Goal: Check status: Check status

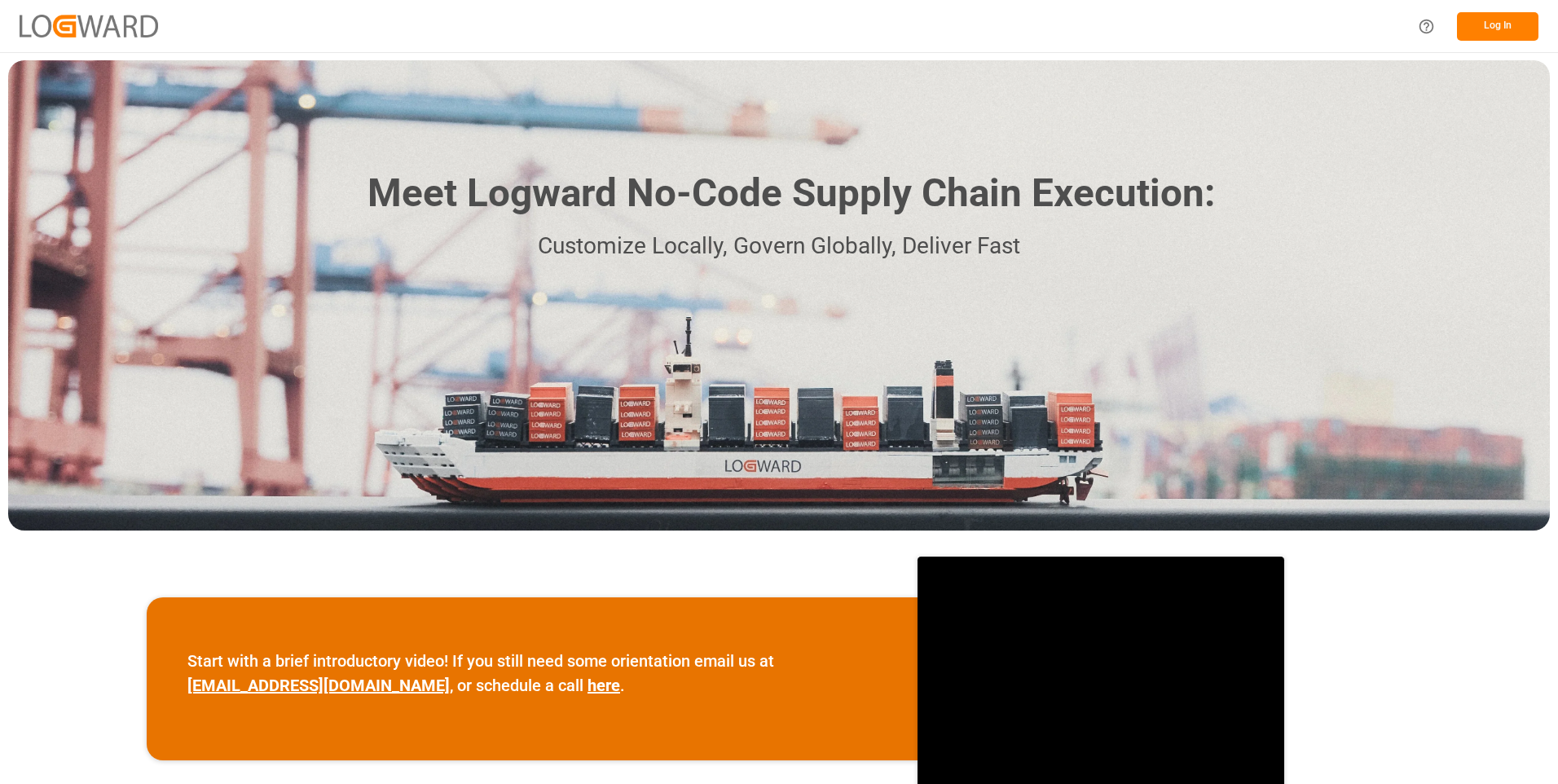
click at [1499, 23] on button "Log In" at bounding box center [1497, 27] width 81 height 29
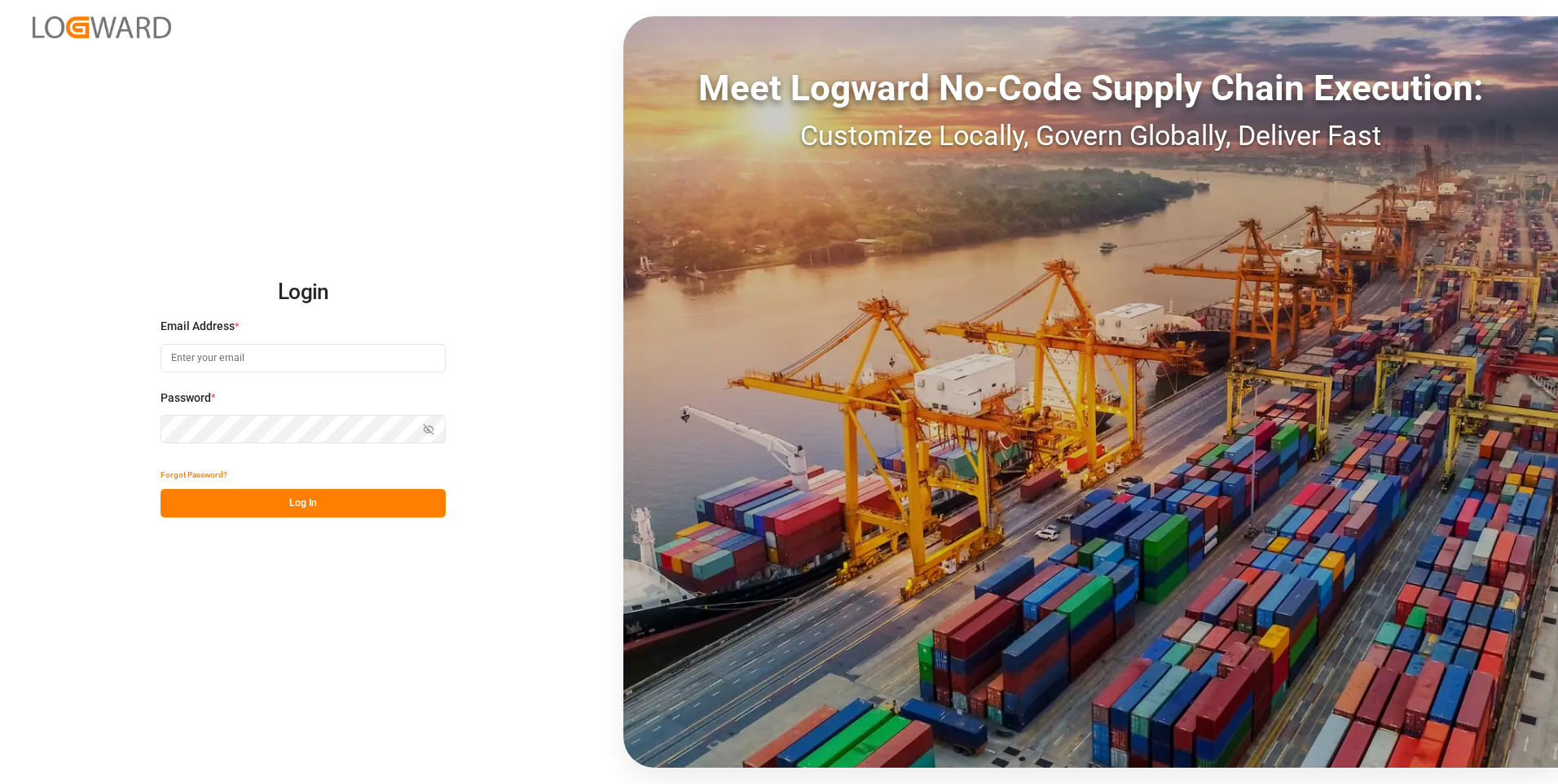
type input "julissa.then@leschaco.com"
click at [285, 512] on button "Log In" at bounding box center [303, 503] width 286 height 29
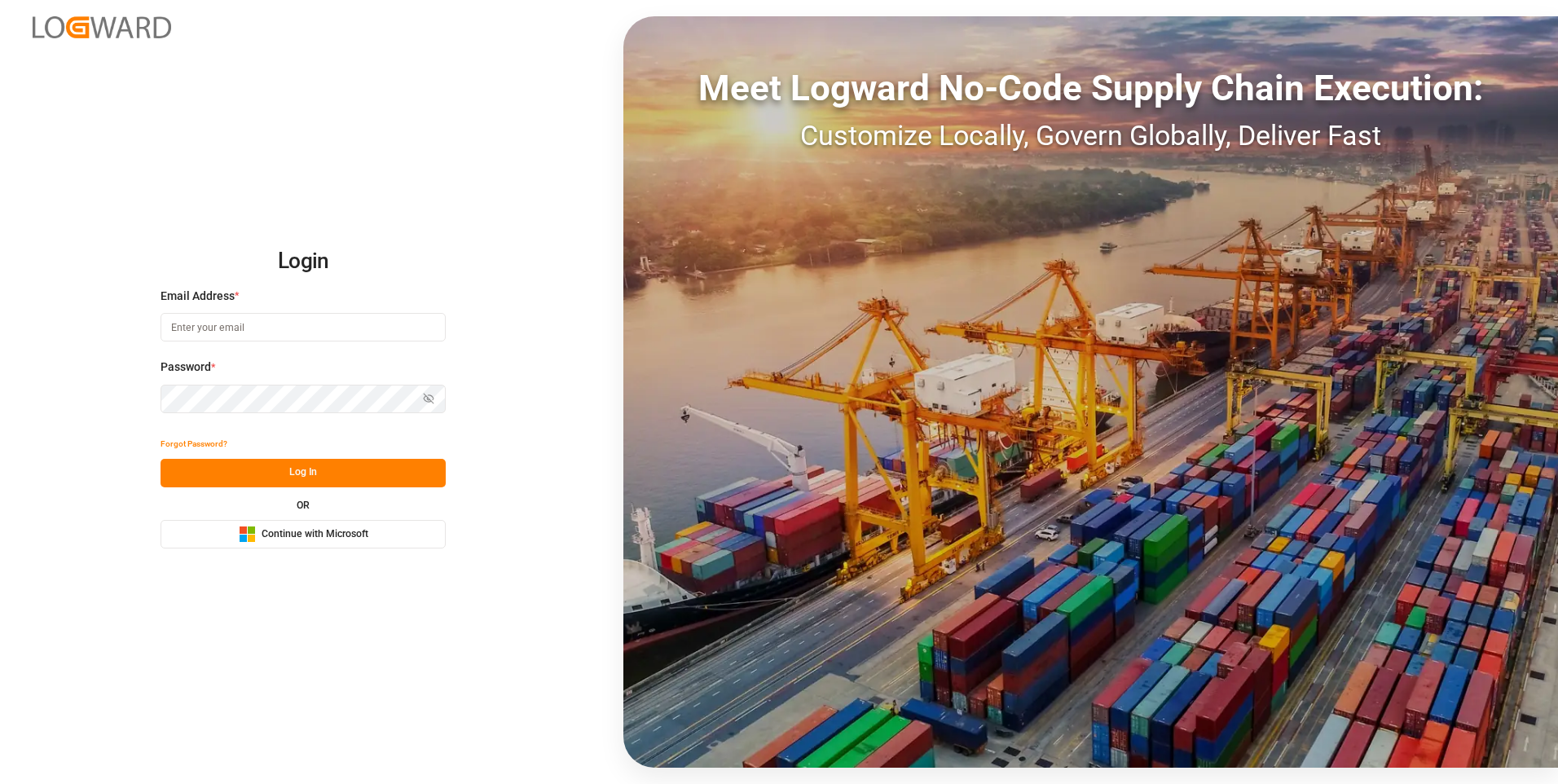
type input "julissa.then@leschaco.com"
click at [299, 486] on button "Log In" at bounding box center [303, 473] width 286 height 29
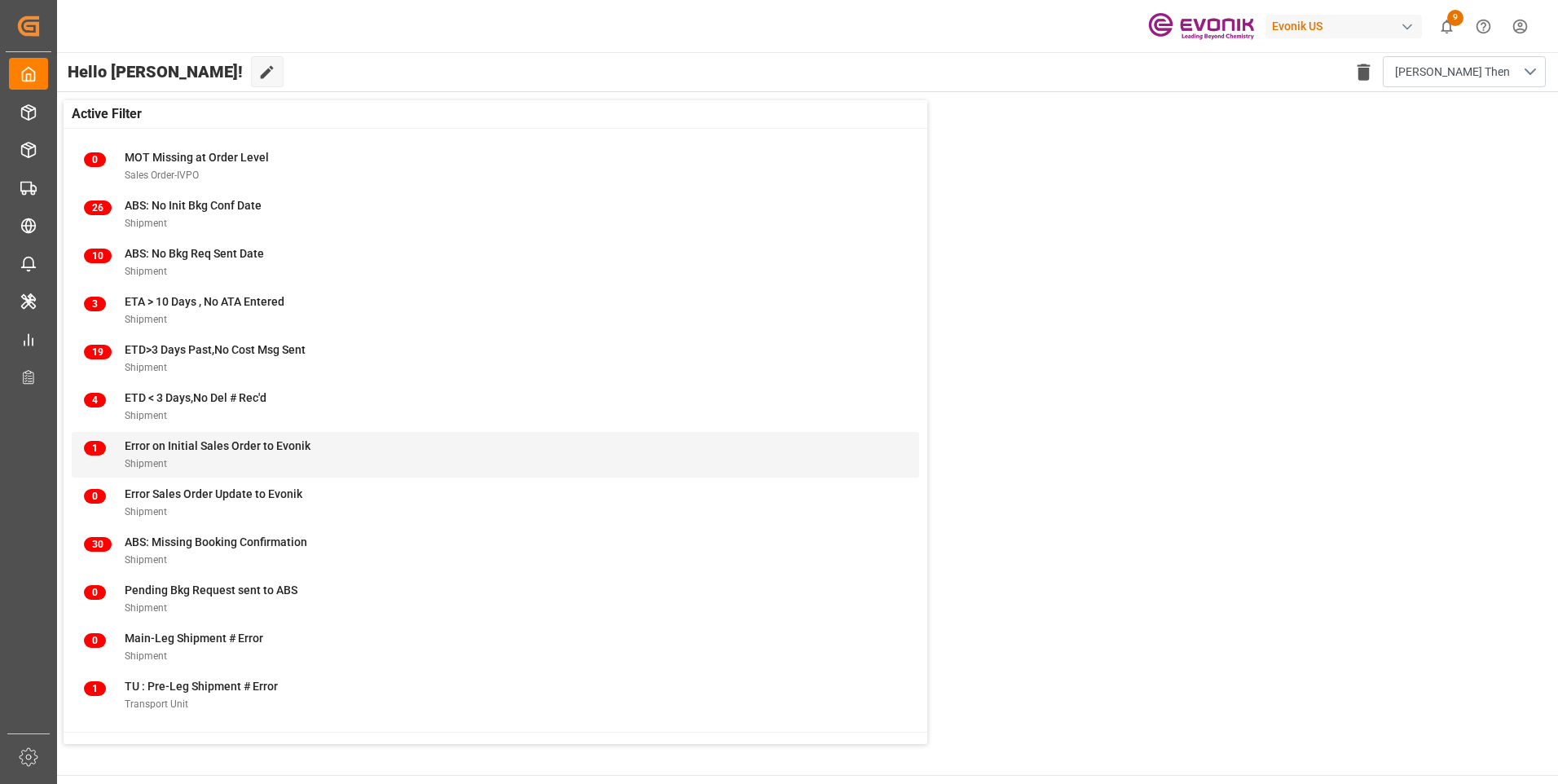
click at [160, 462] on span "Shipment" at bounding box center [145, 464] width 42 height 12
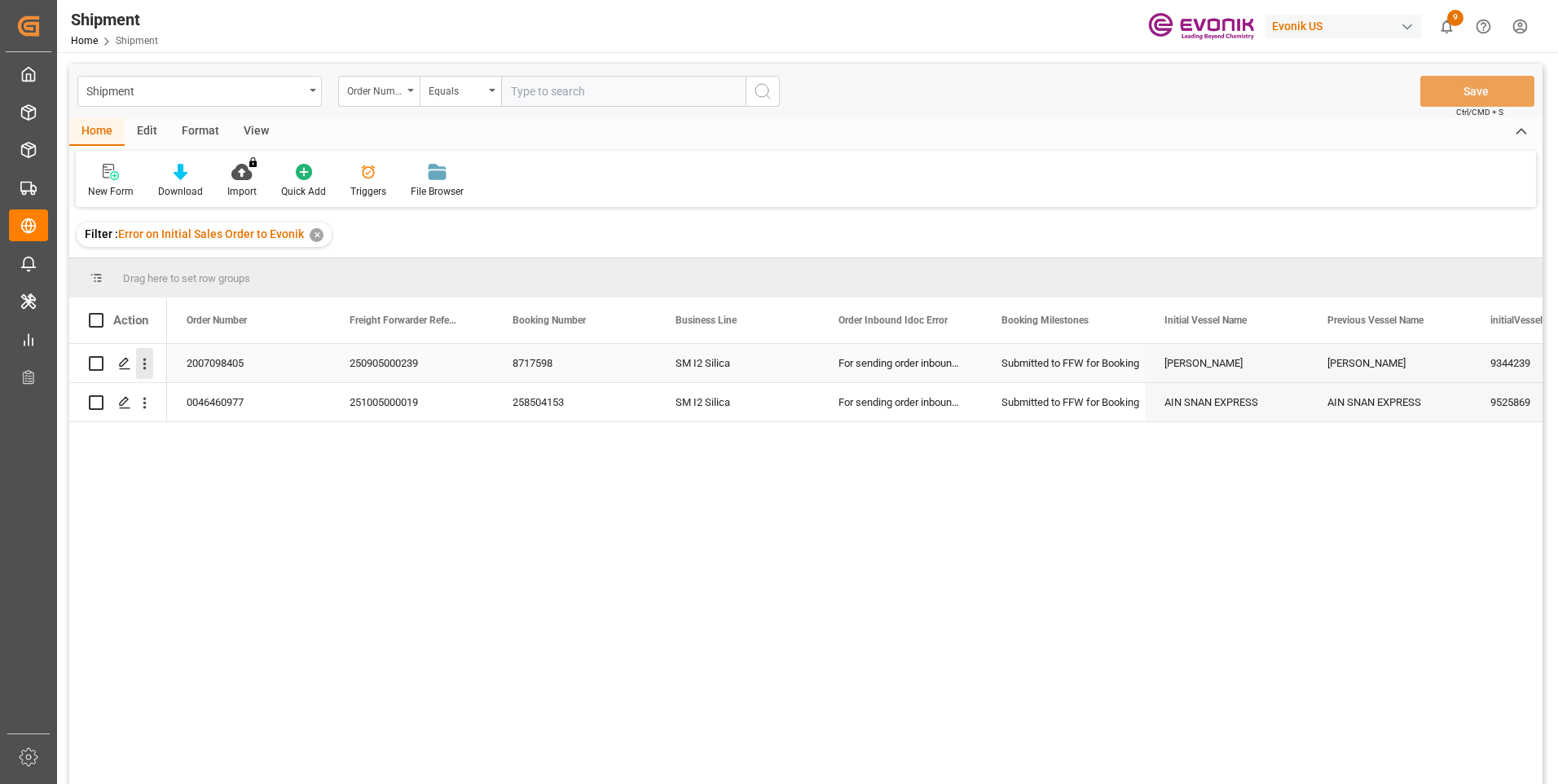
click at [139, 365] on icon "open menu" at bounding box center [144, 363] width 17 height 17
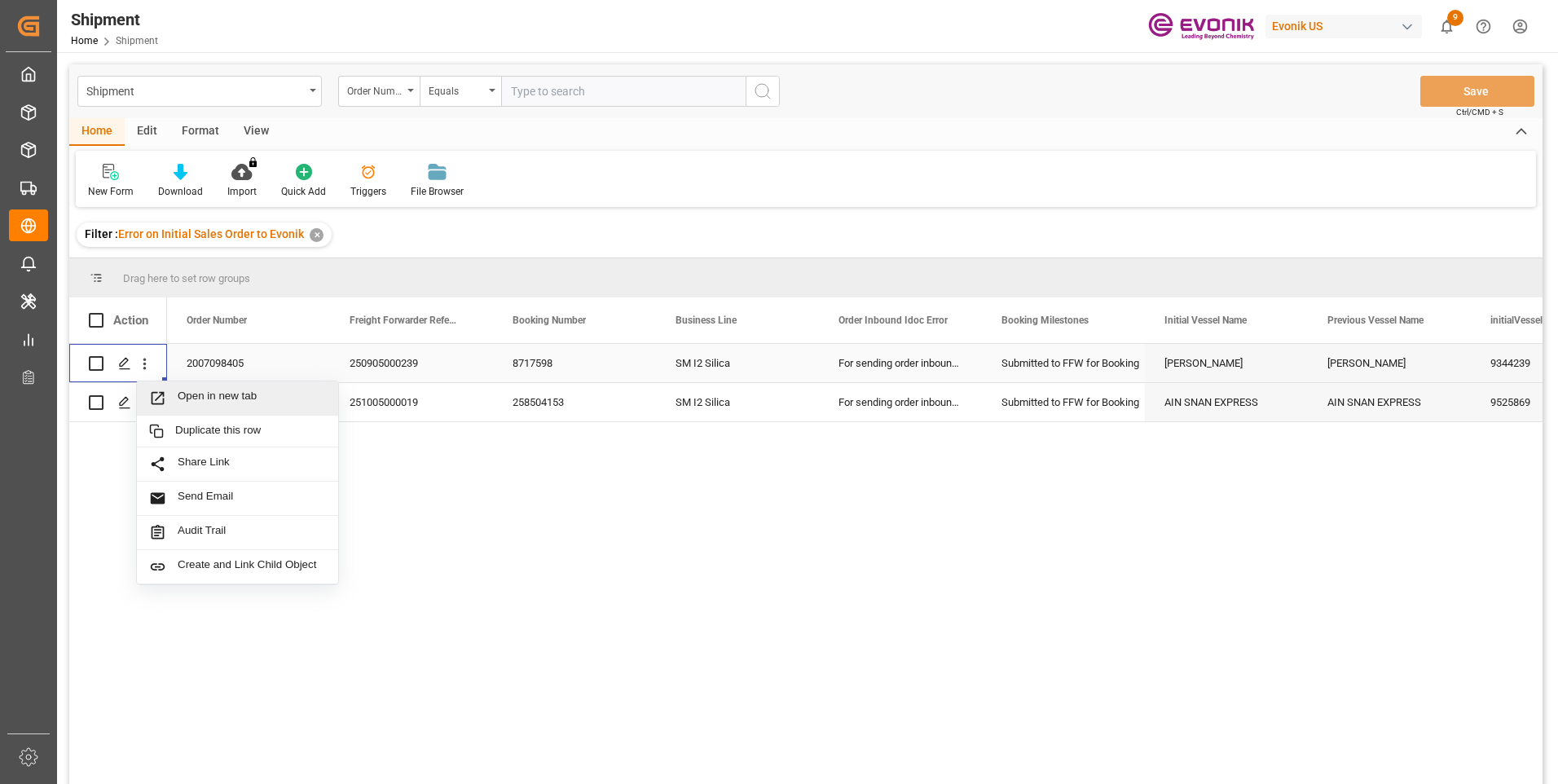
click at [202, 404] on span "Open in new tab" at bounding box center [252, 397] width 149 height 17
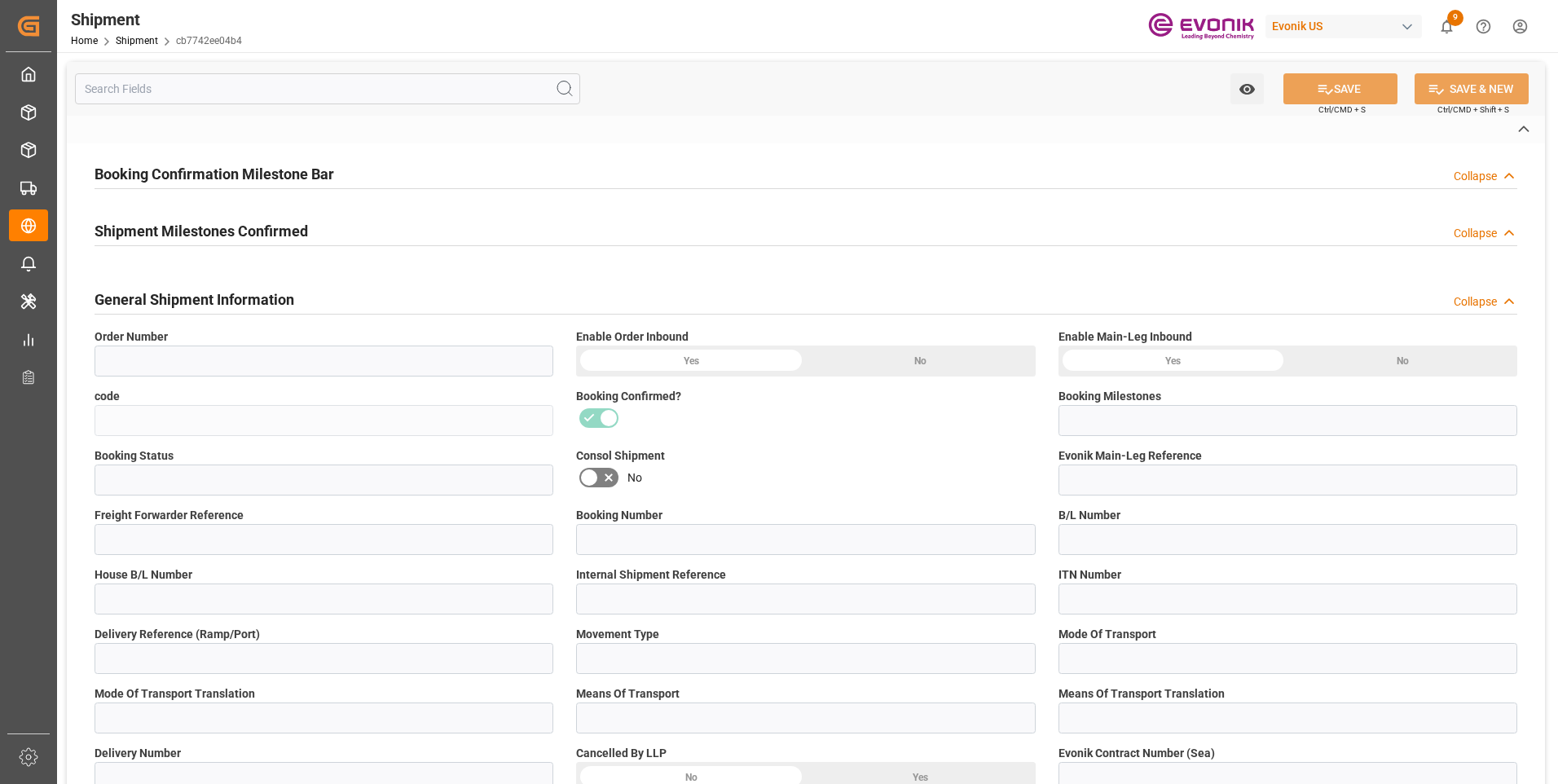
type input "2007098405"
type input "cb7742ee04b4"
type input "Submitted to FFW for Booking"
type input "Active"
type input "250905000239"
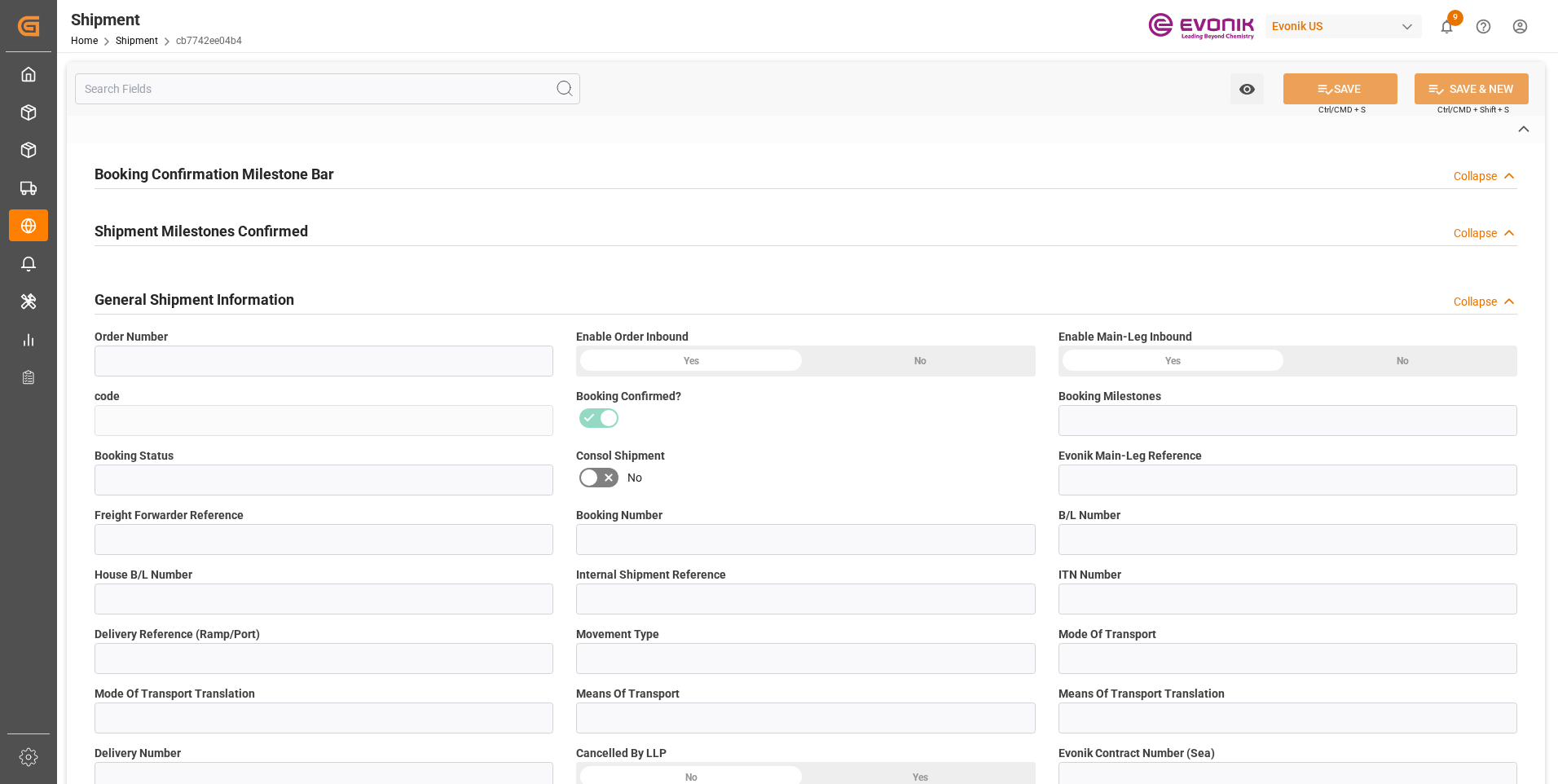
type input "8717598"
type input "D2P"
type input "45"
type input "FCL"
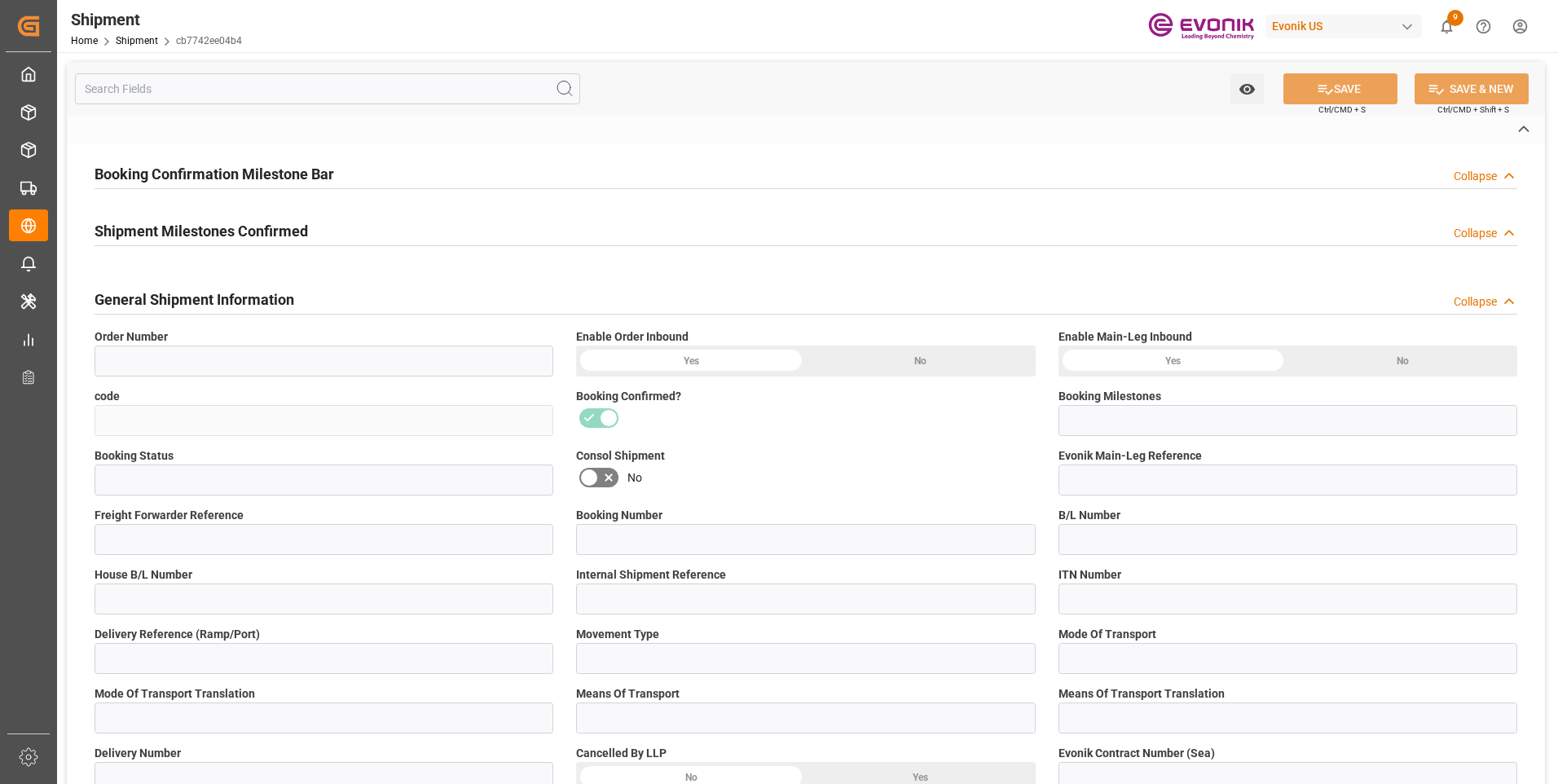
type input "0009"
type input "40HC"
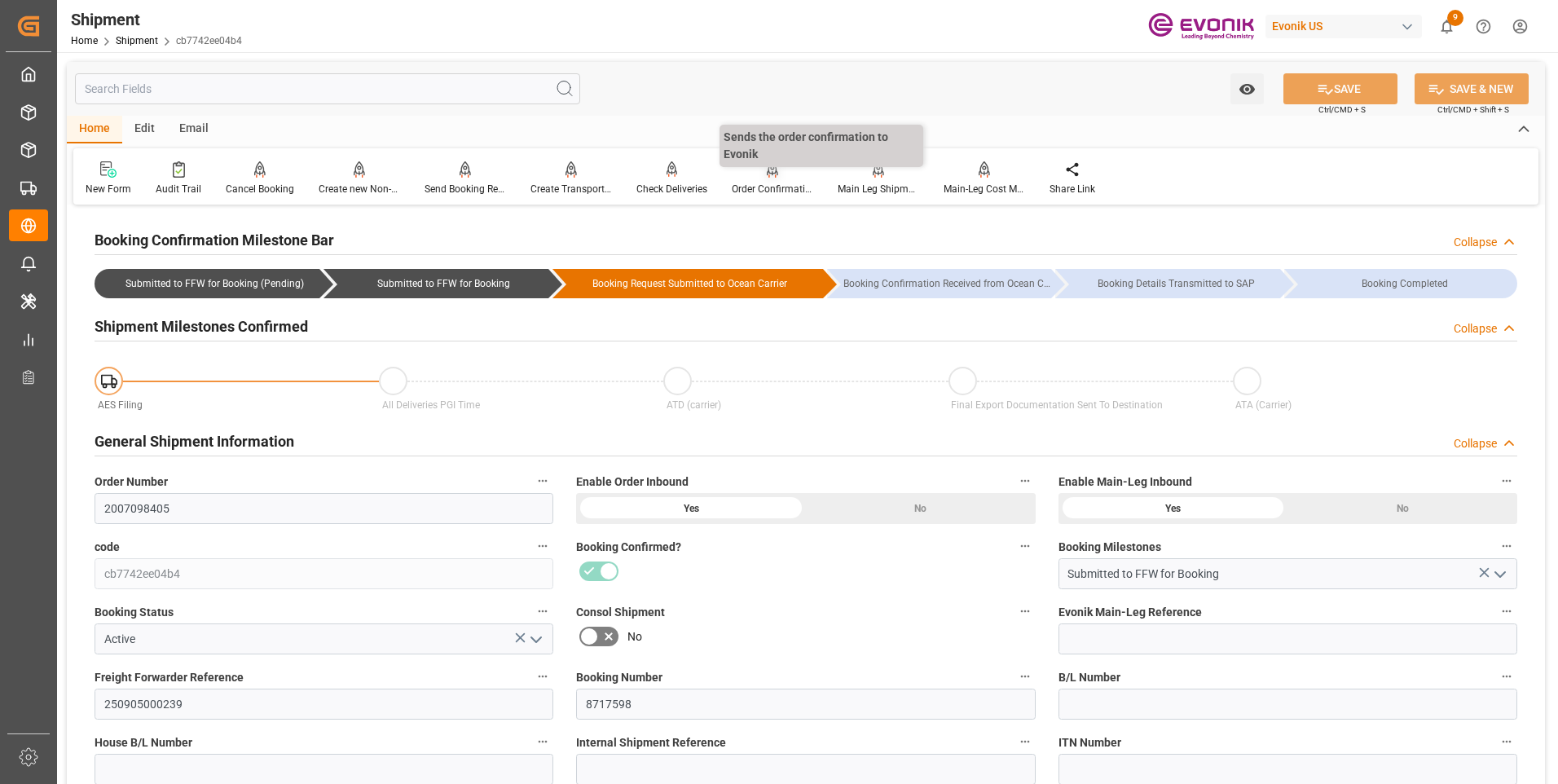
click at [728, 173] on div "Order Confirmation" at bounding box center [773, 178] width 106 height 36
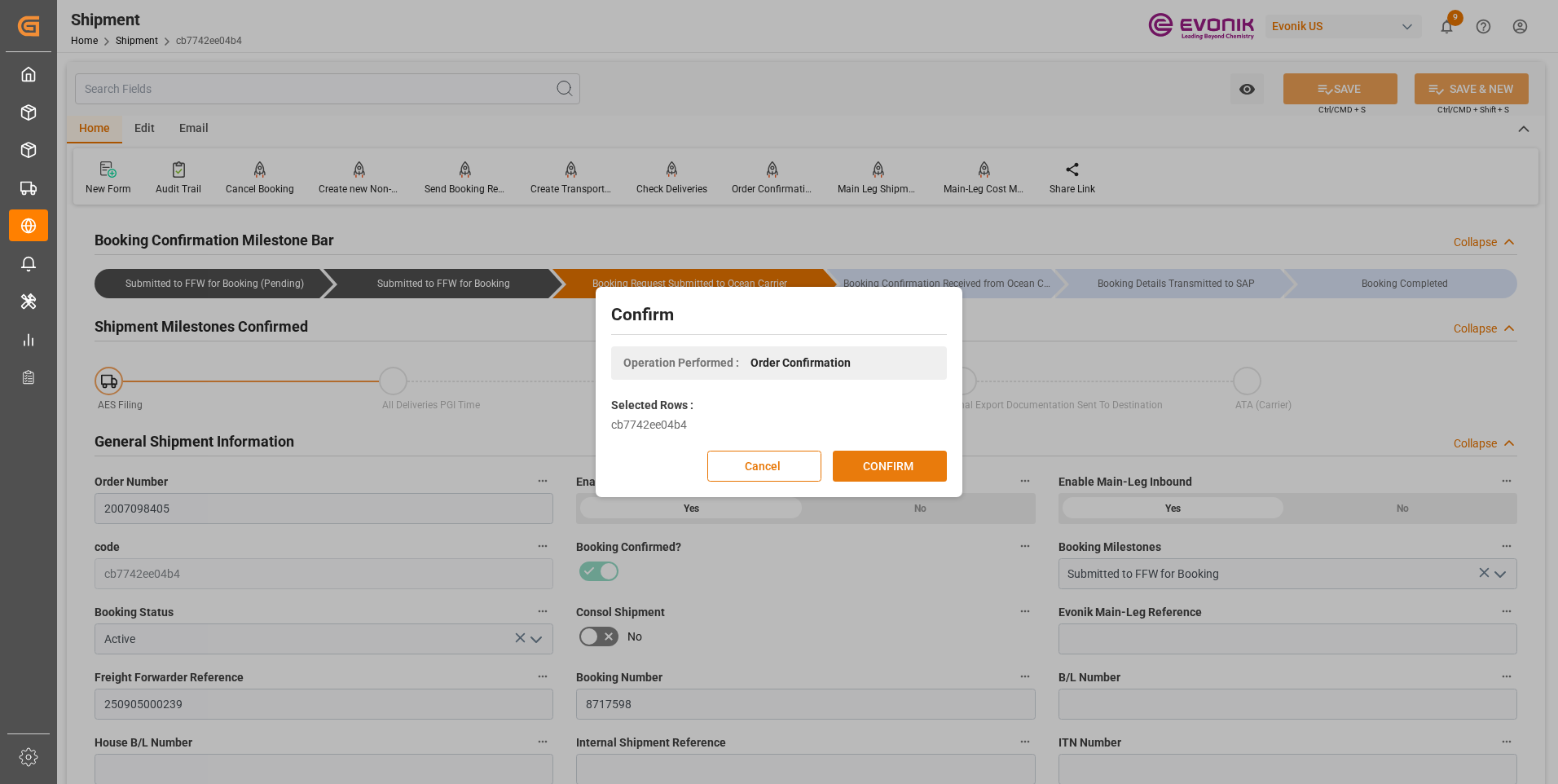
click at [862, 471] on button "CONFIRM" at bounding box center [889, 465] width 114 height 31
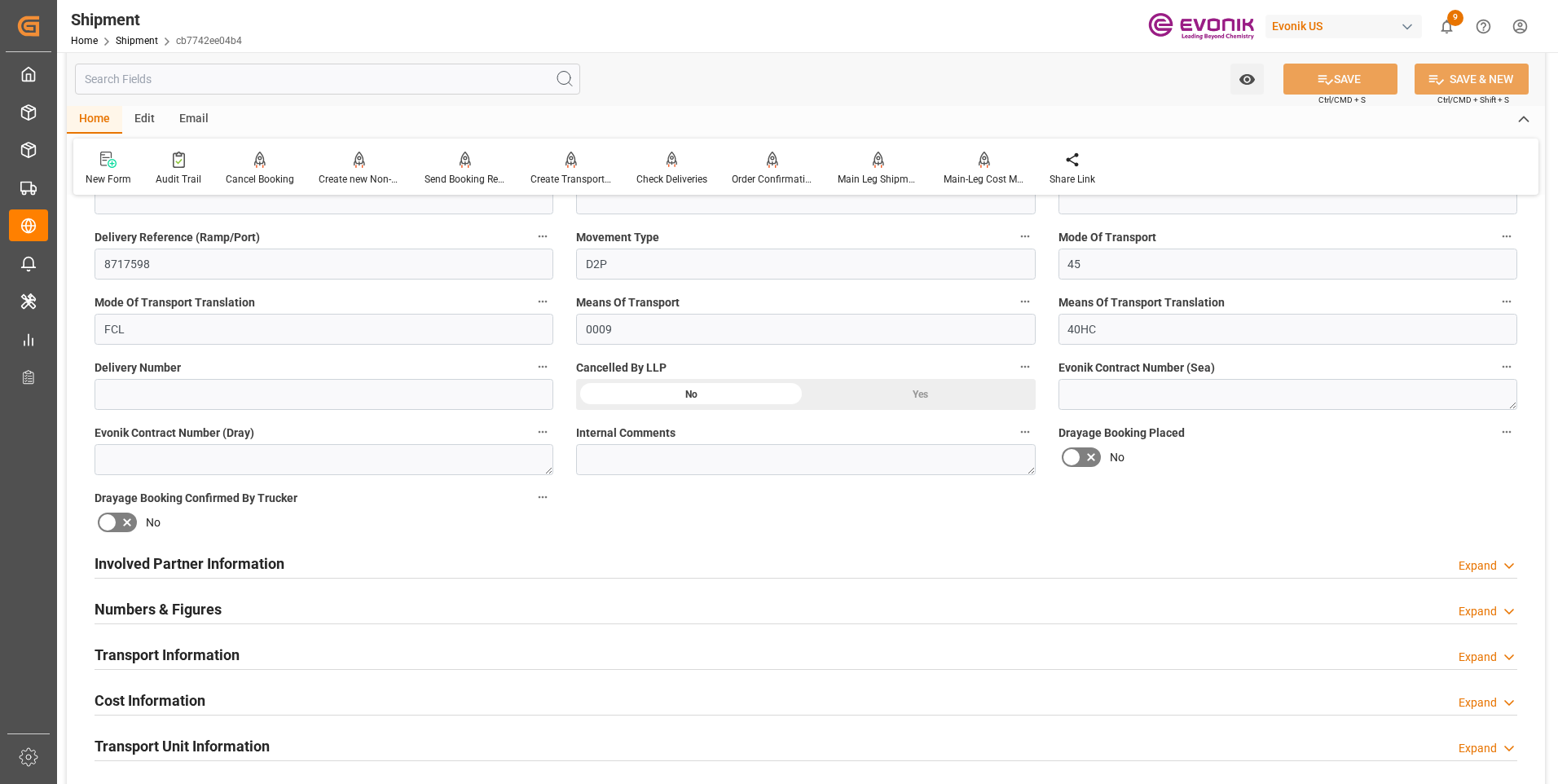
scroll to position [326, 0]
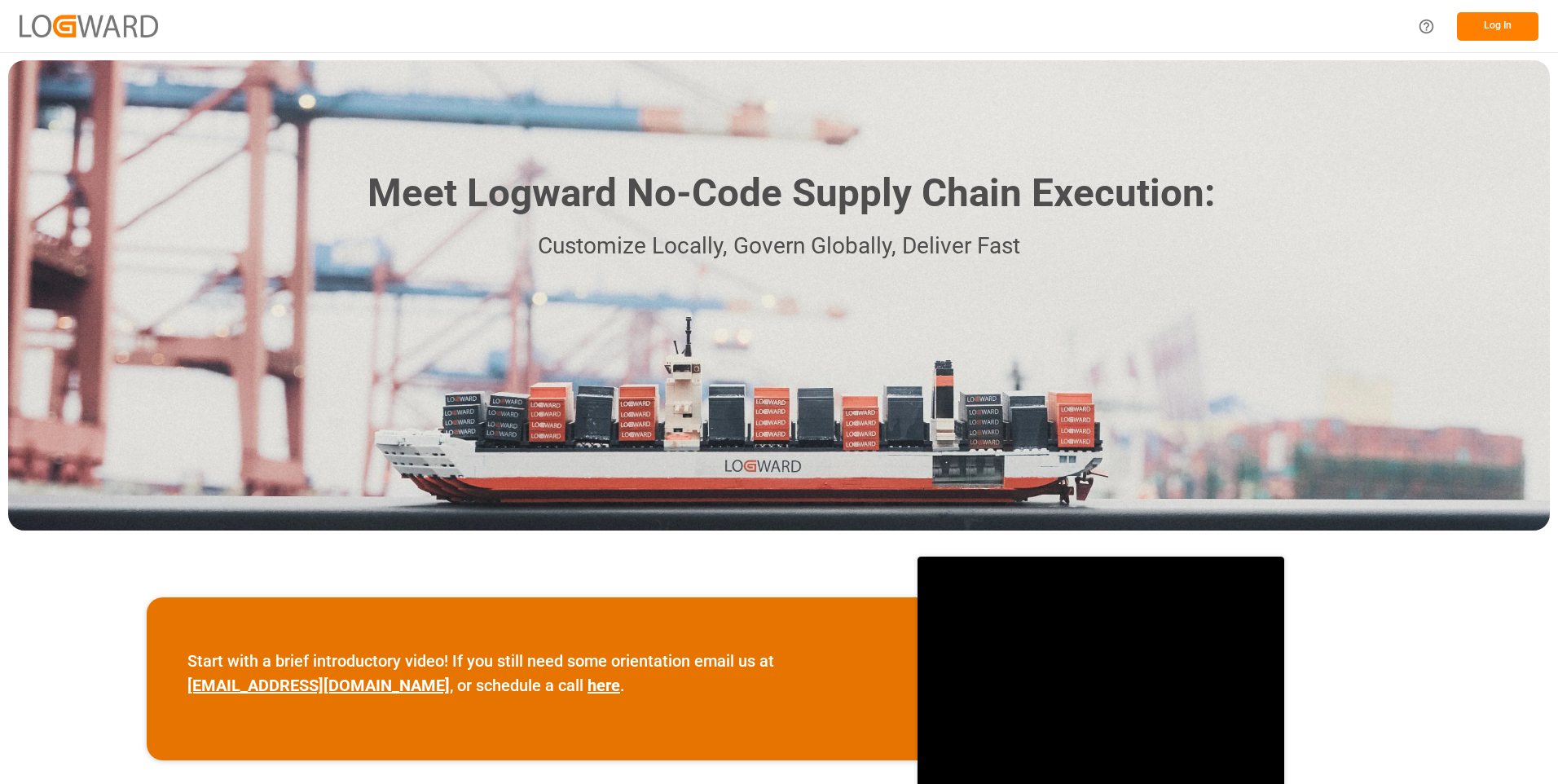
click at [1506, 21] on button "Log In" at bounding box center [1497, 27] width 81 height 29
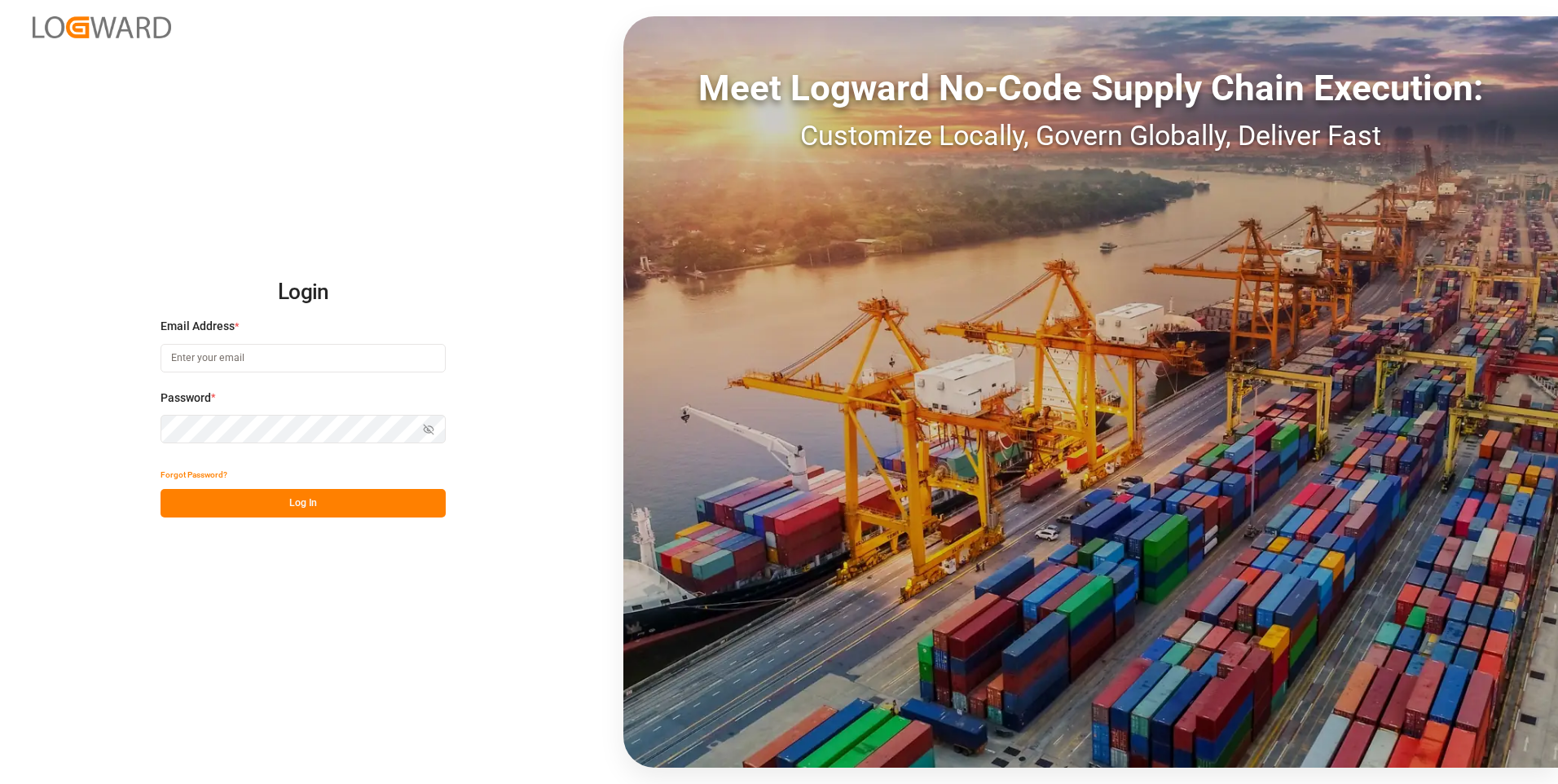
type input "julissa.then@leschaco.com"
click at [193, 505] on button "Log In" at bounding box center [303, 503] width 286 height 29
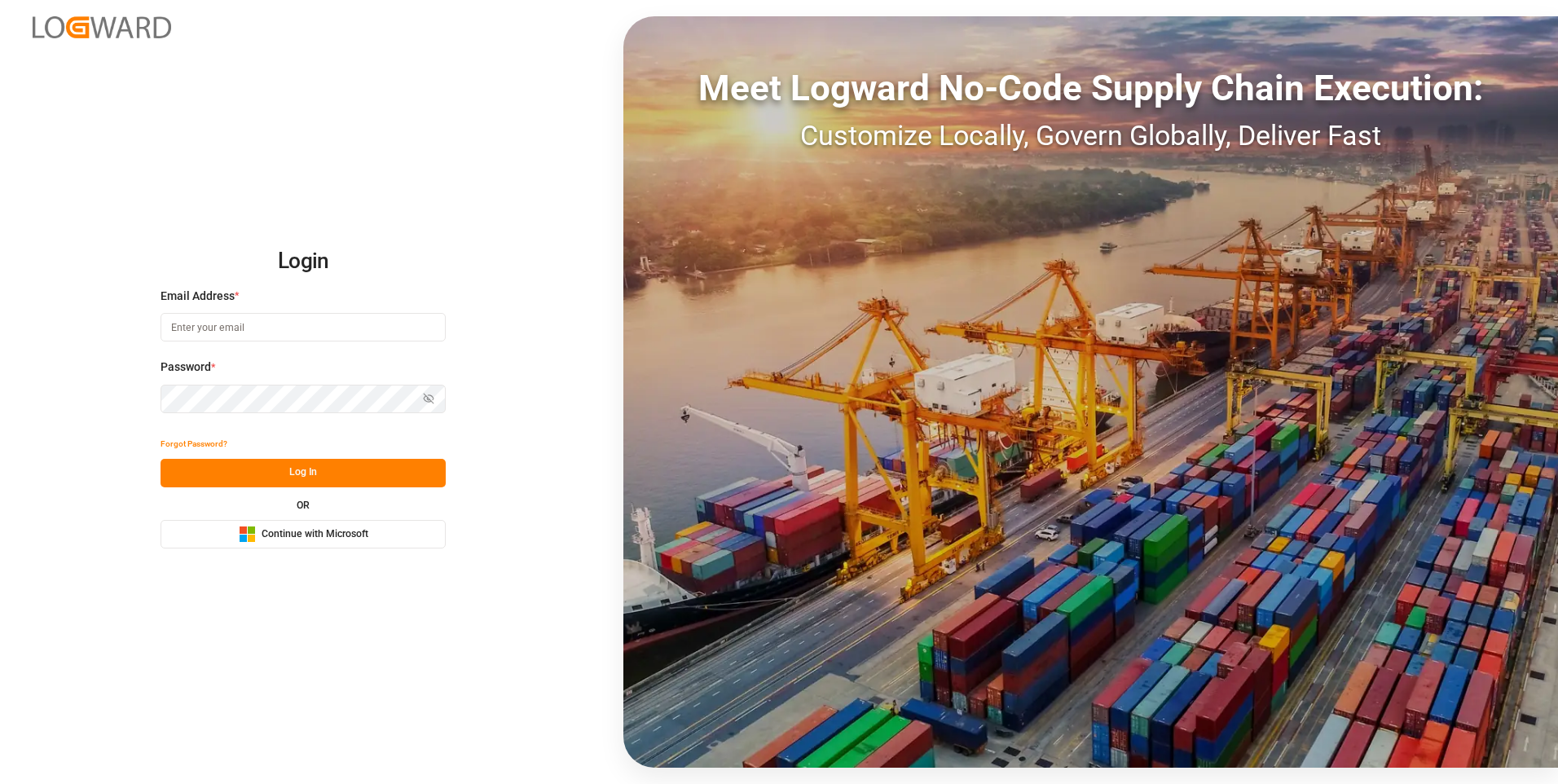
type input "[PERSON_NAME][EMAIL_ADDRESS][DOMAIN_NAME]"
click at [278, 481] on button "Log In" at bounding box center [303, 473] width 286 height 29
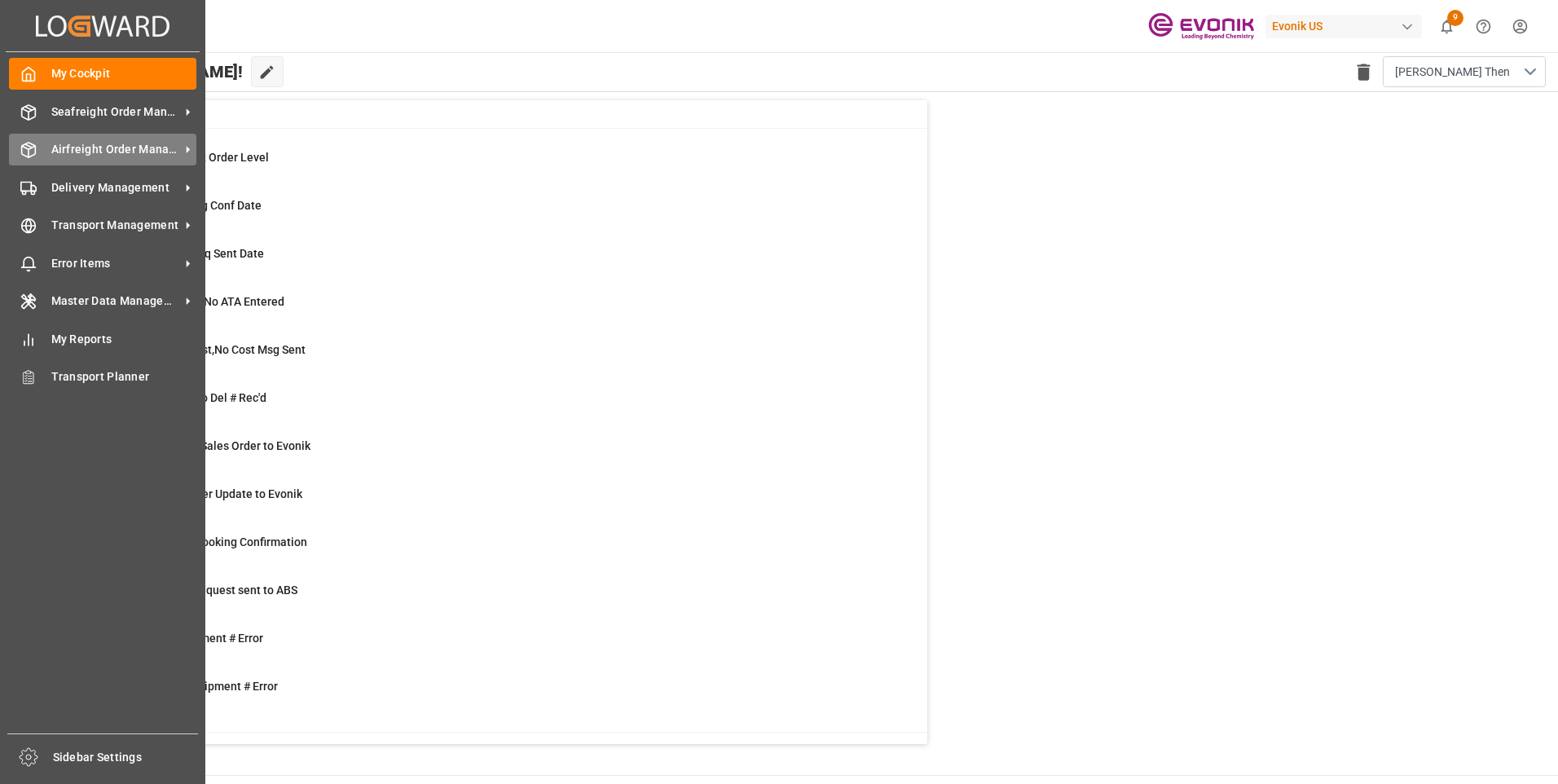
click at [35, 149] on icon at bounding box center [29, 149] width 13 height 14
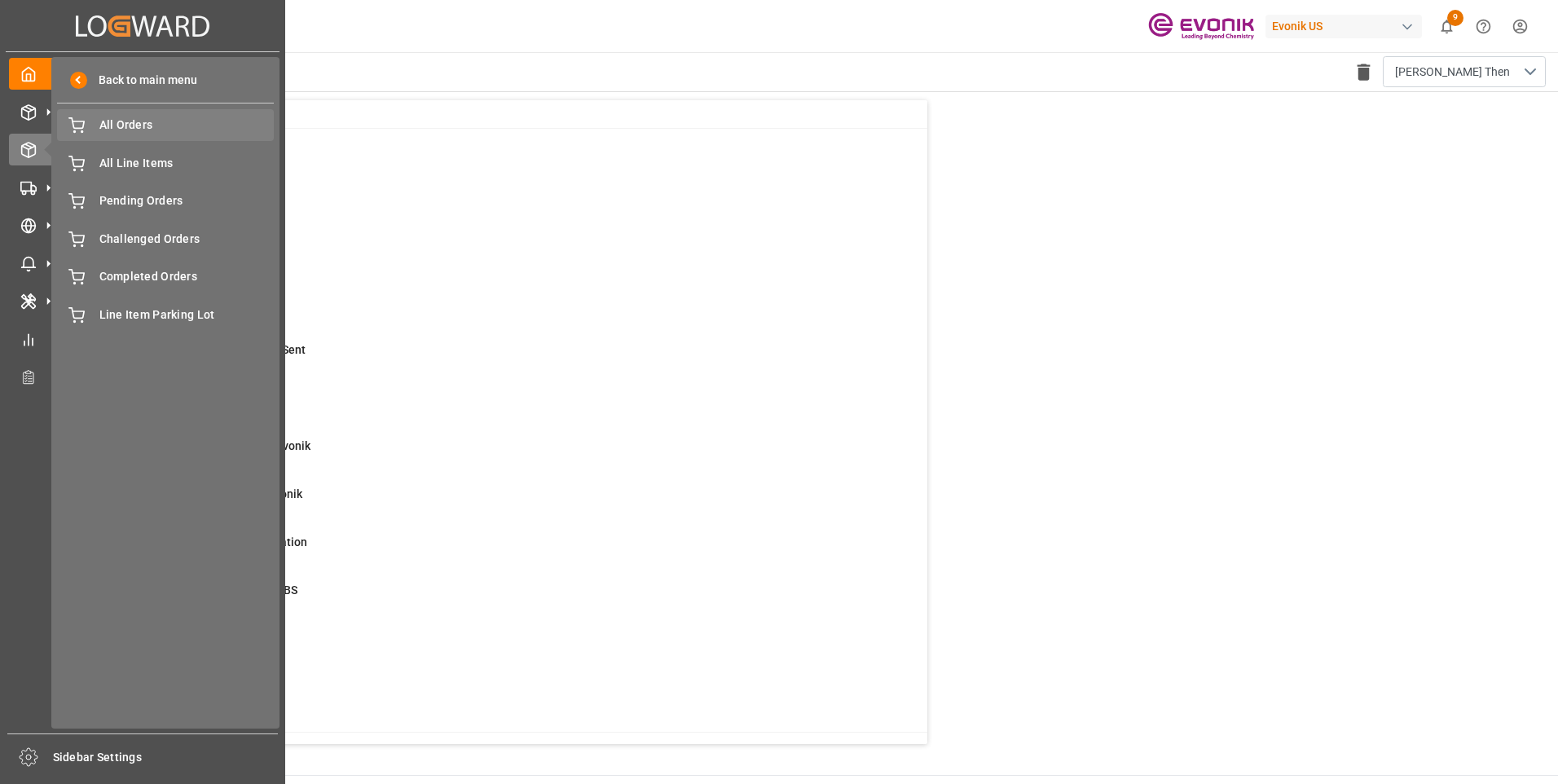
click at [124, 134] on div "All Orders All Orders" at bounding box center [166, 124] width 217 height 31
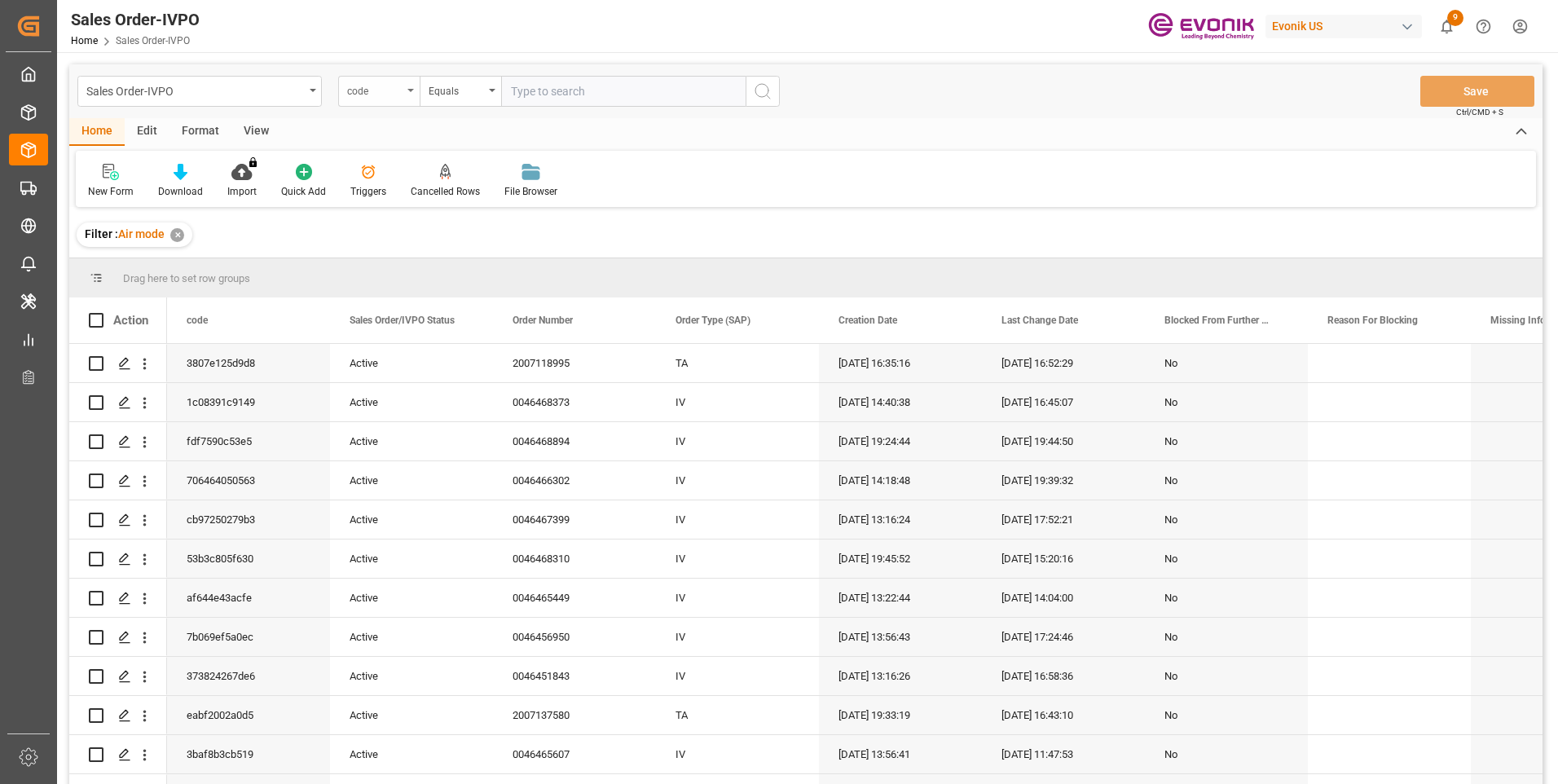
click at [372, 85] on div "code" at bounding box center [375, 89] width 56 height 19
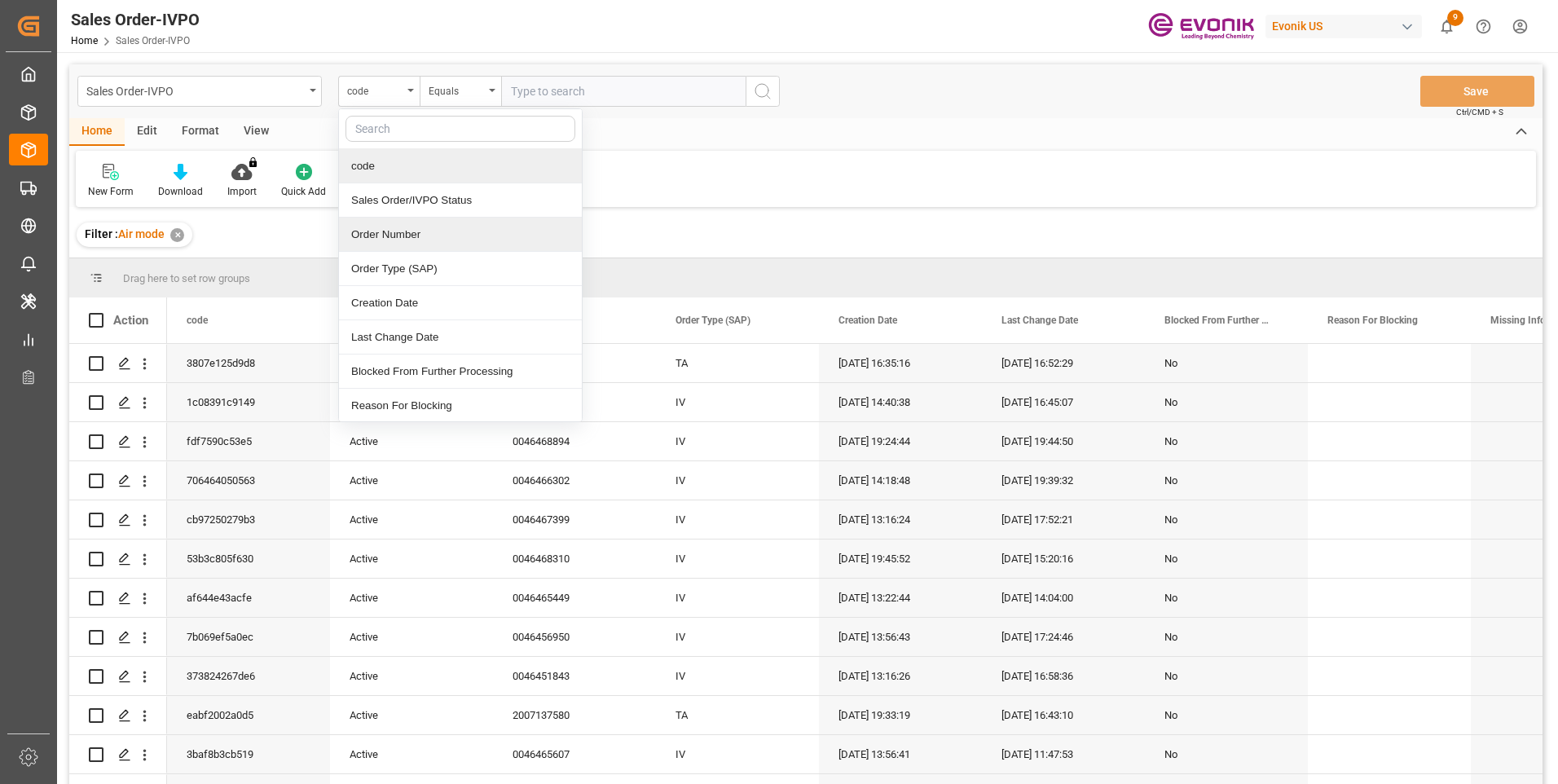
click at [378, 226] on div "Order Number" at bounding box center [460, 234] width 243 height 34
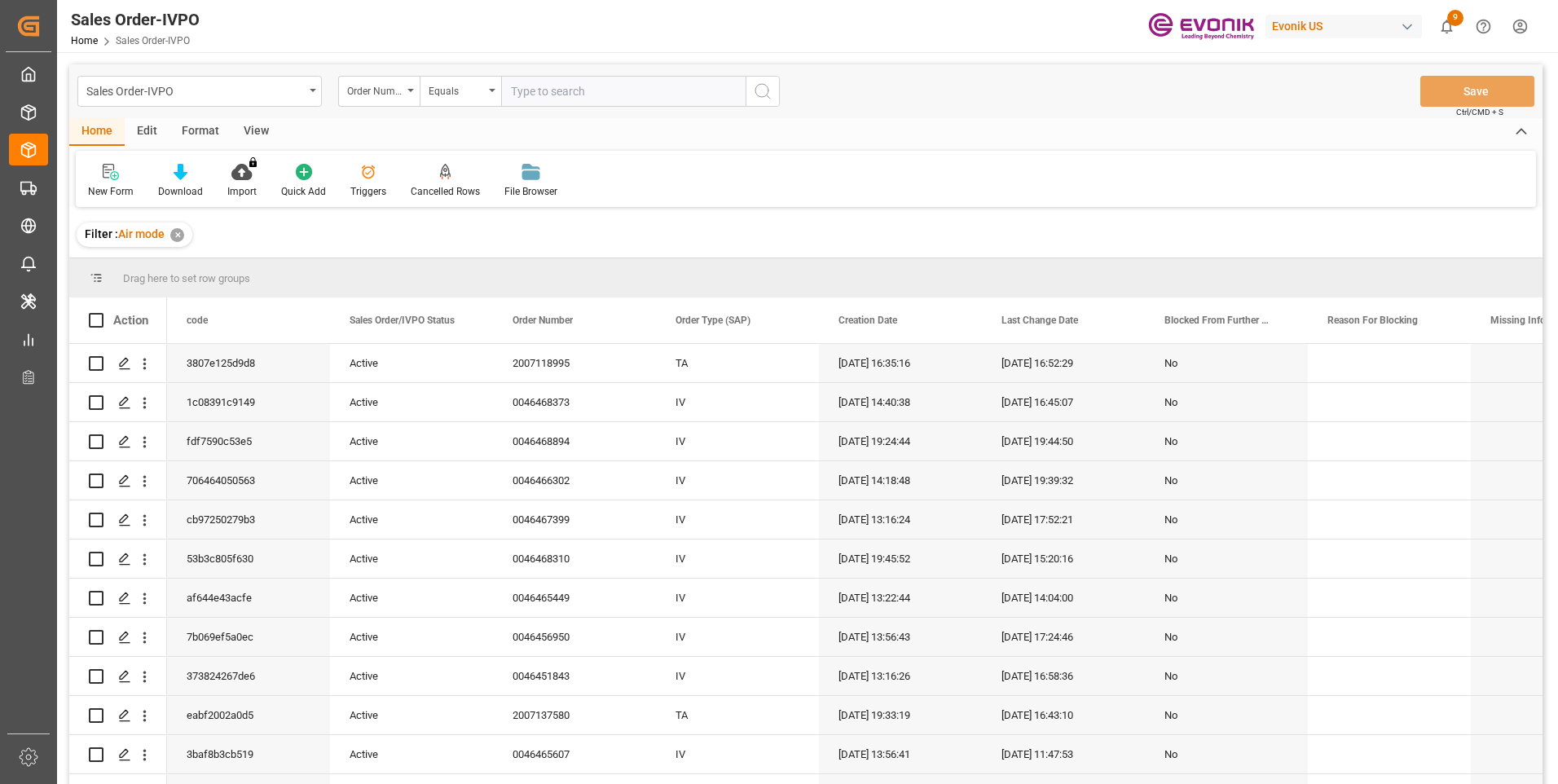
click at [525, 94] on input "text" at bounding box center [623, 91] width 244 height 31
paste input "2007118995"
type input "2007118995"
click at [753, 95] on icon "search button" at bounding box center [763, 91] width 20 height 20
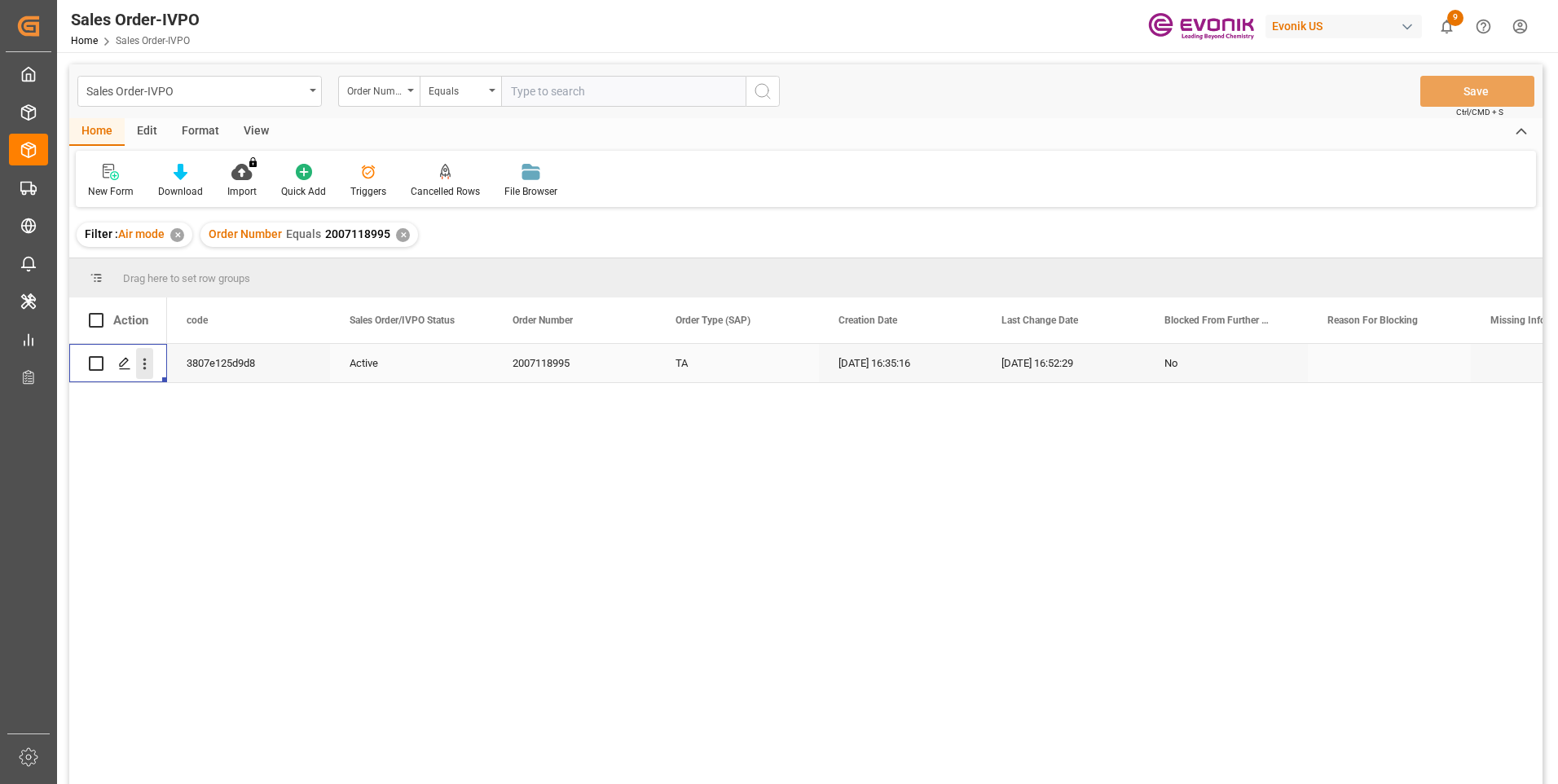
click at [143, 369] on icon "open menu" at bounding box center [144, 363] width 17 height 17
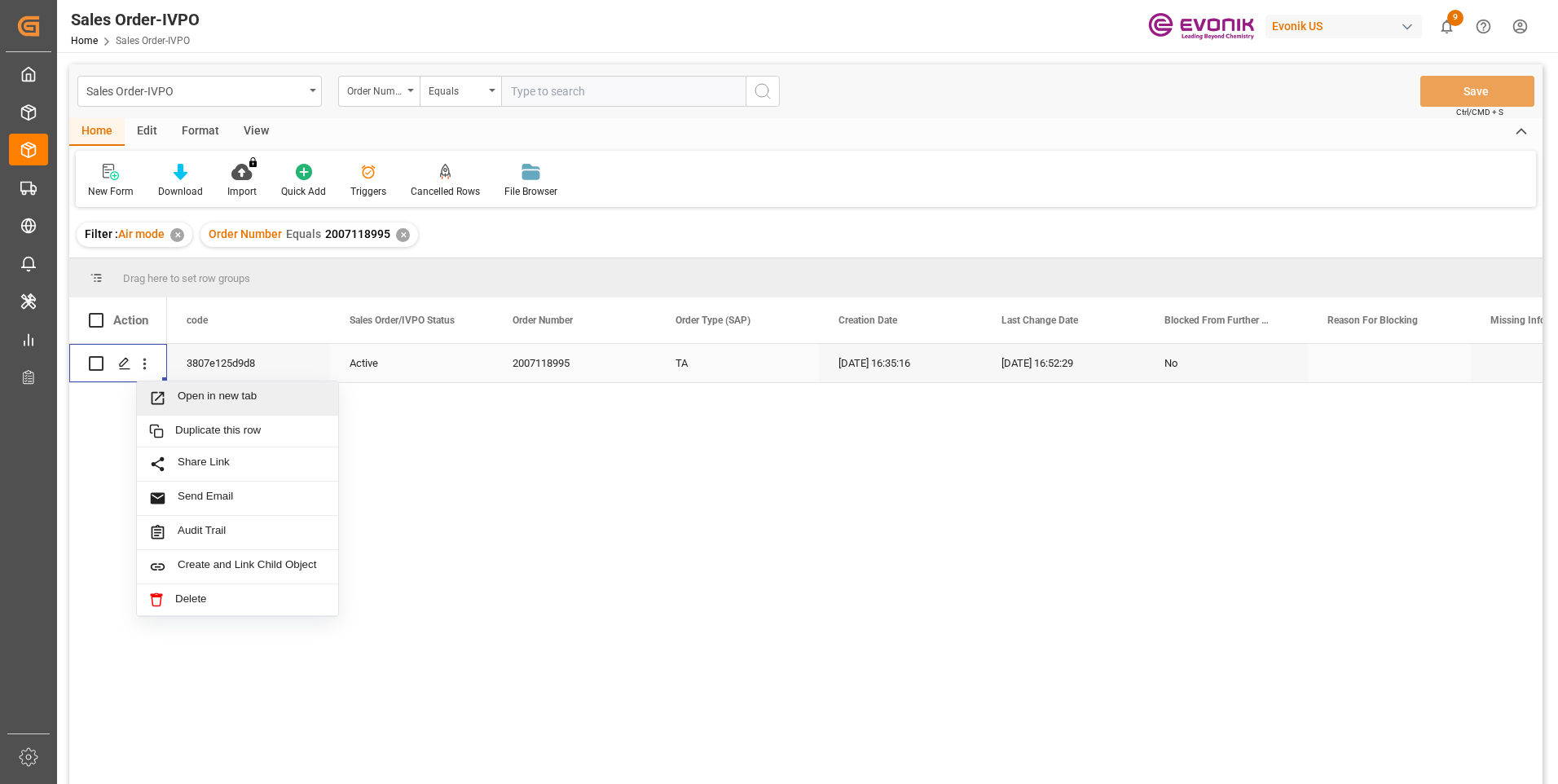
click at [199, 399] on span "Open in new tab" at bounding box center [252, 397] width 149 height 17
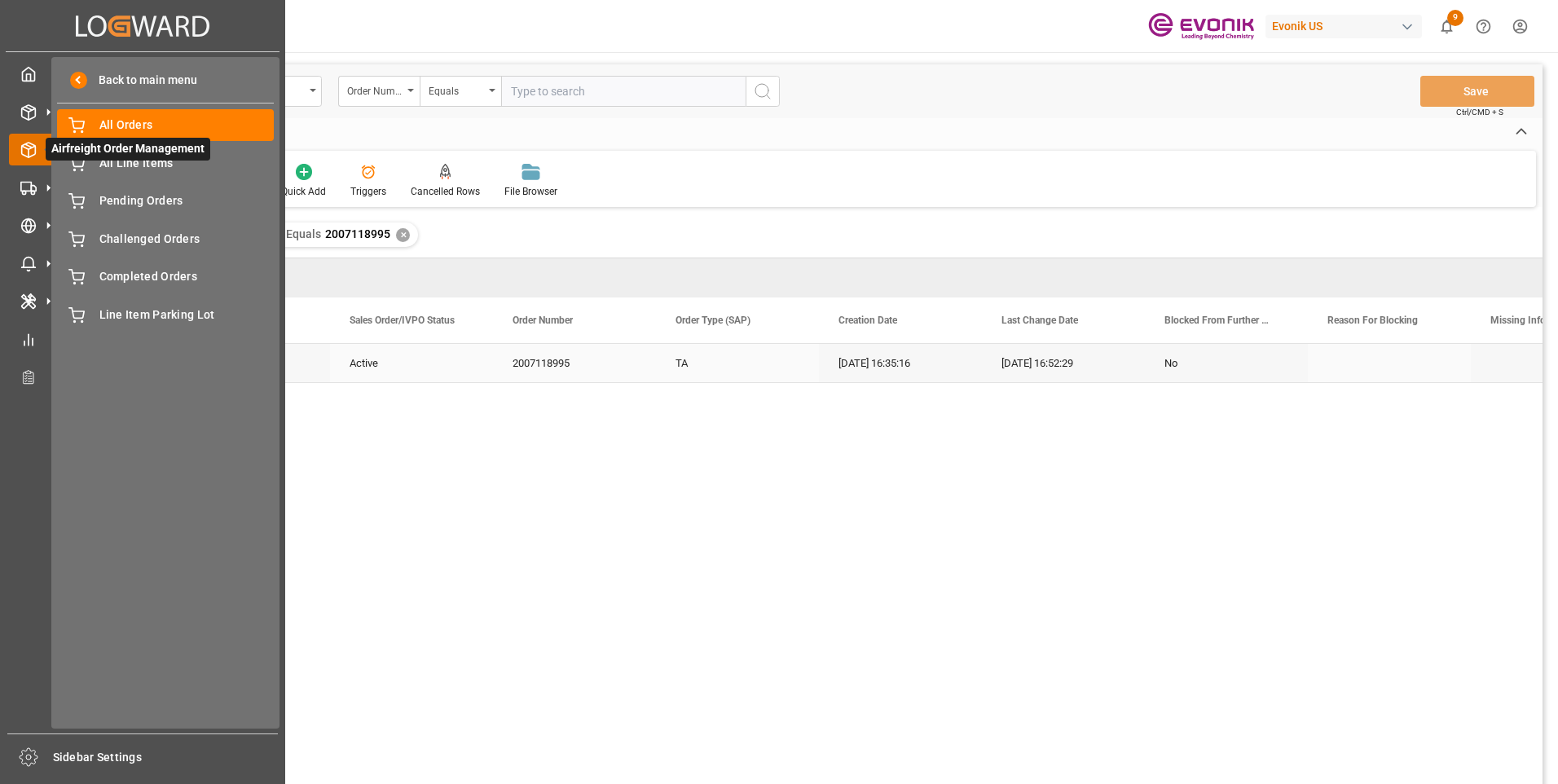
click at [28, 149] on polyline at bounding box center [29, 148] width 13 height 4
click at [26, 150] on icon at bounding box center [29, 149] width 16 height 16
click at [113, 194] on span "Pending Orders" at bounding box center [187, 200] width 175 height 17
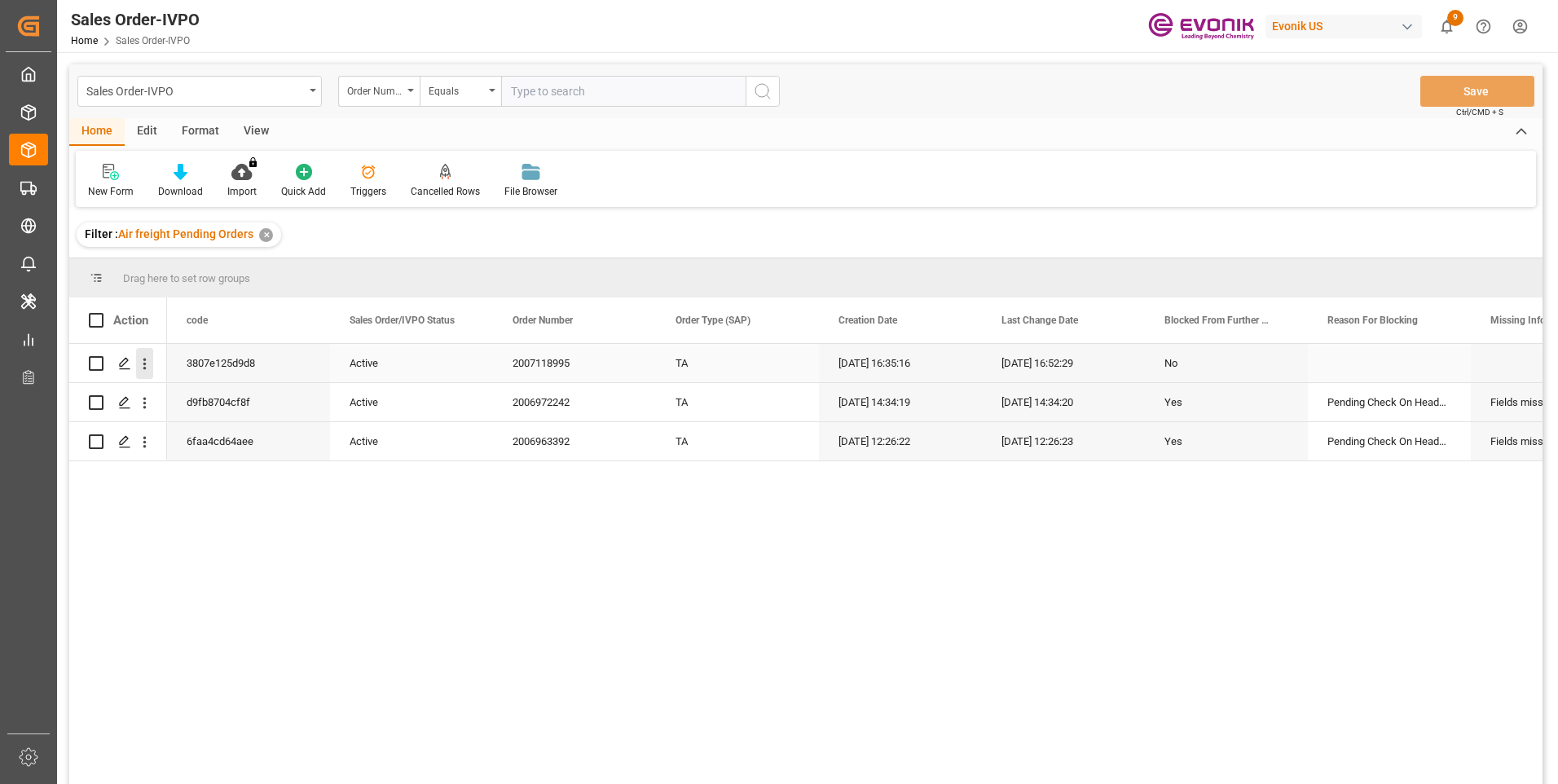
click at [139, 363] on icon "open menu" at bounding box center [144, 363] width 17 height 17
click at [198, 396] on span "Open in new tab" at bounding box center [252, 397] width 149 height 17
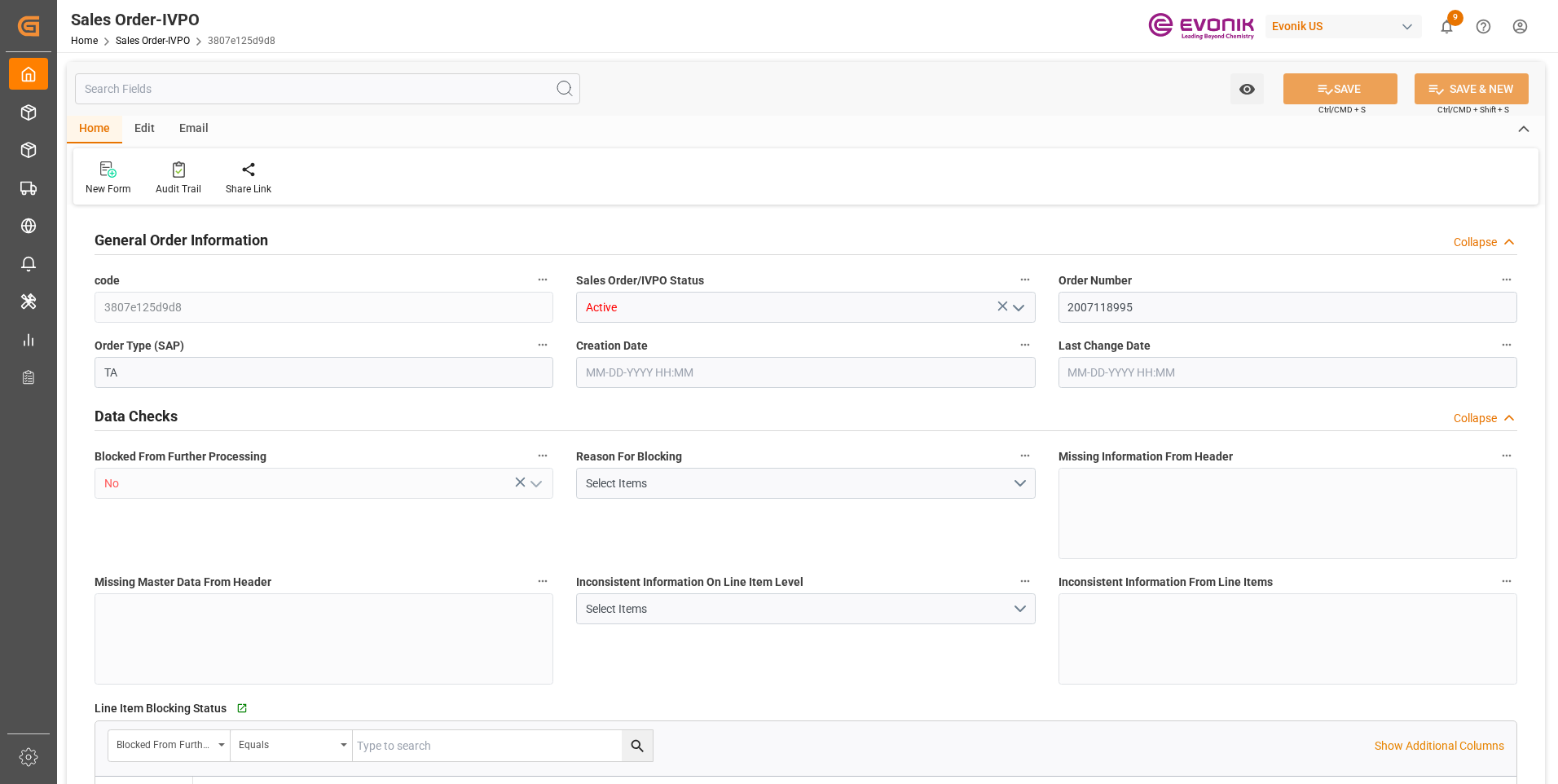
type input "SEGOT"
type input "2413.68"
type input "1"
type input "480"
type input "[DATE] 16:35"
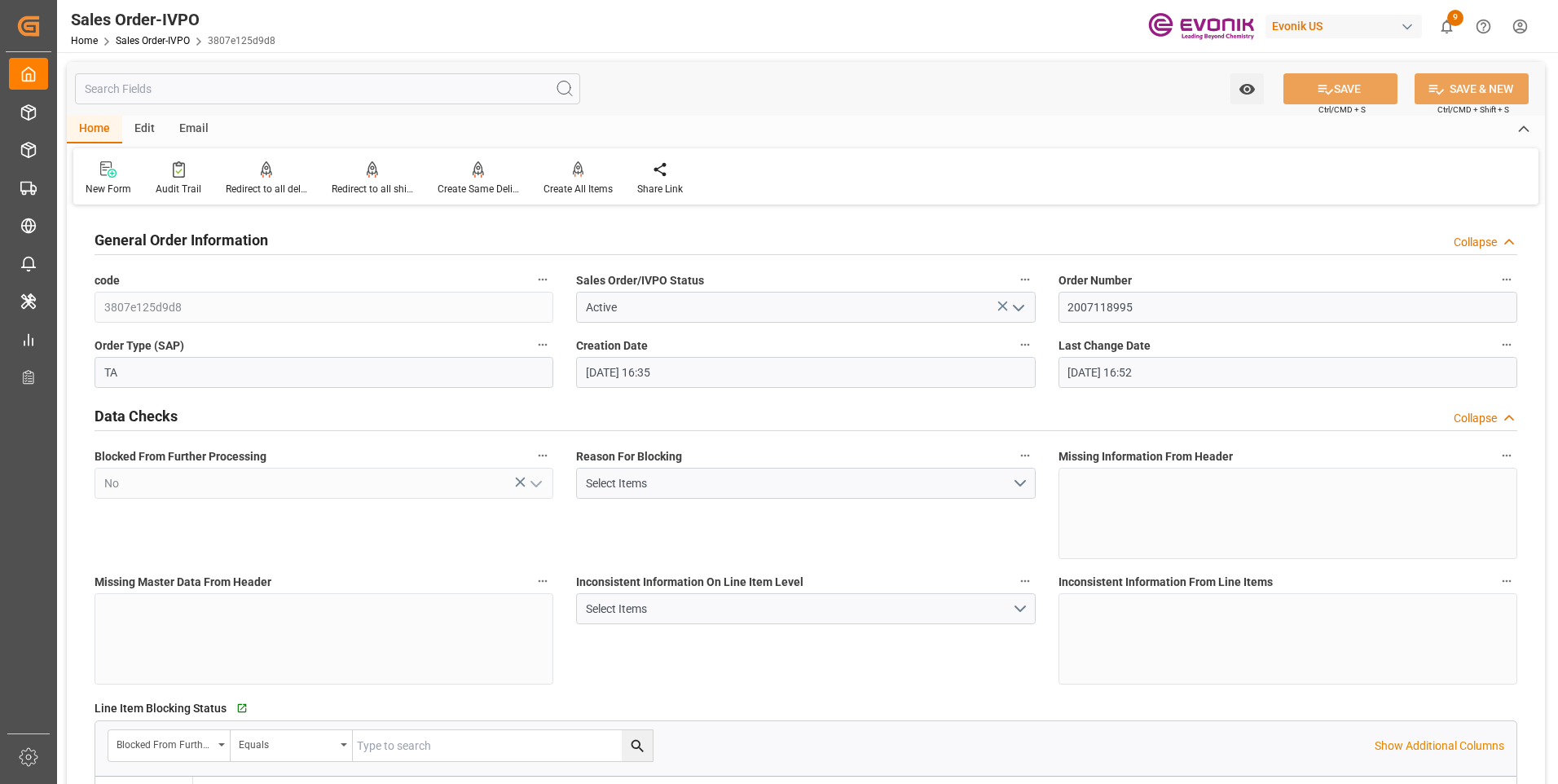
type input "[DATE] 16:52"
type input "SEGOT"
type input "2413.68"
type input "1"
type input "480"
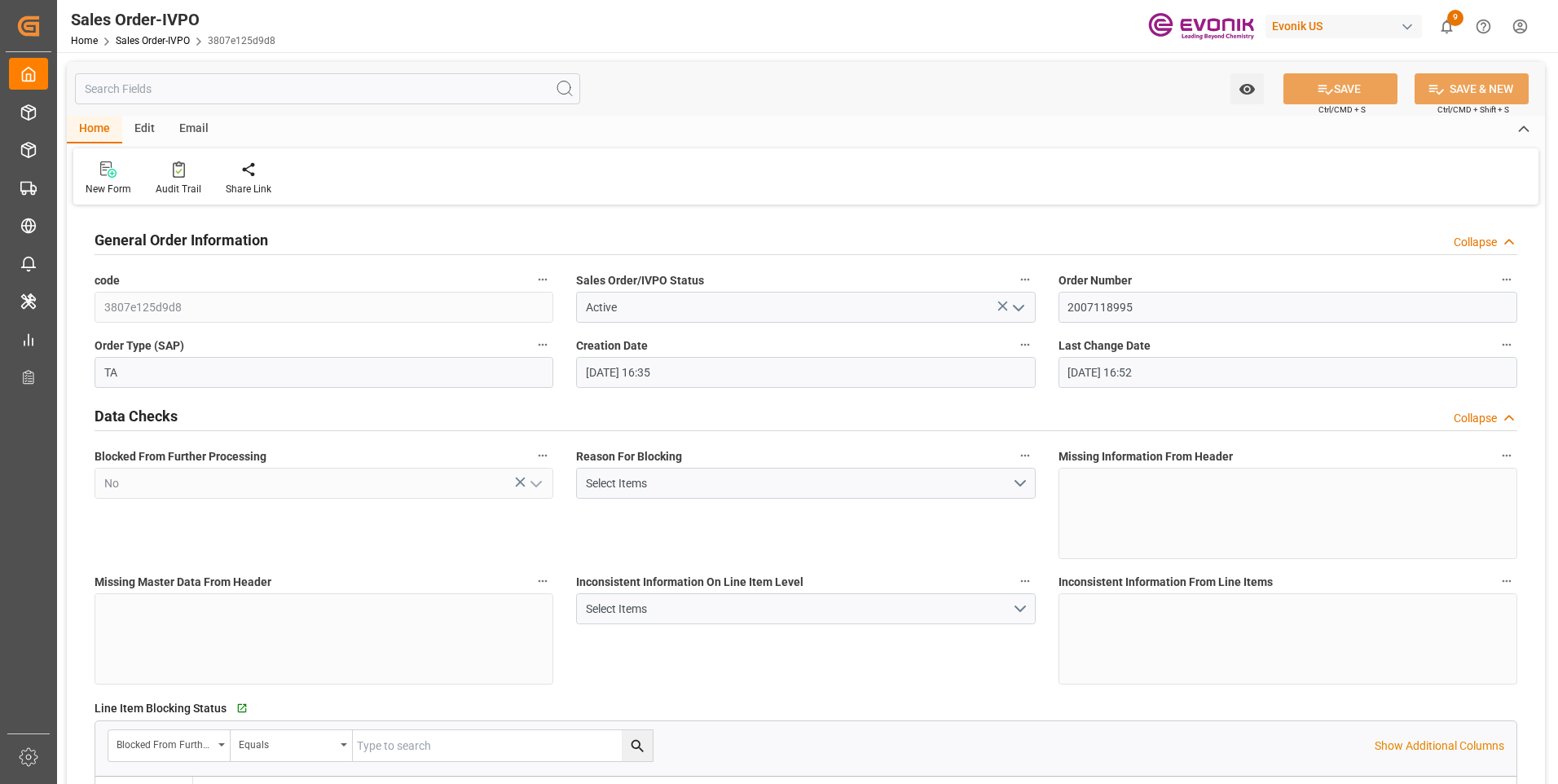
type input "[DATE] 16:35"
type input "[DATE] 16:52"
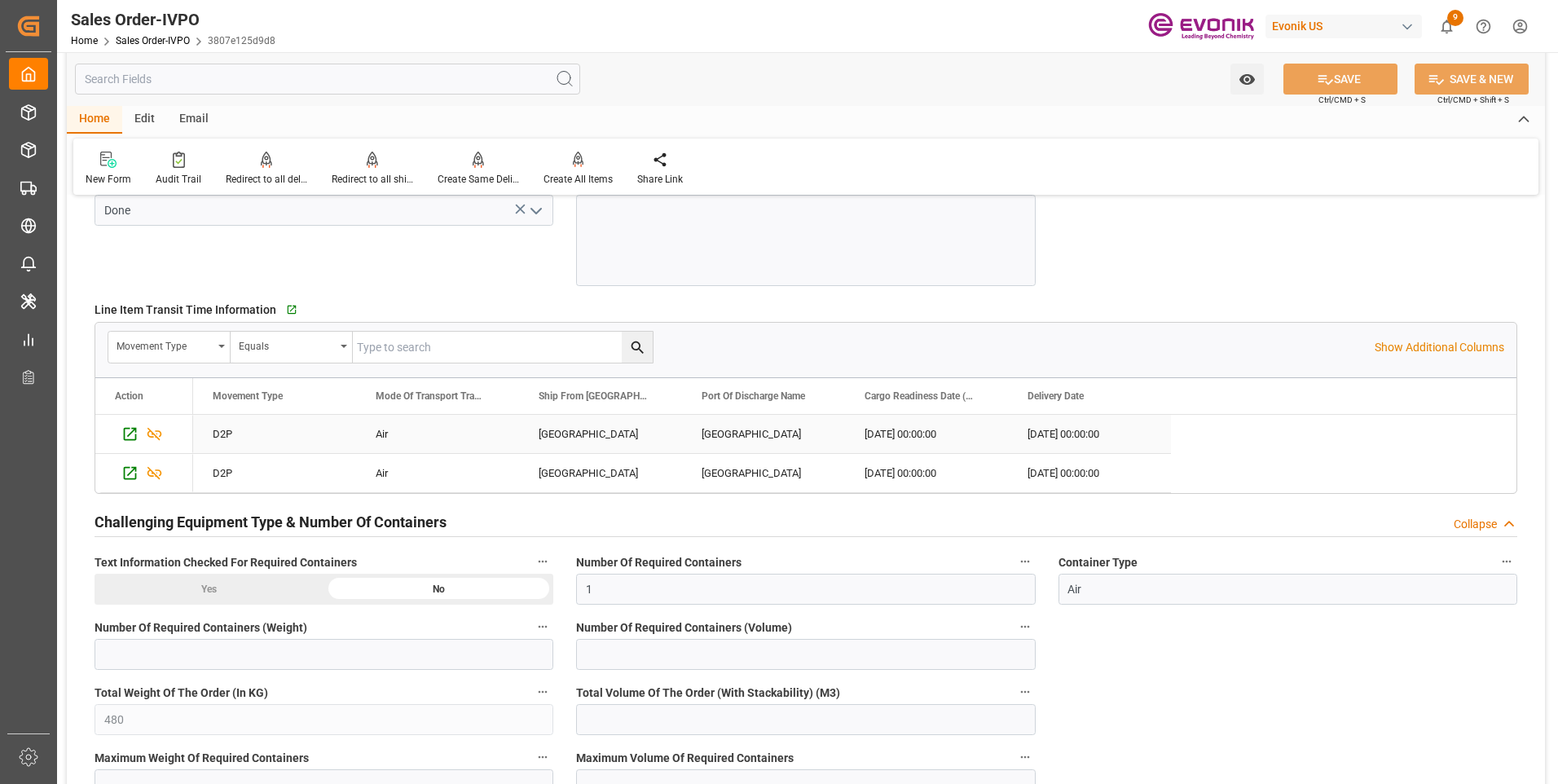
scroll to position [2689, 0]
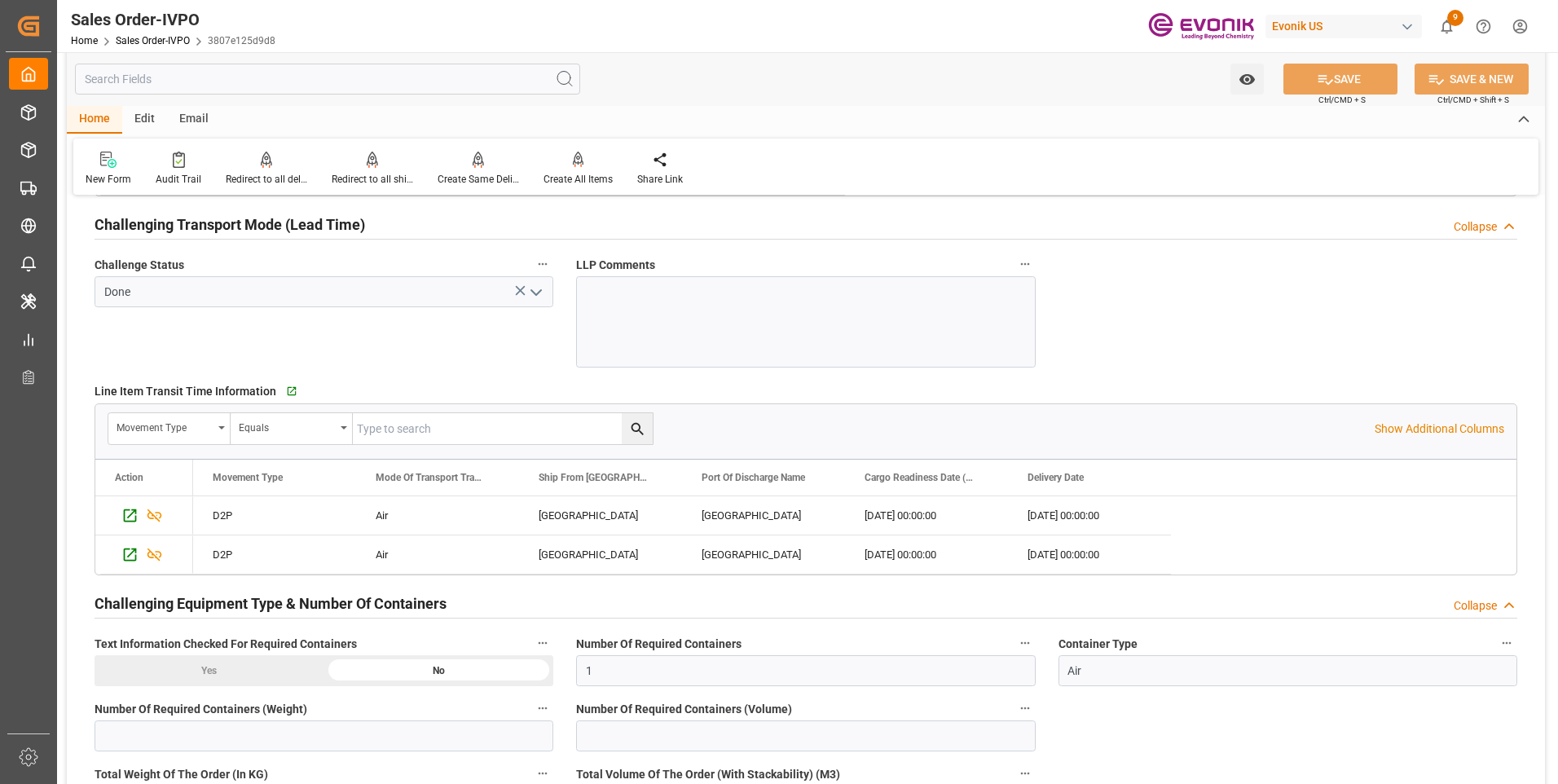
click at [538, 298] on icon "open menu" at bounding box center [536, 293] width 20 height 20
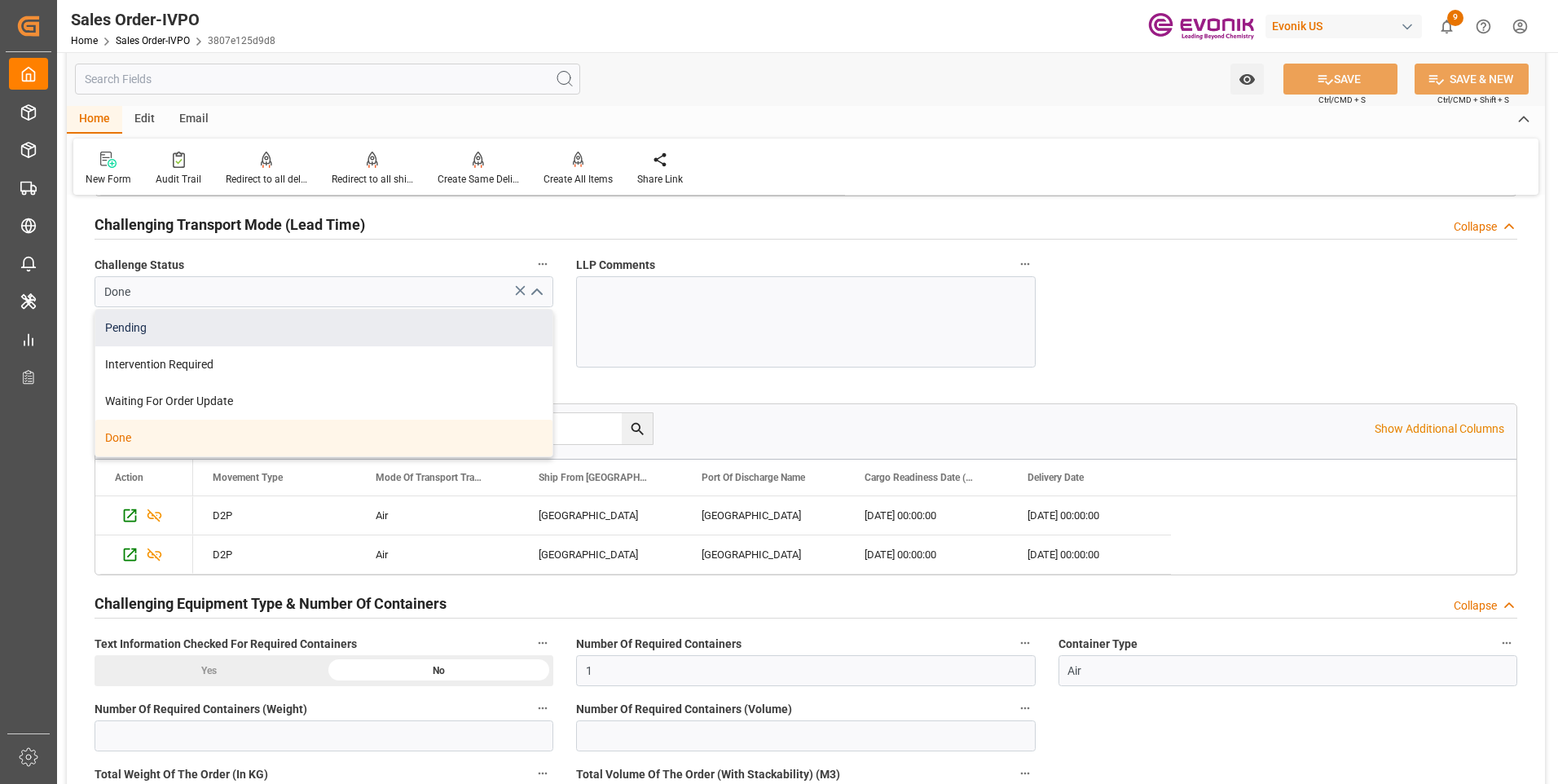
click at [263, 331] on div "Pending" at bounding box center [323, 328] width 458 height 37
type input "Pending"
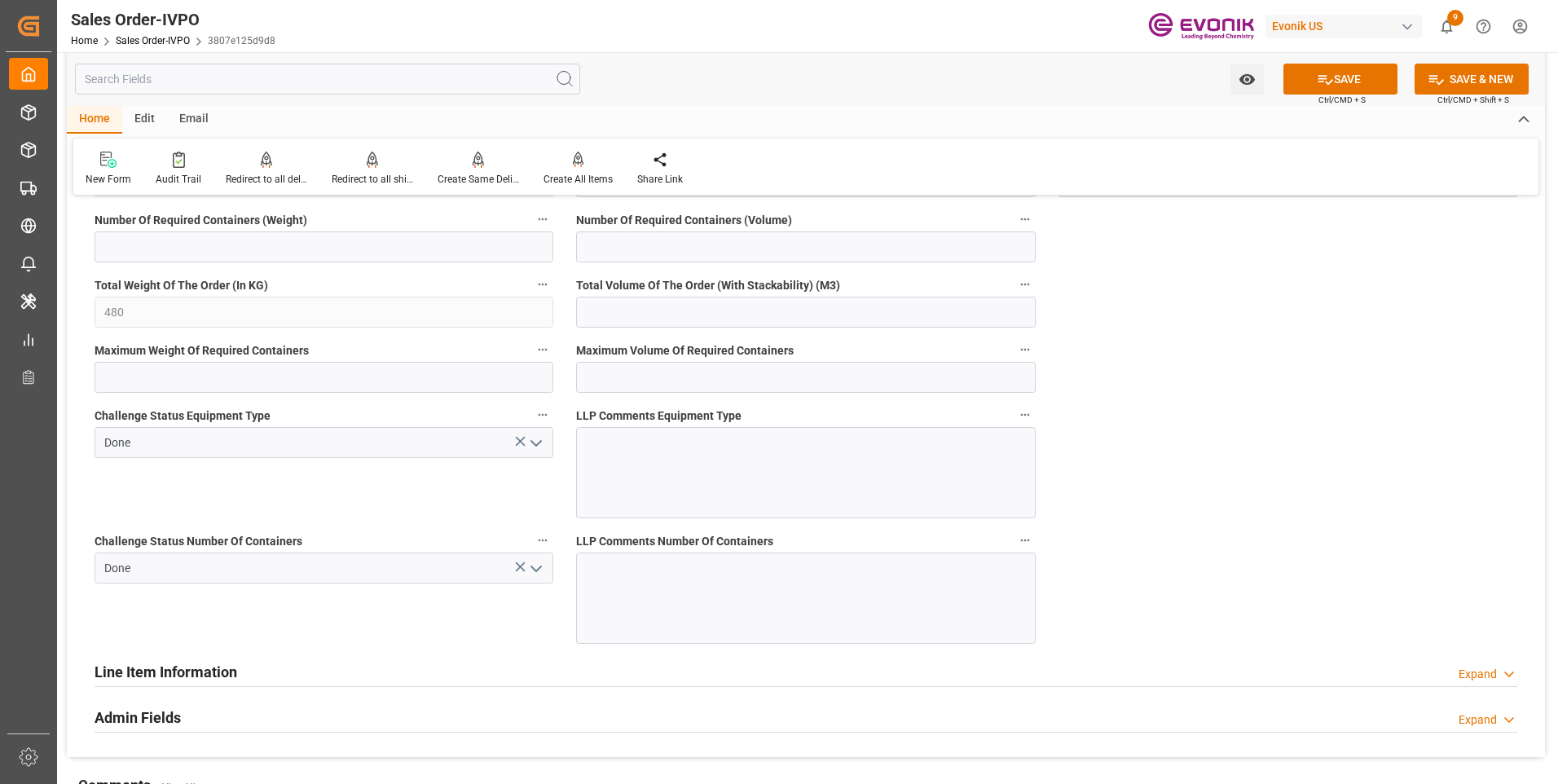
scroll to position [3259, 0]
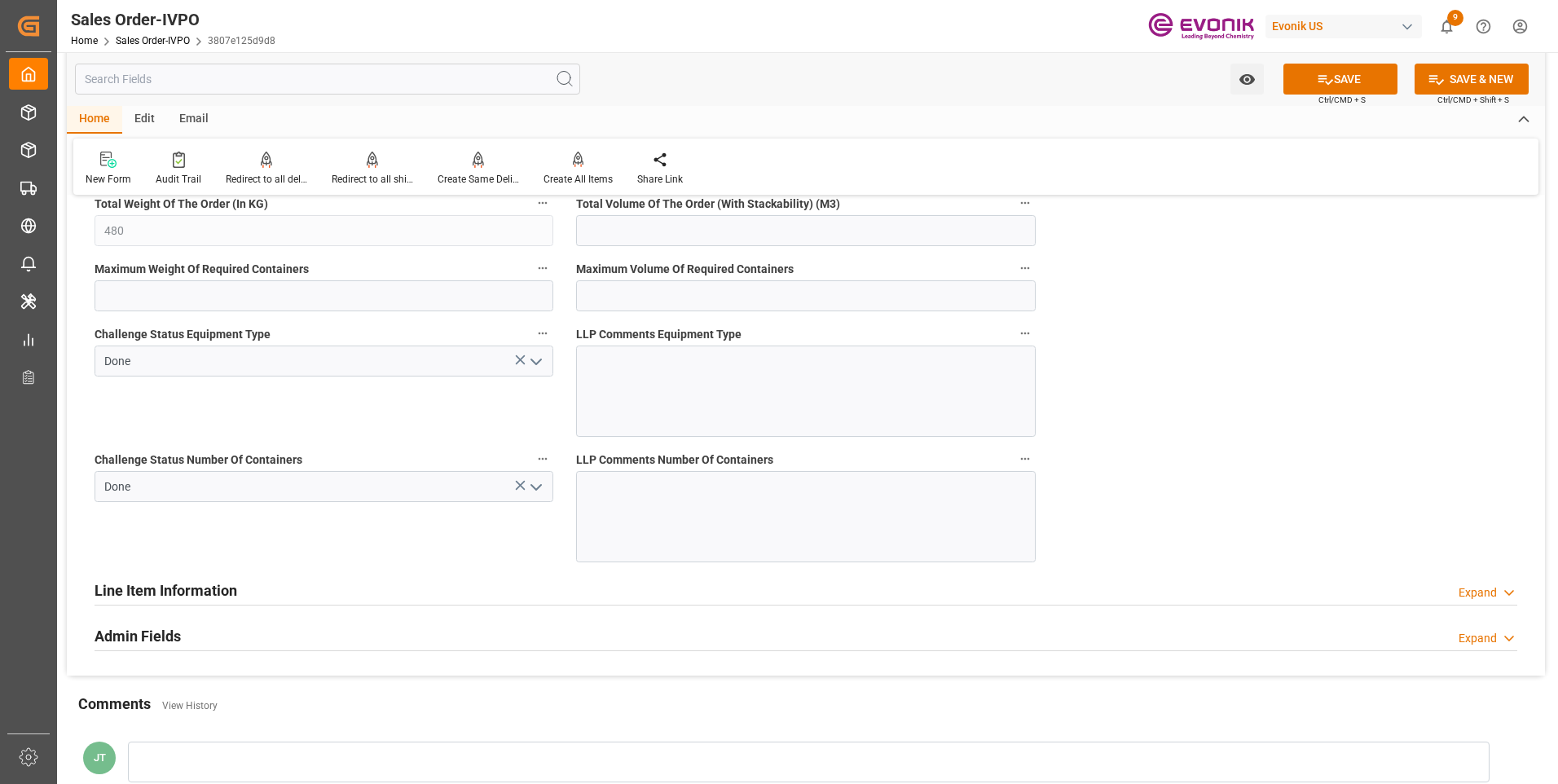
click at [536, 356] on icon "open menu" at bounding box center [536, 362] width 20 height 20
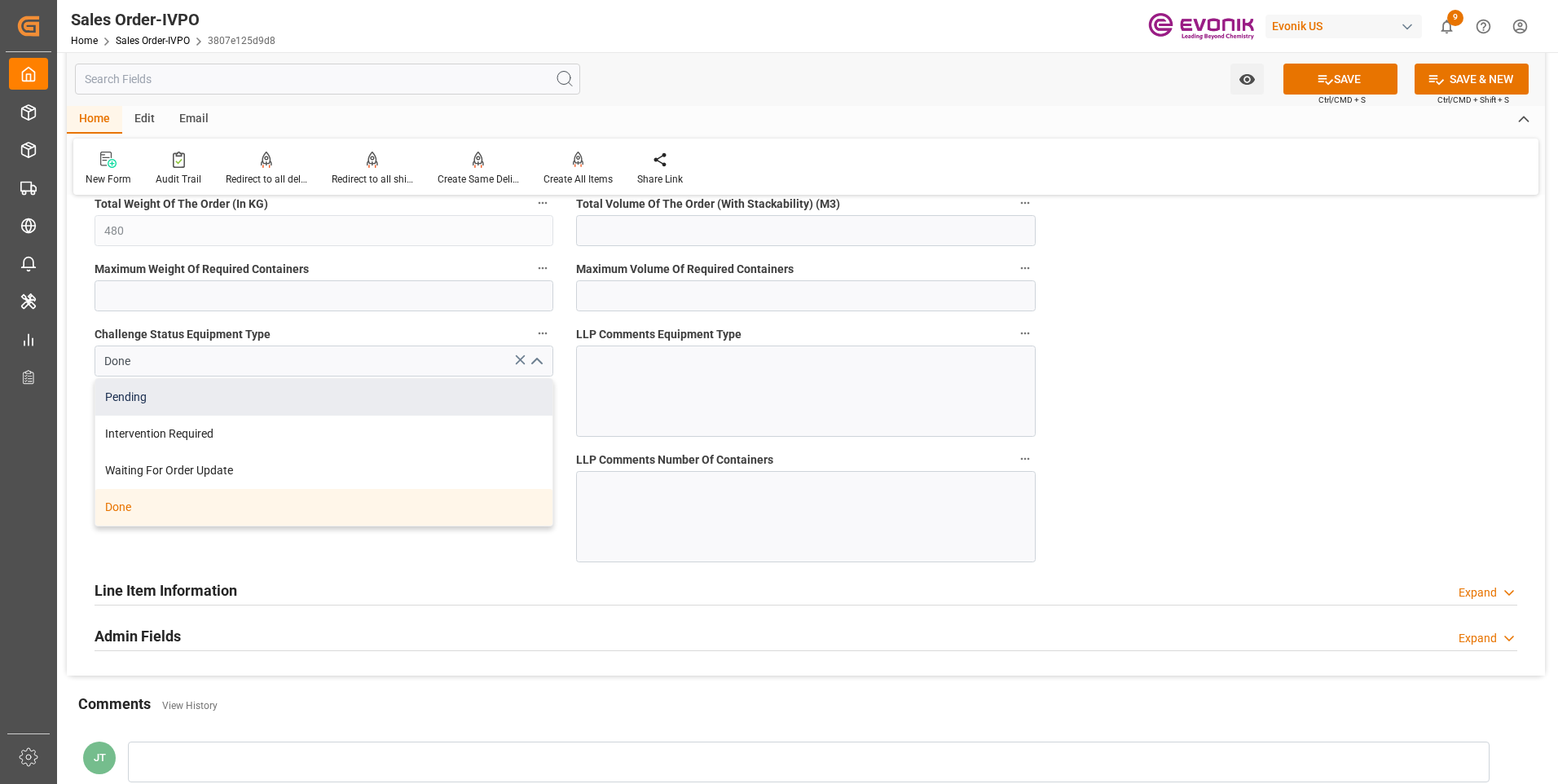
click at [258, 394] on div "Pending" at bounding box center [323, 396] width 458 height 37
type input "Pending"
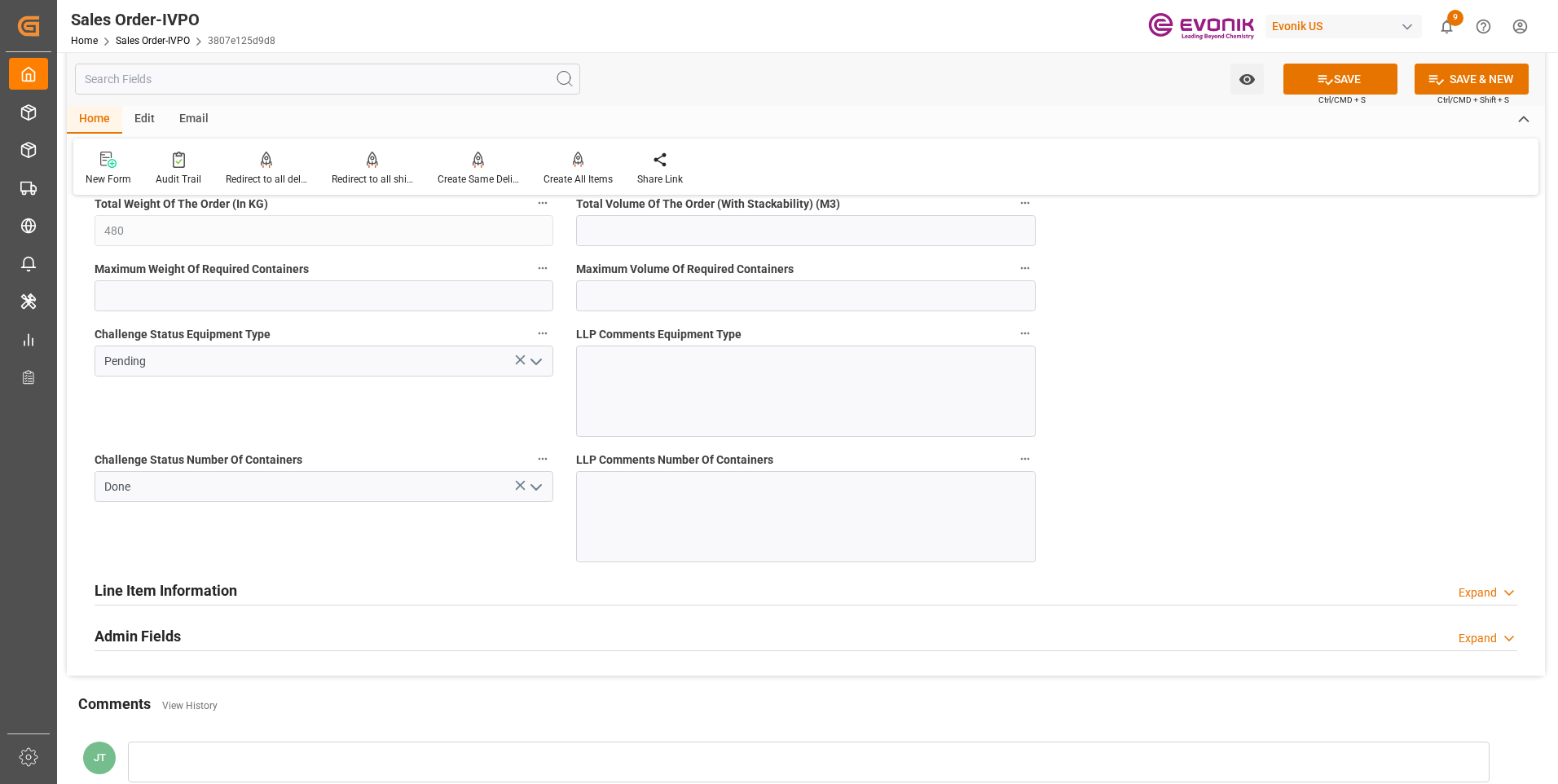
click at [543, 490] on icon "open menu" at bounding box center [536, 487] width 20 height 20
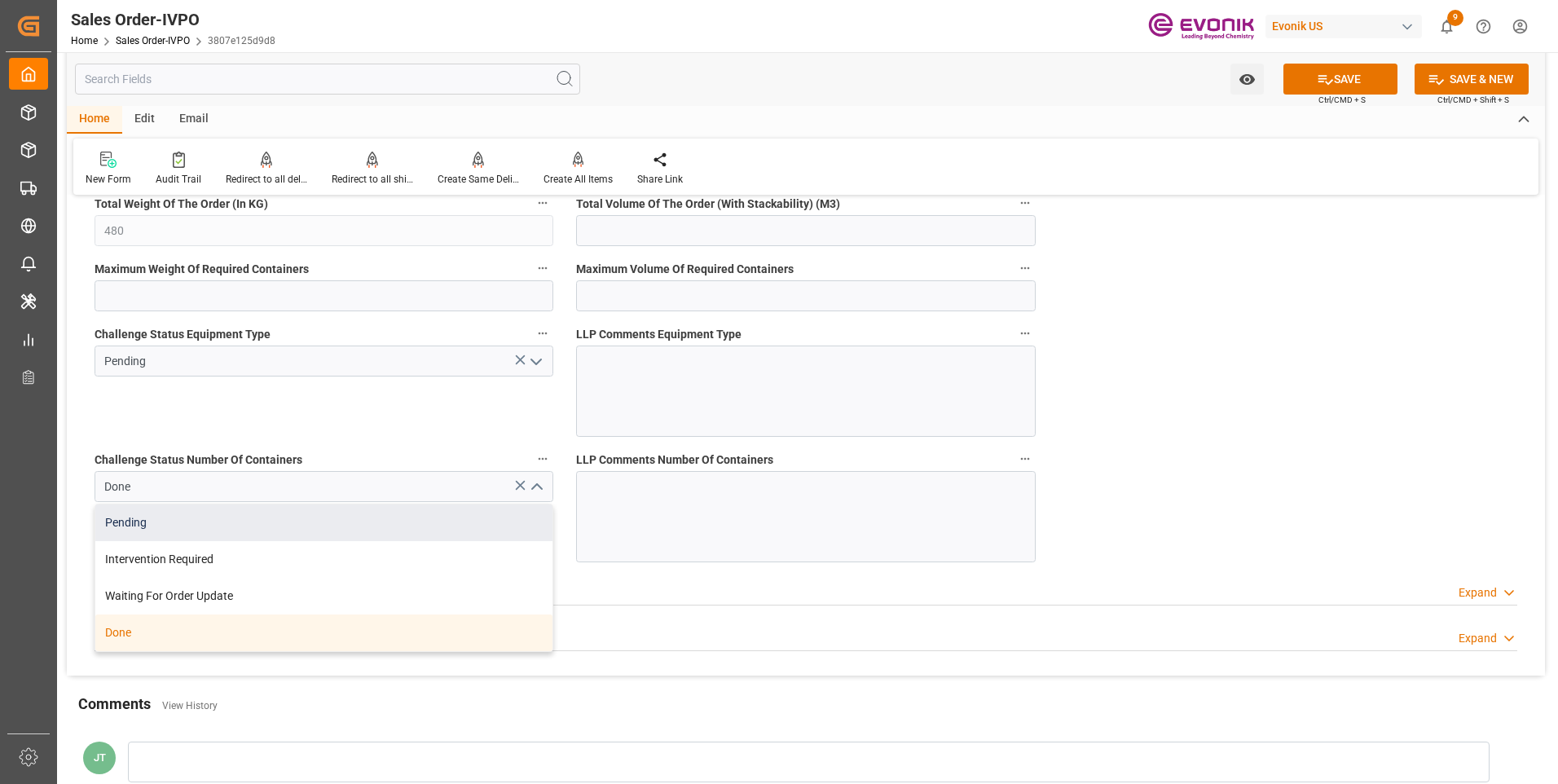
click at [306, 518] on div "Pending" at bounding box center [323, 522] width 458 height 37
type input "Pending"
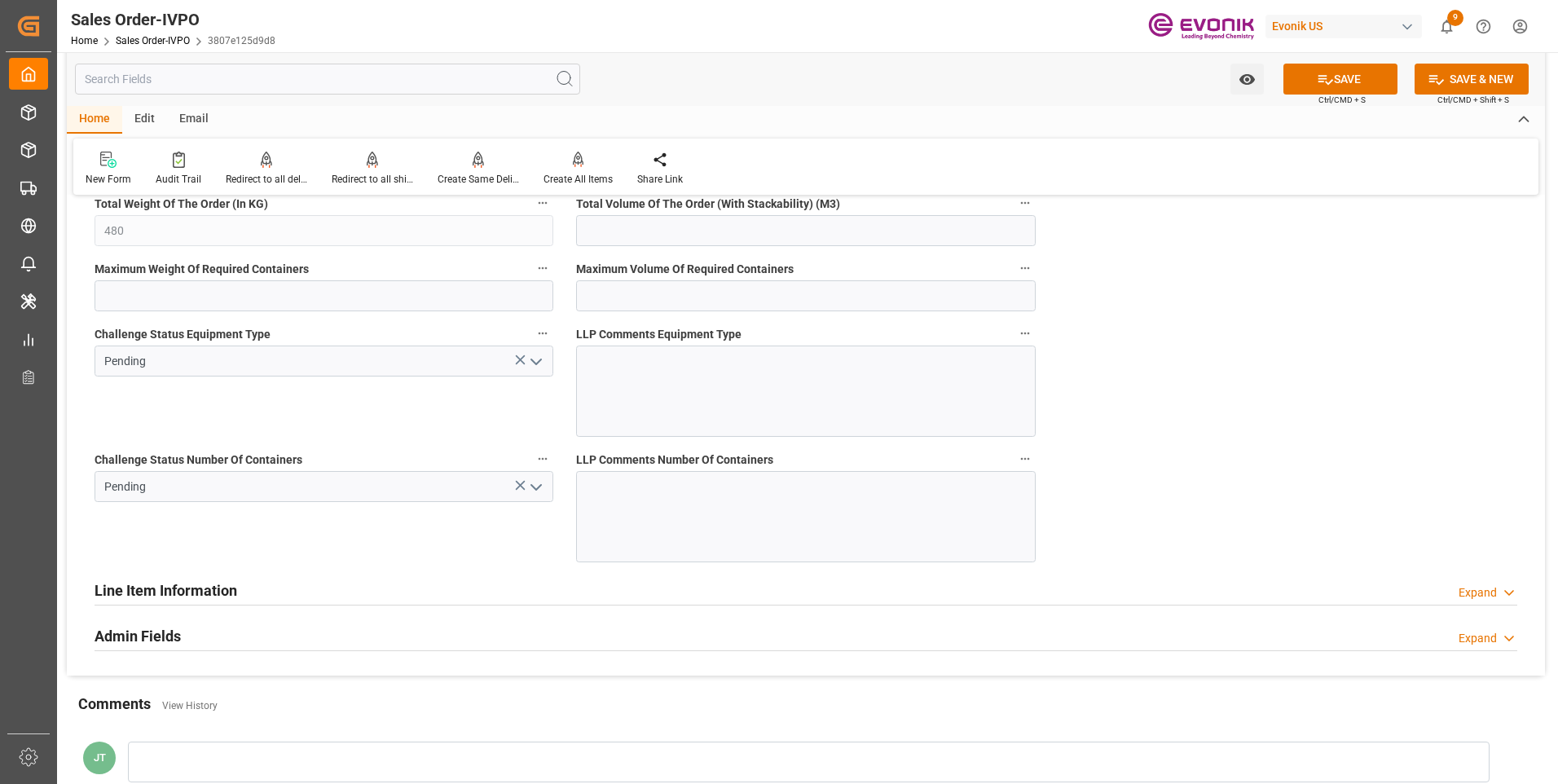
scroll to position [2851, 0]
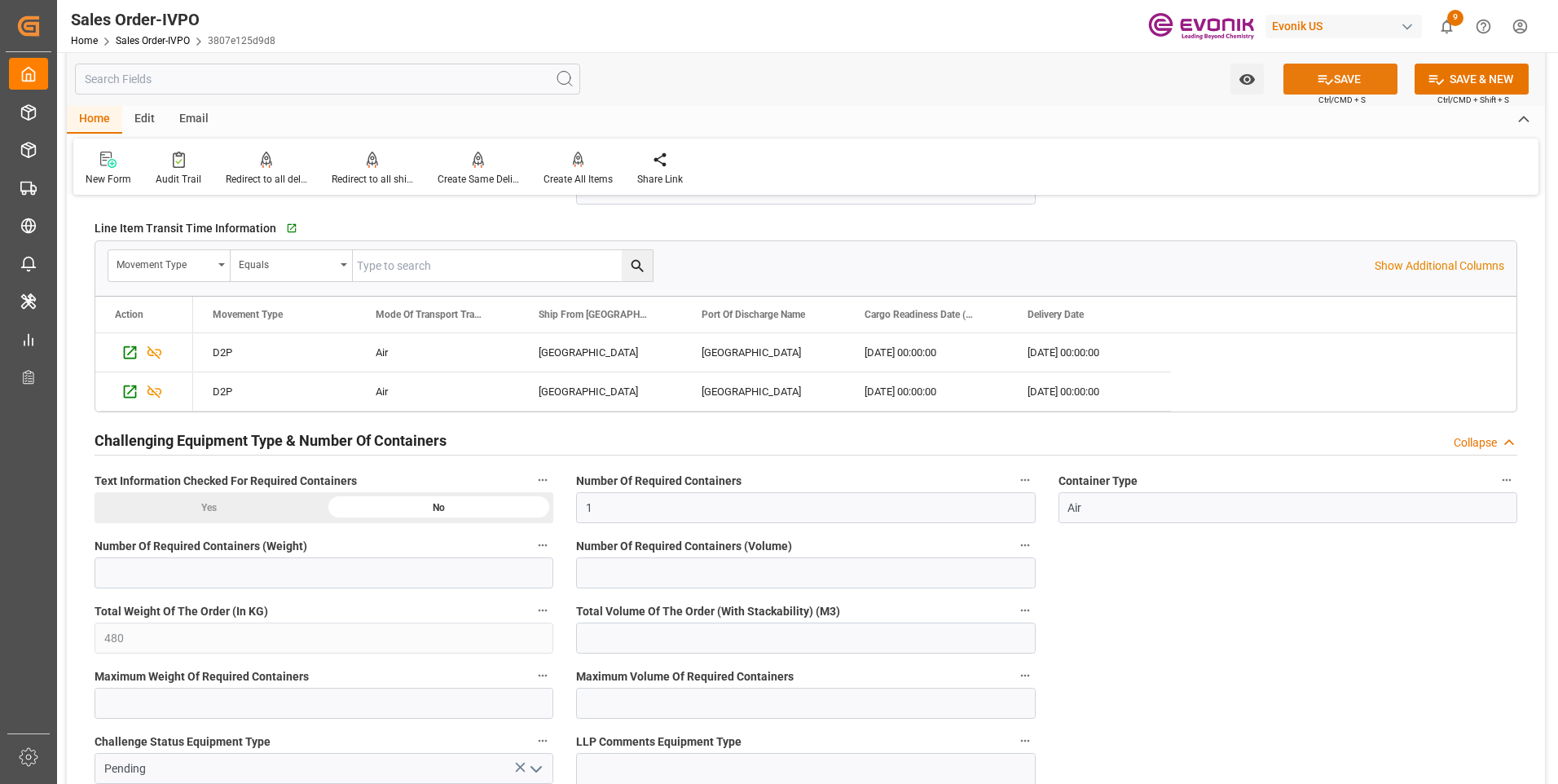
click at [1328, 77] on icon at bounding box center [1325, 79] width 17 height 17
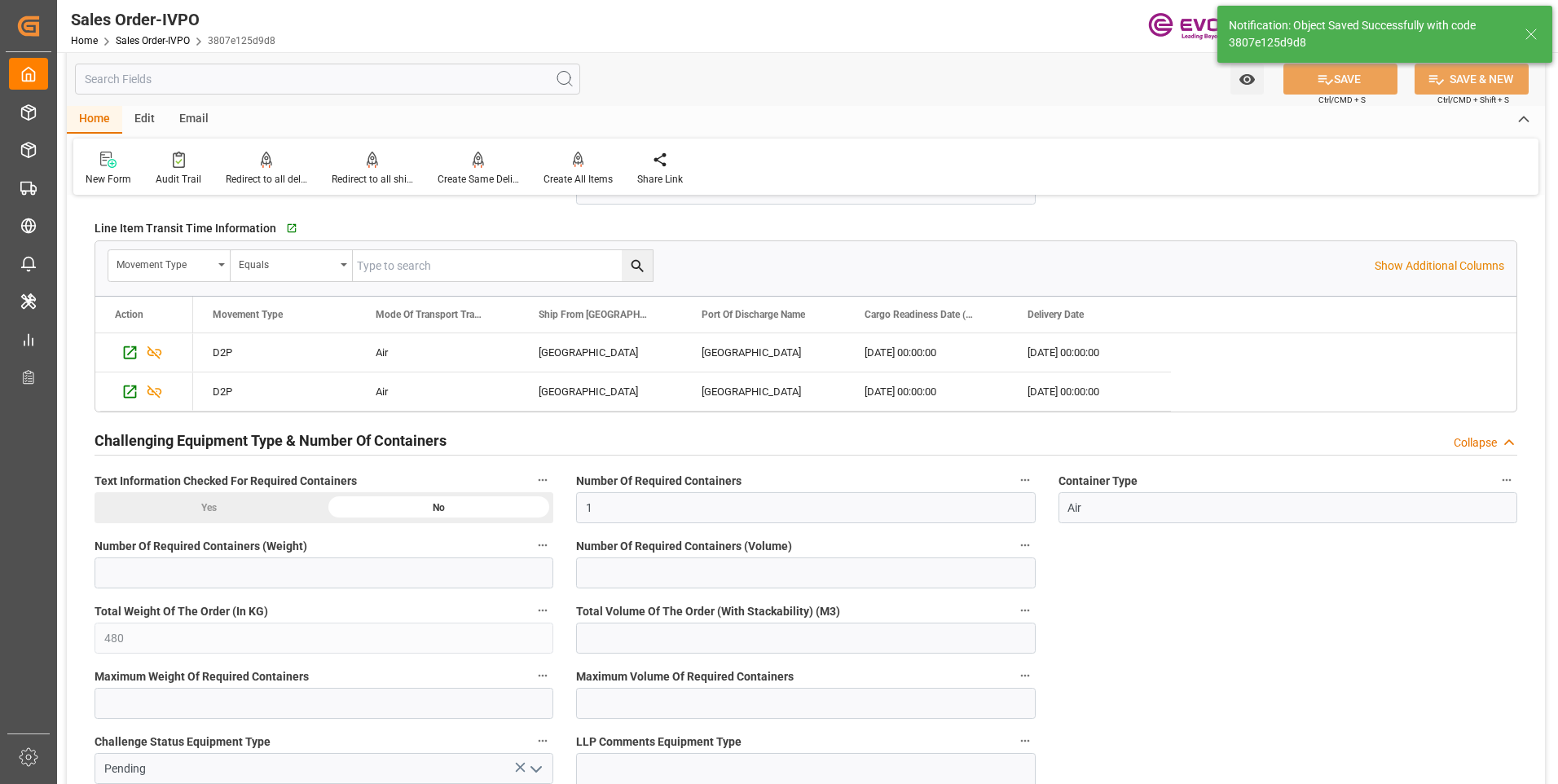
type input "08-20-2025 19:08"
type input "Yes"
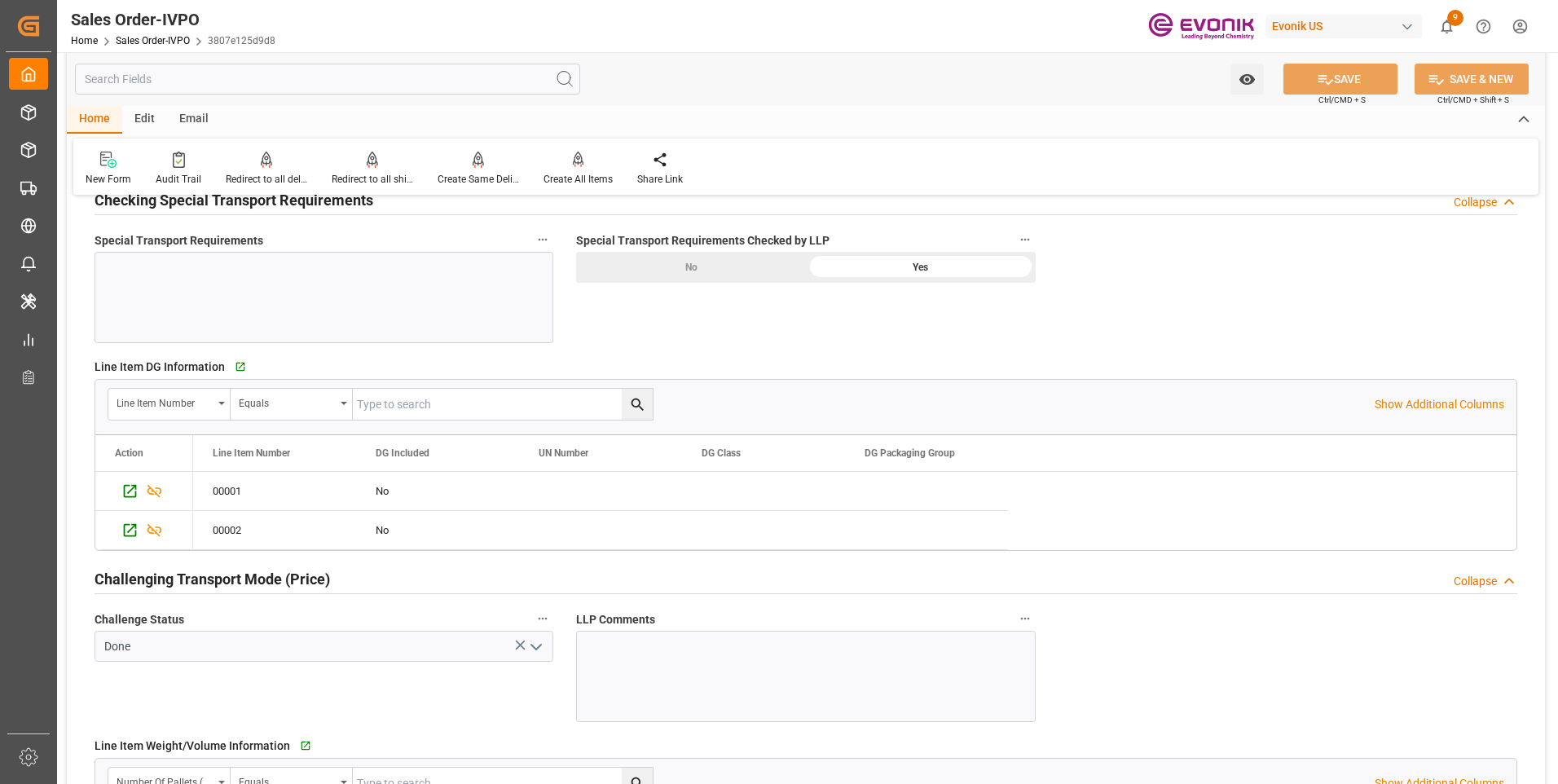
scroll to position [2036, 0]
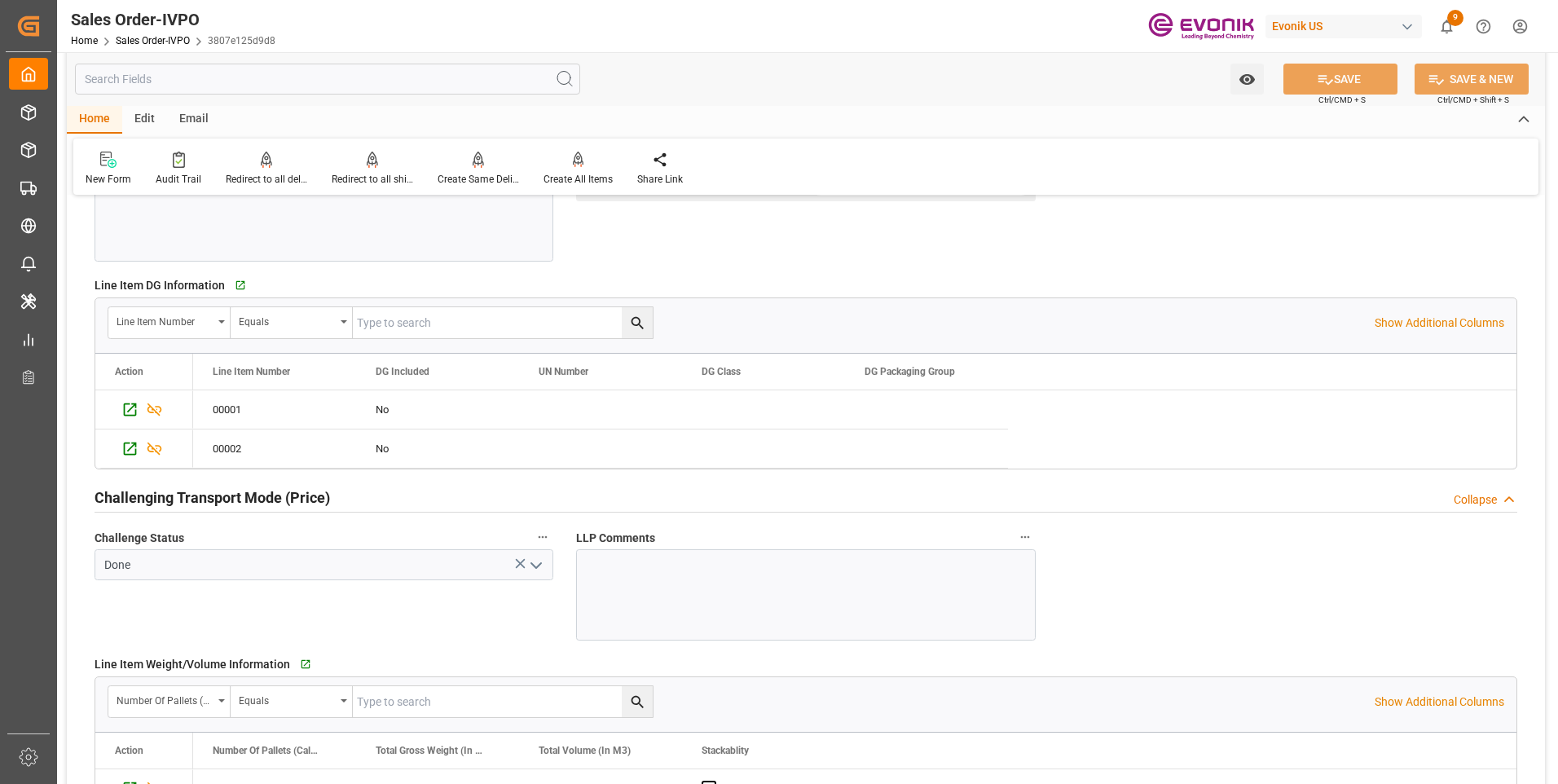
click at [537, 566] on icon "open menu" at bounding box center [536, 566] width 20 height 20
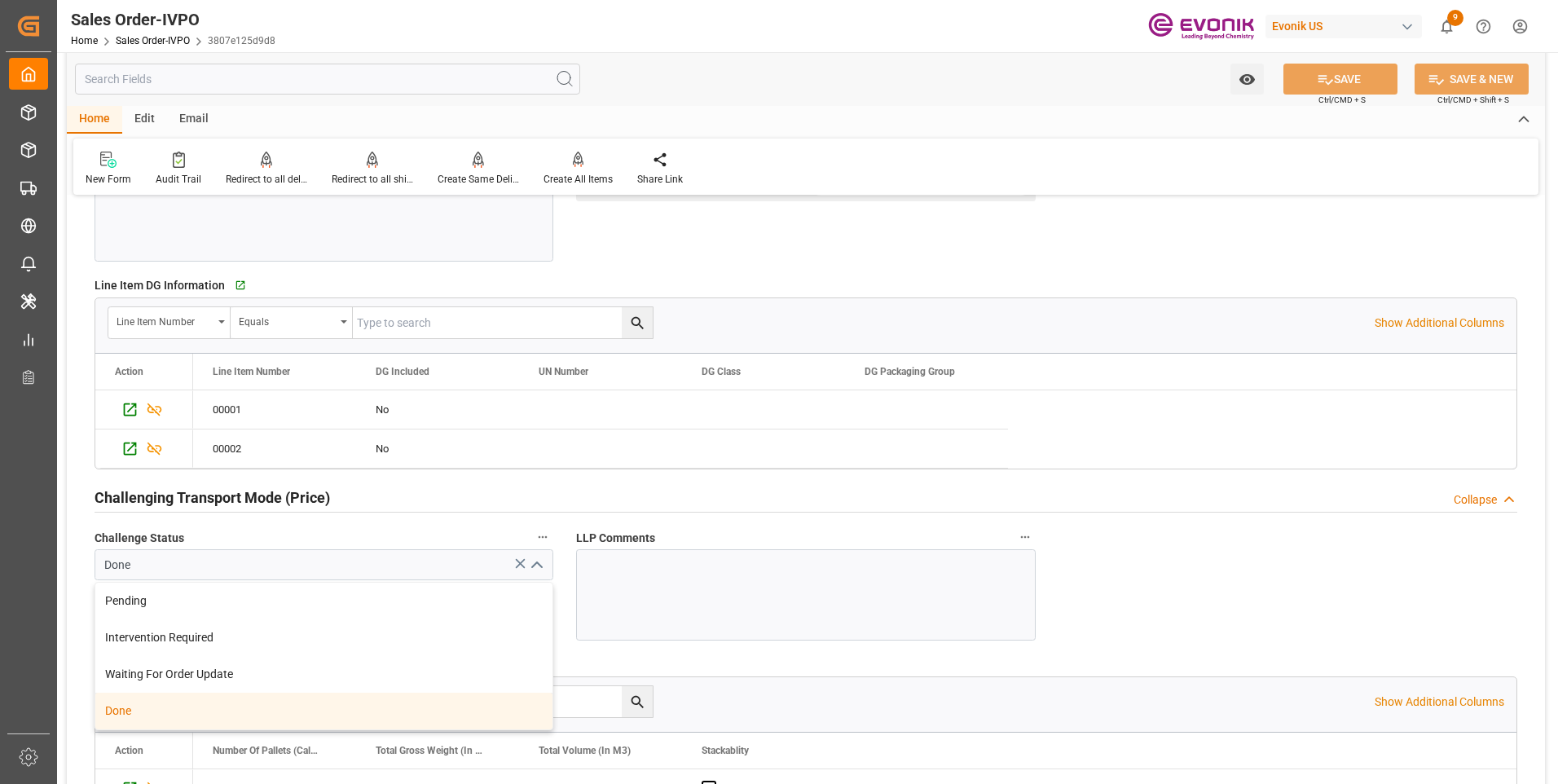
click at [202, 711] on div "Done" at bounding box center [323, 711] width 458 height 37
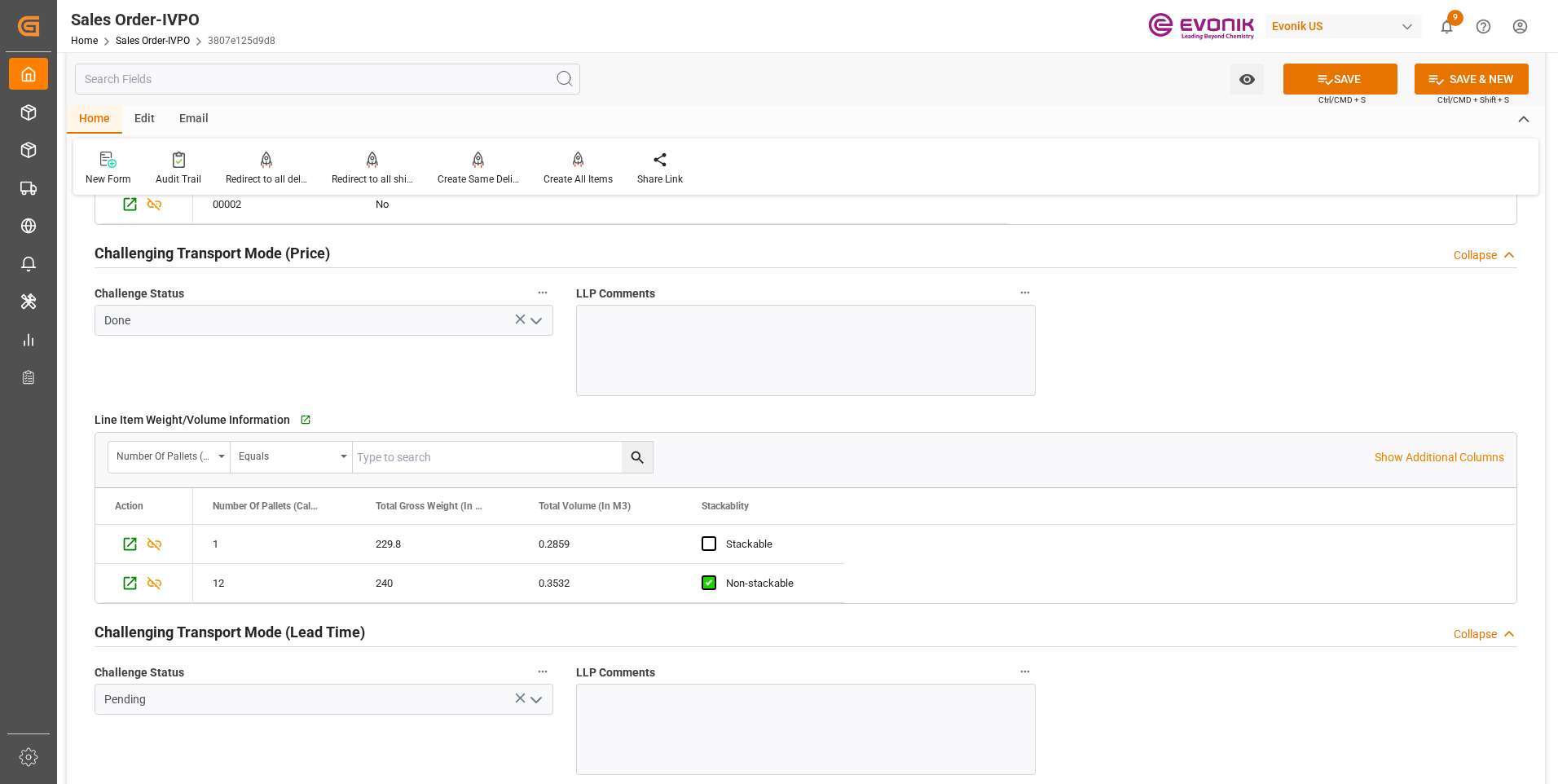
scroll to position [2362, 0]
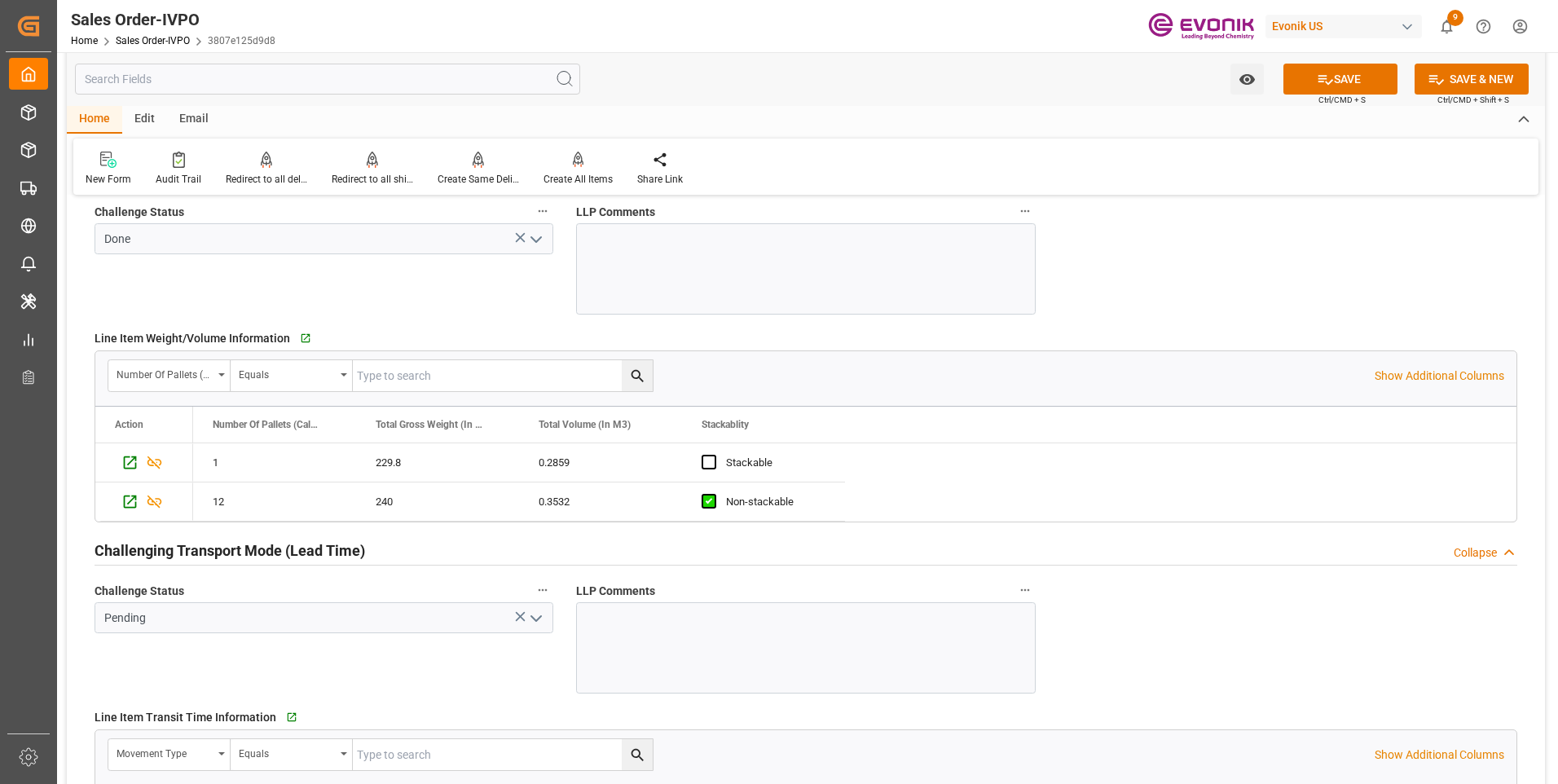
click at [541, 618] on icon "open menu" at bounding box center [536, 618] width 20 height 20
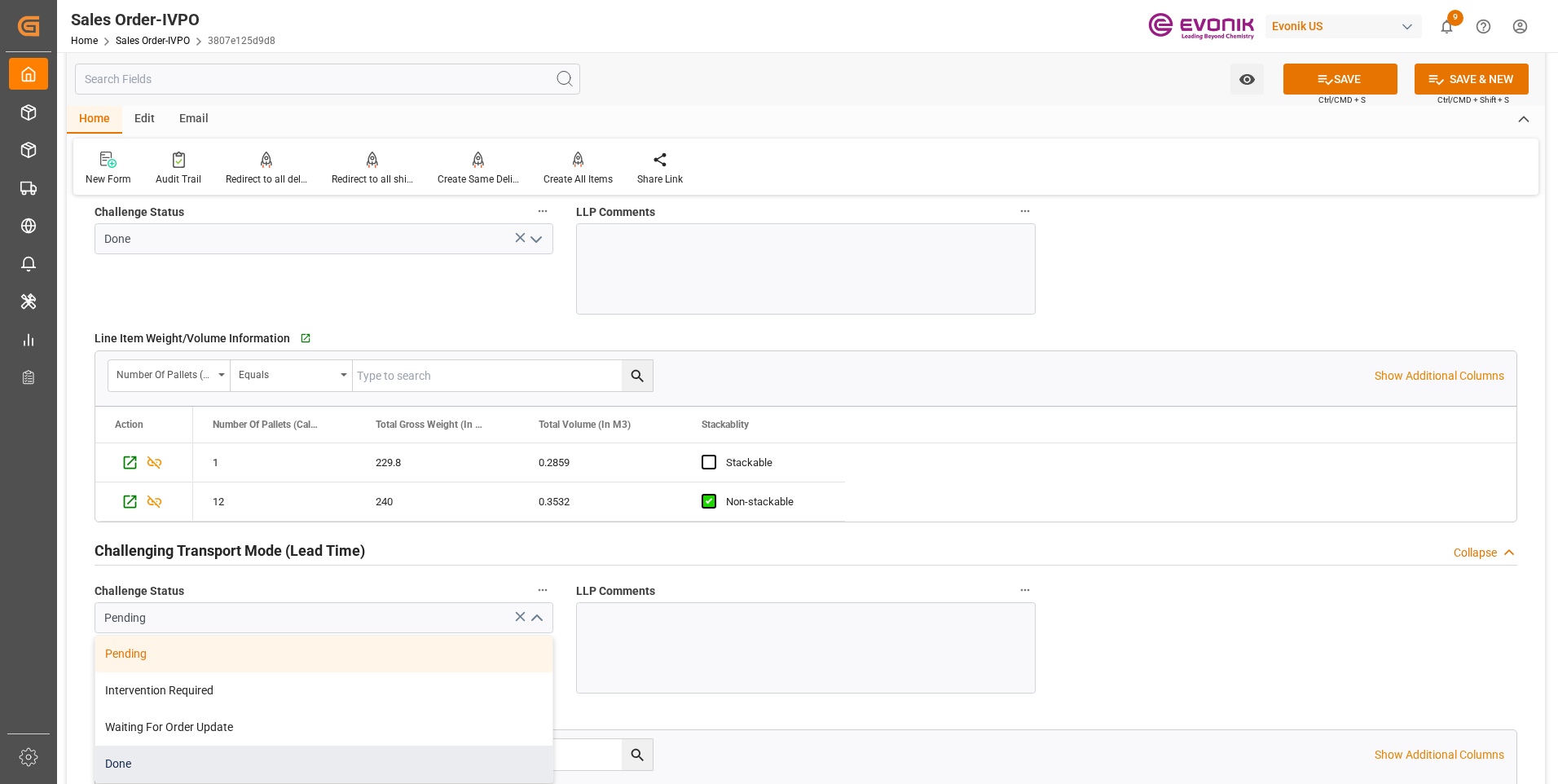
click at [234, 772] on div "Done" at bounding box center [323, 763] width 458 height 37
type input "Done"
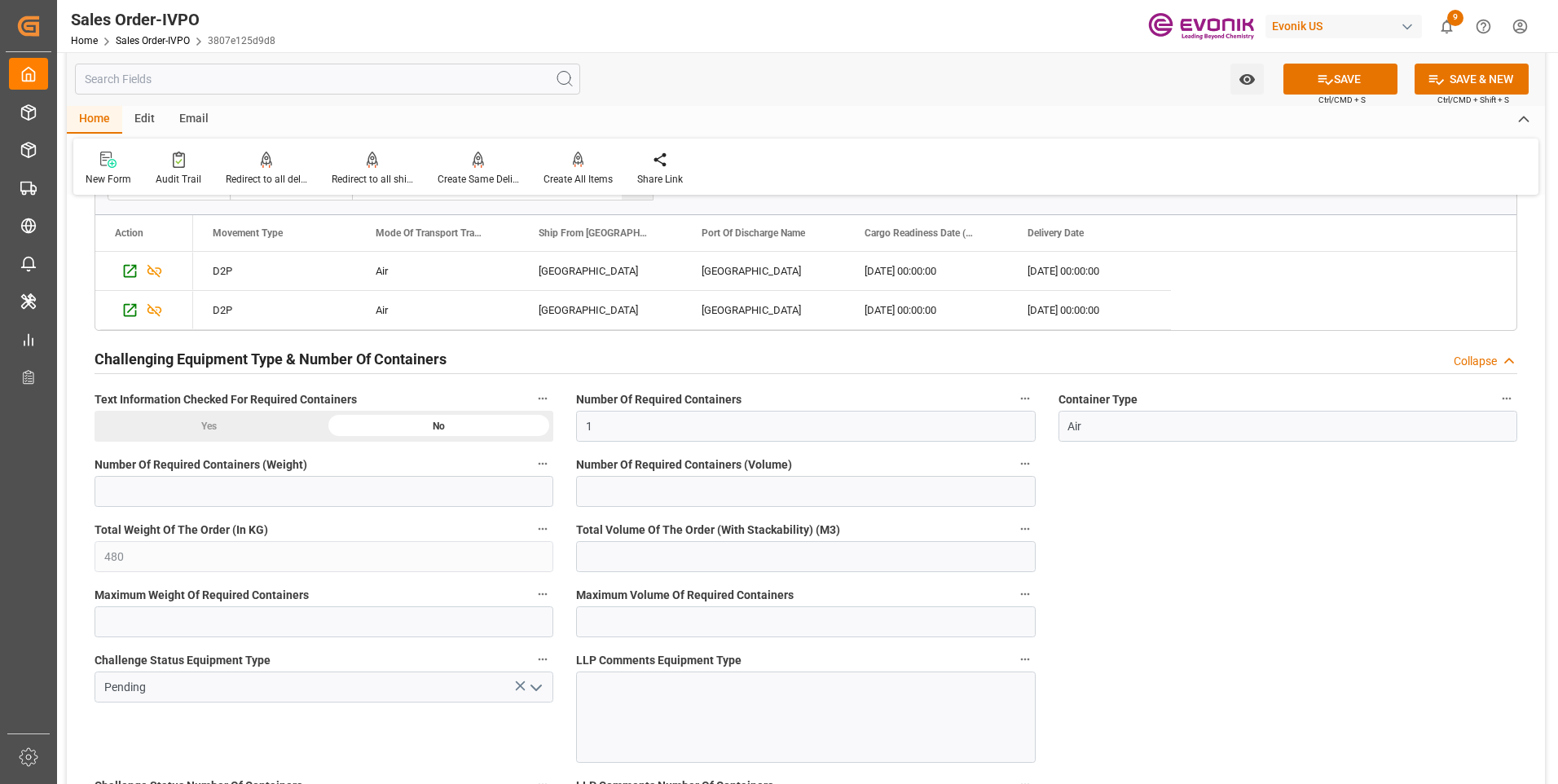
scroll to position [3014, 0]
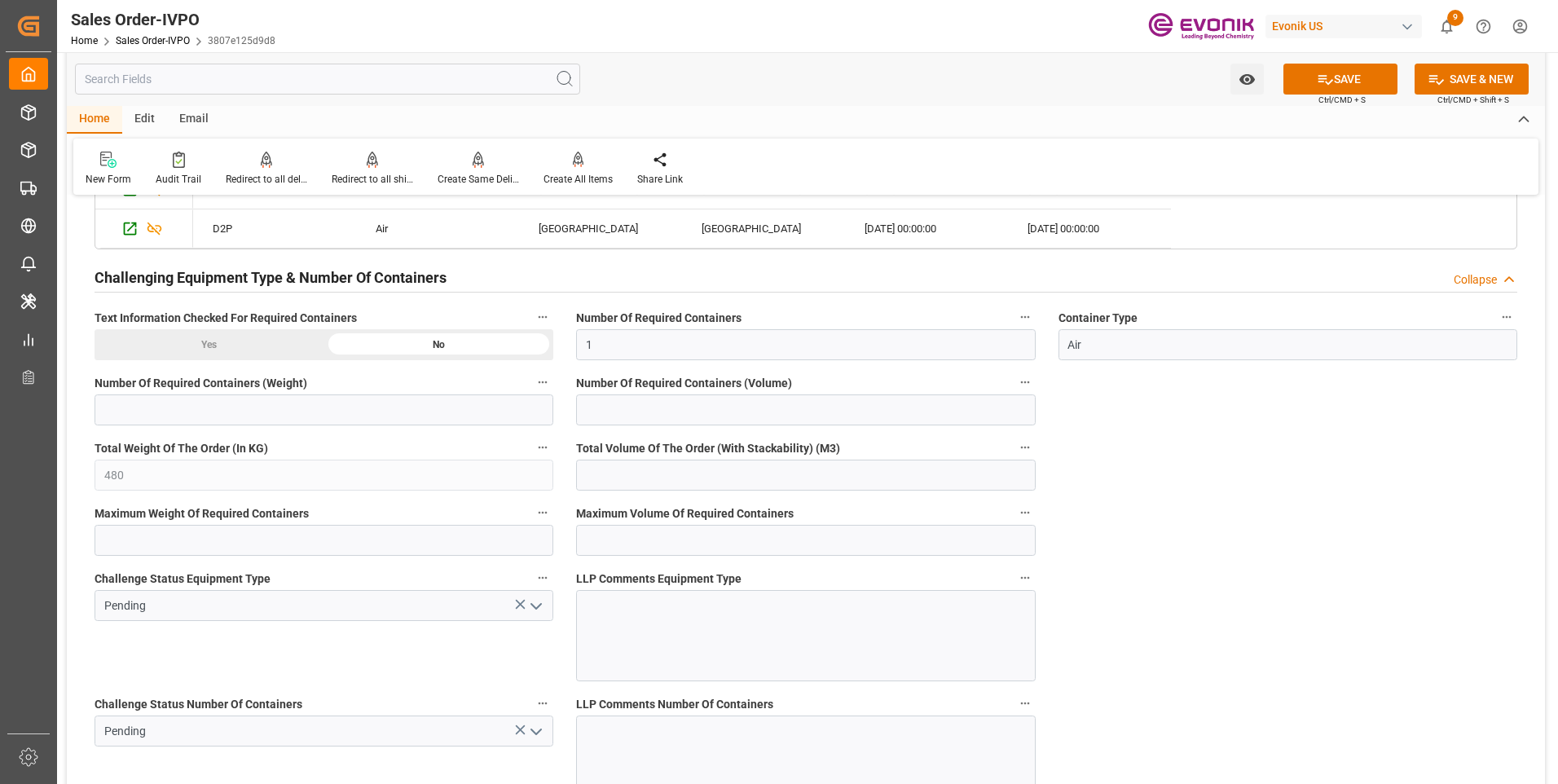
click at [540, 600] on icon "open menu" at bounding box center [536, 606] width 20 height 20
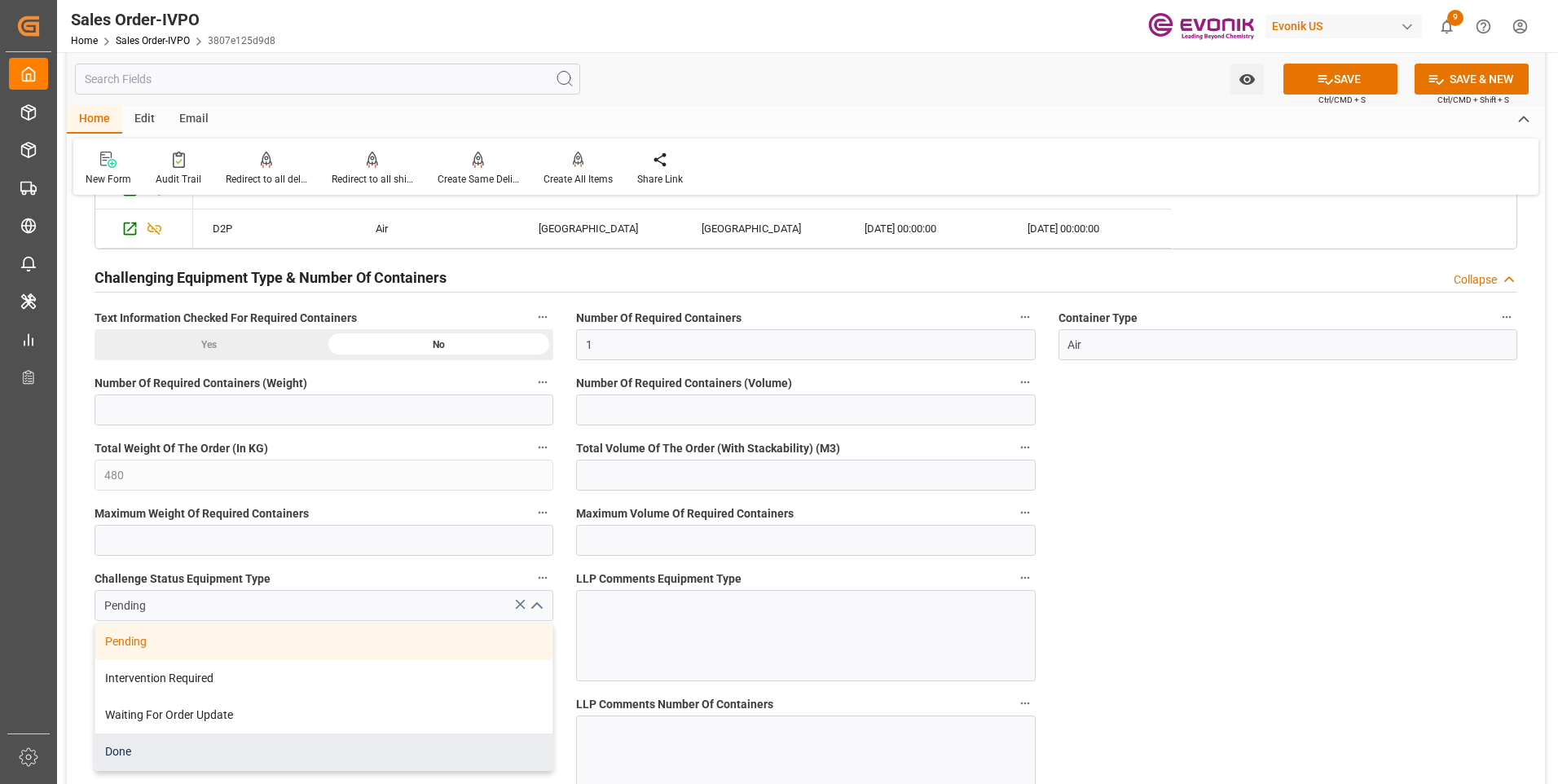
click at [251, 758] on div "Done" at bounding box center [323, 751] width 458 height 37
type input "Done"
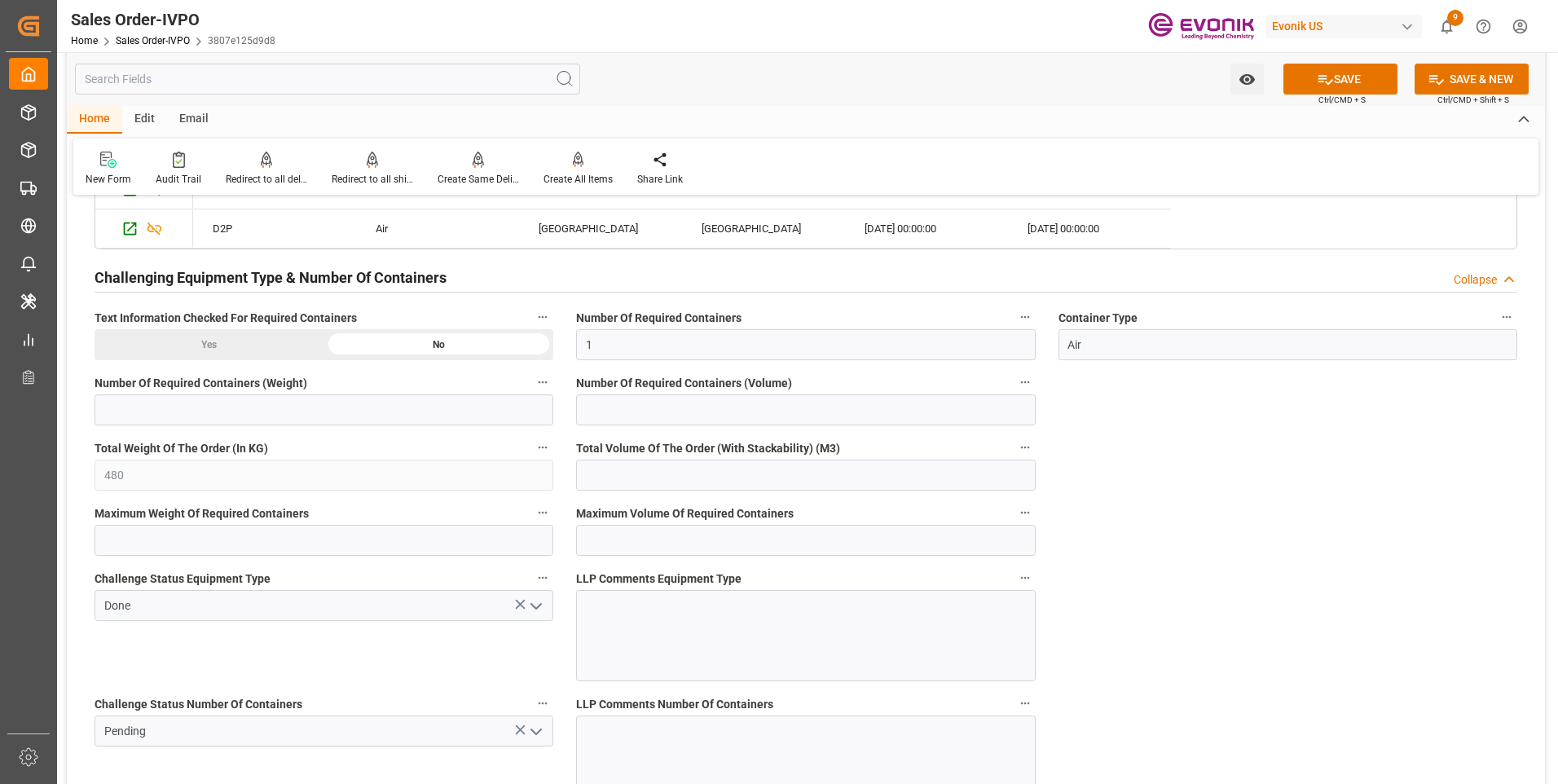
scroll to position [3177, 0]
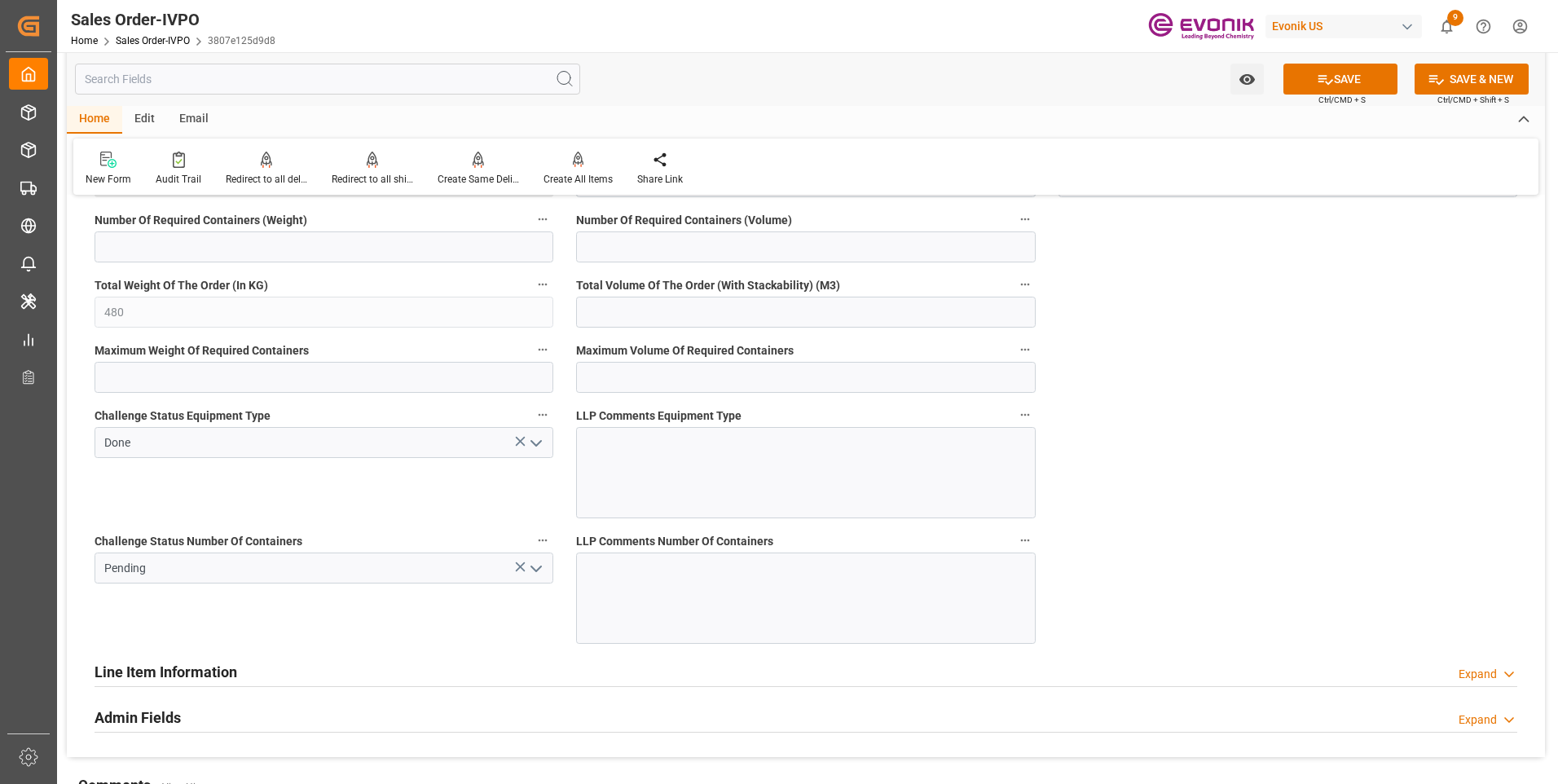
click at [537, 571] on polyline "open menu" at bounding box center [535, 568] width 10 height 4
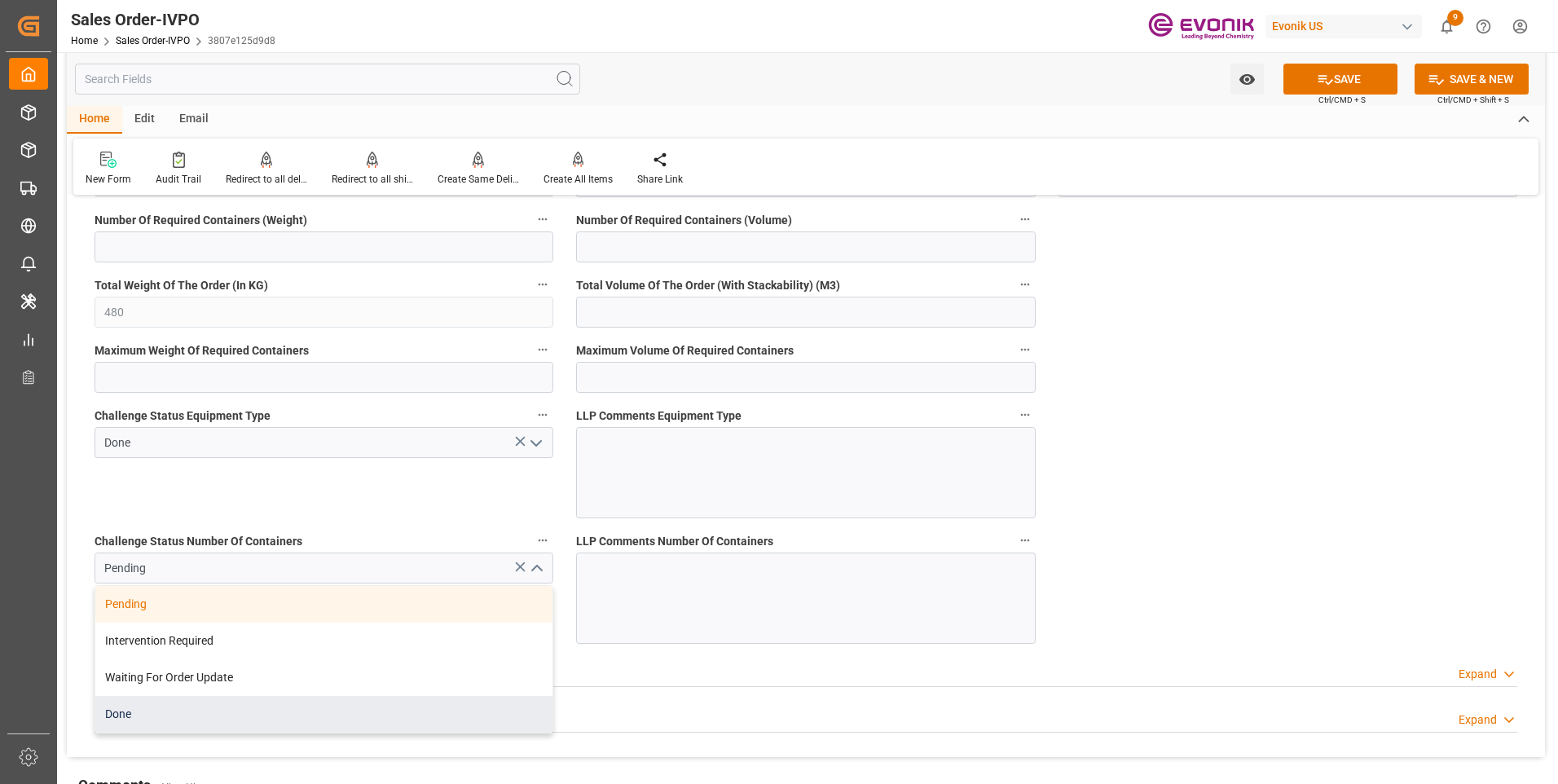
click at [210, 724] on div "Done" at bounding box center [323, 713] width 458 height 37
type input "Done"
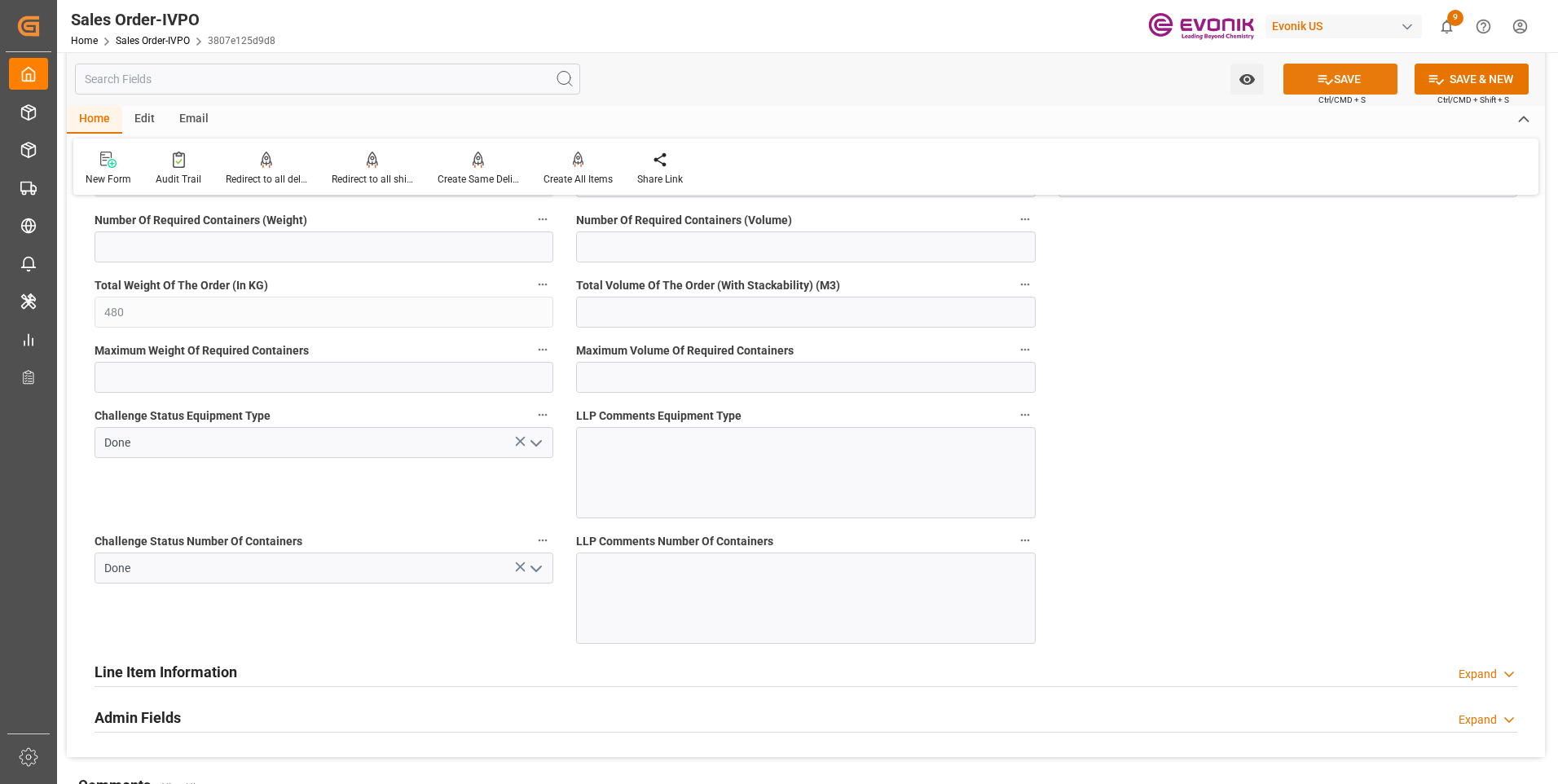
click at [1340, 84] on button "SAVE" at bounding box center [1340, 79] width 114 height 31
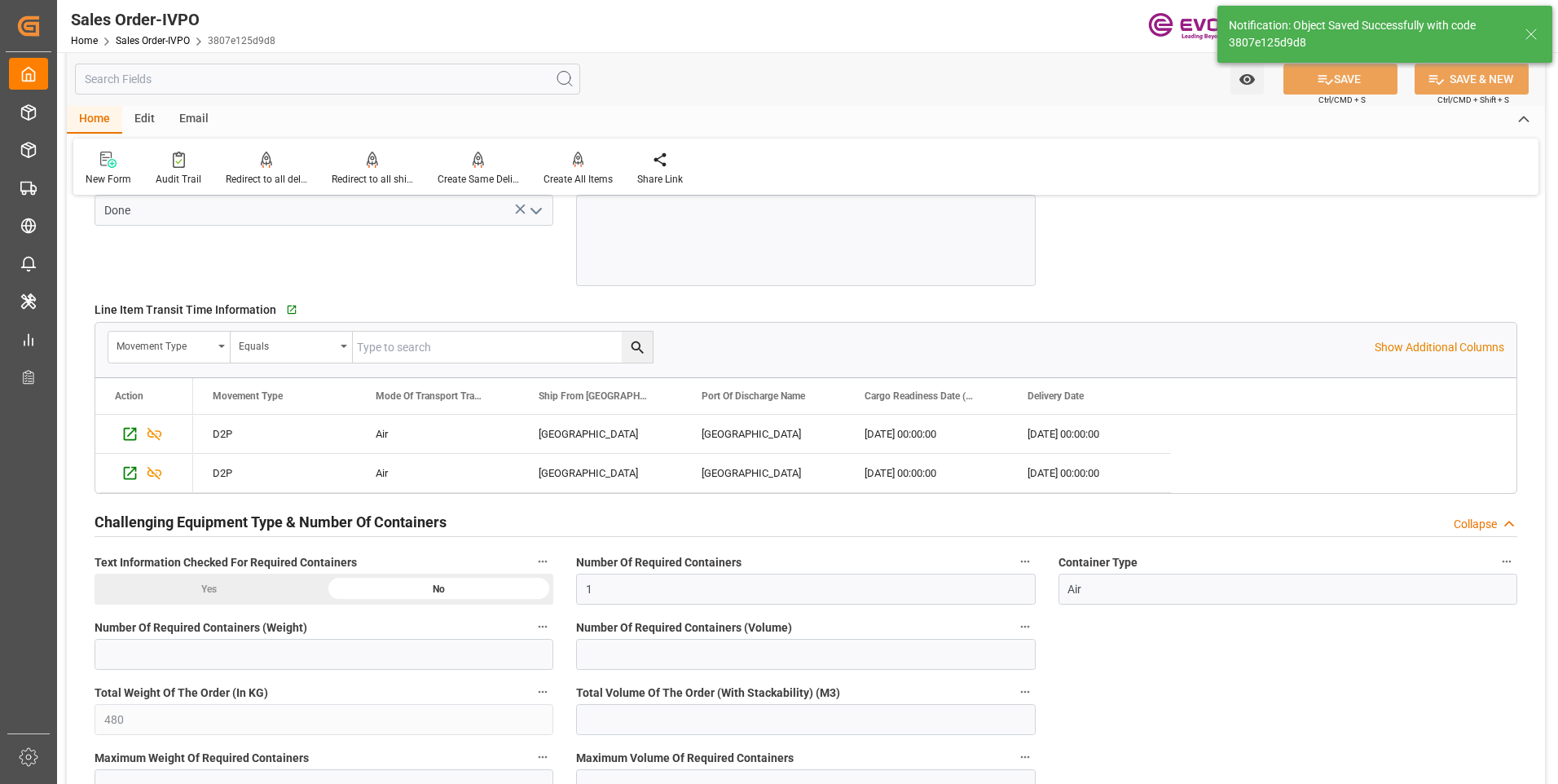
type input "08-20-2025 19:09"
type input "No"
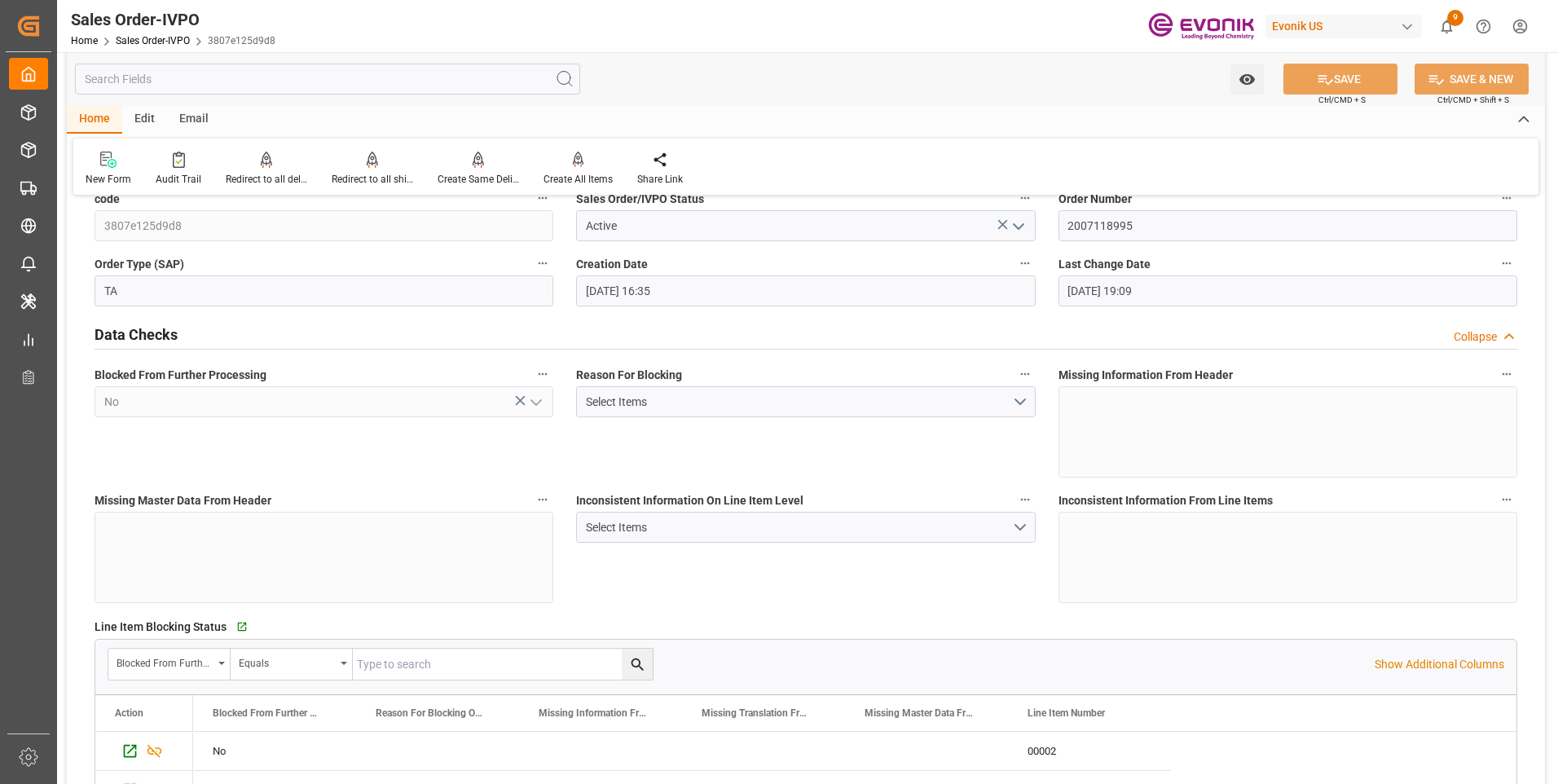
scroll to position [0, 0]
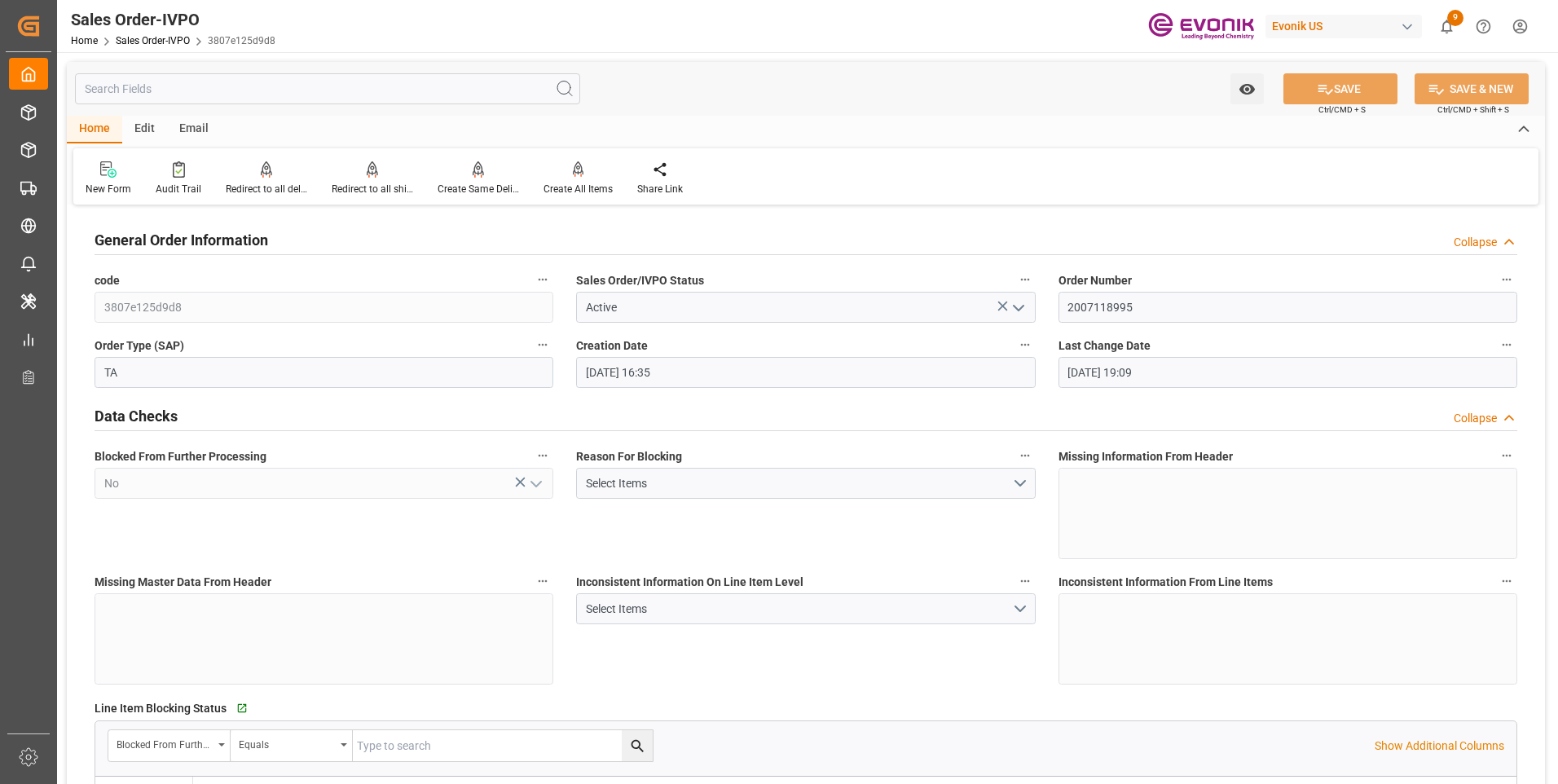
click at [425, 94] on input "text" at bounding box center [328, 89] width 505 height 31
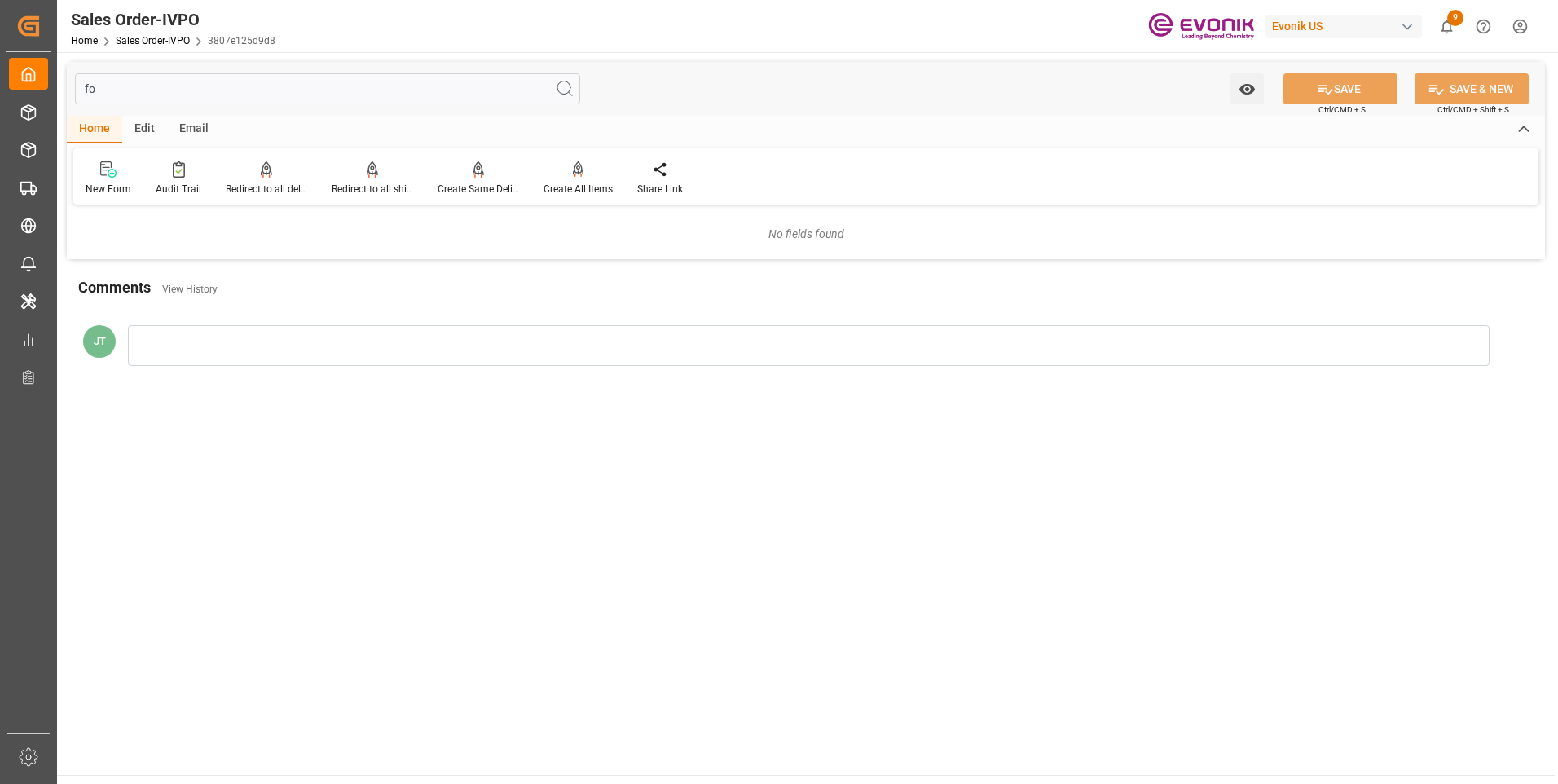
type input "for"
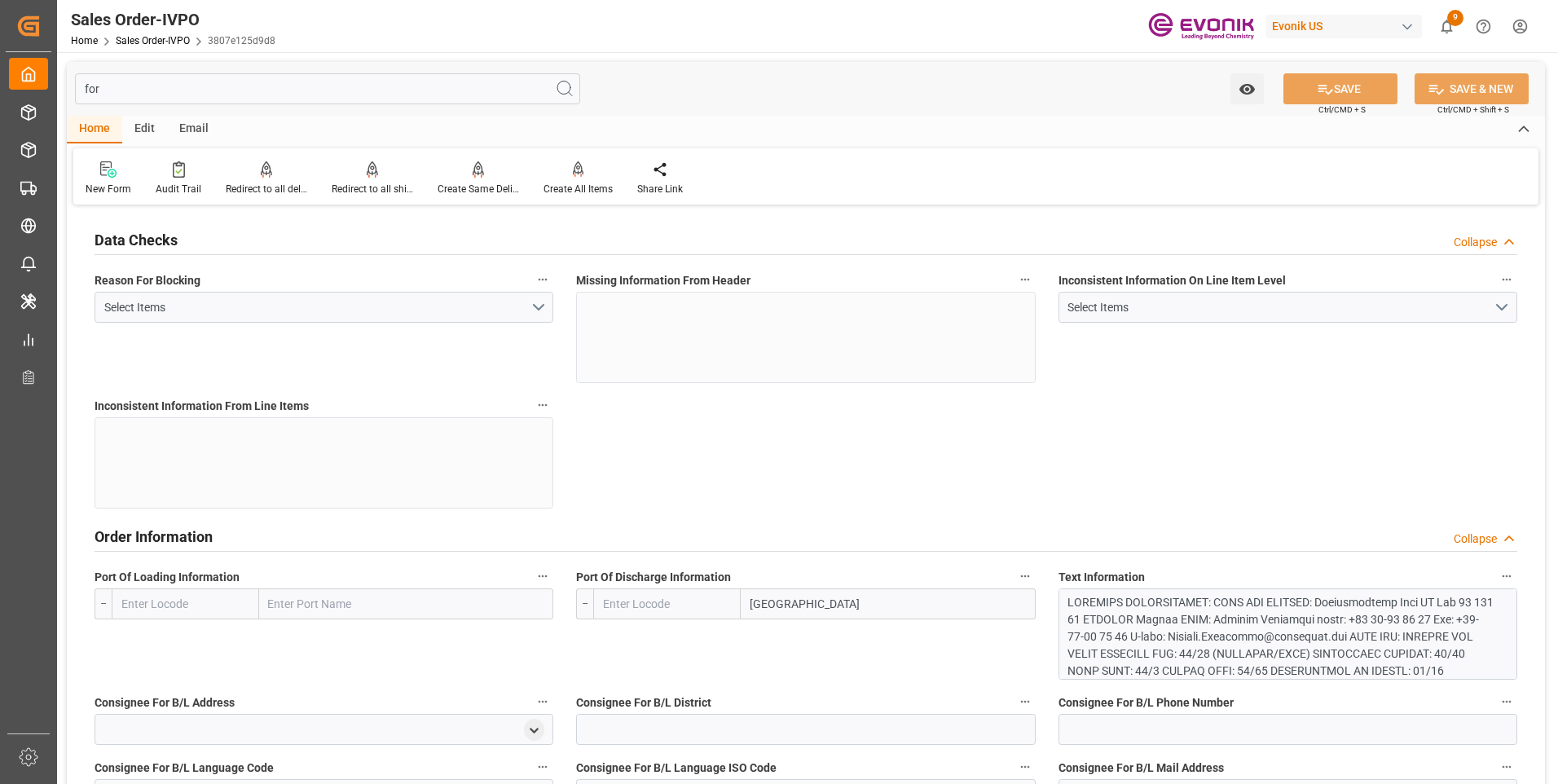
type input "SEGOT"
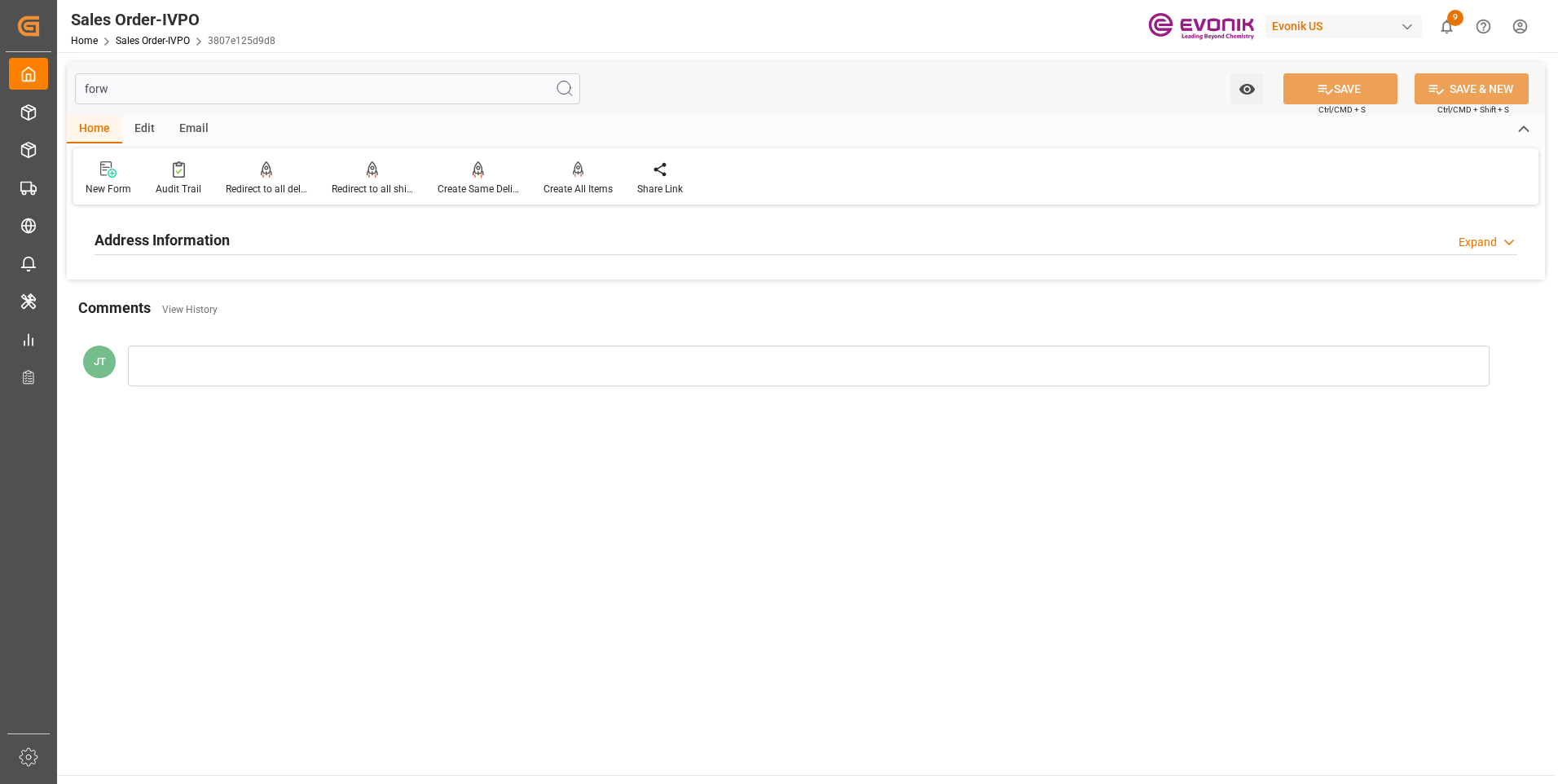
click at [352, 240] on div "Address Information Expand" at bounding box center [806, 238] width 1423 height 31
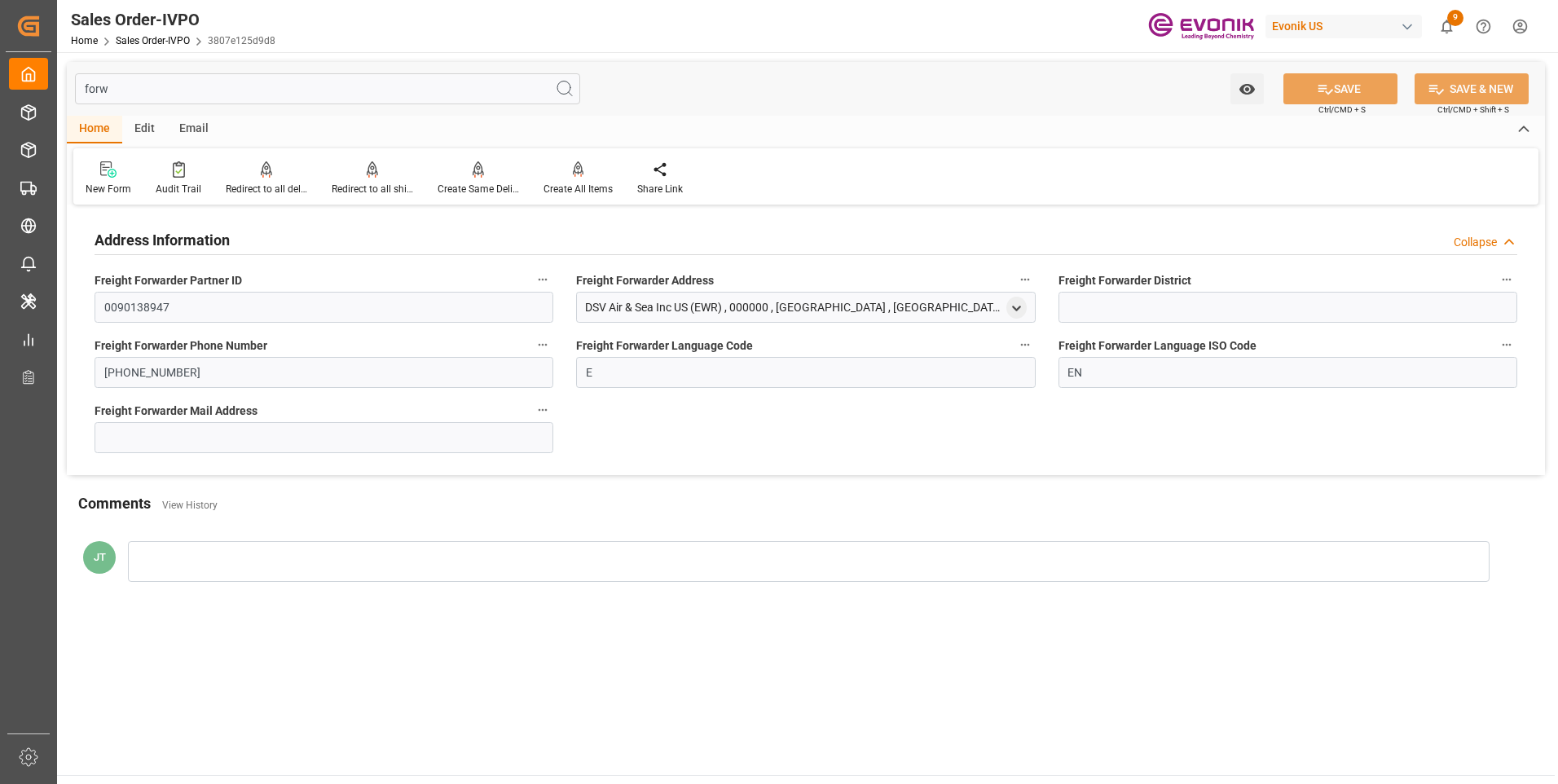
click at [136, 94] on input "forw" at bounding box center [328, 89] width 505 height 31
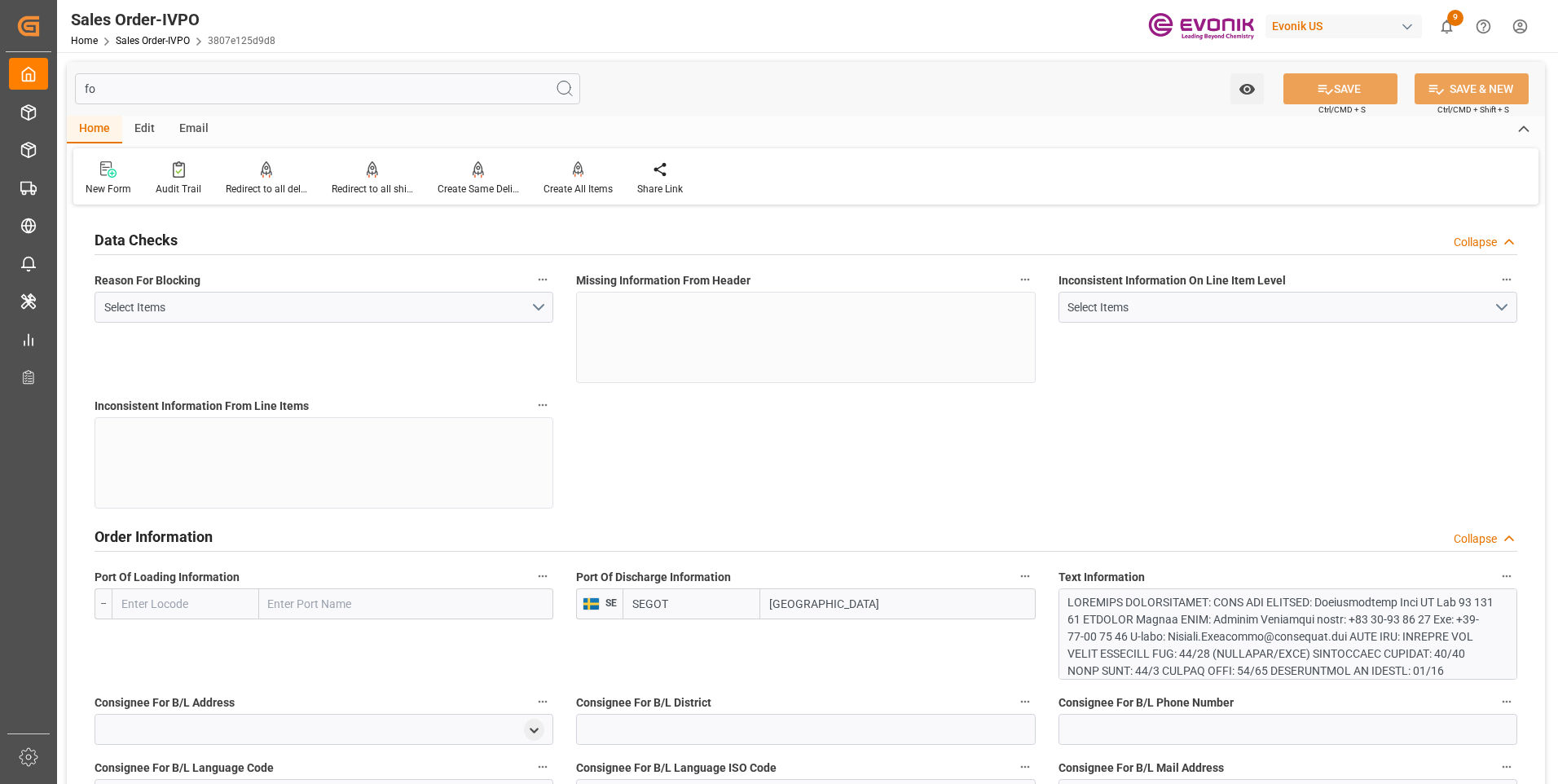
type input "f"
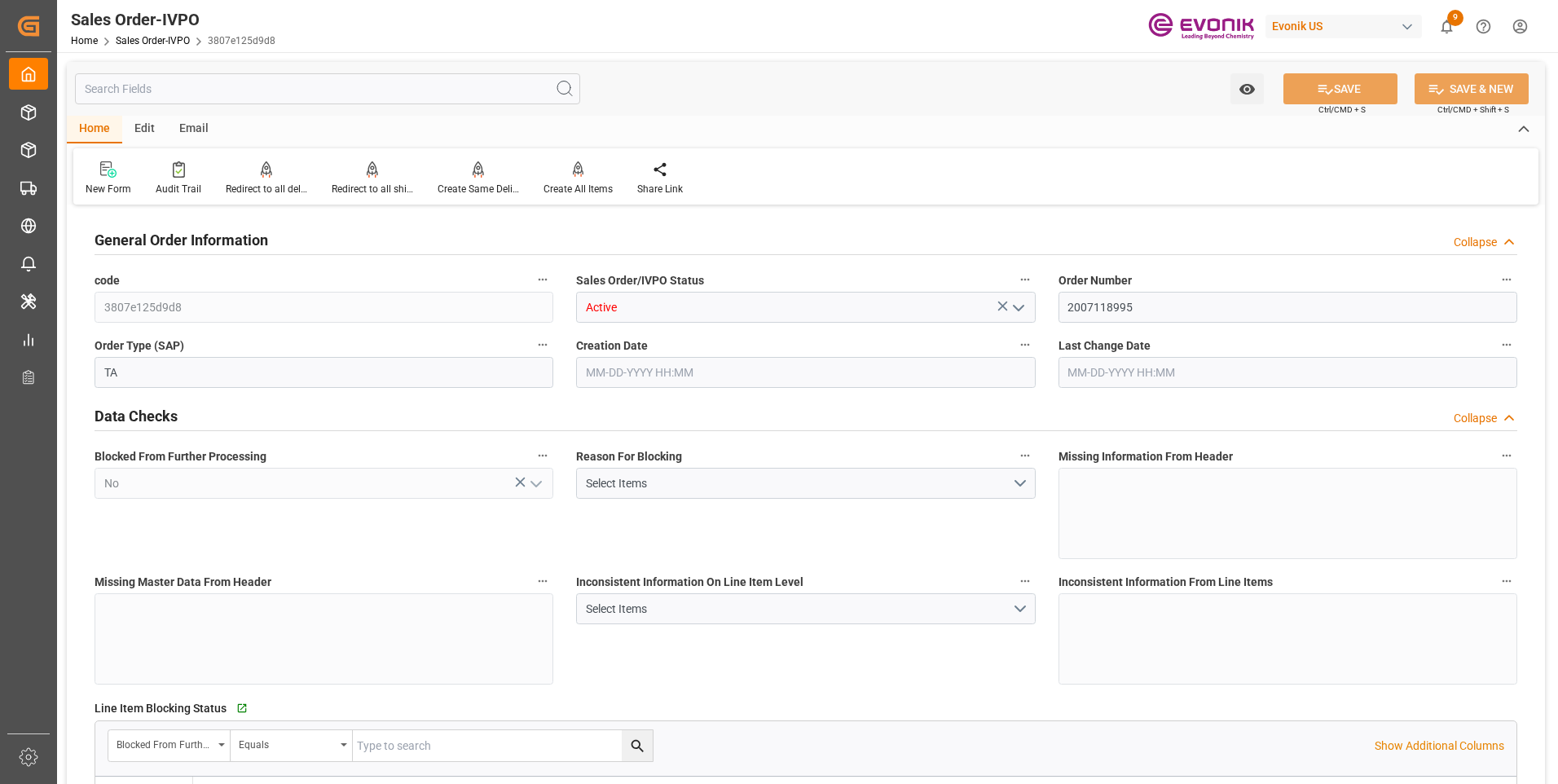
type input "08-20-2025 16:35"
type input "08-20-2025 19:09"
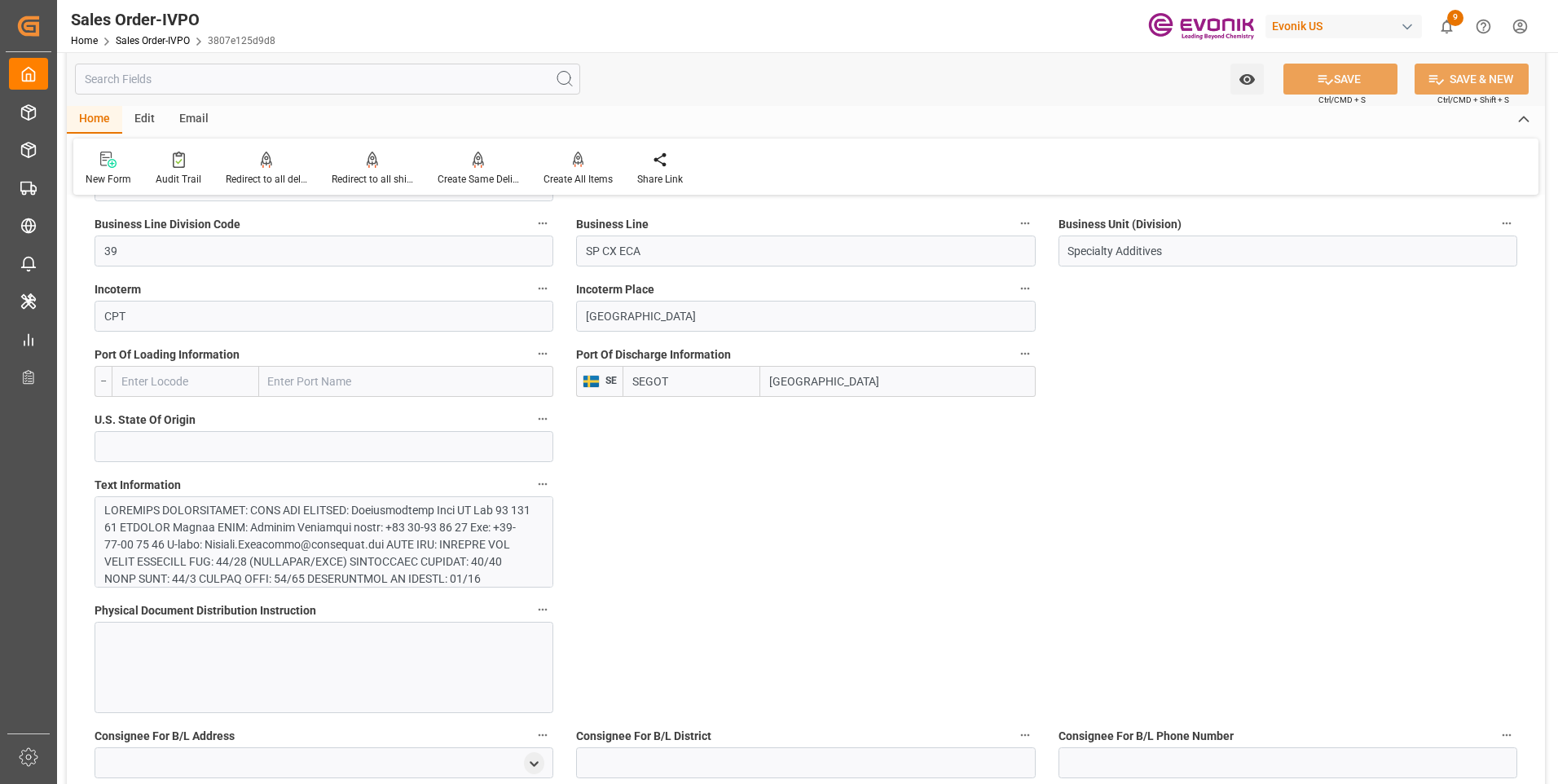
scroll to position [1059, 0]
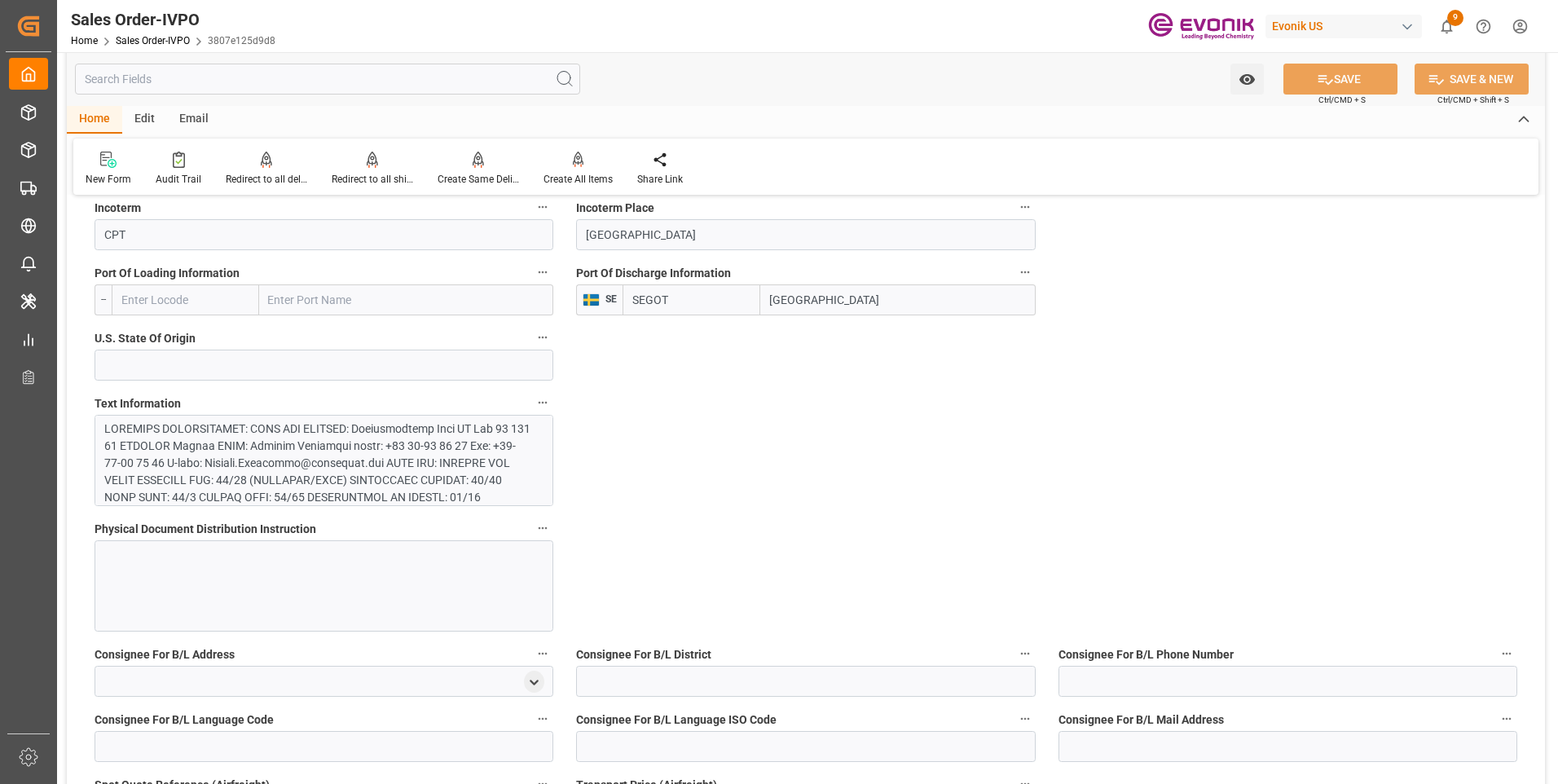
click at [218, 450] on div at bounding box center [317, 609] width 427 height 376
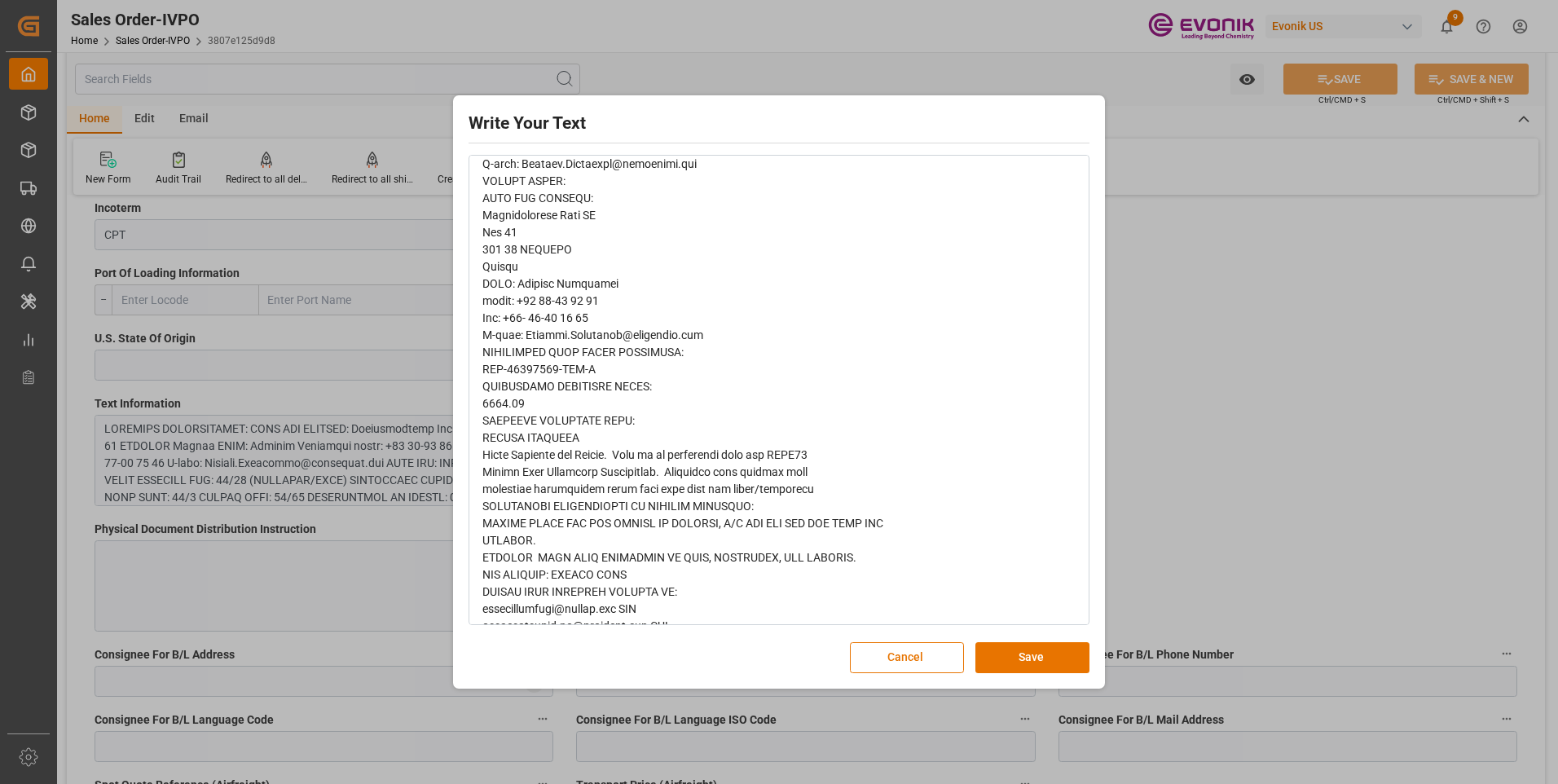
scroll to position [563, 0]
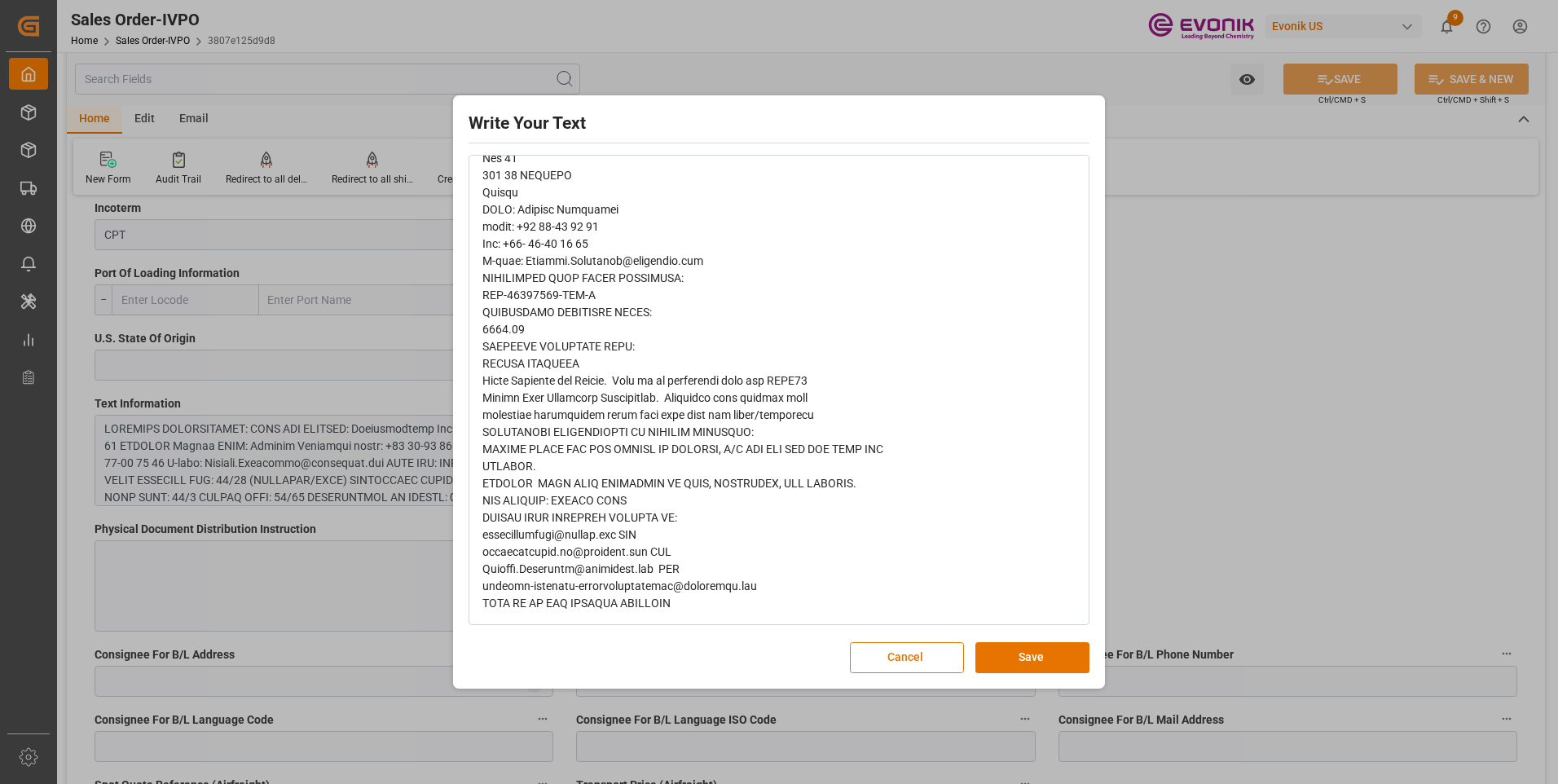
click at [1292, 338] on div "Write Your Text Normal 14 Font Cancel Save" at bounding box center [779, 392] width 1558 height 784
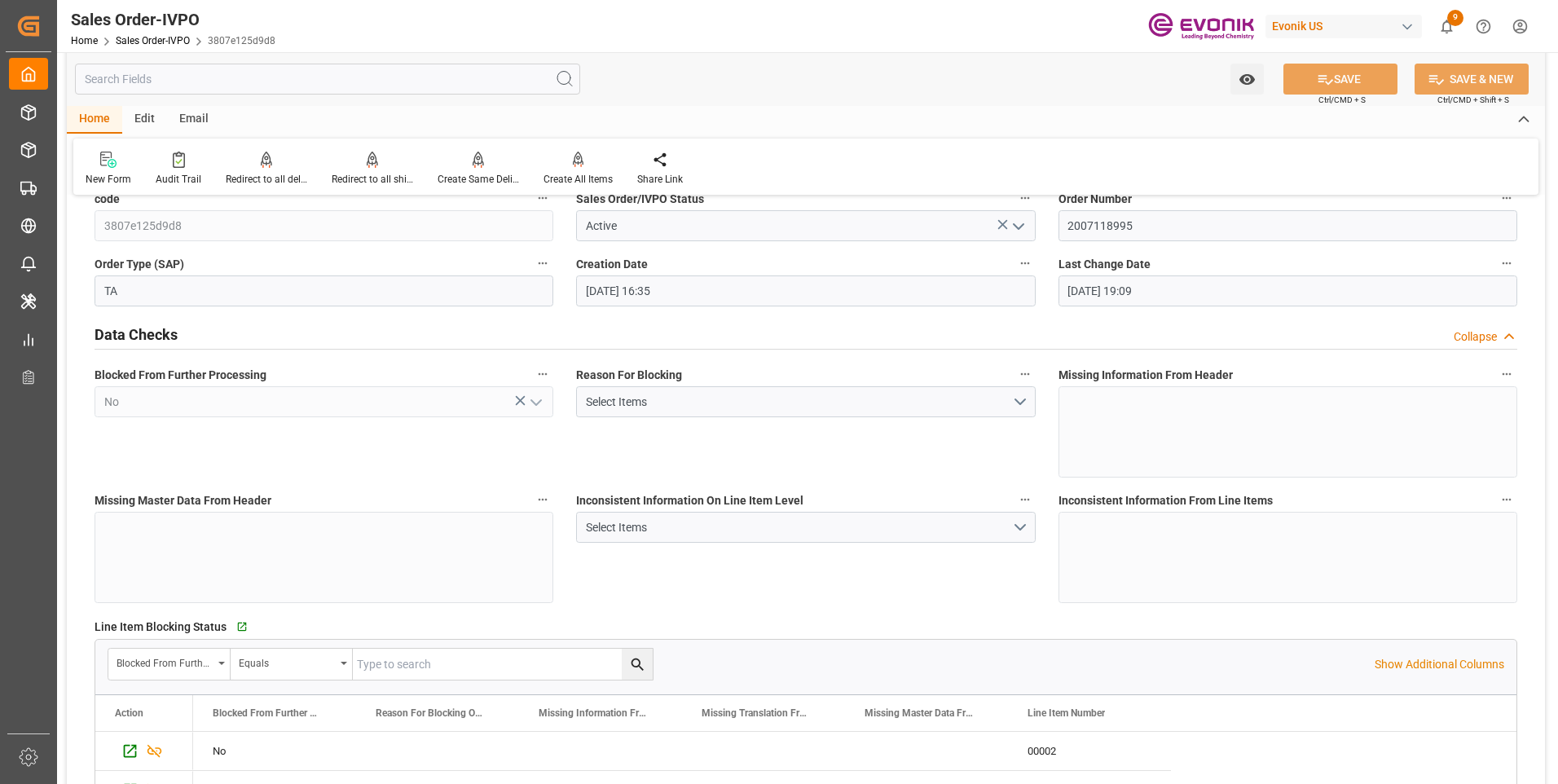
scroll to position [0, 0]
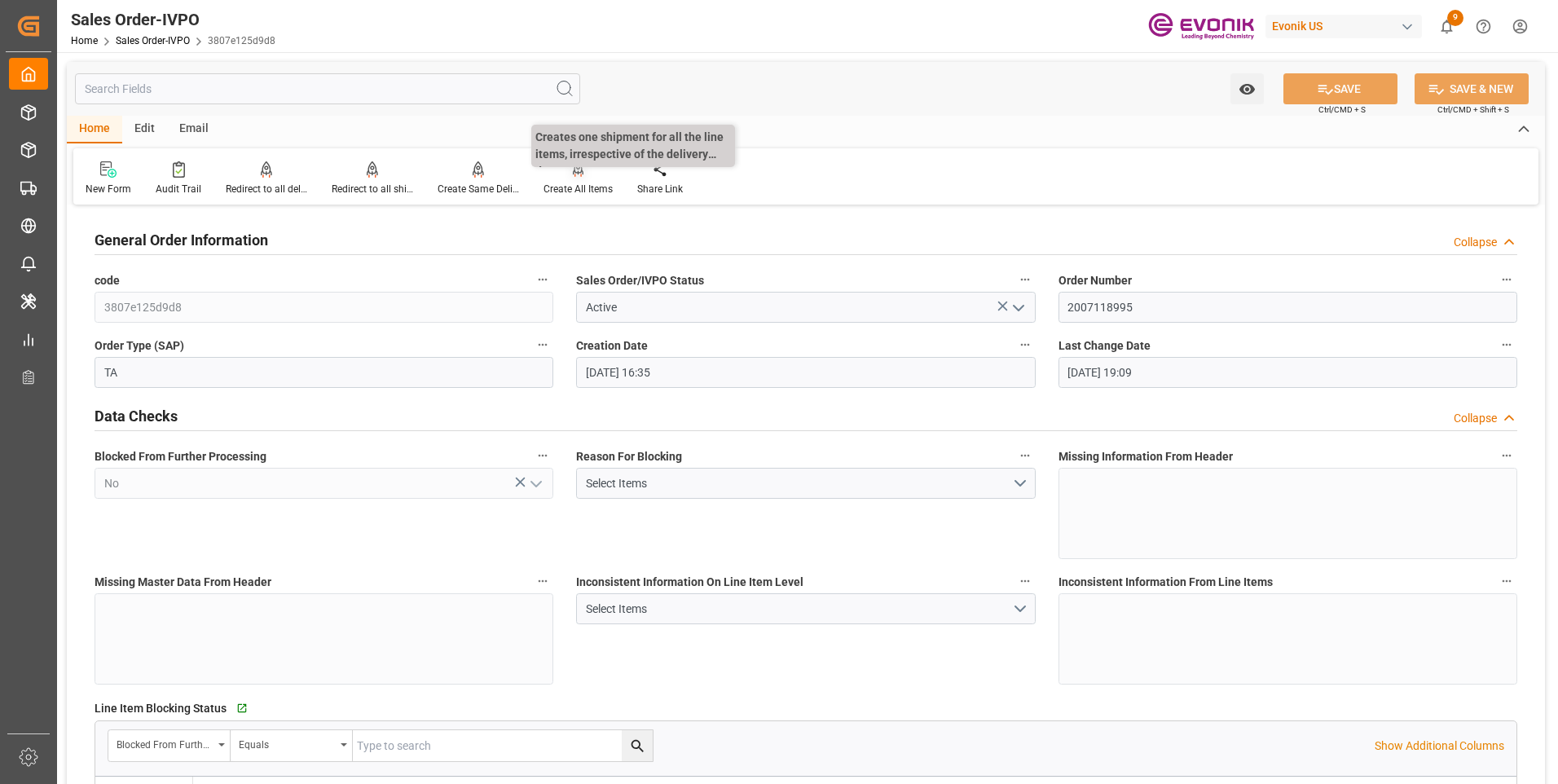
click at [584, 188] on div "Create All Items" at bounding box center [578, 189] width 69 height 14
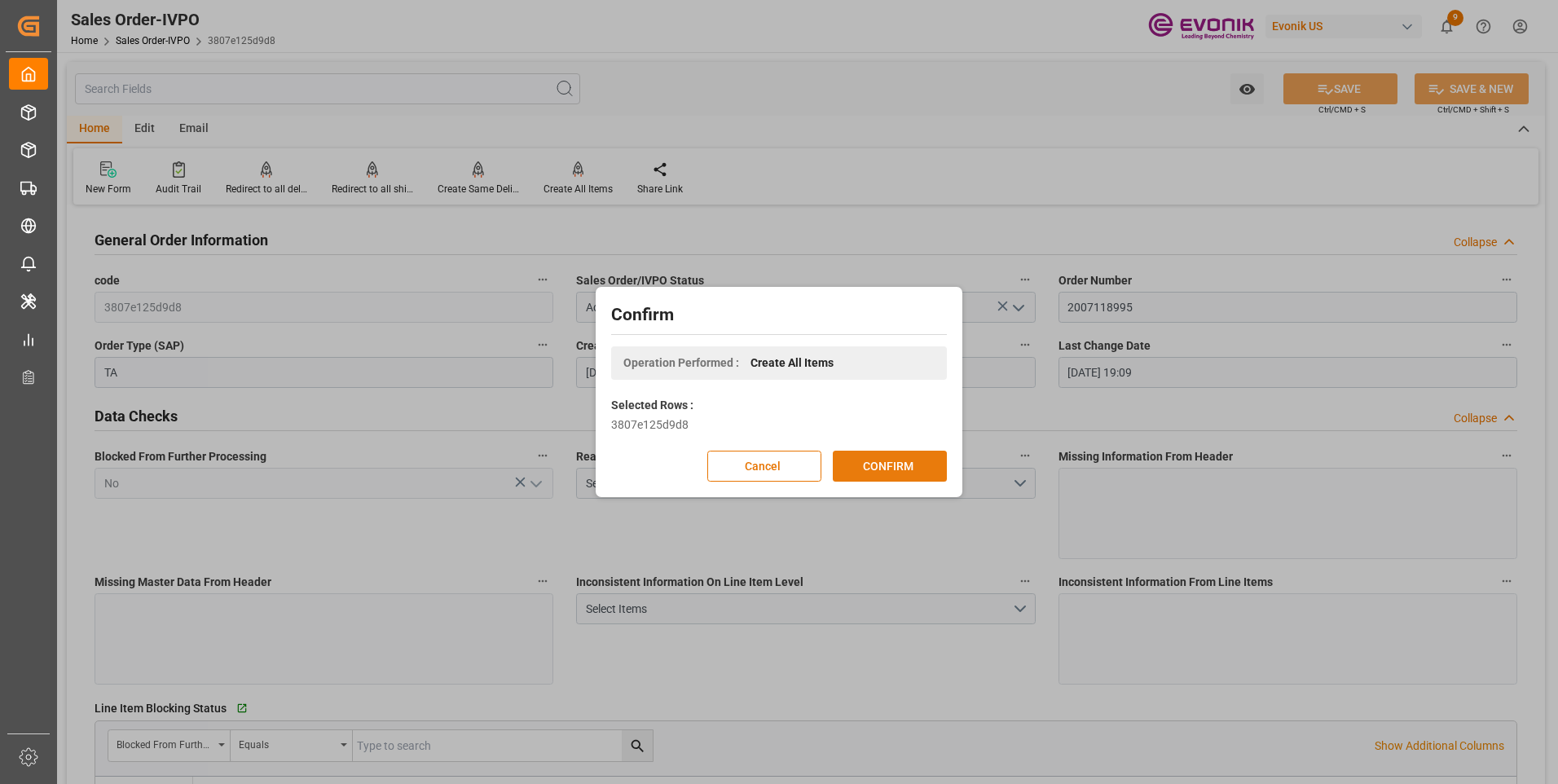
click at [888, 463] on button "CONFIRM" at bounding box center [889, 465] width 114 height 31
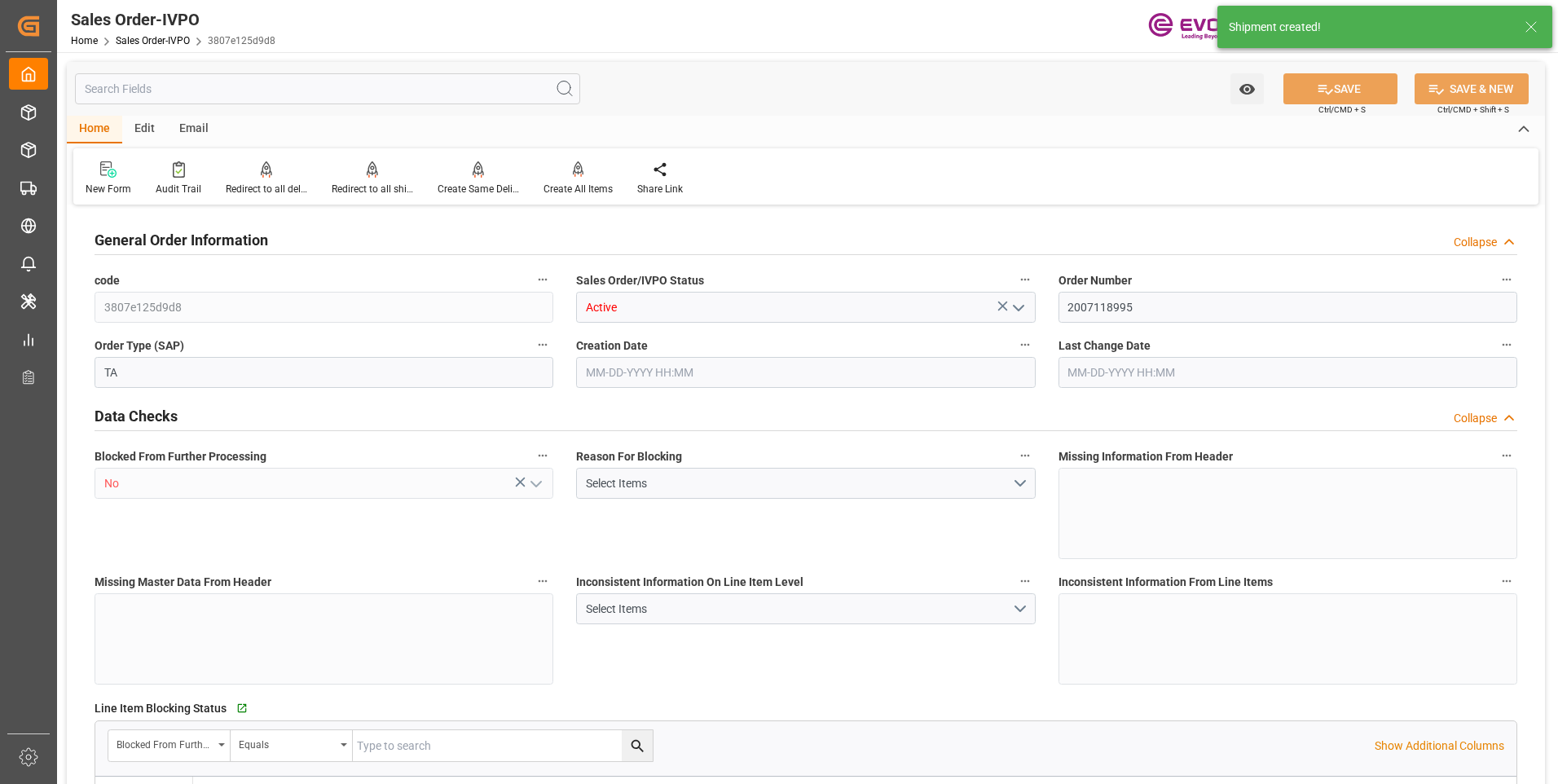
type input "SEGOT"
type input "2413.68"
type input "1"
type input "480"
type input "08-20-2025 16:35"
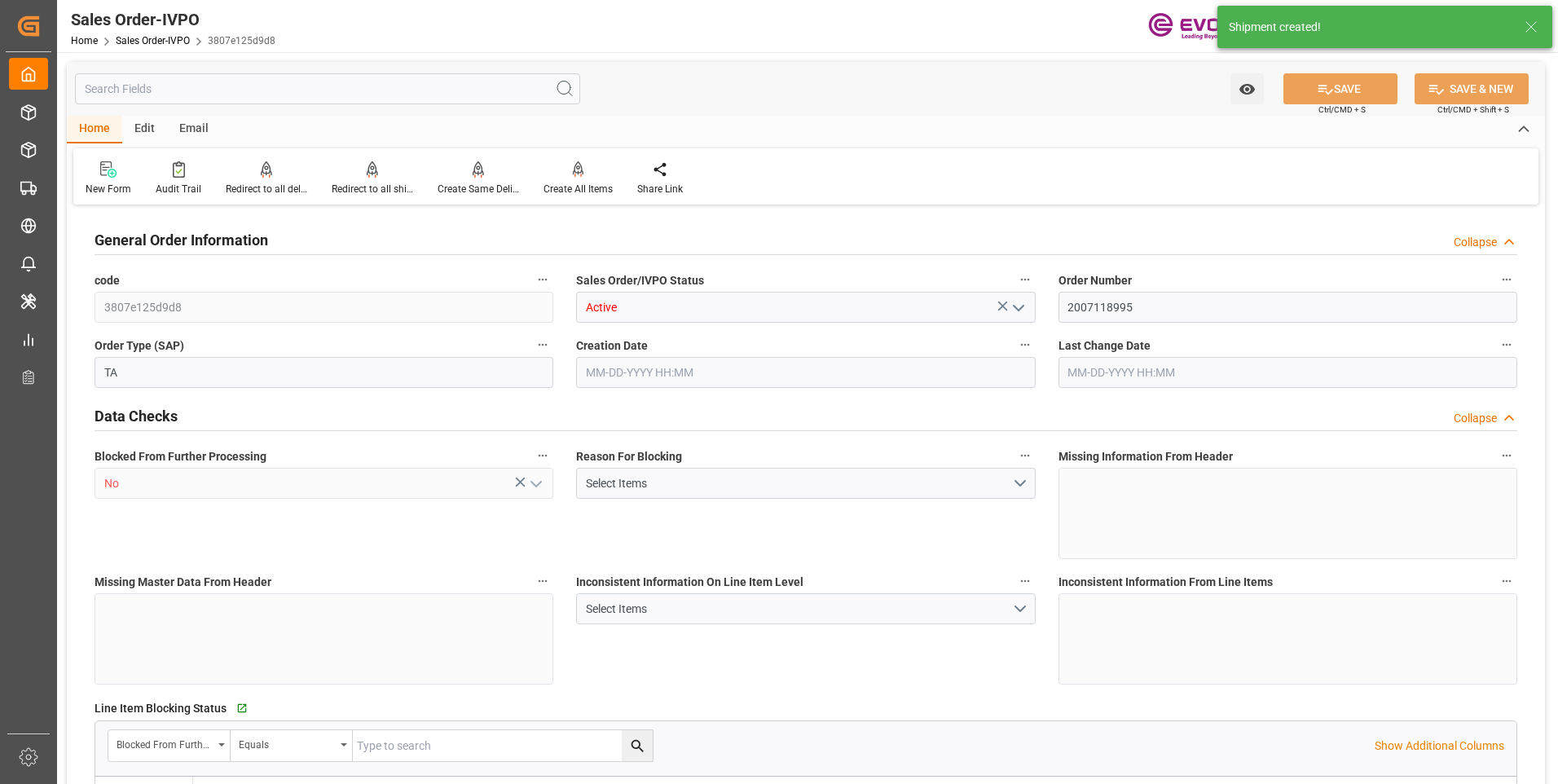
type input "08-20-2025 19:19"
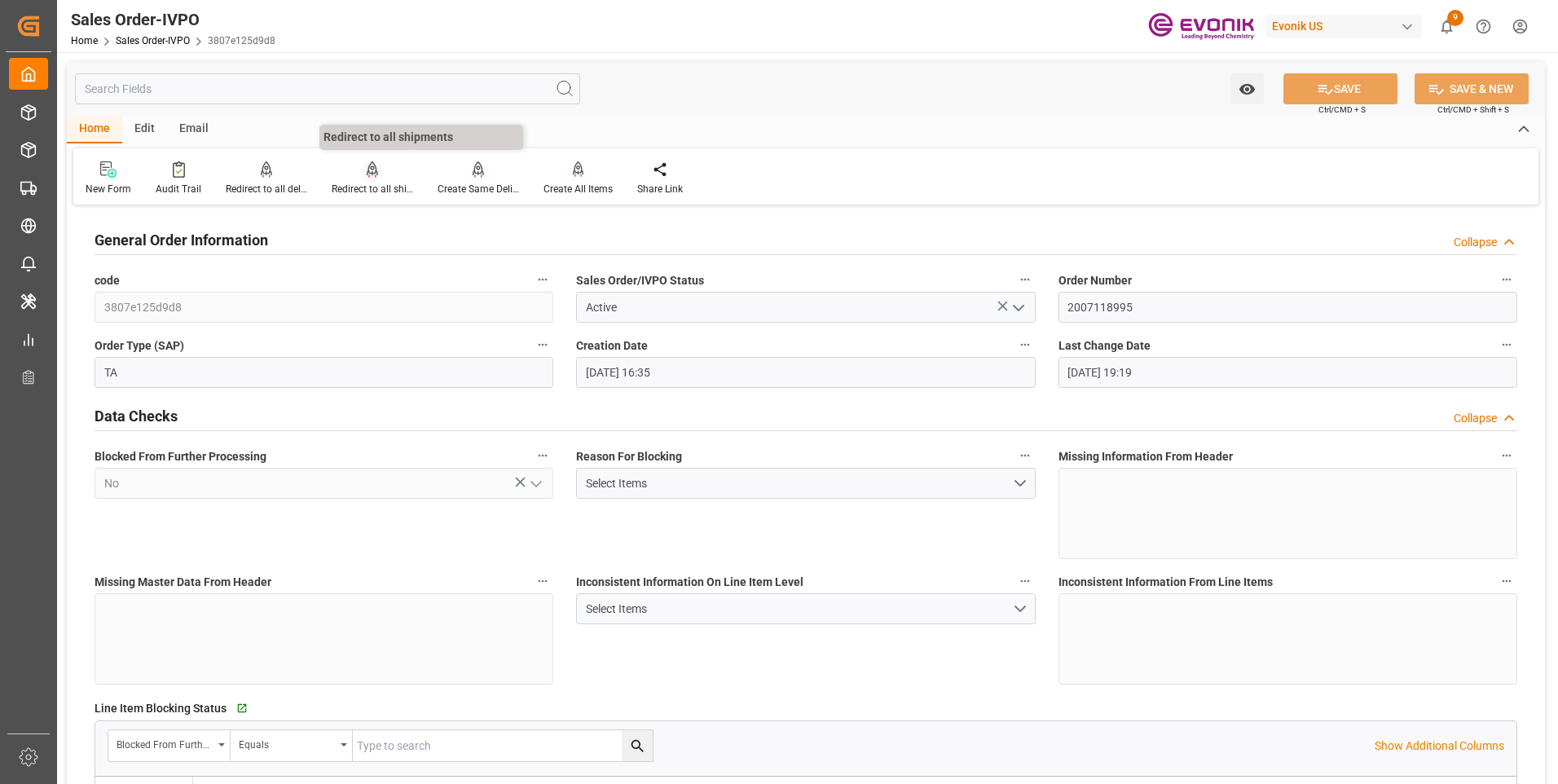
click at [372, 184] on div "Redirect to all shipments" at bounding box center [372, 189] width 81 height 14
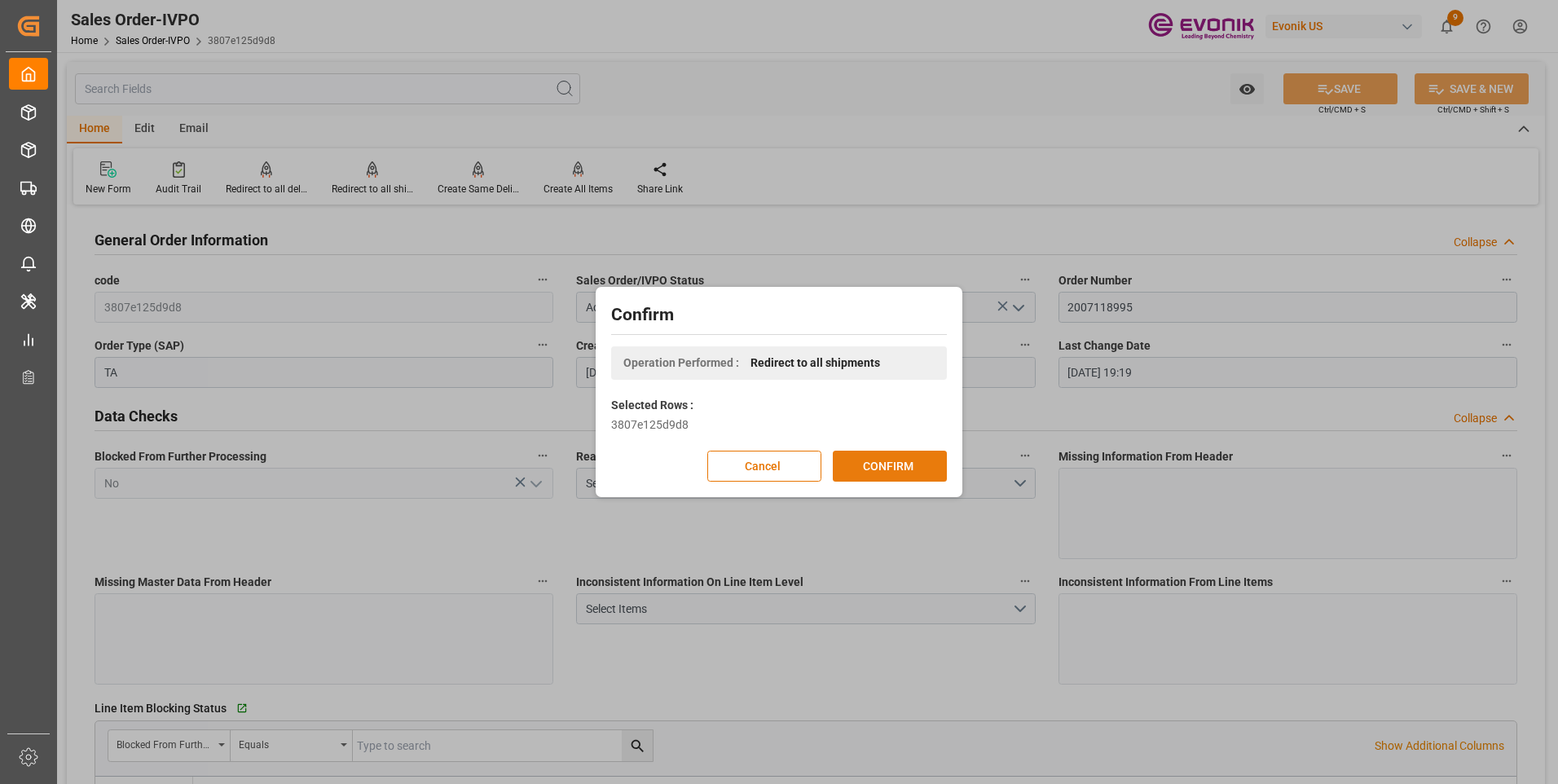
click at [856, 468] on button "CONFIRM" at bounding box center [889, 465] width 114 height 31
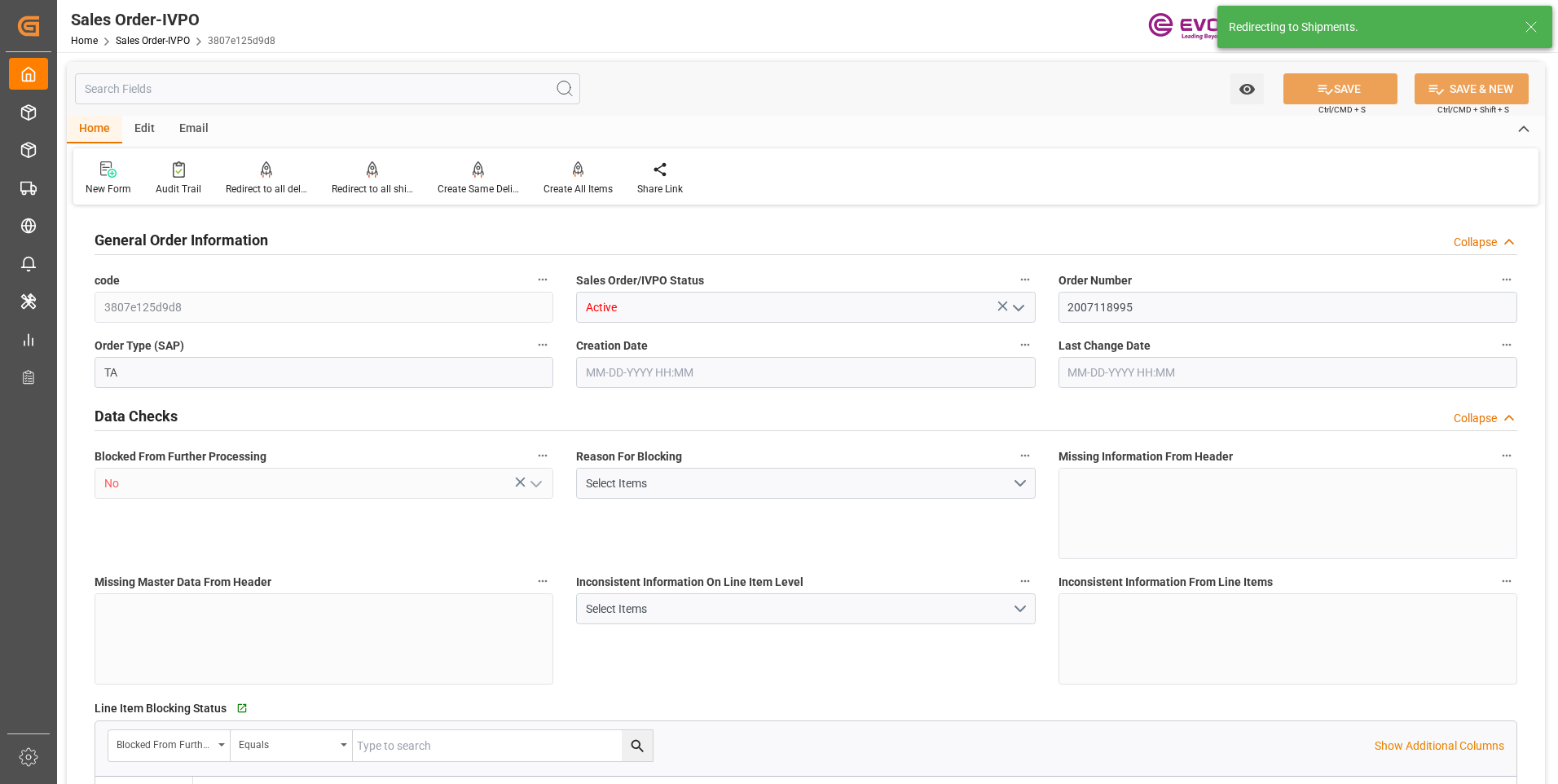
type input "SEGOT"
type input "2413.68"
type input "1"
type input "480"
type input "08-20-2025 16:35"
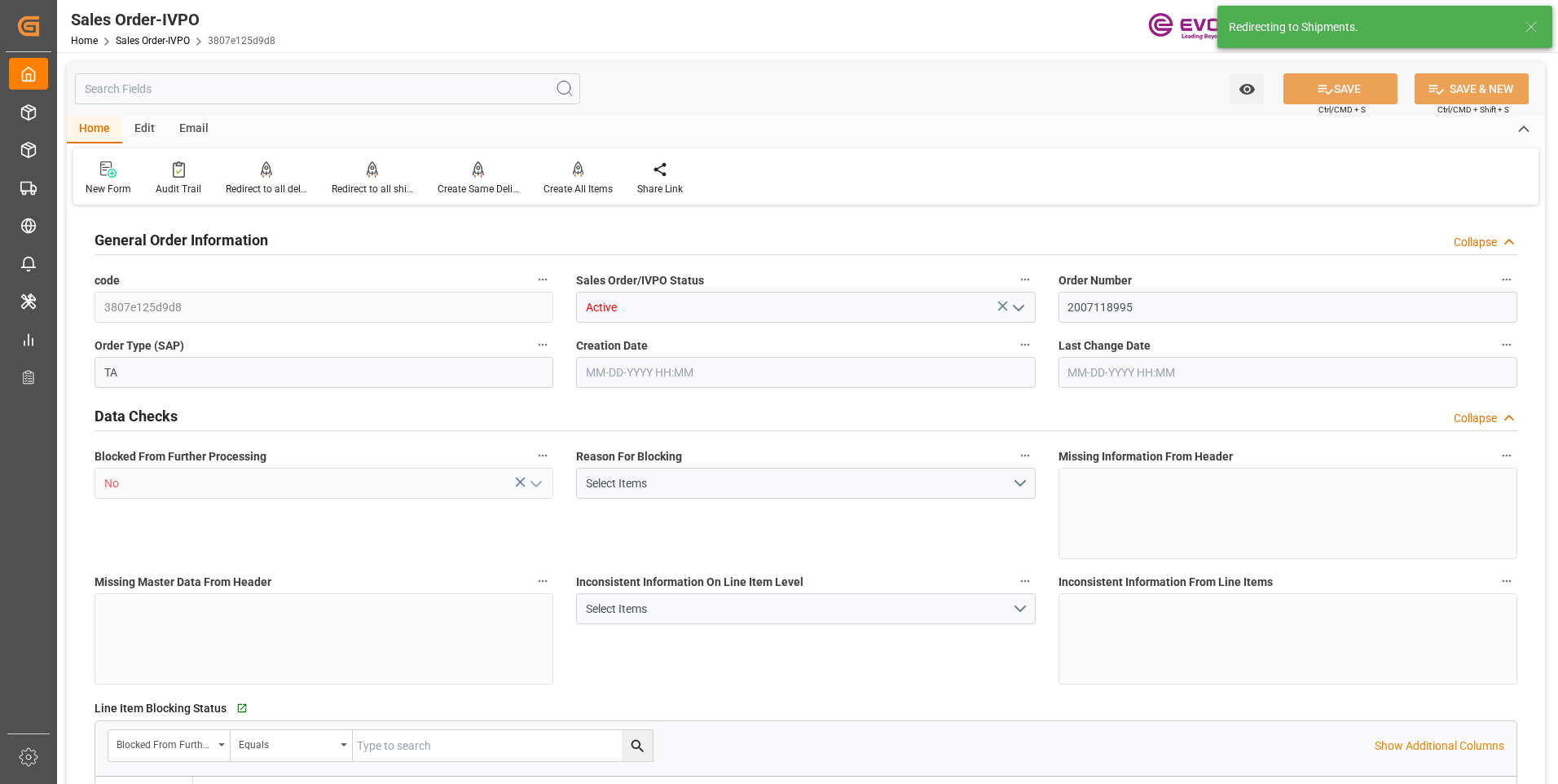
type input "08-20-2025 19:19"
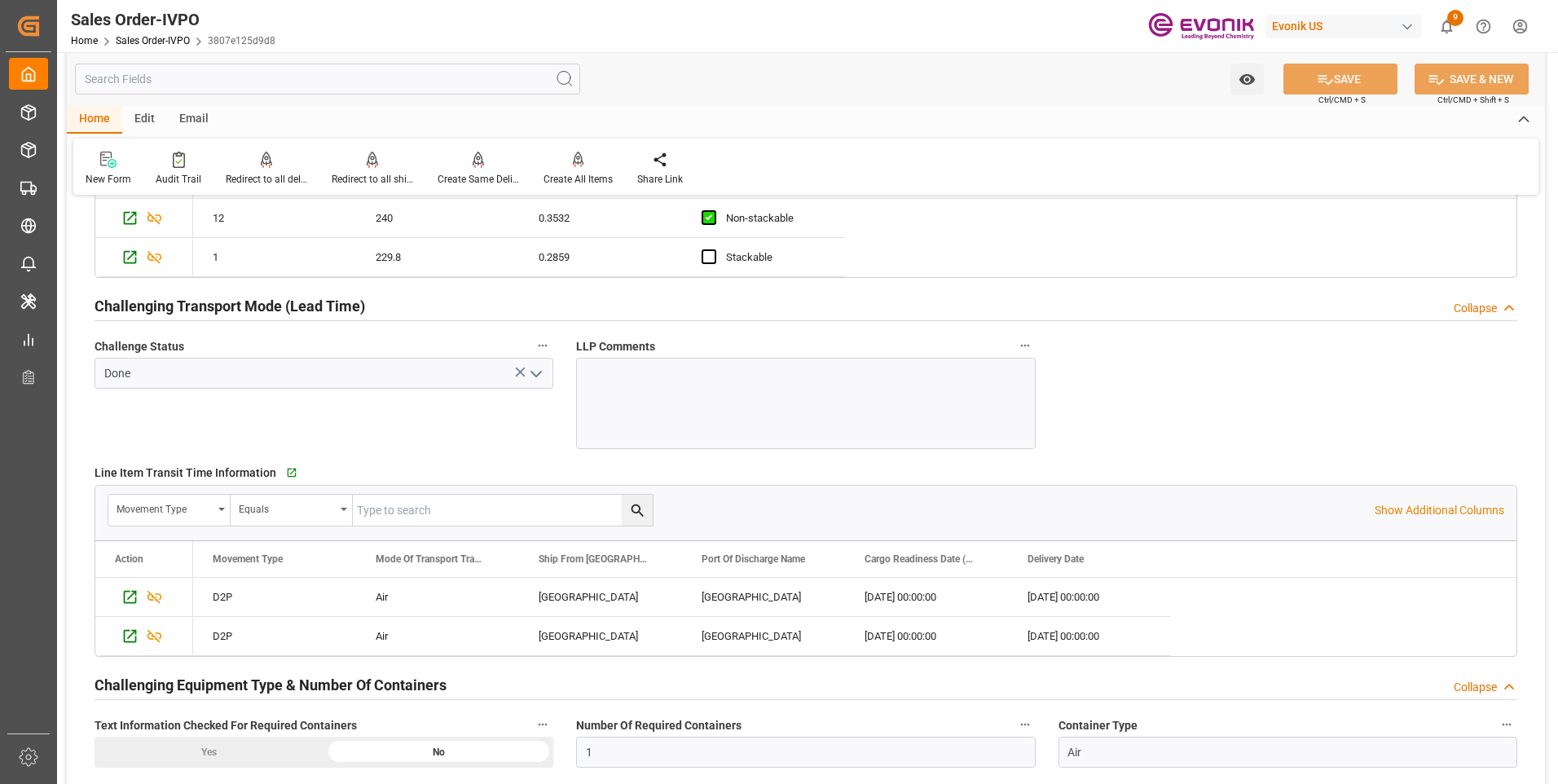
scroll to position [2689, 0]
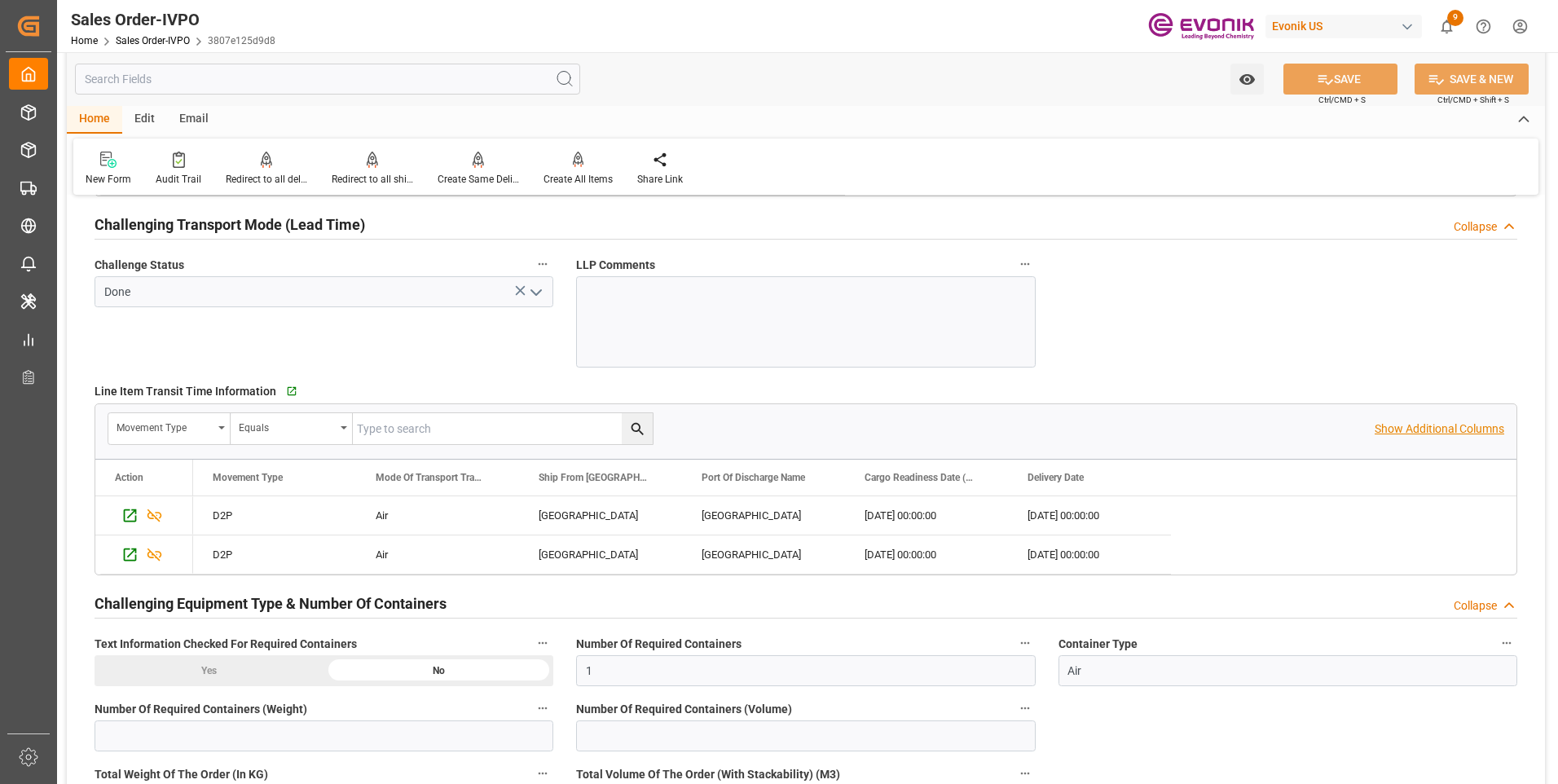
click at [1426, 423] on p "Show Additional Columns" at bounding box center [1439, 429] width 130 height 17
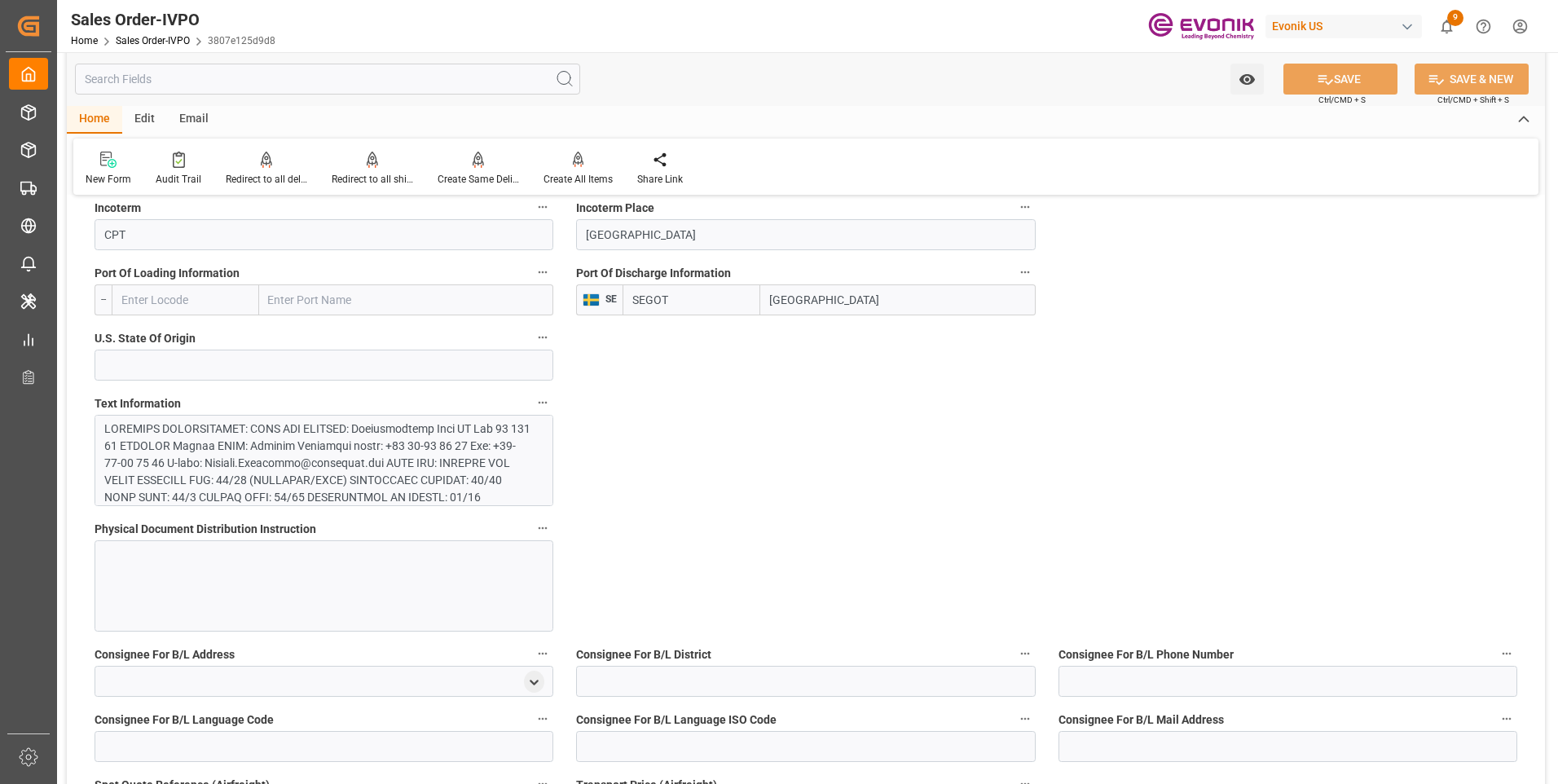
scroll to position [1140, 0]
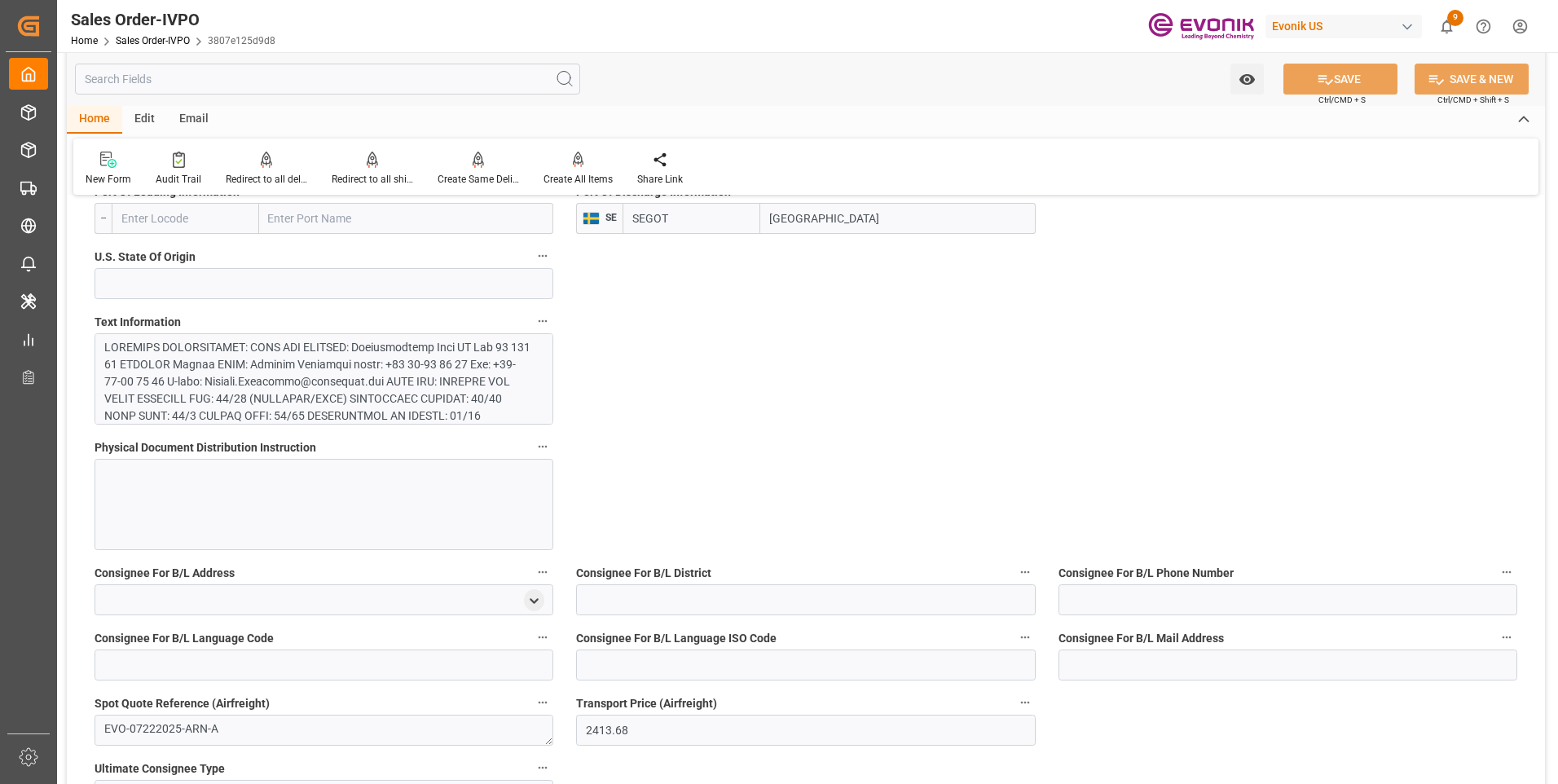
click at [215, 355] on div at bounding box center [317, 527] width 427 height 376
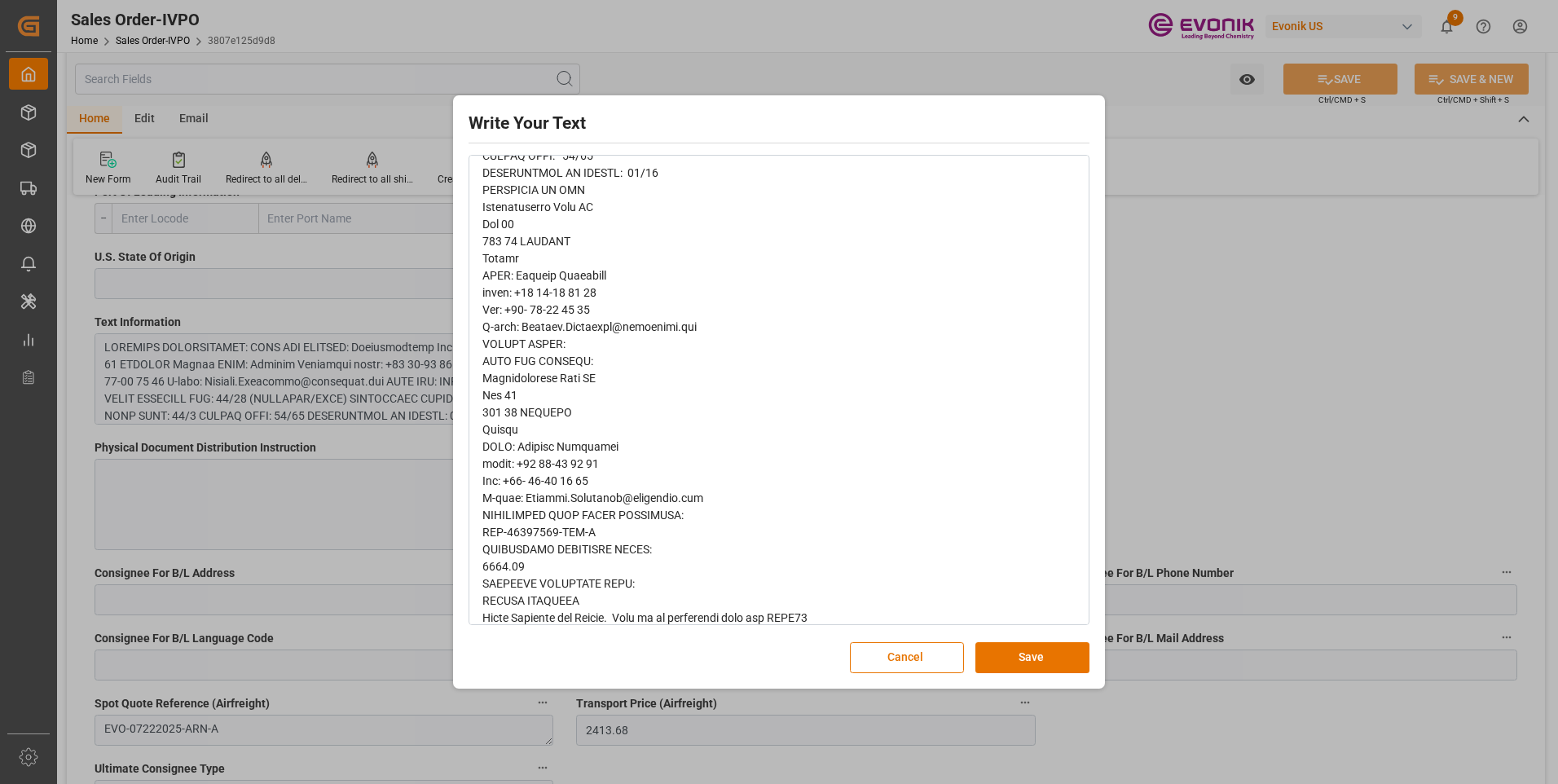
scroll to position [407, 0]
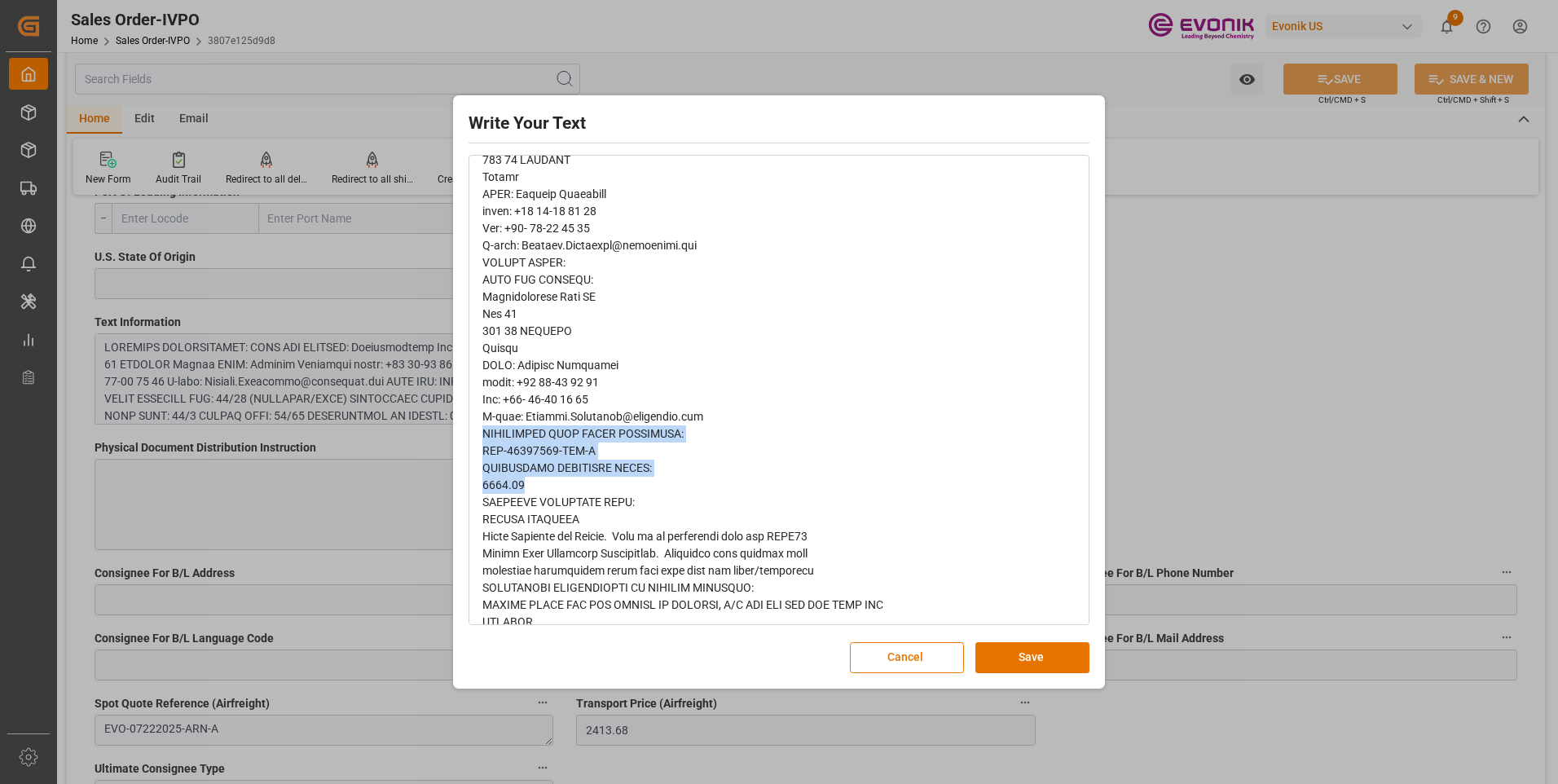
drag, startPoint x: 485, startPoint y: 430, endPoint x: 608, endPoint y: 490, distance: 136.9
click at [608, 490] on div "rdw-editor" at bounding box center [780, 296] width 595 height 941
click at [1240, 372] on div "Write Your Text Normal 14 Font Cancel Save" at bounding box center [779, 392] width 1558 height 784
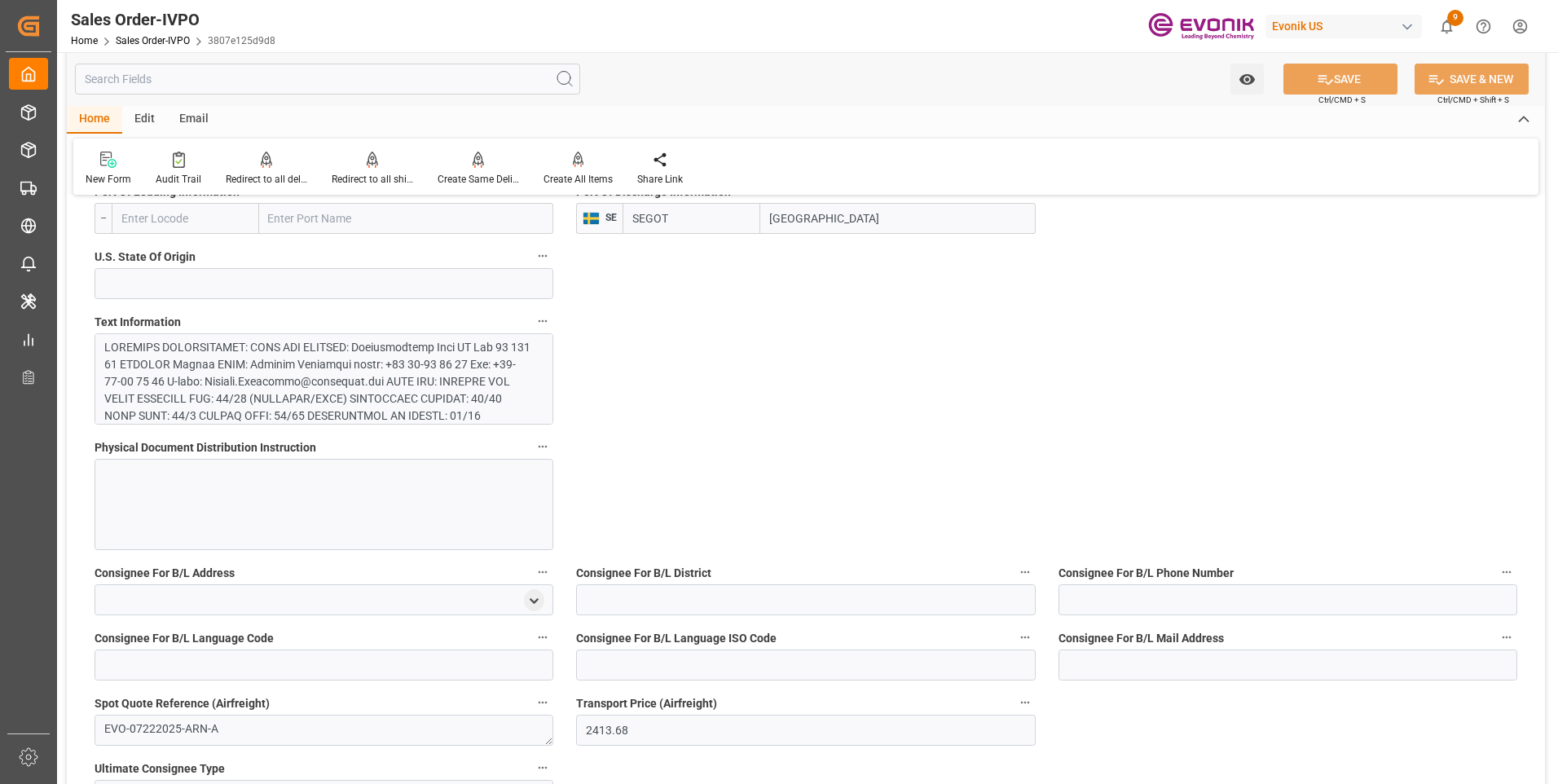
click at [164, 81] on input "text" at bounding box center [328, 79] width 505 height 31
click at [681, 74] on div "Watch Option SAVE Ctrl/CMD + S SAVE & NEW Ctrl/CMD + Shift + S" at bounding box center [806, 79] width 1478 height 54
click at [677, 74] on div "Watch Option SAVE Ctrl/CMD + S SAVE & NEW Ctrl/CMD + Shift + S" at bounding box center [806, 79] width 1478 height 54
click at [684, 78] on div "Watch Option SAVE Ctrl/CMD + S SAVE & NEW Ctrl/CMD + Shift + S" at bounding box center [806, 79] width 1478 height 54
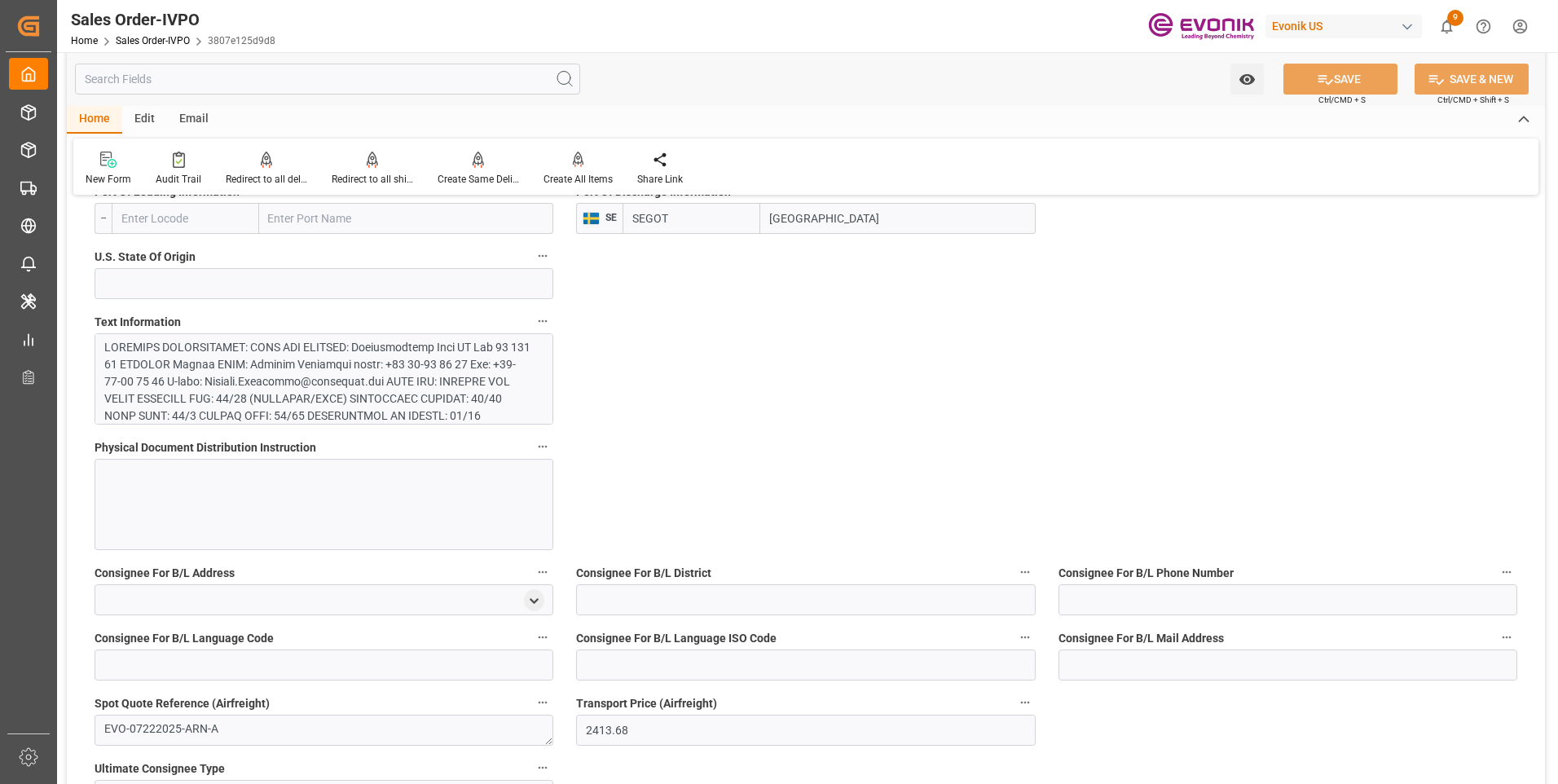
click at [145, 74] on input "text" at bounding box center [328, 79] width 505 height 31
click at [151, 79] on input "text" at bounding box center [328, 79] width 505 height 31
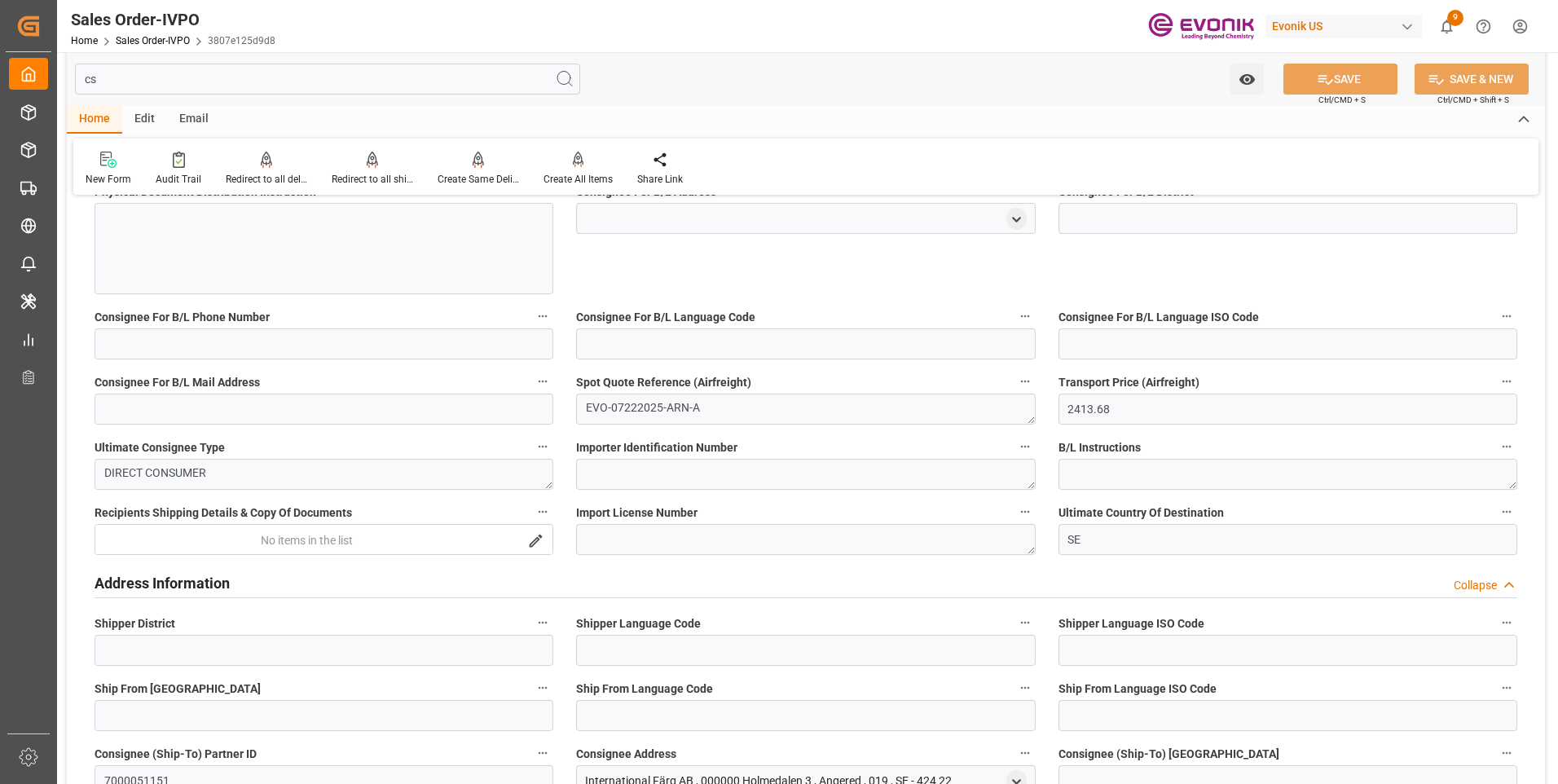
scroll to position [0, 0]
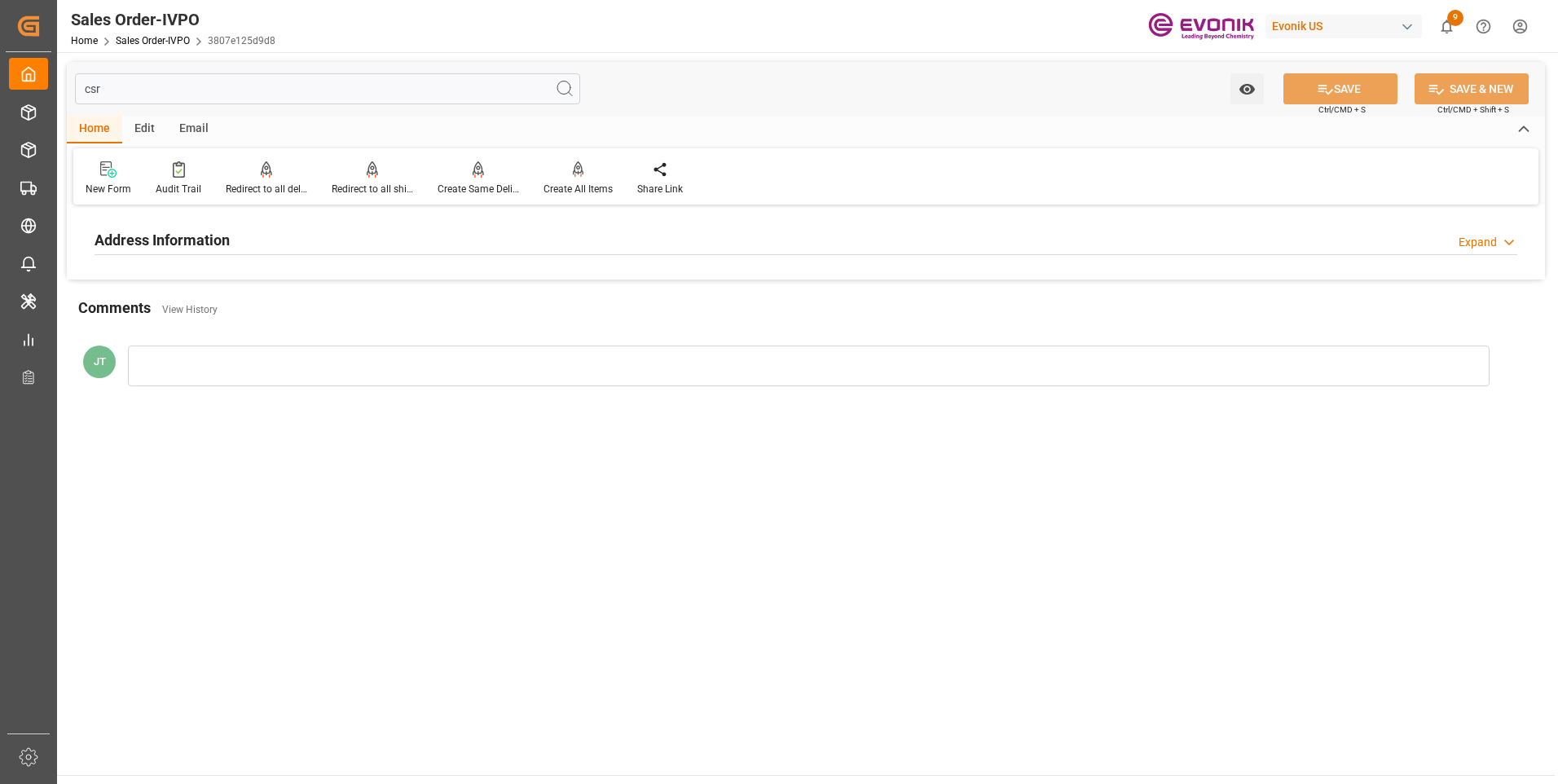
click at [160, 236] on h2 "Address Information" at bounding box center [162, 240] width 135 height 22
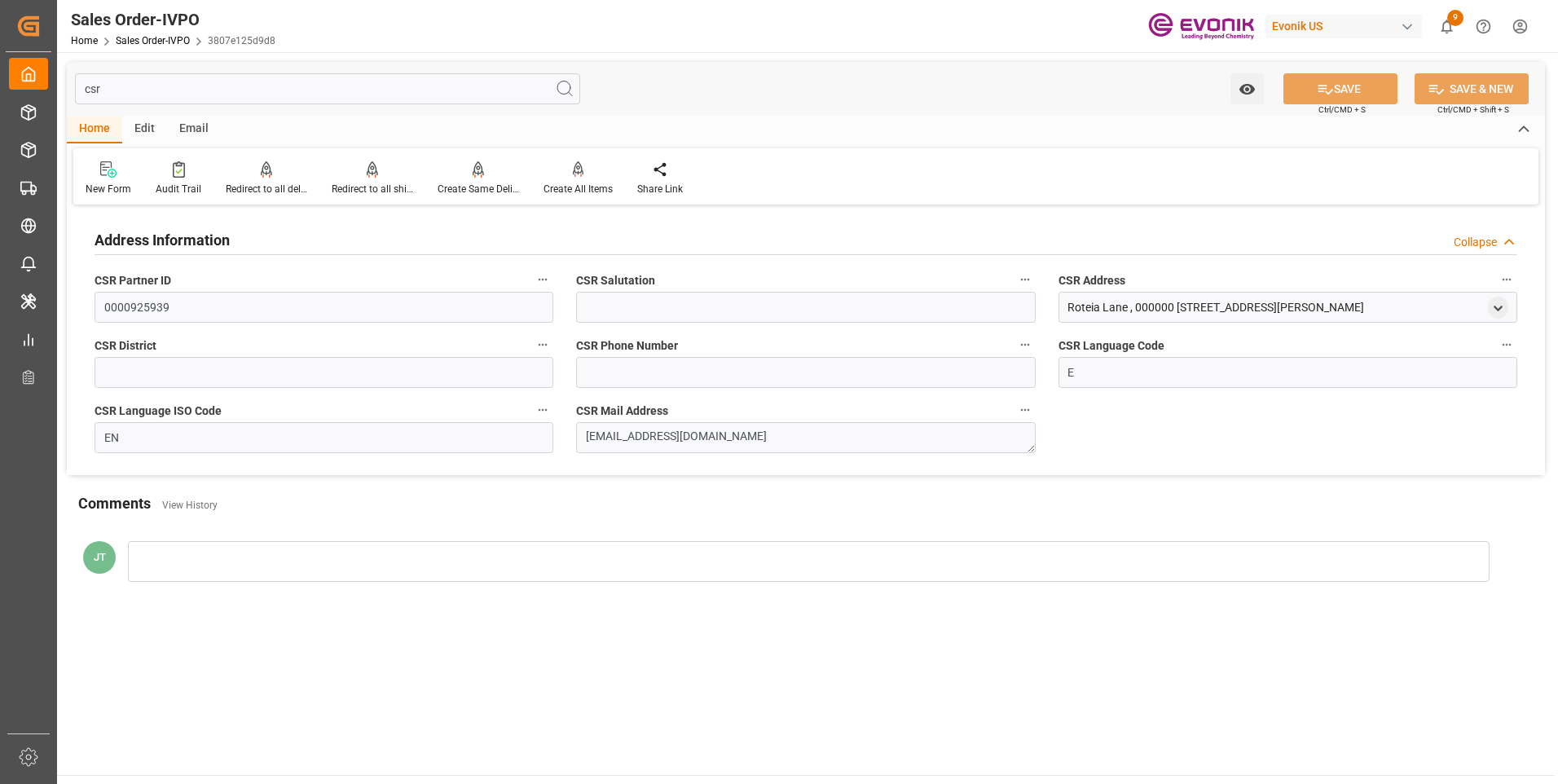
click at [158, 86] on input "csr" at bounding box center [328, 89] width 505 height 31
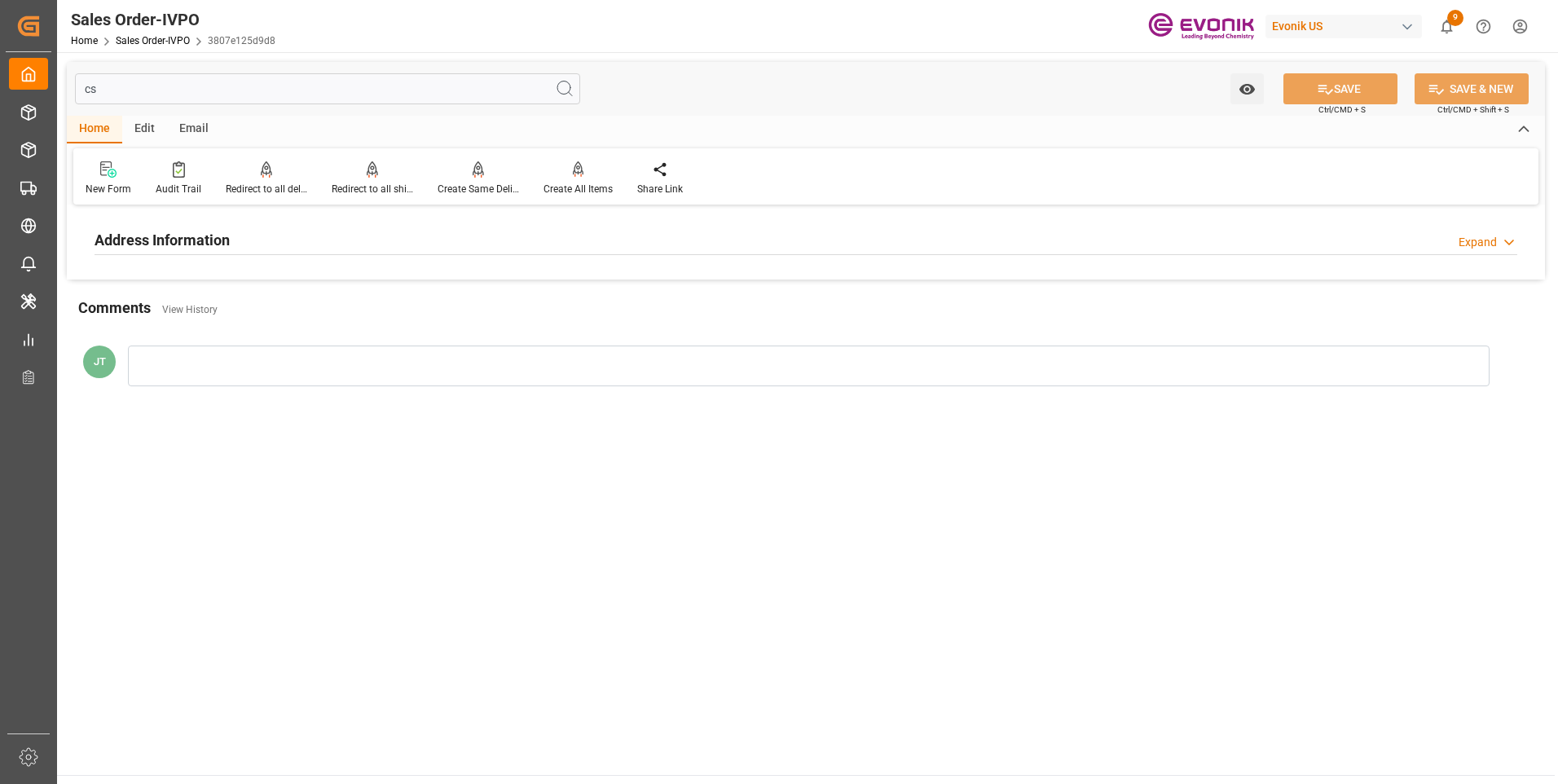
type input "c"
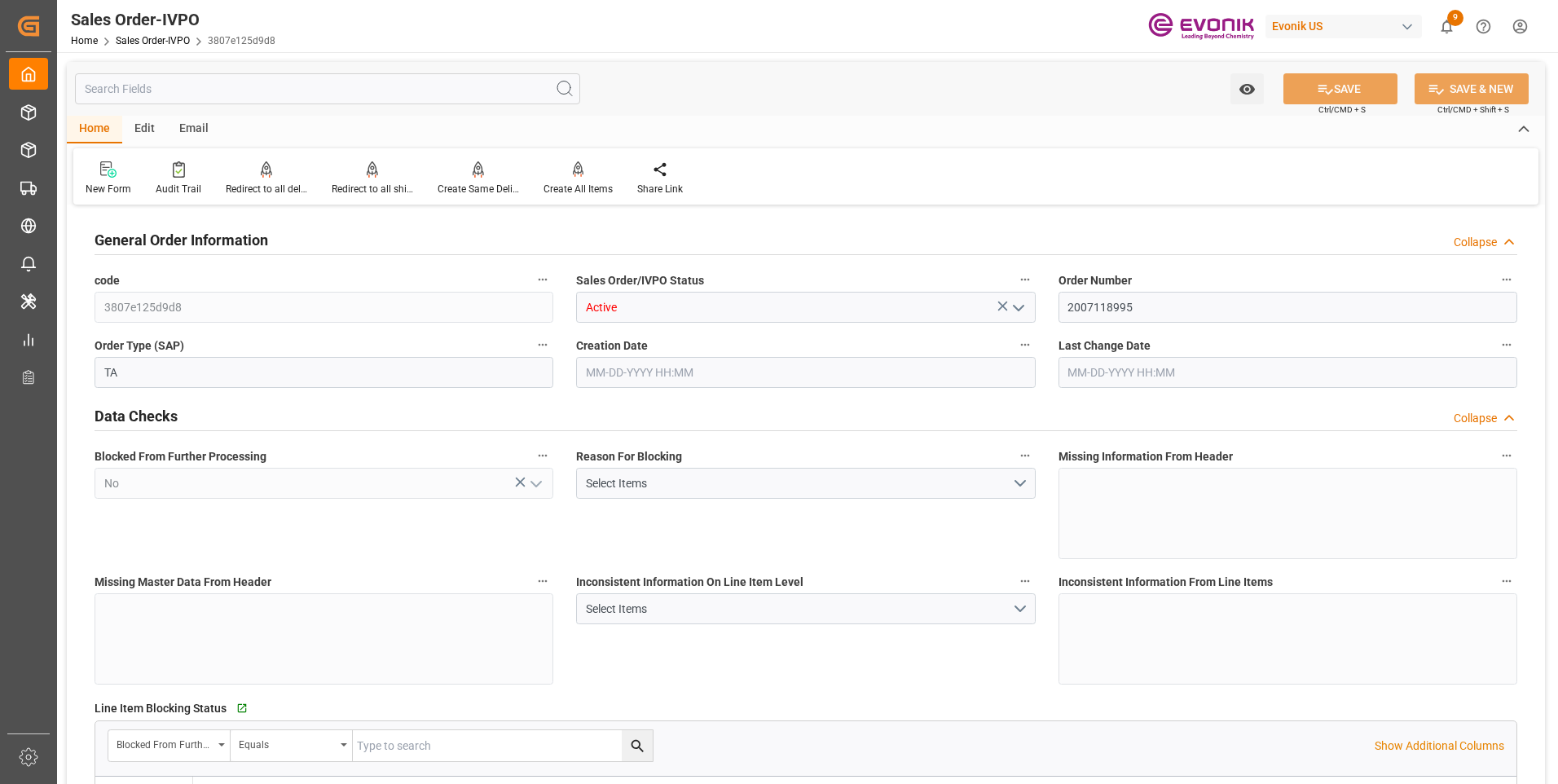
type input "08-20-2025 16:35"
type input "08-20-2025 19:19"
type input "480"
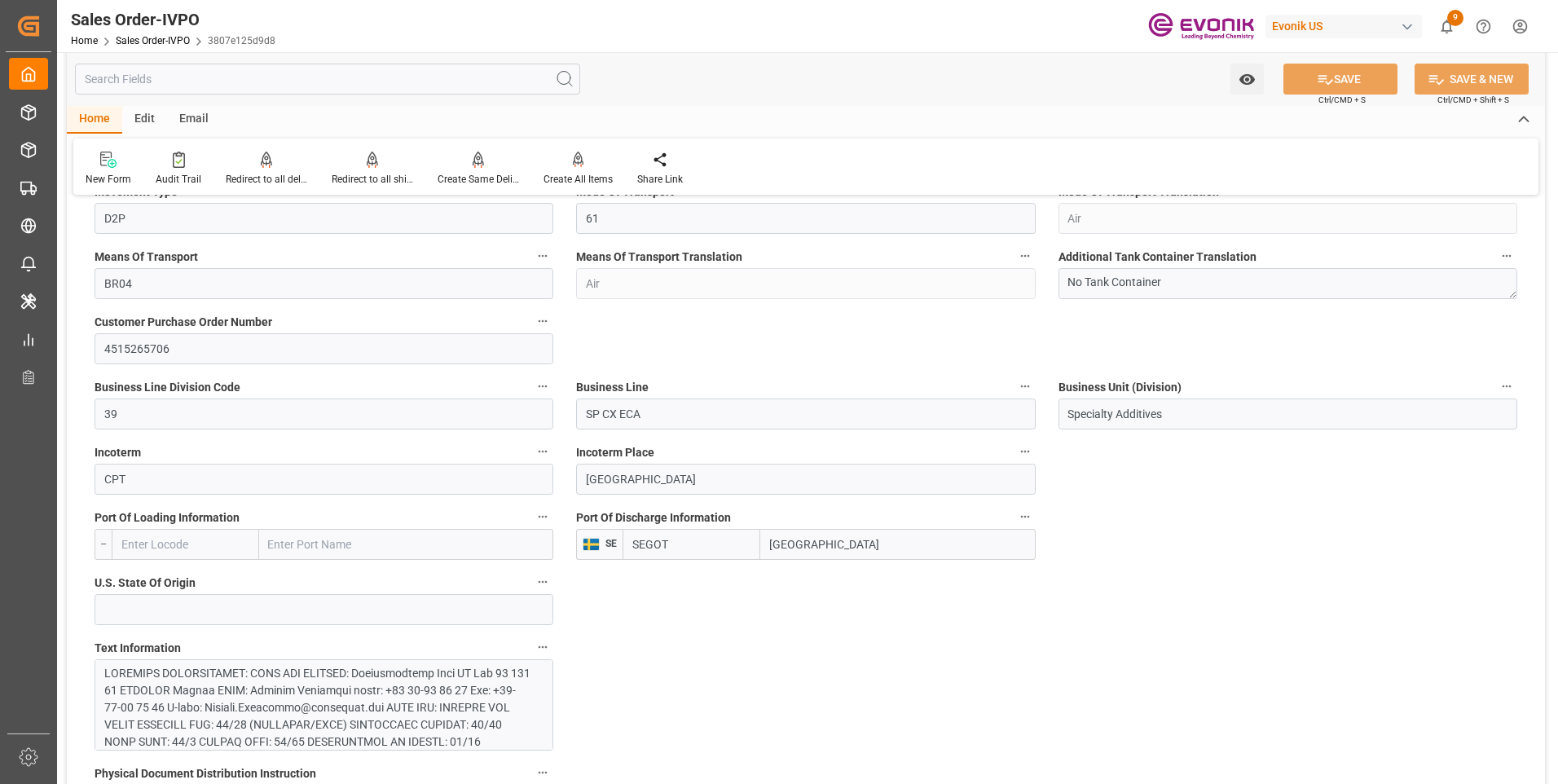
scroll to position [977, 0]
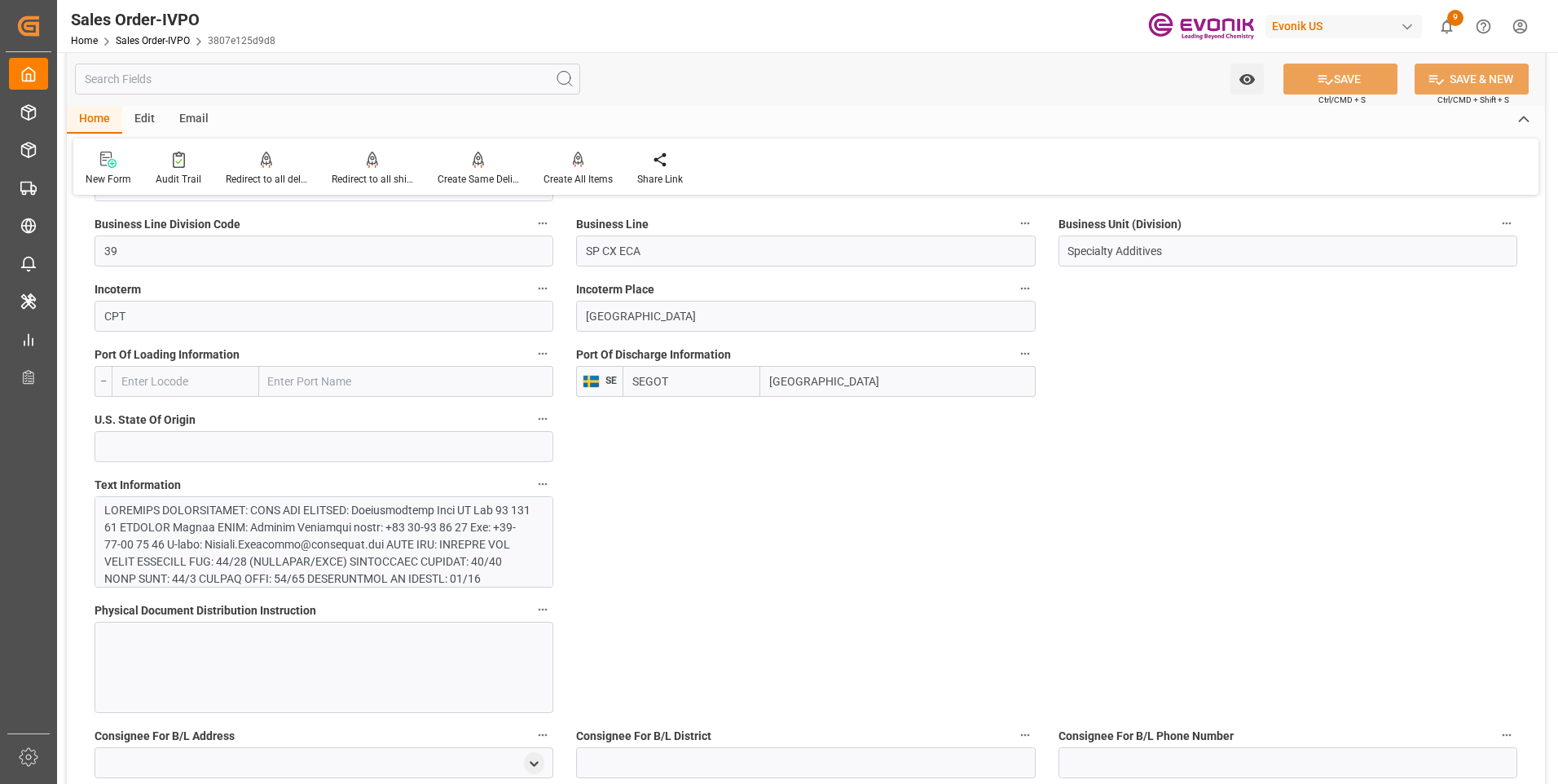
click at [214, 541] on div at bounding box center [317, 690] width 427 height 376
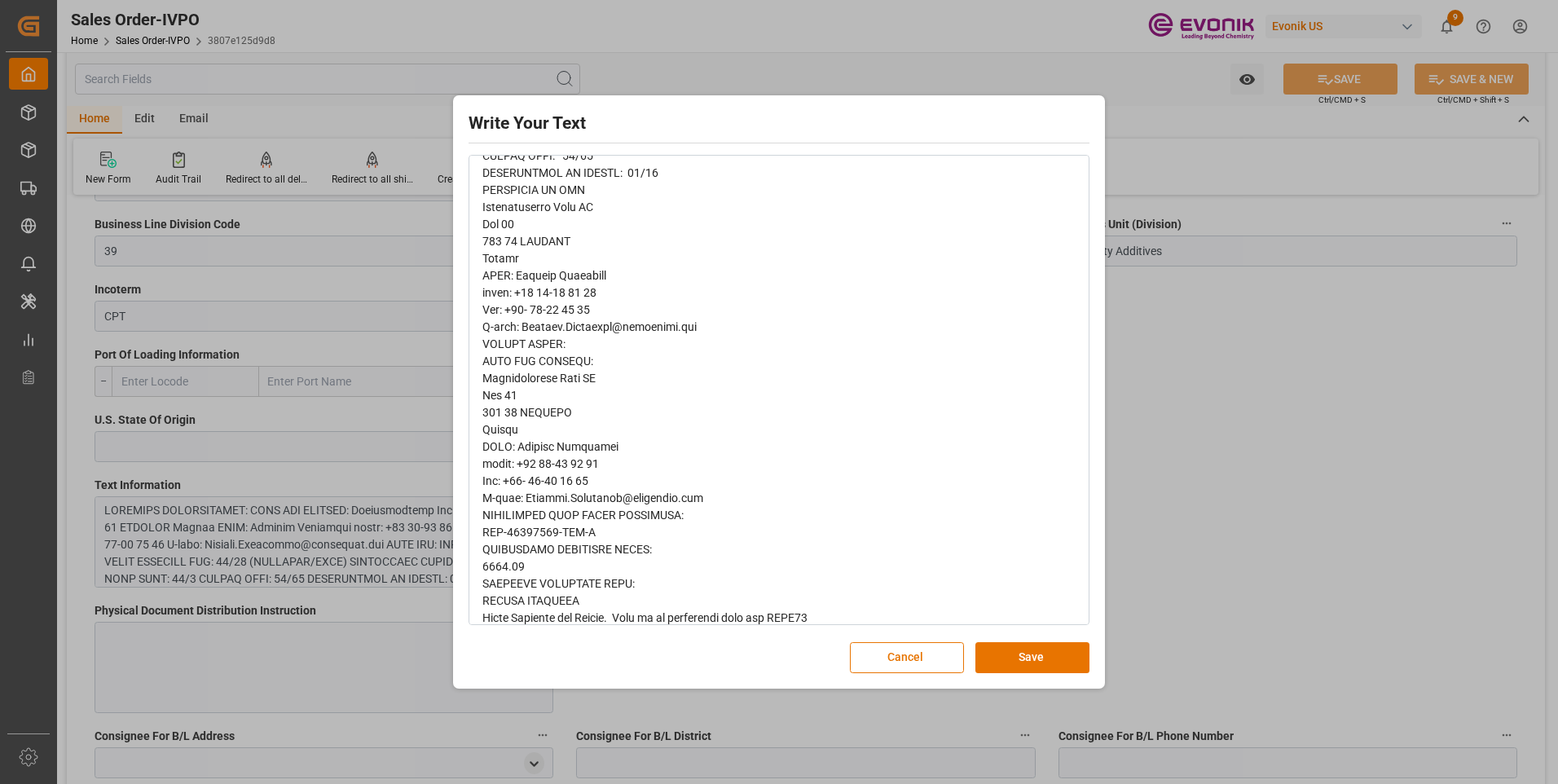
scroll to position [407, 0]
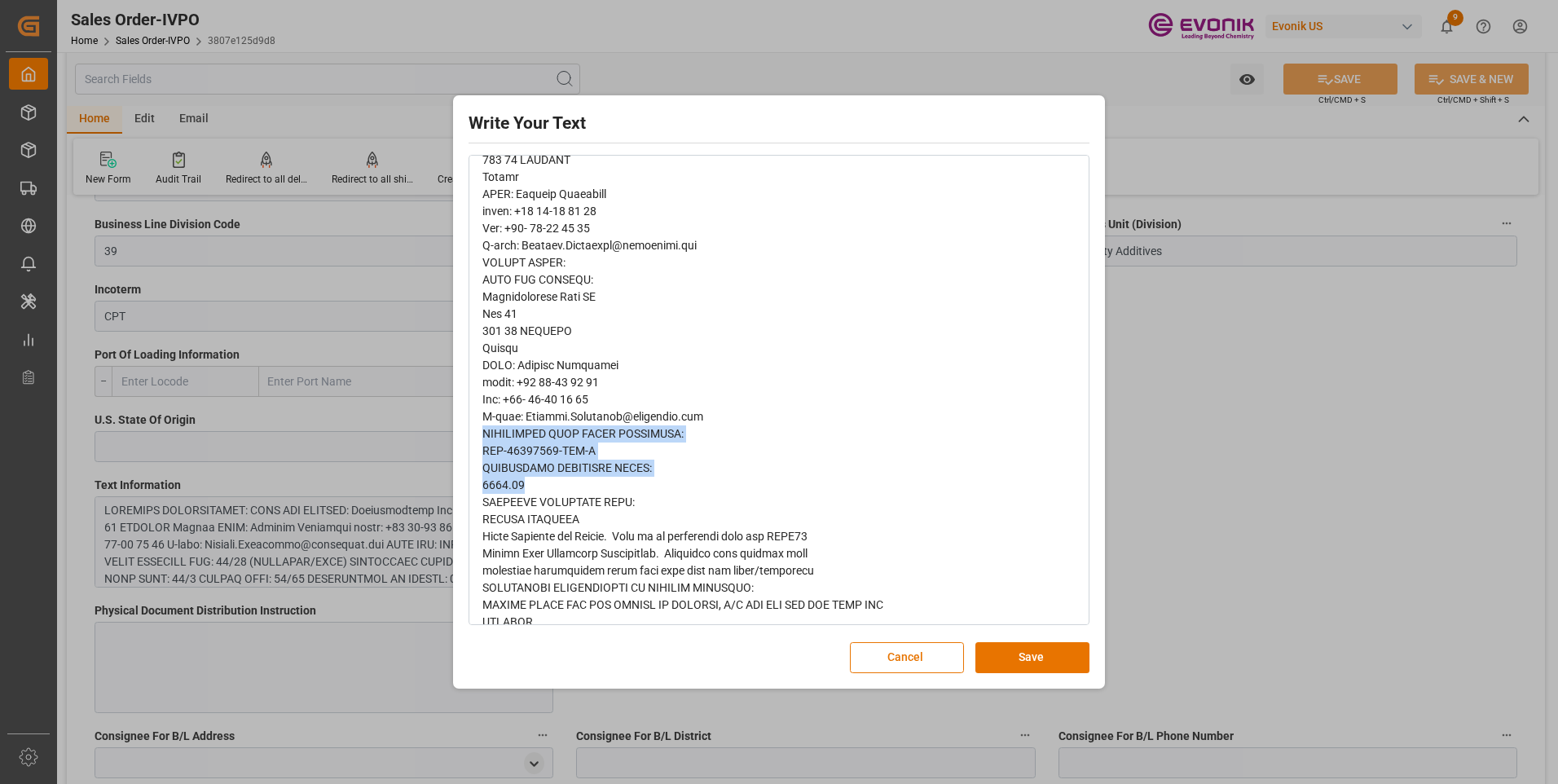
drag, startPoint x: 490, startPoint y: 430, endPoint x: 588, endPoint y: 489, distance: 114.4
click at [588, 489] on div "rdw-editor" at bounding box center [780, 296] width 595 height 941
click at [830, 71] on div "Write Your Text Normal 14 Font Cancel Save" at bounding box center [779, 392] width 1558 height 784
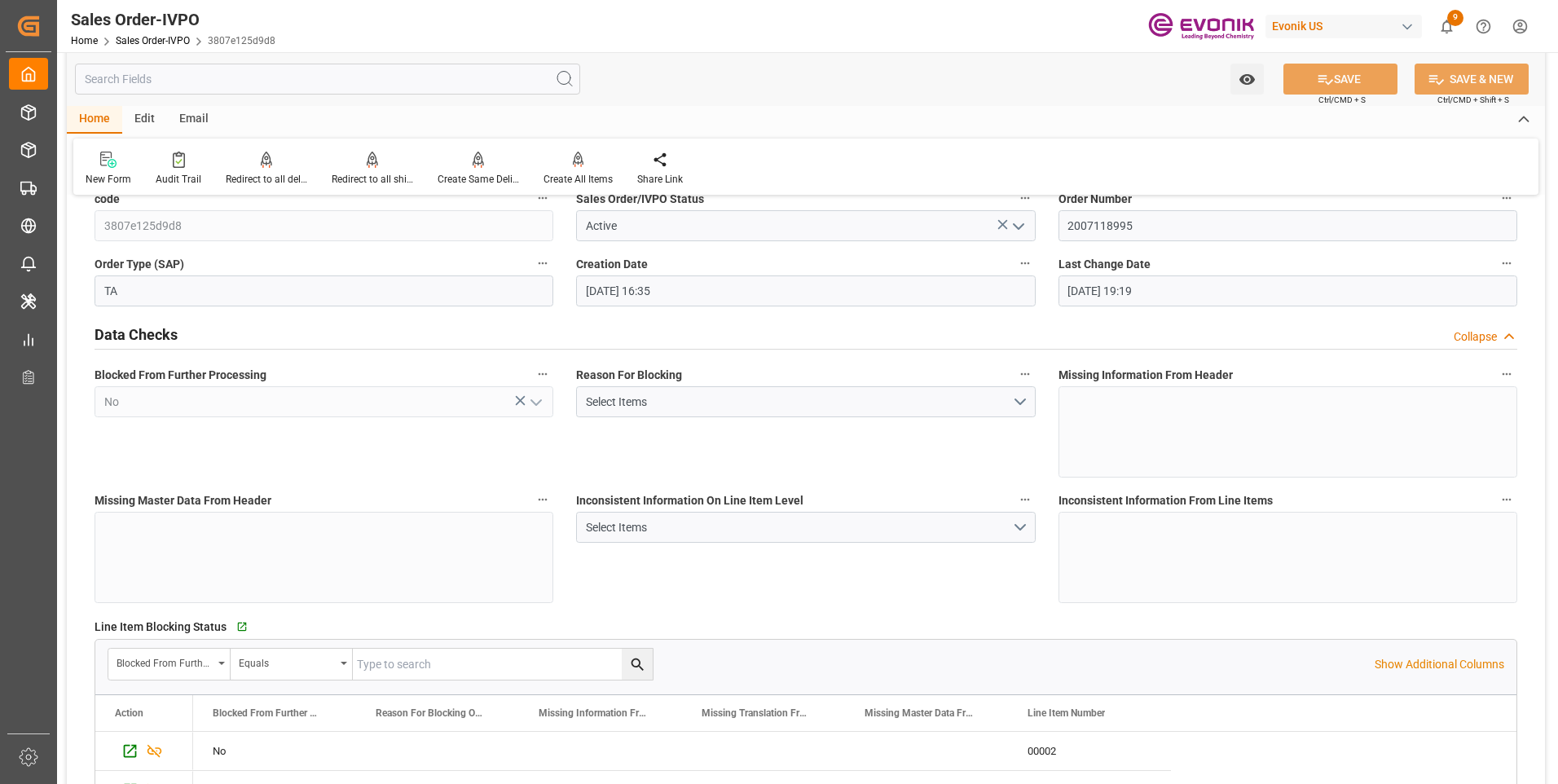
scroll to position [0, 0]
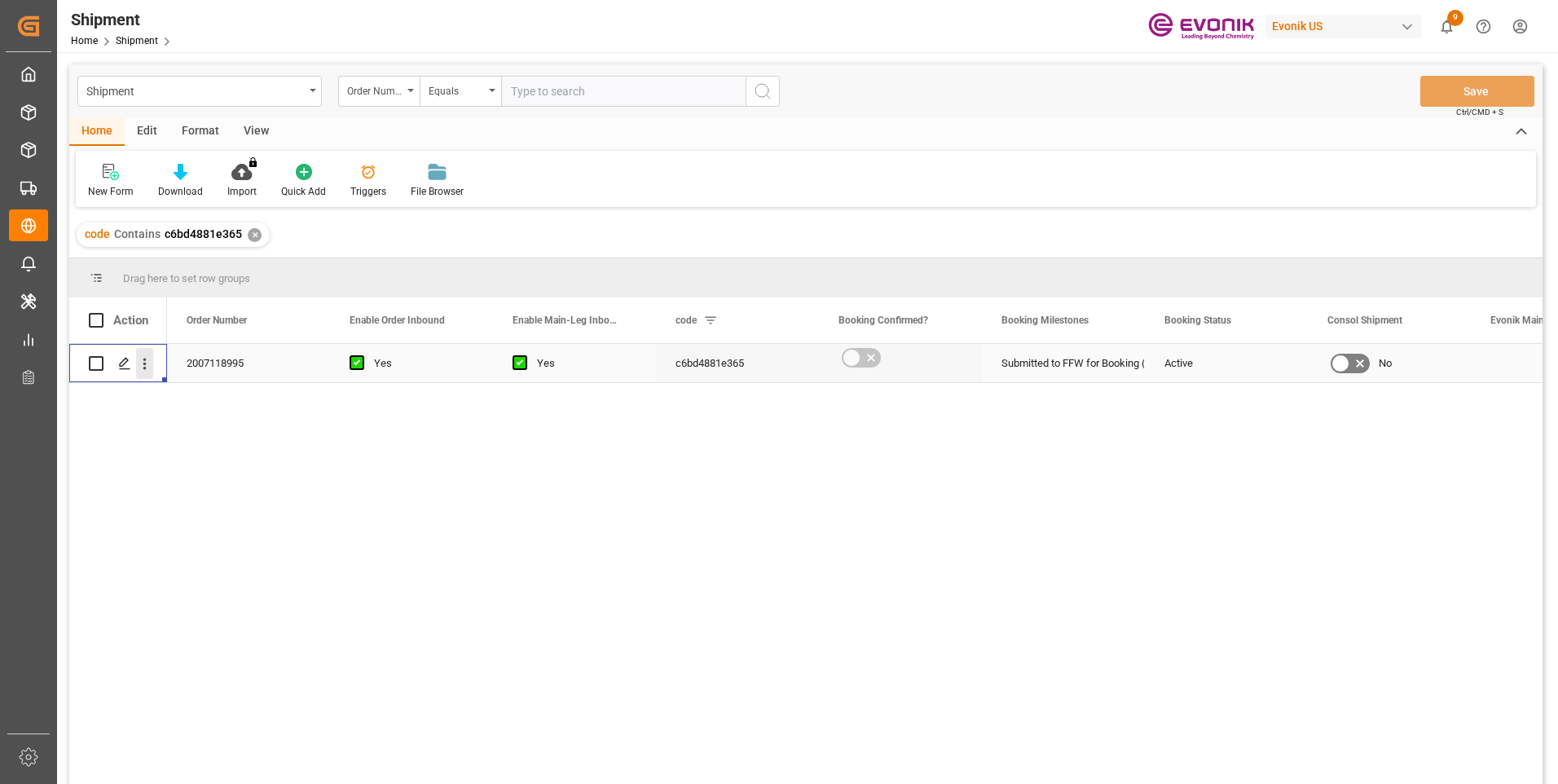
click at [141, 370] on icon "open menu" at bounding box center [144, 363] width 17 height 17
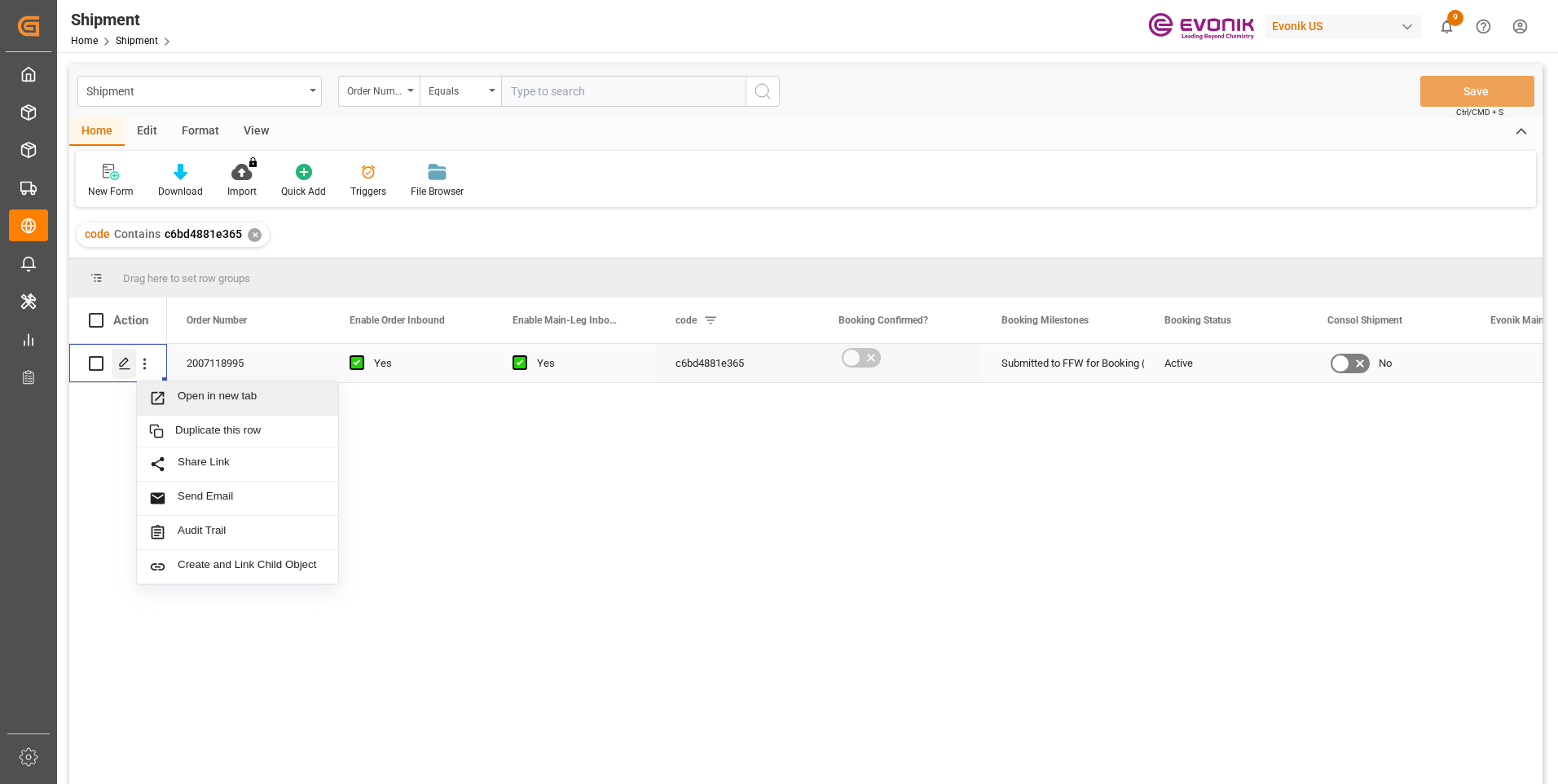
click at [124, 365] on polygon "Press SPACE to select this row." at bounding box center [124, 362] width 8 height 8
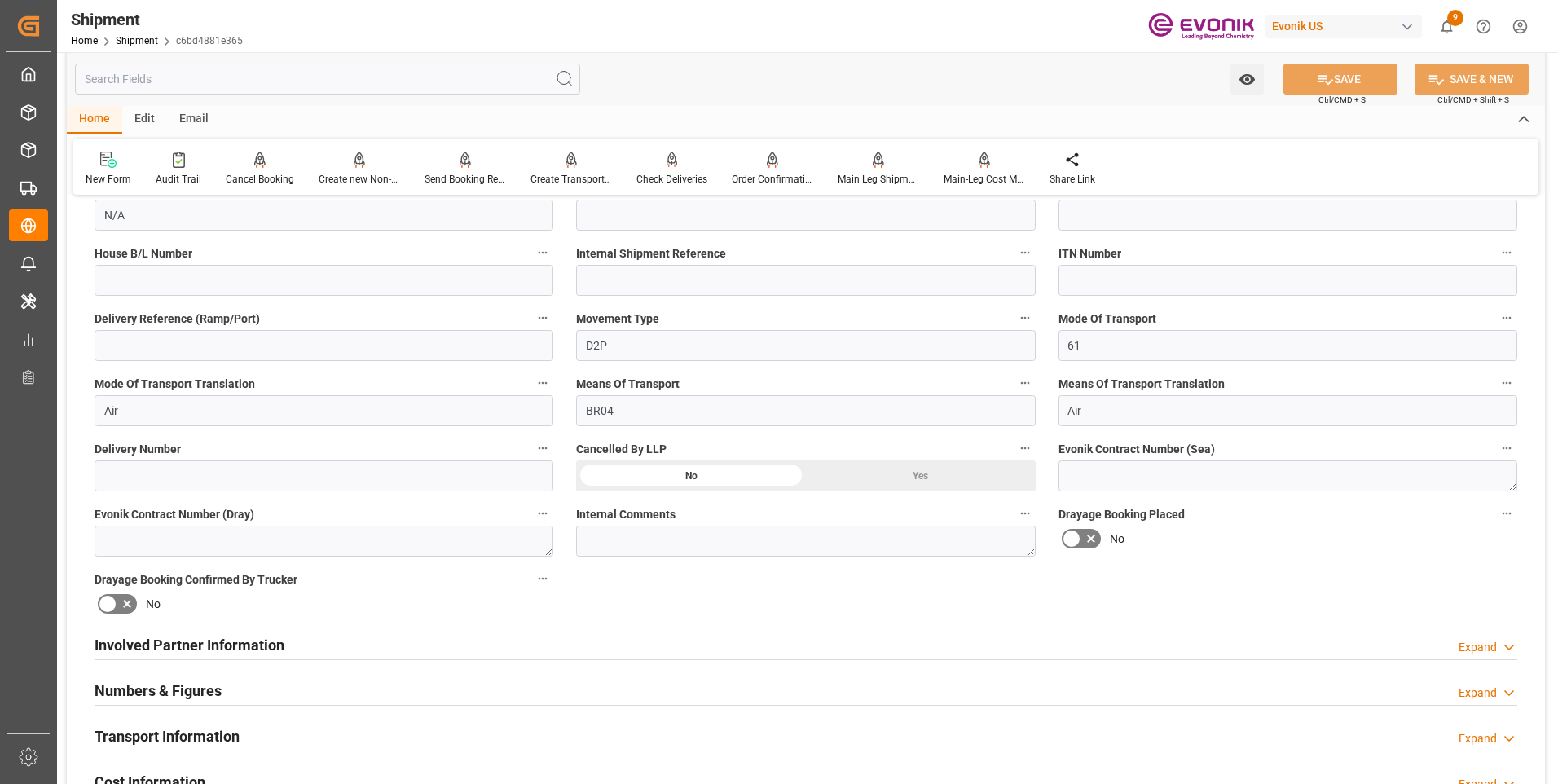
scroll to position [570, 0]
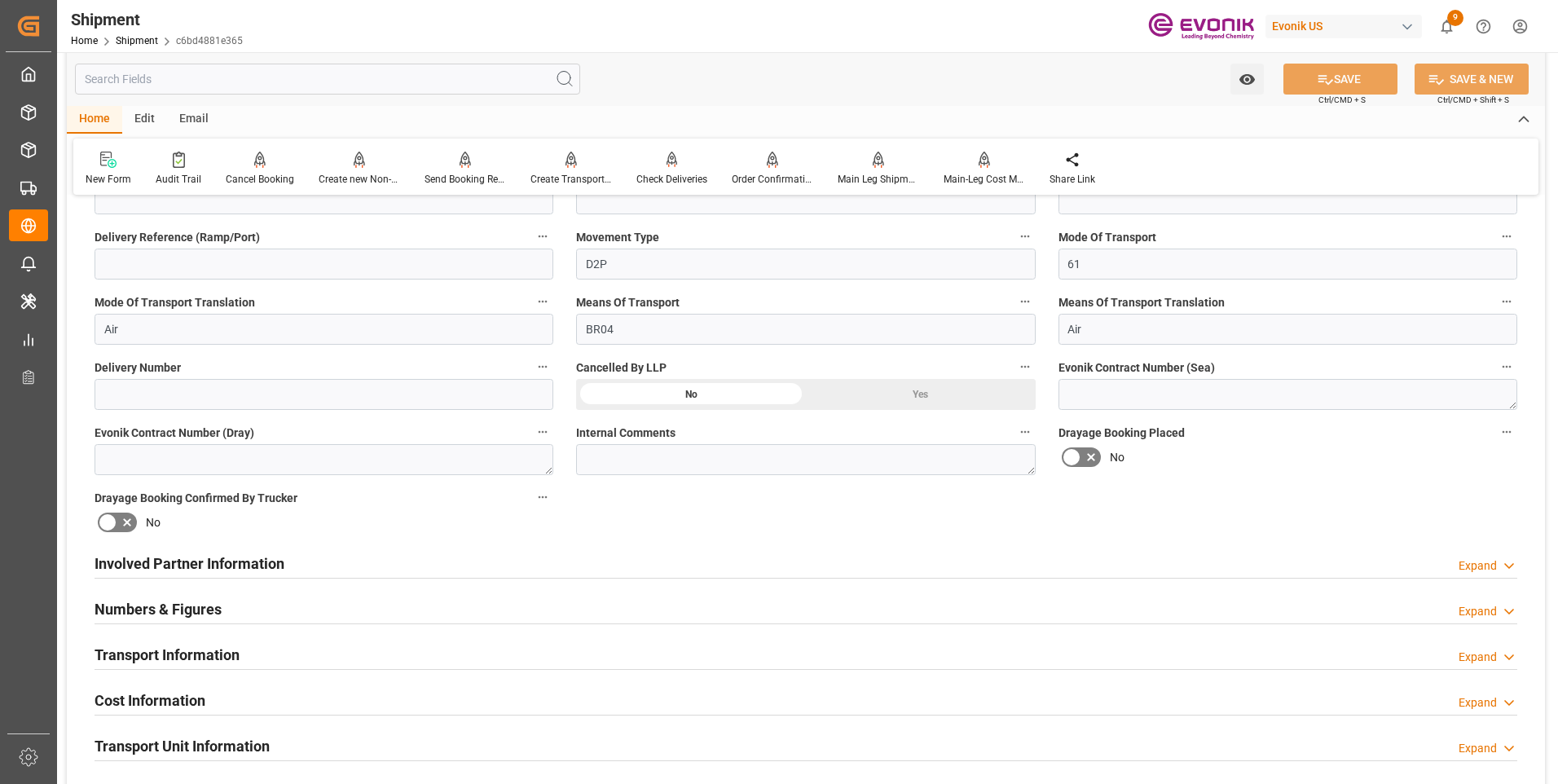
click at [488, 563] on div "Involved Partner Information Expand" at bounding box center [806, 562] width 1423 height 31
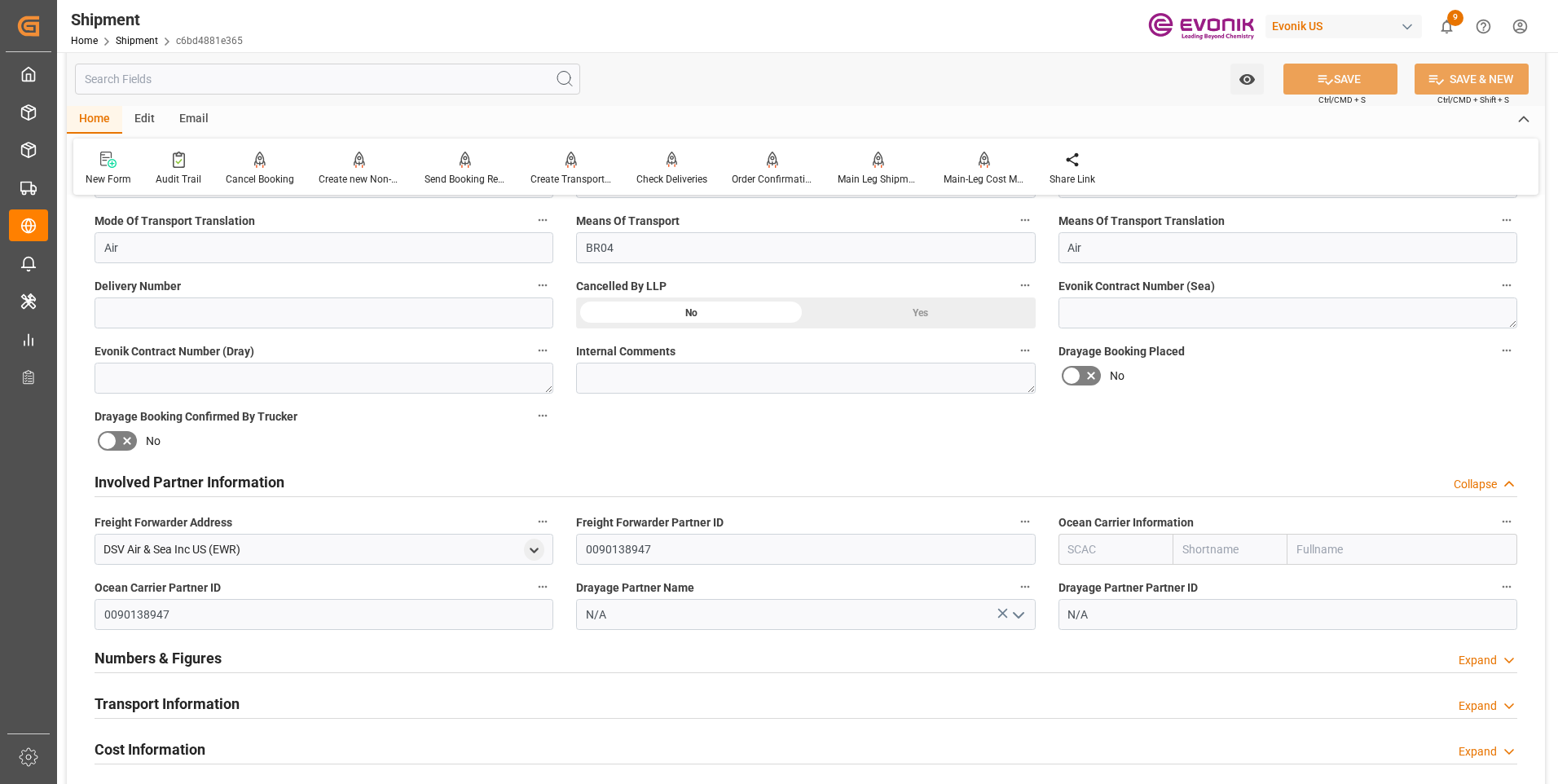
scroll to position [733, 0]
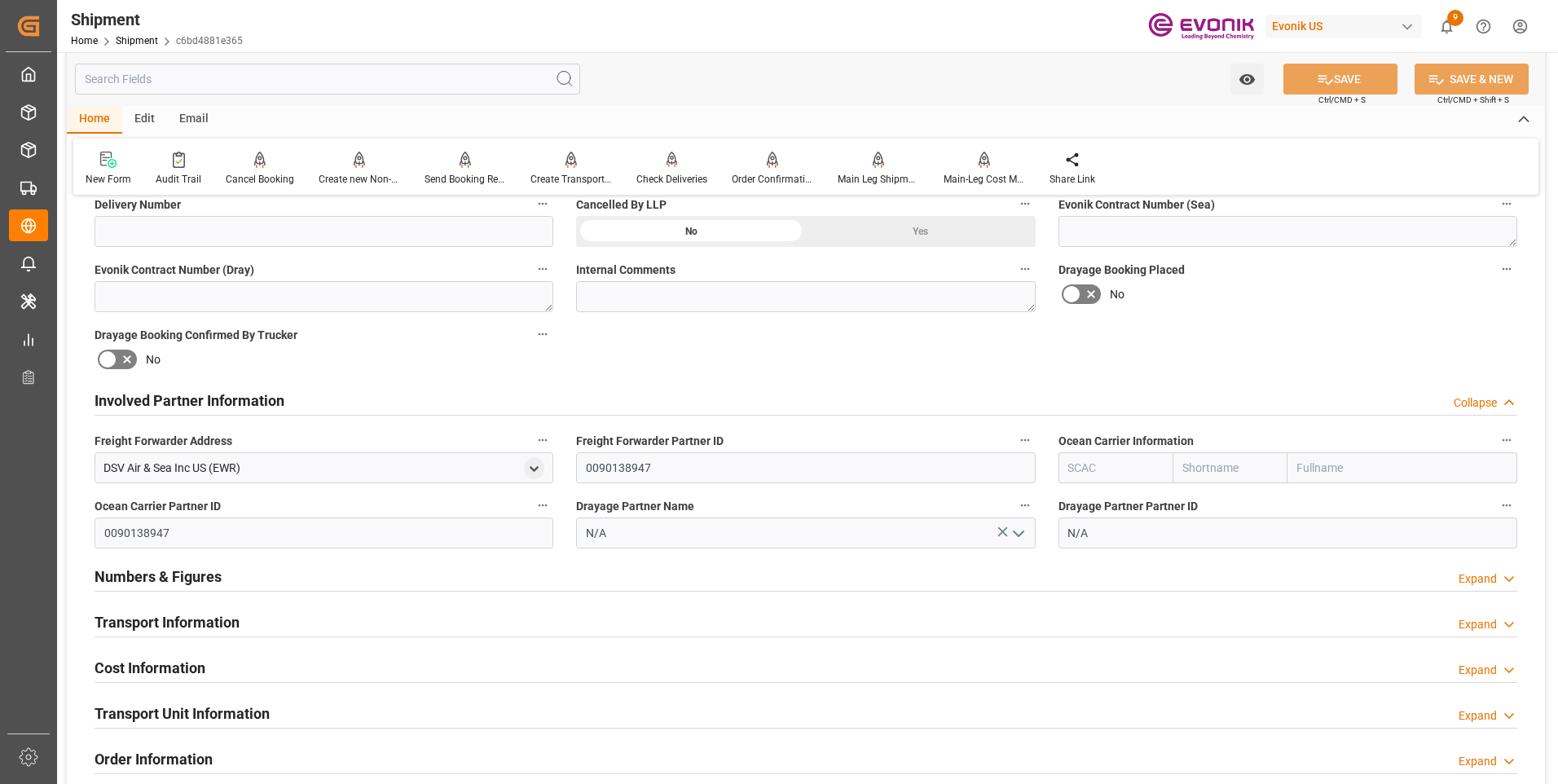
click at [303, 617] on div "Transport Information Expand" at bounding box center [806, 620] width 1423 height 31
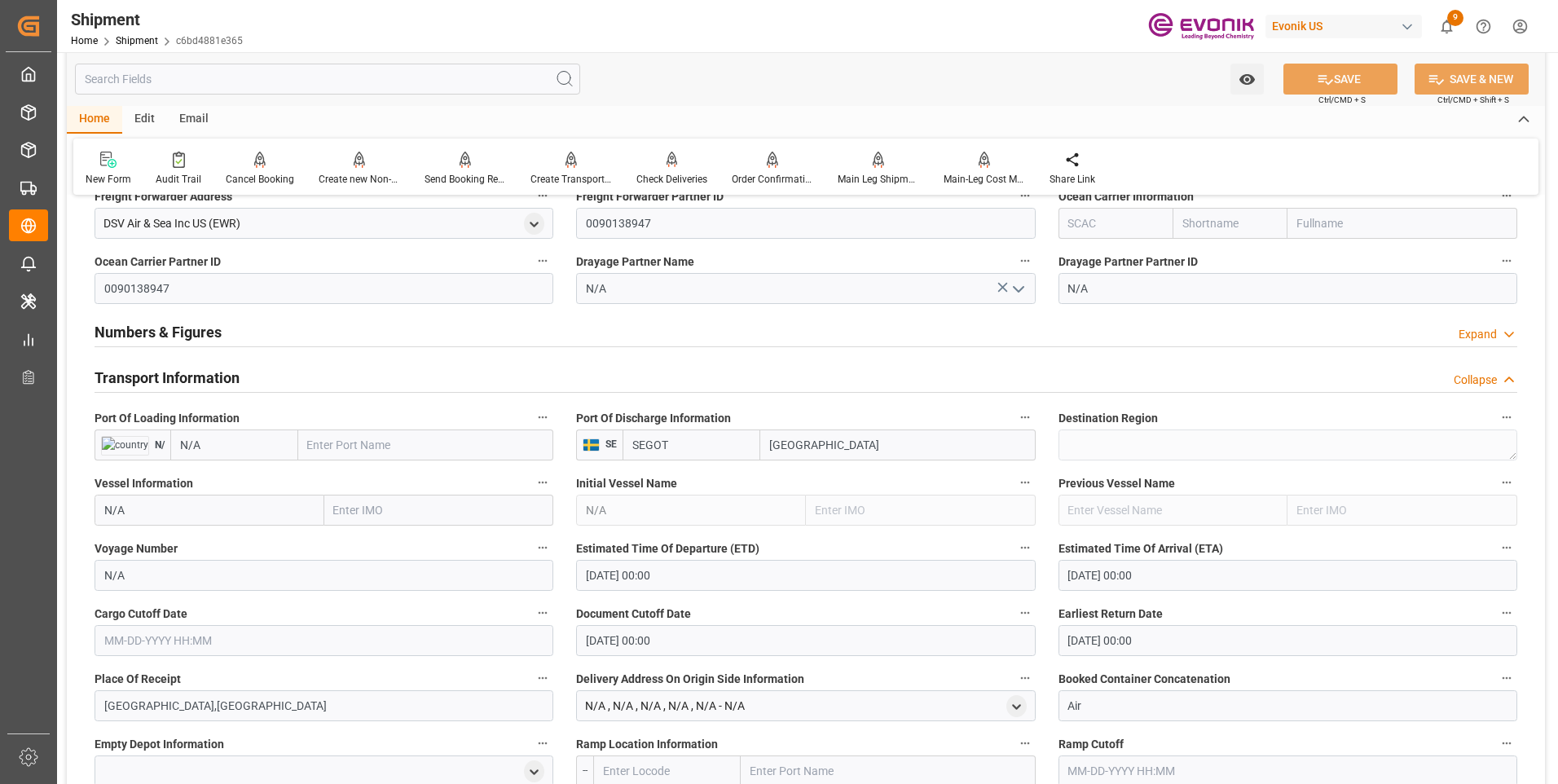
scroll to position [1059, 0]
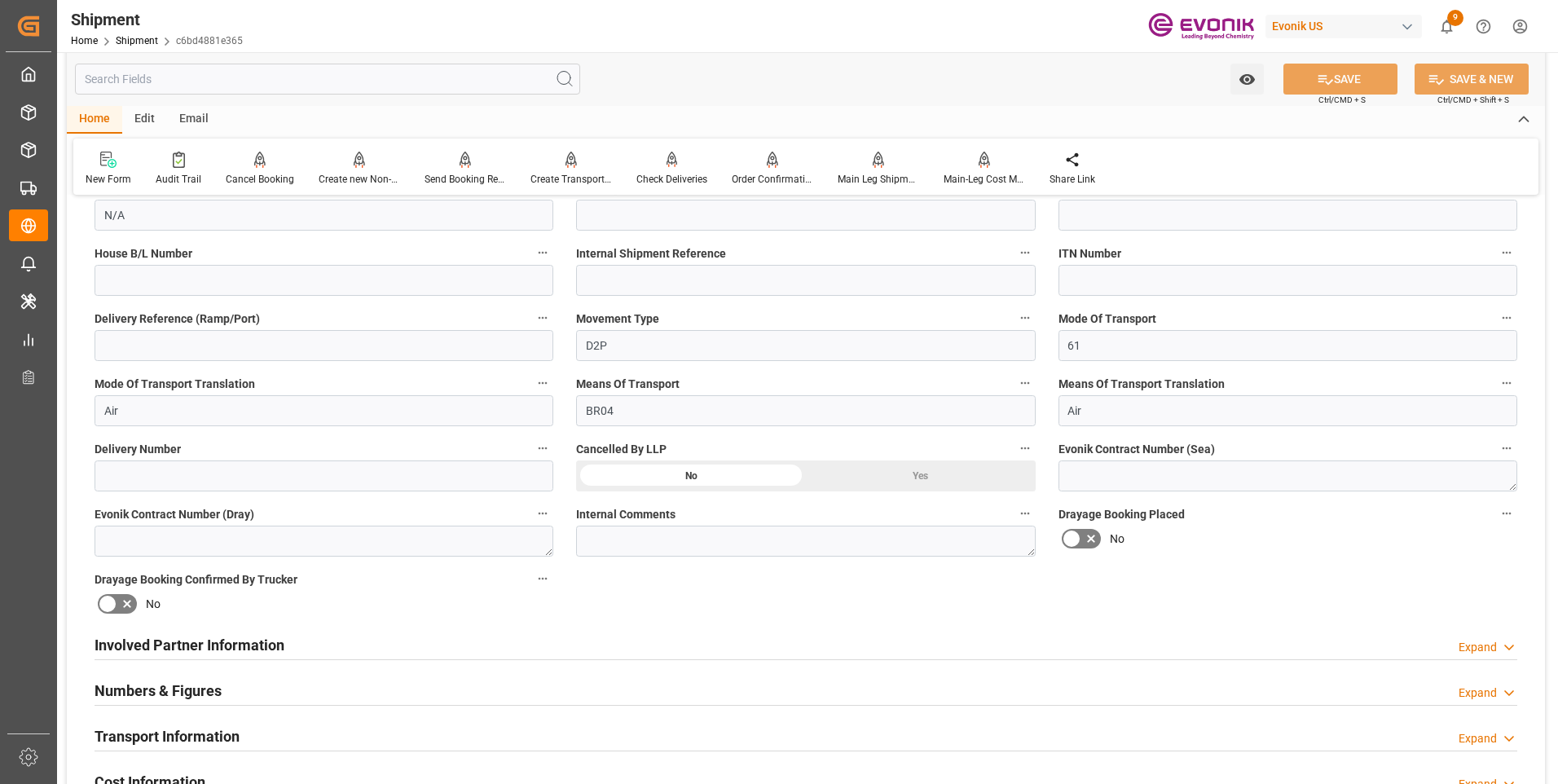
scroll to position [570, 0]
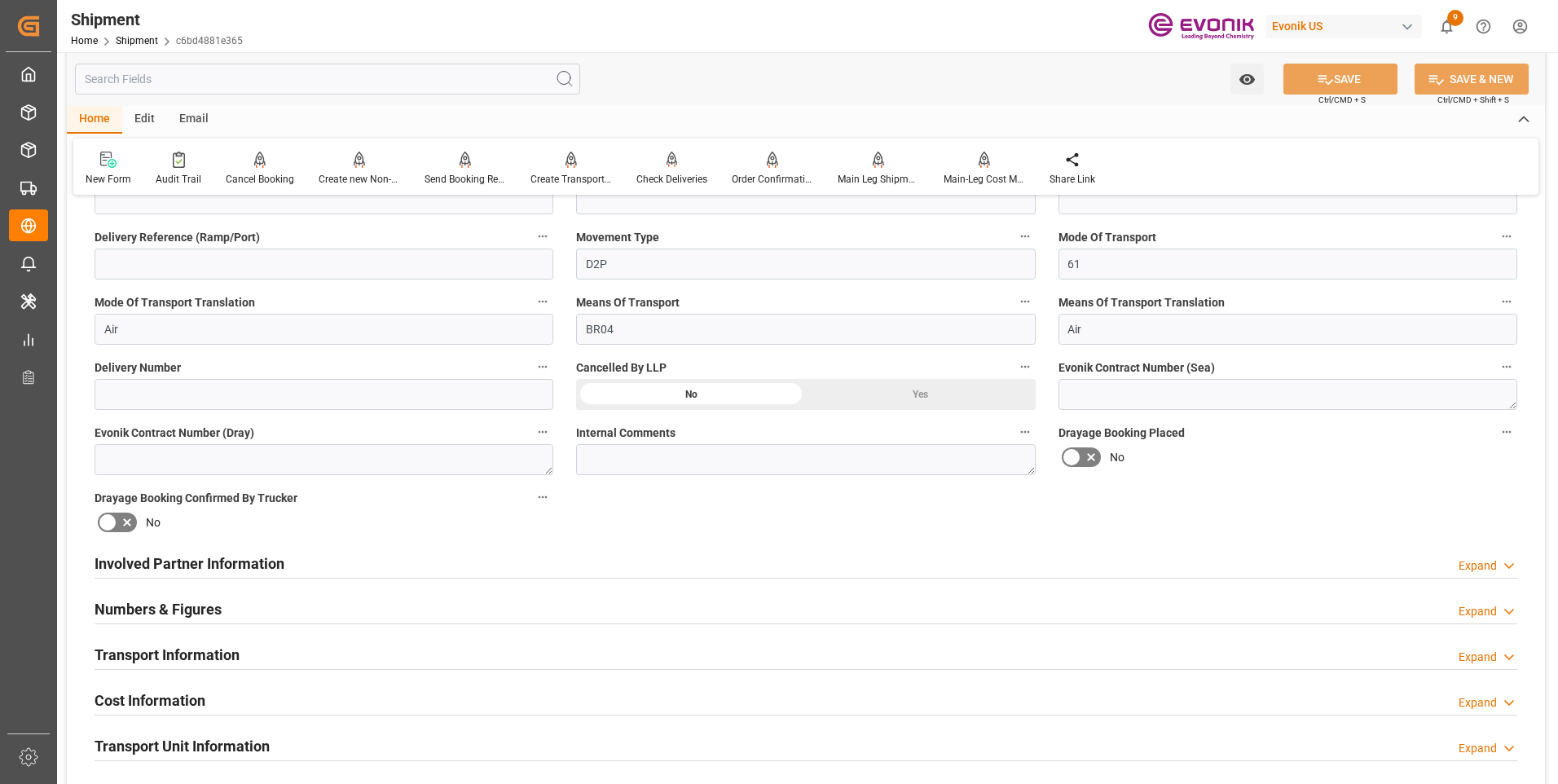
click at [438, 614] on div "Numbers & Figures Expand" at bounding box center [806, 608] width 1423 height 31
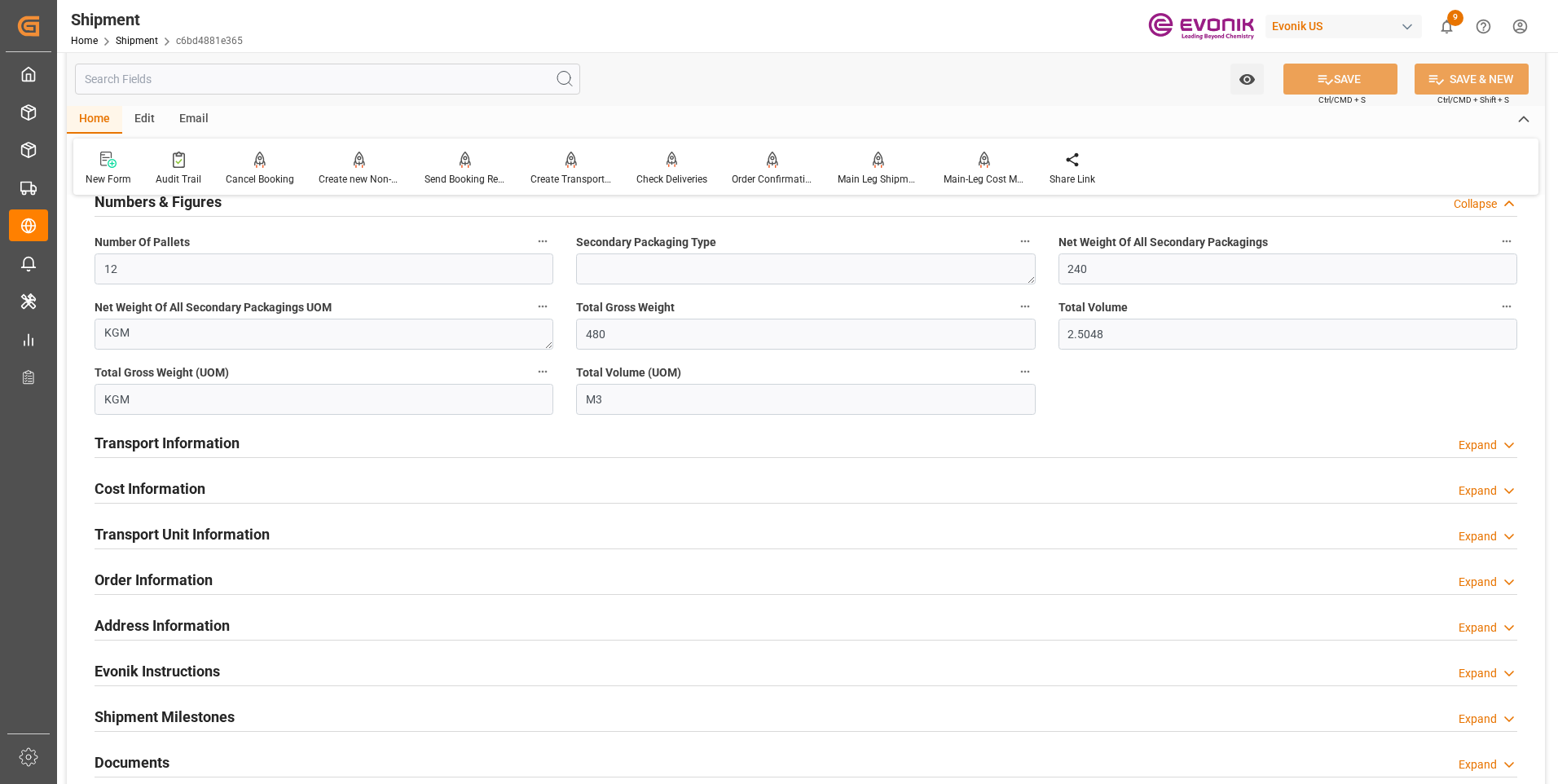
scroll to position [1059, 0]
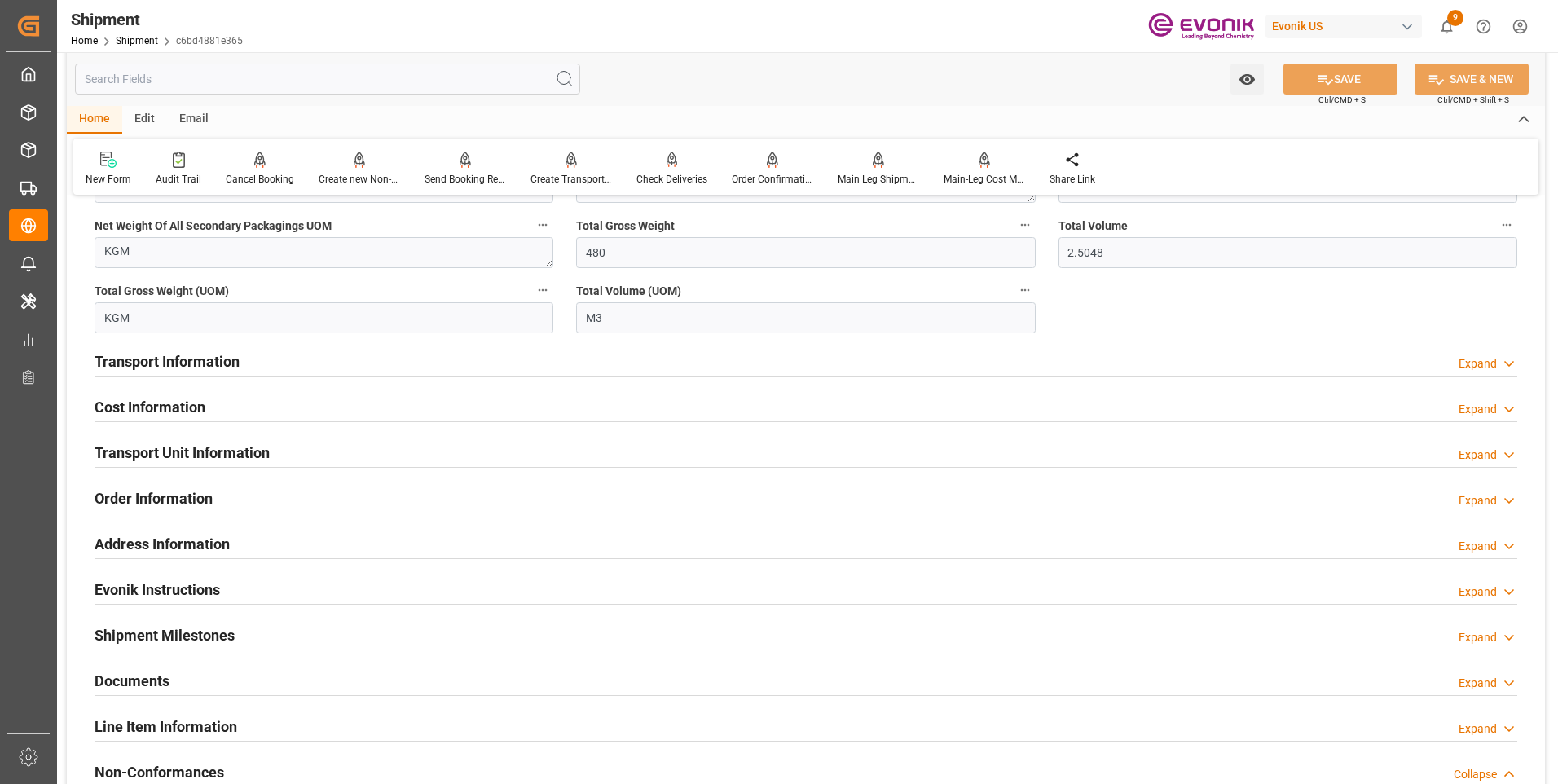
click at [317, 452] on div "Transport Unit Information Expand" at bounding box center [806, 451] width 1423 height 31
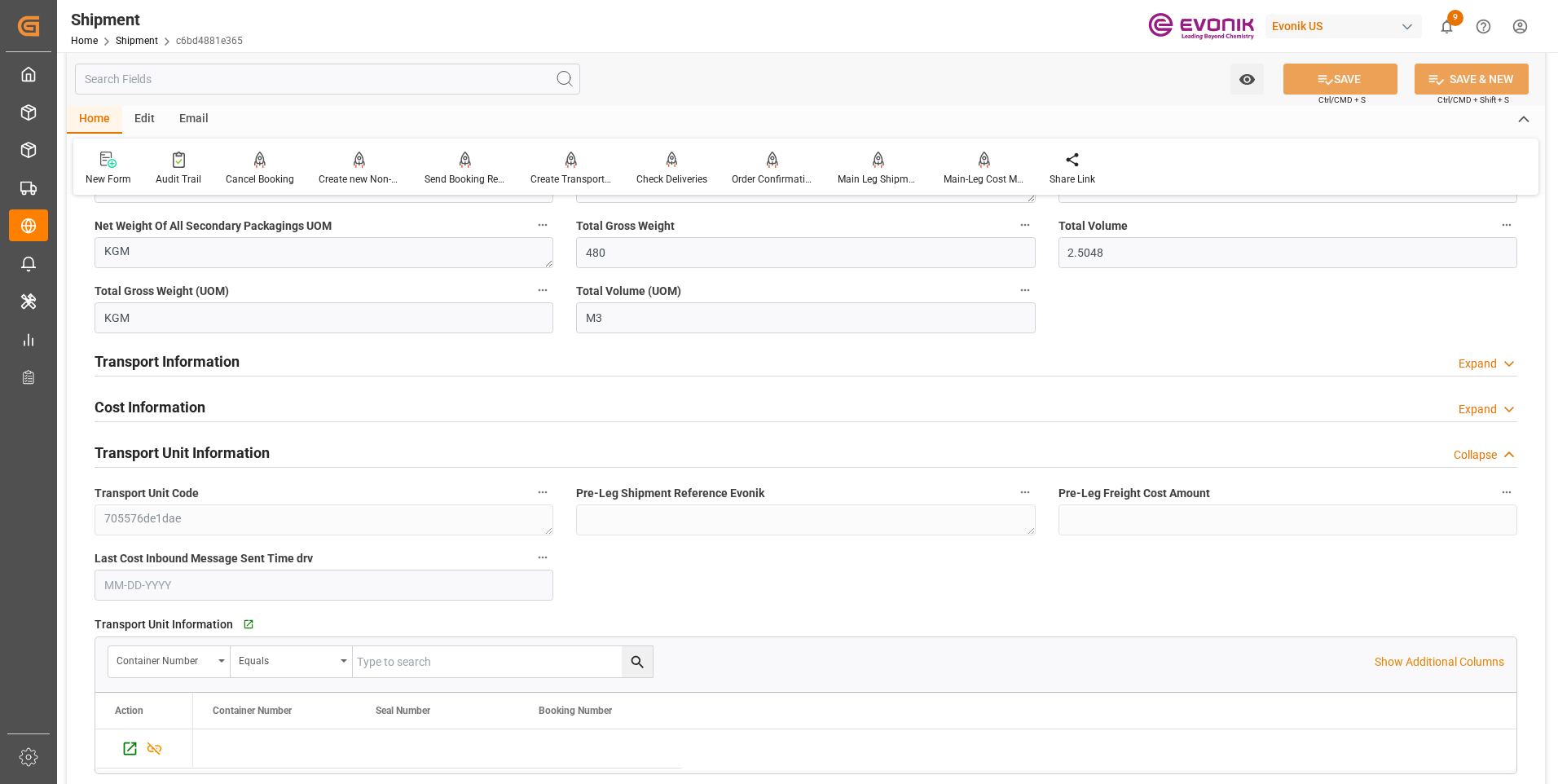
click at [339, 448] on div "Transport Unit Information Collapse" at bounding box center [806, 451] width 1423 height 31
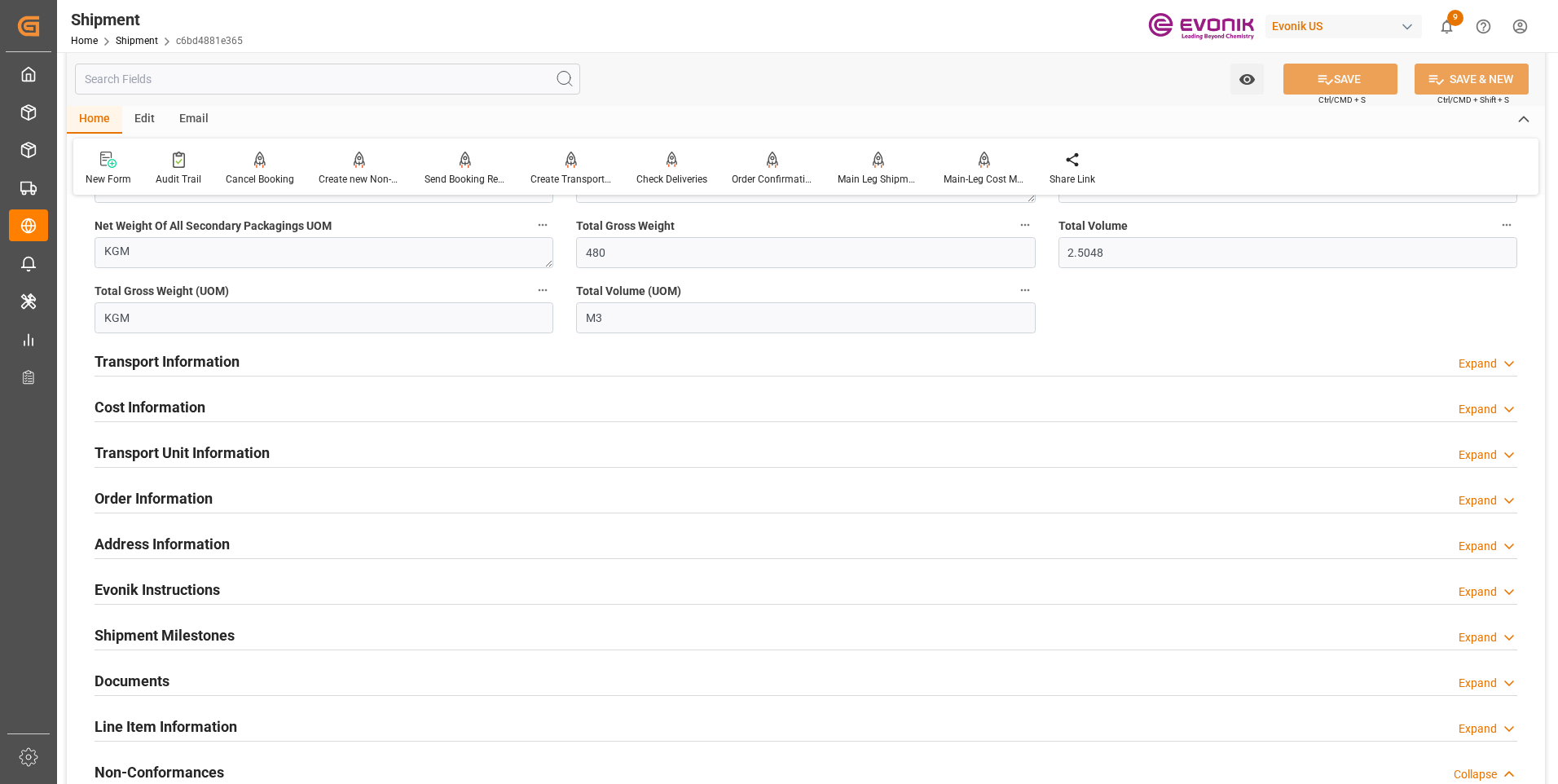
click at [344, 358] on div "Transport Information Expand" at bounding box center [806, 360] width 1423 height 31
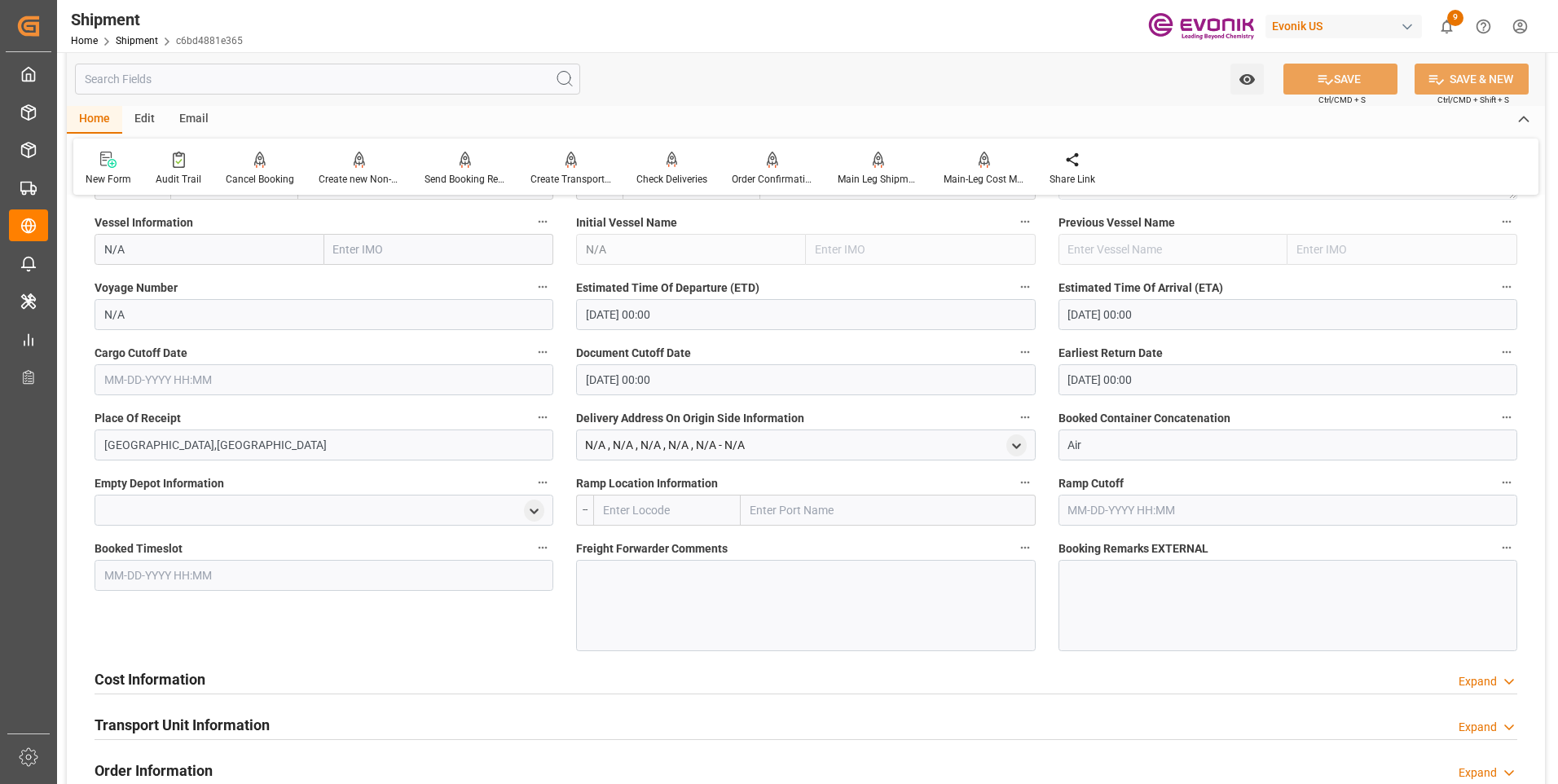
scroll to position [1222, 0]
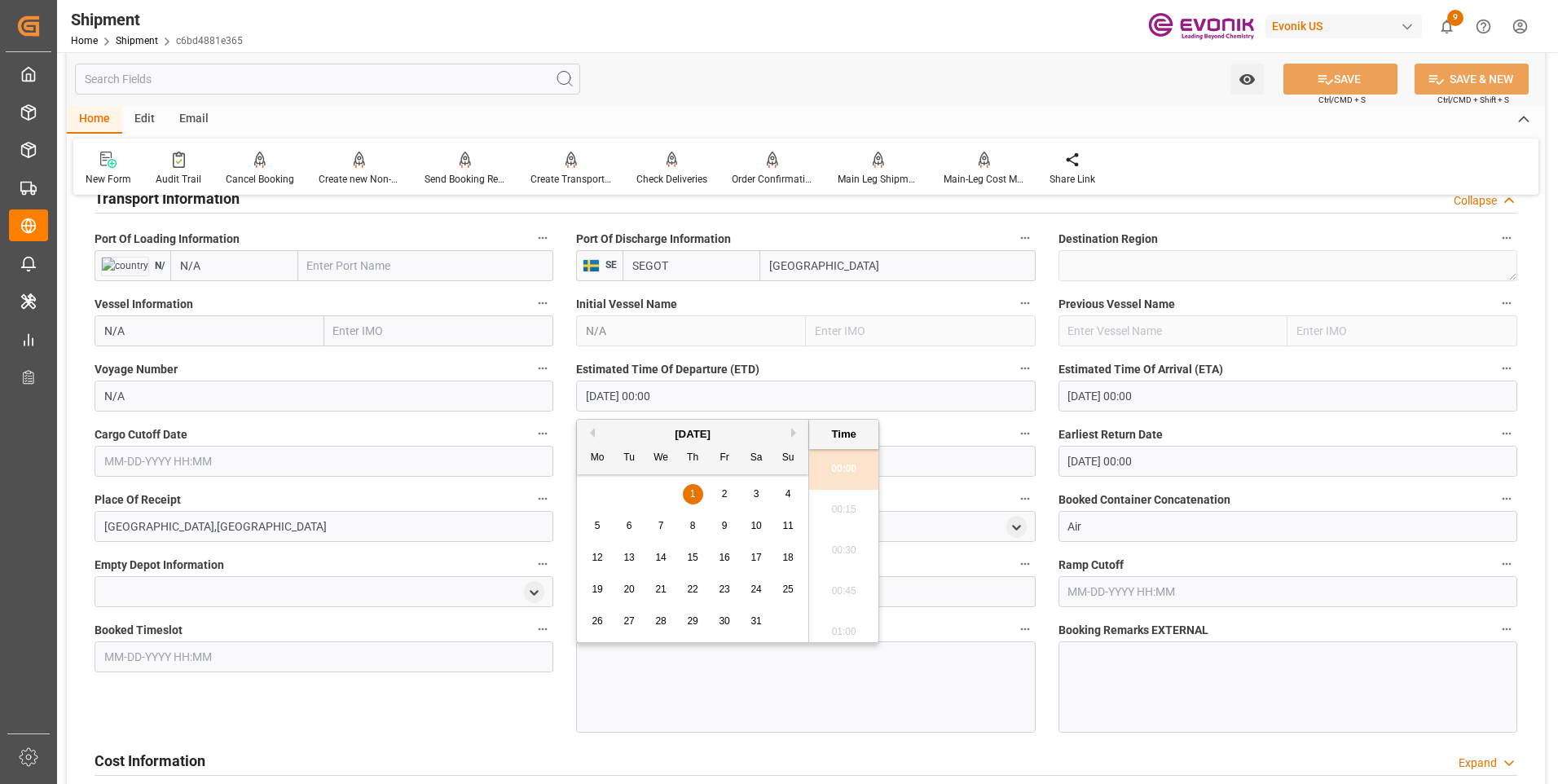
drag, startPoint x: 700, startPoint y: 397, endPoint x: 556, endPoint y: 386, distance: 144.4
click at [556, 386] on div "Booking Confirmation Milestone Bar Collapse Submitted to FFW for Booking (Pendi…" at bounding box center [806, 186] width 1478 height 2397
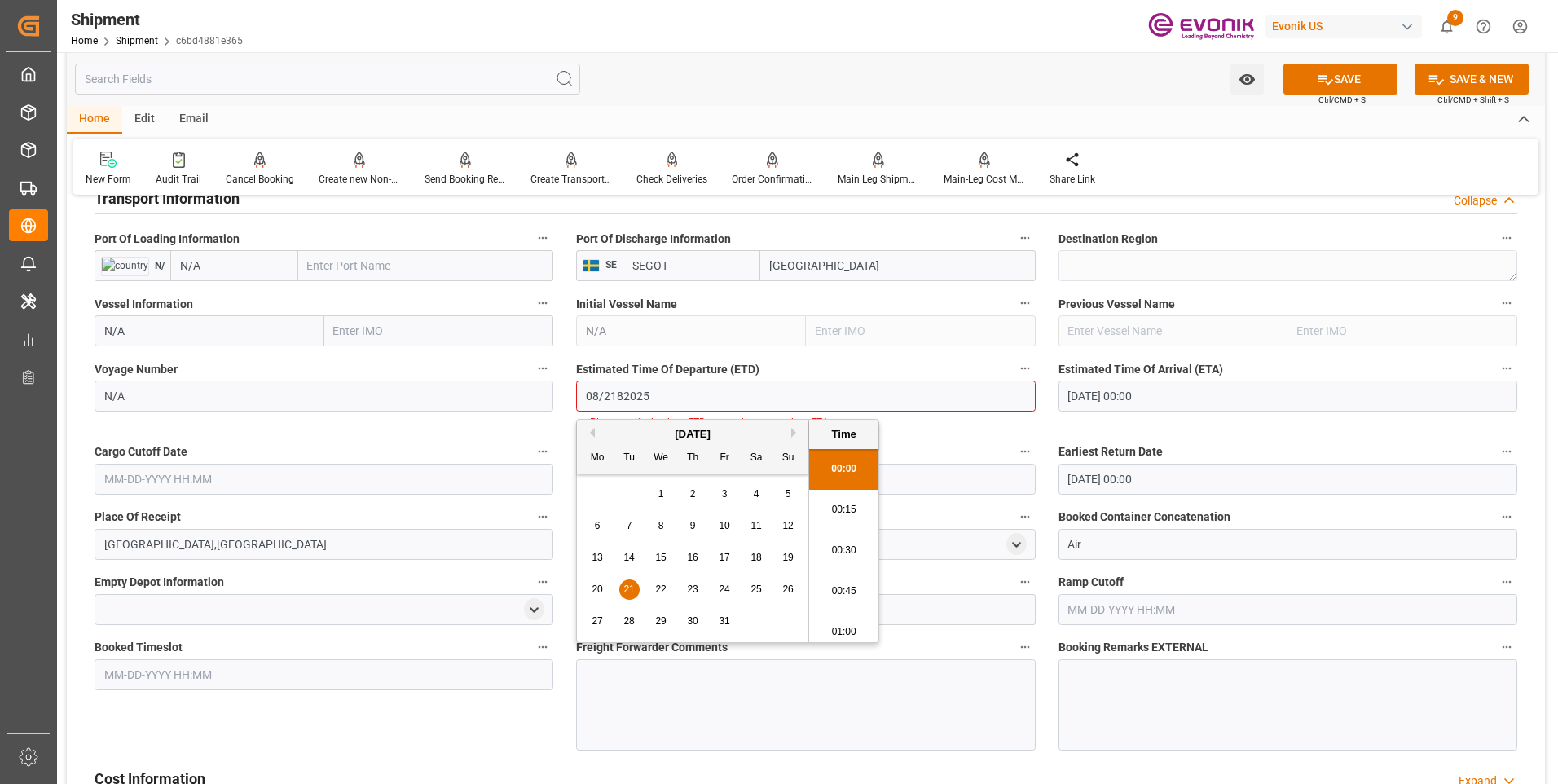
click at [839, 548] on li "00:30" at bounding box center [843, 551] width 69 height 41
drag, startPoint x: 701, startPoint y: 396, endPoint x: 544, endPoint y: 379, distance: 157.9
click at [544, 379] on div "Booking Confirmation Milestone Bar Collapse Submitted to FFW for Booking (Pendi…" at bounding box center [806, 195] width 1478 height 2415
click at [835, 587] on li "00:45" at bounding box center [843, 586] width 69 height 41
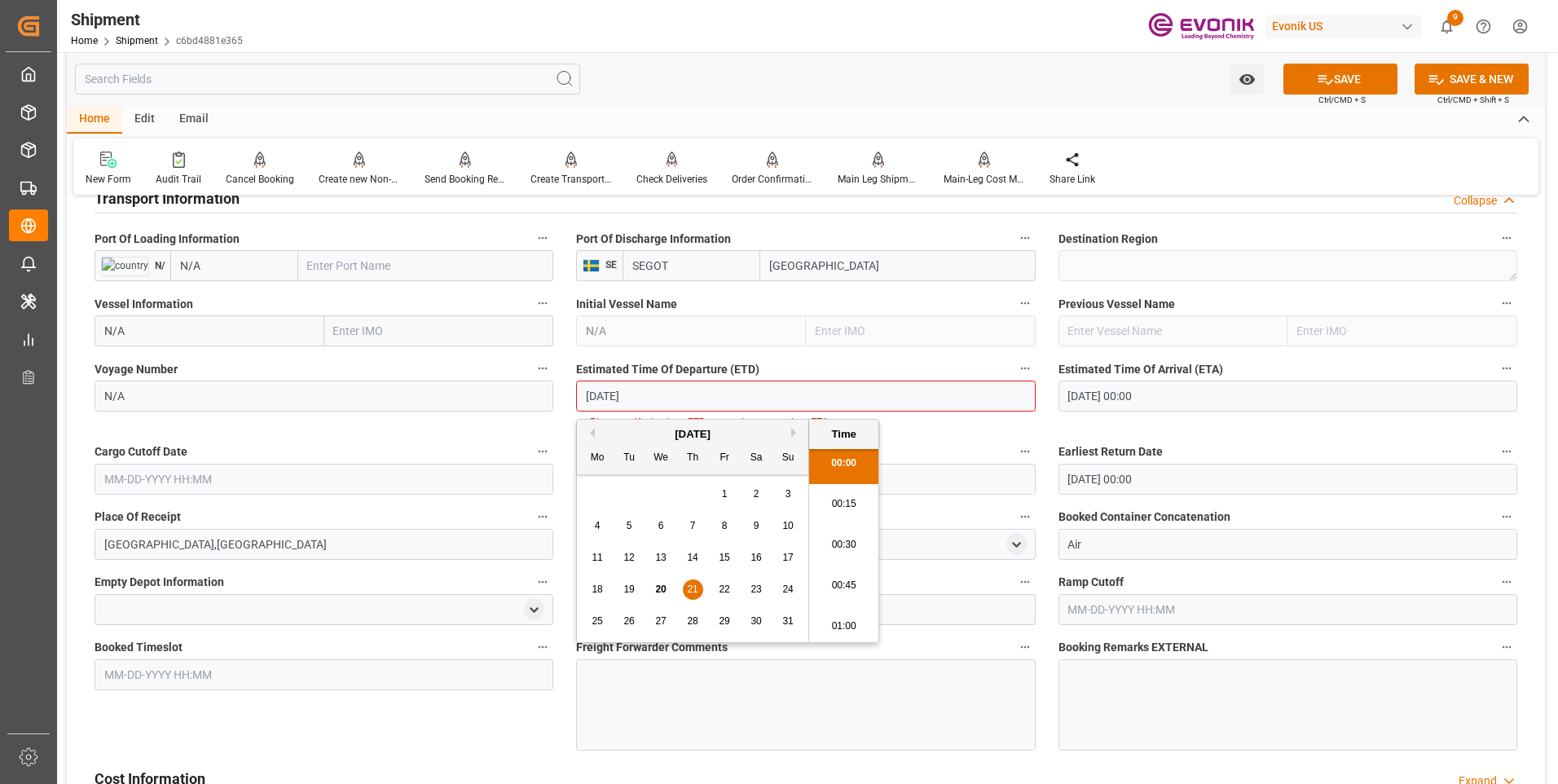
type input "08-21-2025 00:45"
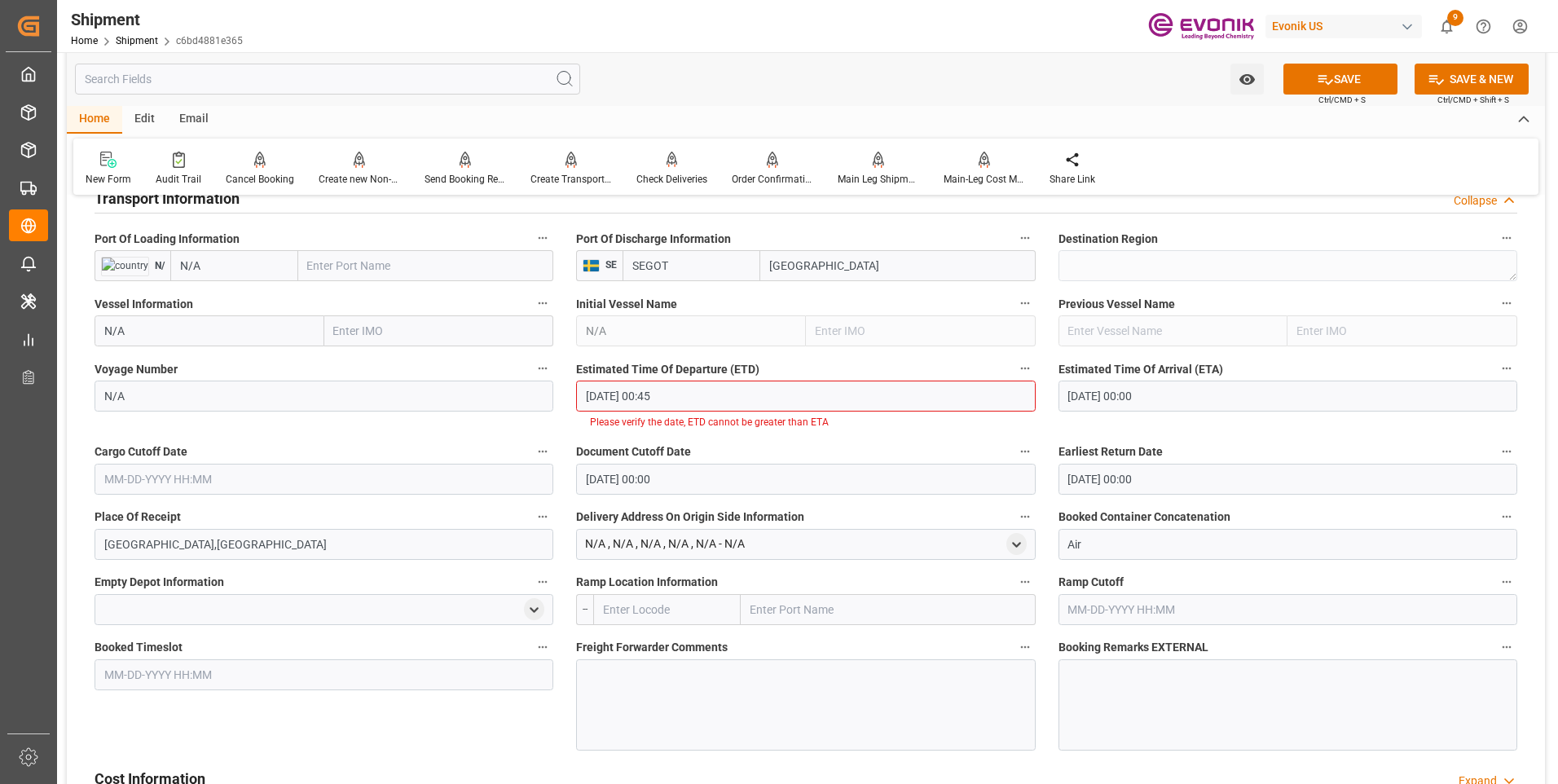
click at [705, 395] on input "08-21-2025 00:45" at bounding box center [805, 396] width 458 height 31
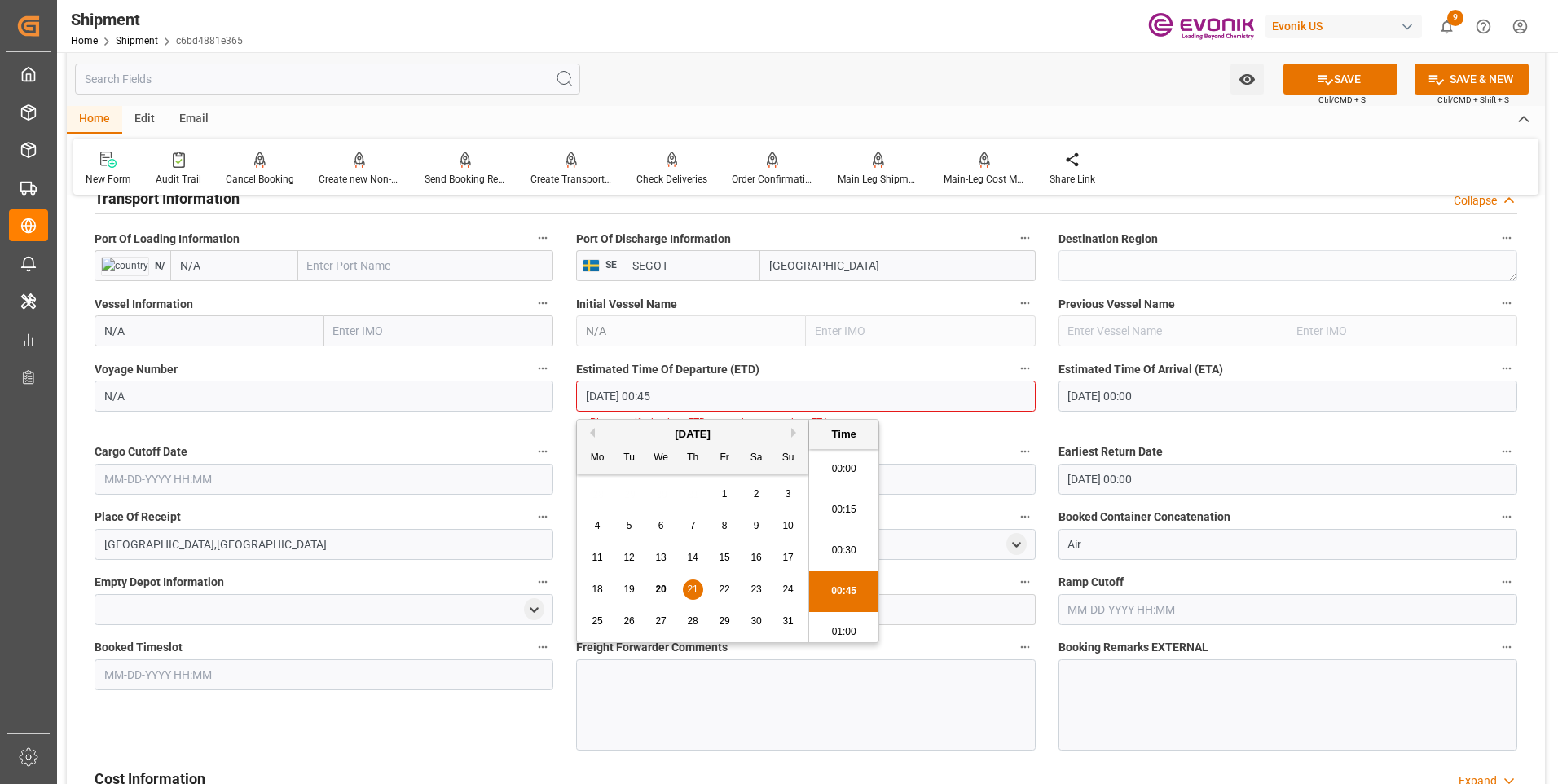
scroll to position [47, 0]
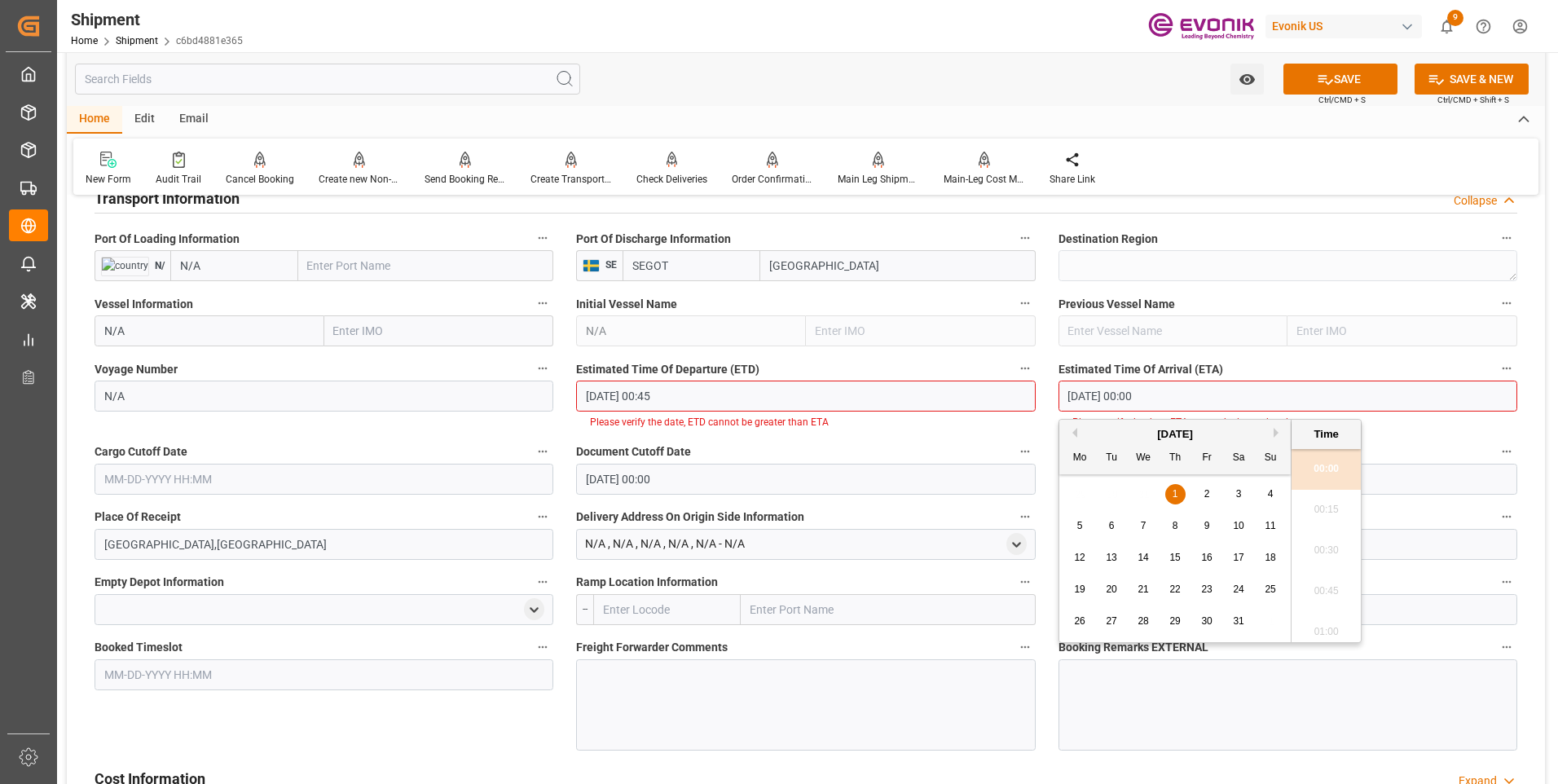
drag, startPoint x: 1175, startPoint y: 393, endPoint x: 1006, endPoint y: 382, distance: 169.4
click at [1006, 382] on div "Booking Confirmation Milestone Bar Collapse Submitted to FFW for Booking (Pendi…" at bounding box center [806, 195] width 1478 height 2415
click at [1338, 549] on li "00:30" at bounding box center [1326, 551] width 69 height 41
type input "08-29-2025 00:30"
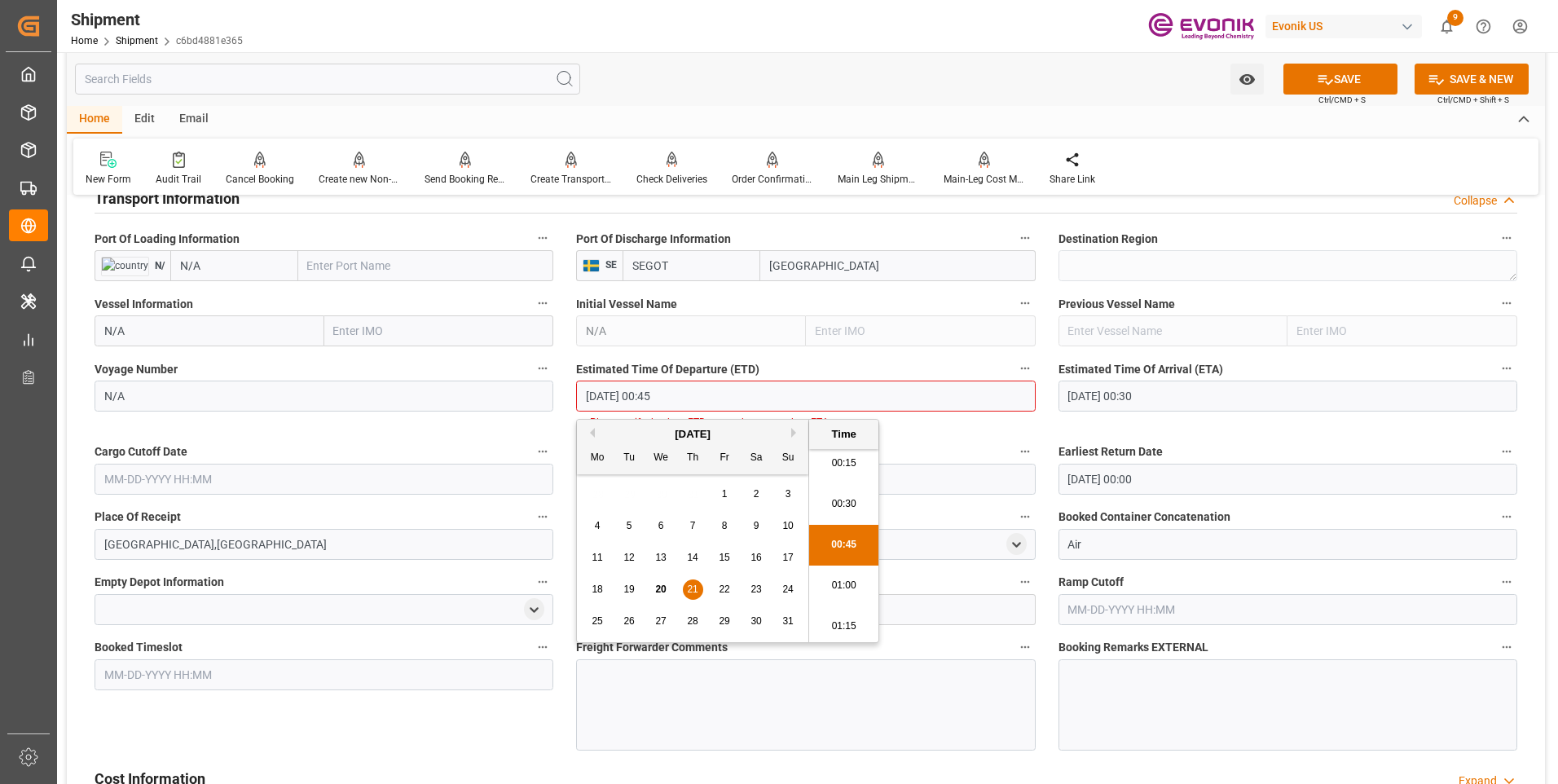
drag, startPoint x: 681, startPoint y: 395, endPoint x: 533, endPoint y: 373, distance: 149.6
click at [533, 373] on div "Booking Confirmation Milestone Bar Collapse Submitted to FFW for Booking (Pendi…" at bounding box center [806, 195] width 1478 height 2415
click at [196, 474] on input "text" at bounding box center [324, 479] width 458 height 31
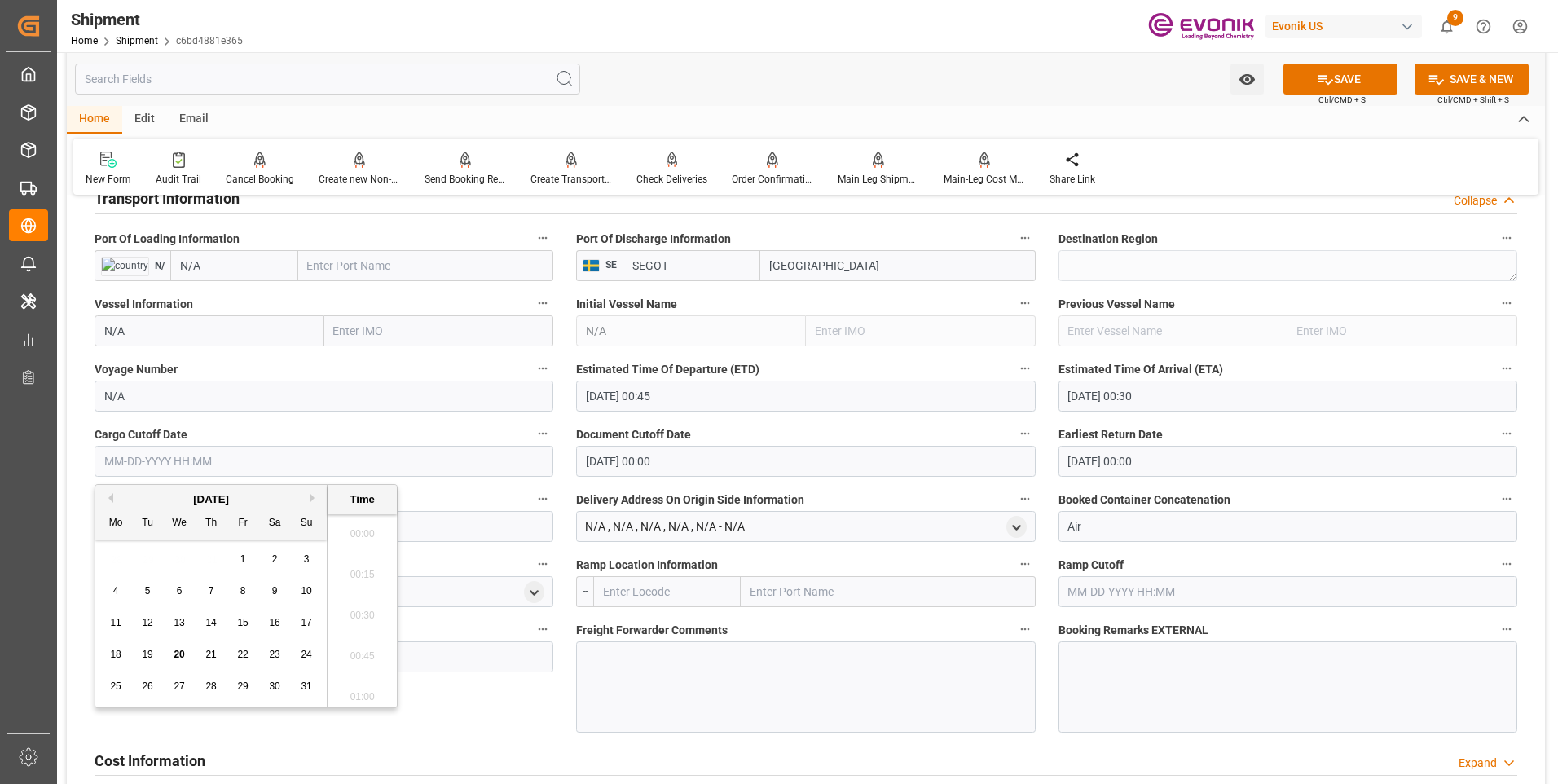
scroll to position [2408, 0]
paste input "08-21-2025 00:45"
type input "08-21-2025 00:45"
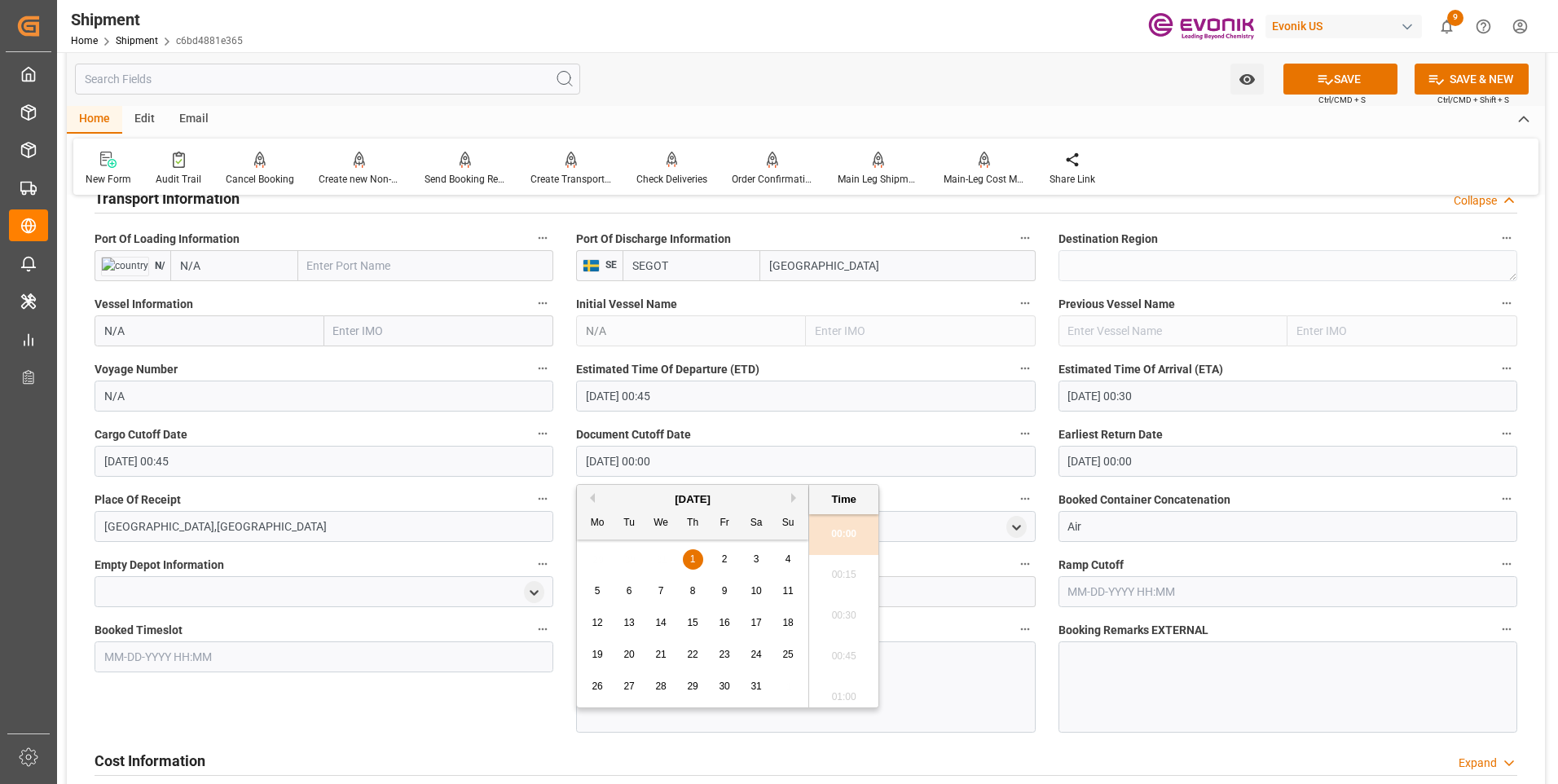
drag, startPoint x: 695, startPoint y: 461, endPoint x: 503, endPoint y: 430, distance: 194.5
click at [503, 430] on div "Booking Confirmation Milestone Bar Collapse Submitted to FFW for Booking (Pendi…" at bounding box center [806, 186] width 1478 height 2397
paste input "8-21-2025 00:45"
type input "08-21-2025 00:45"
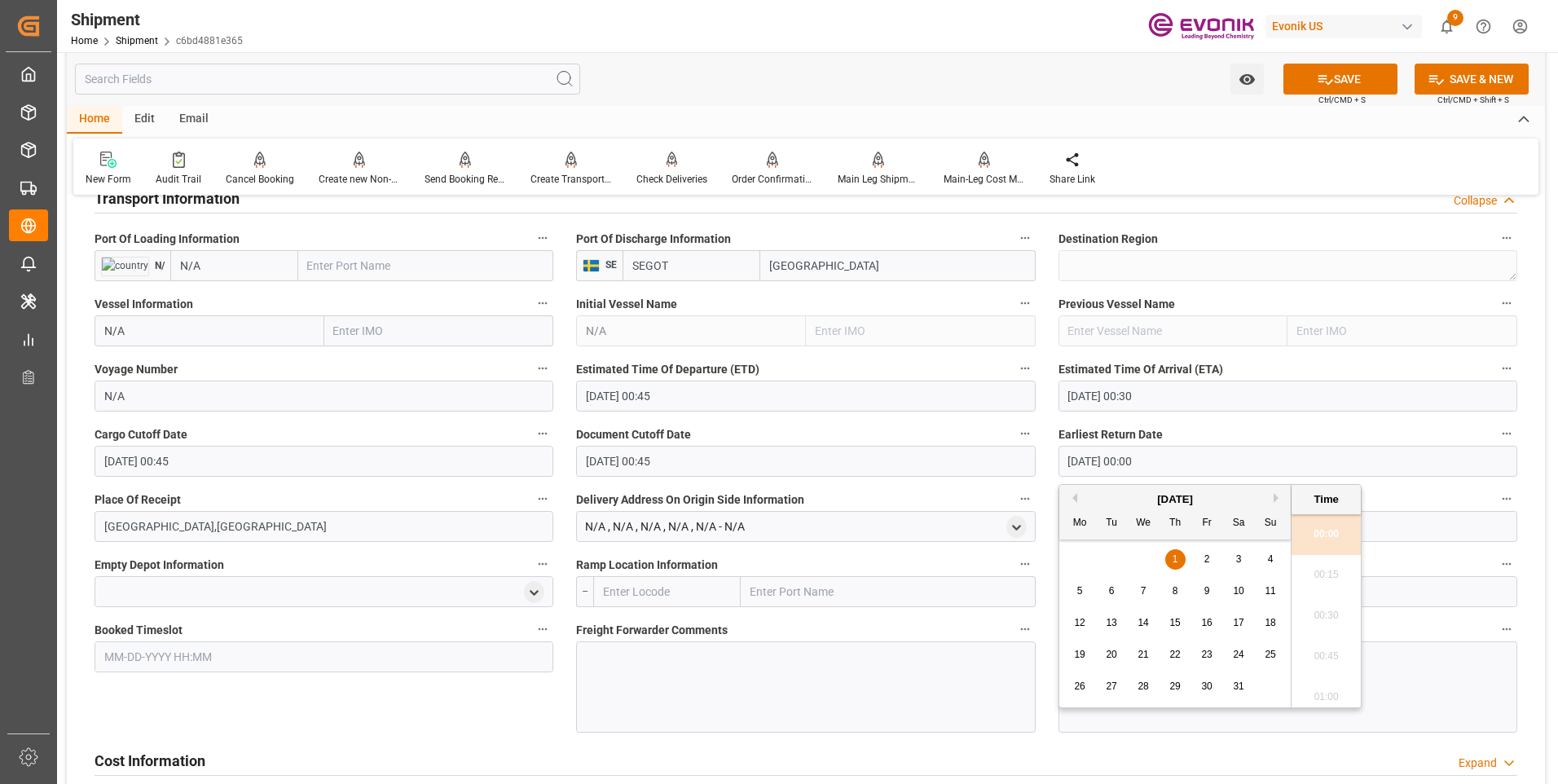
drag, startPoint x: 1157, startPoint y: 459, endPoint x: 1027, endPoint y: 442, distance: 131.1
click at [1027, 442] on div "Booking Confirmation Milestone Bar Collapse Submitted to FFW for Booking (Pendi…" at bounding box center [806, 186] width 1478 height 2397
paste input "8-21-2025 00:45"
type input "08-21-2025 00:45"
click at [1355, 72] on button "SAVE" at bounding box center [1340, 79] width 114 height 31
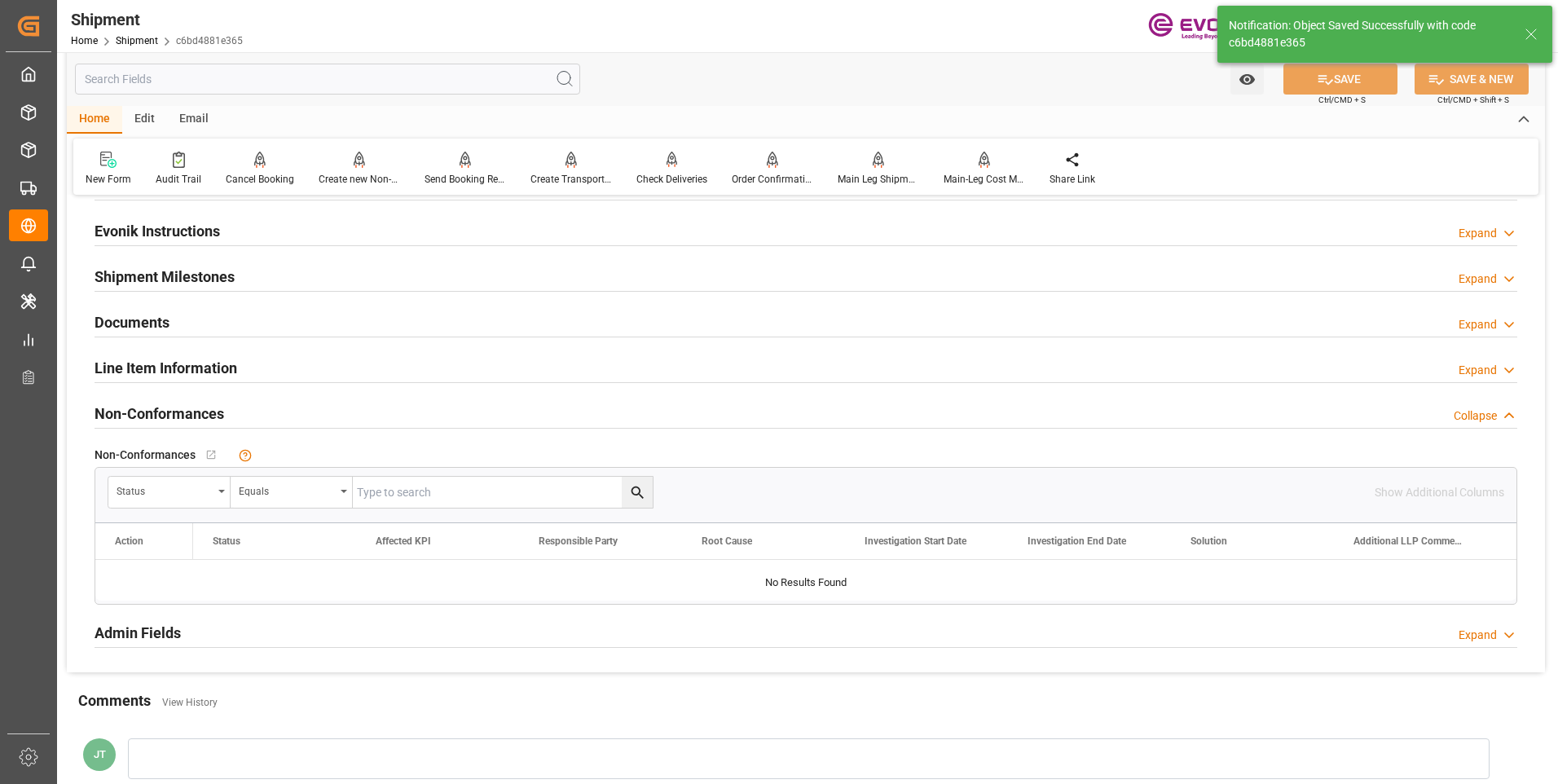
scroll to position [1027, 0]
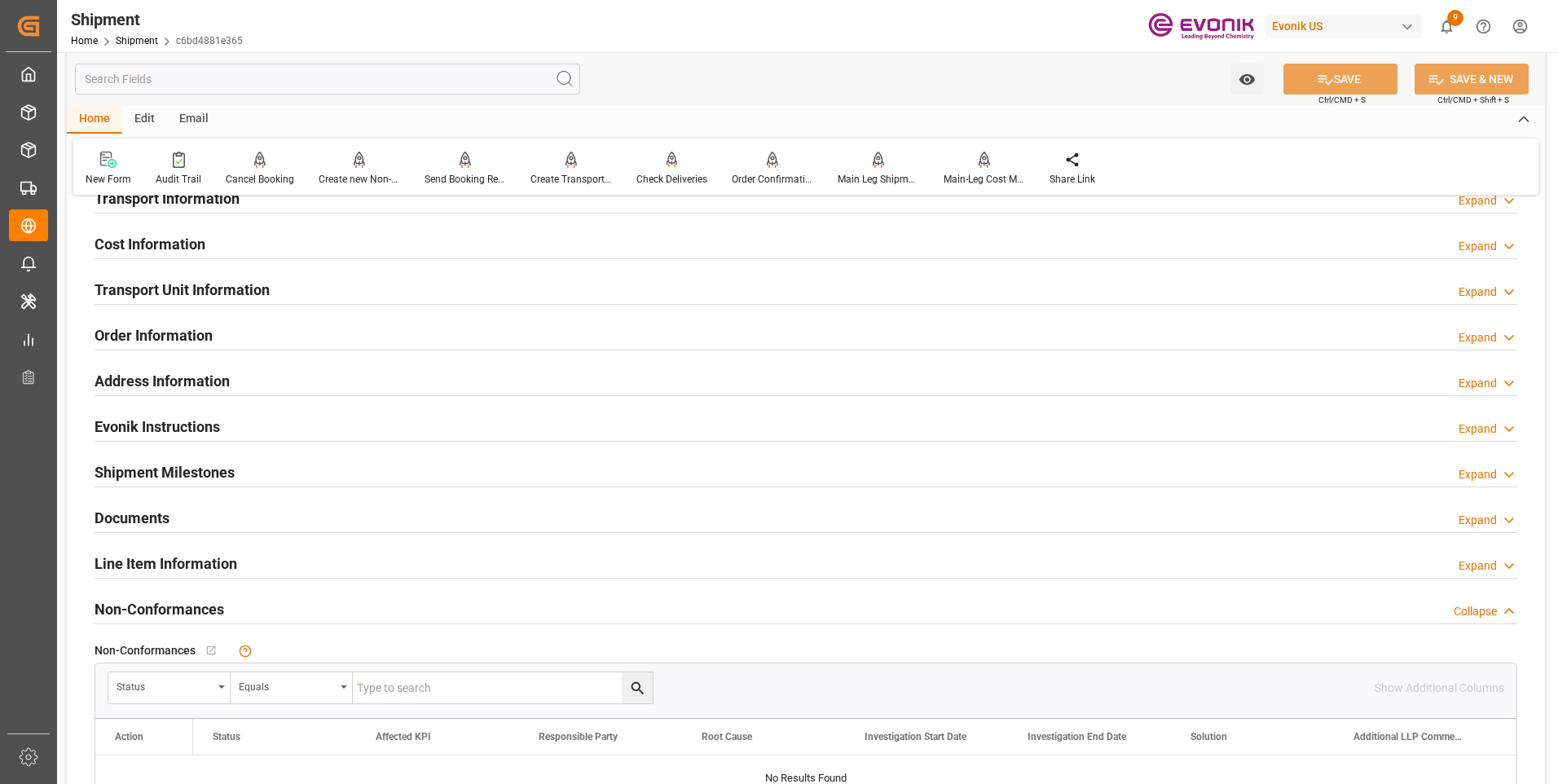
click at [574, 292] on div "Transport Unit Information Expand" at bounding box center [806, 288] width 1423 height 31
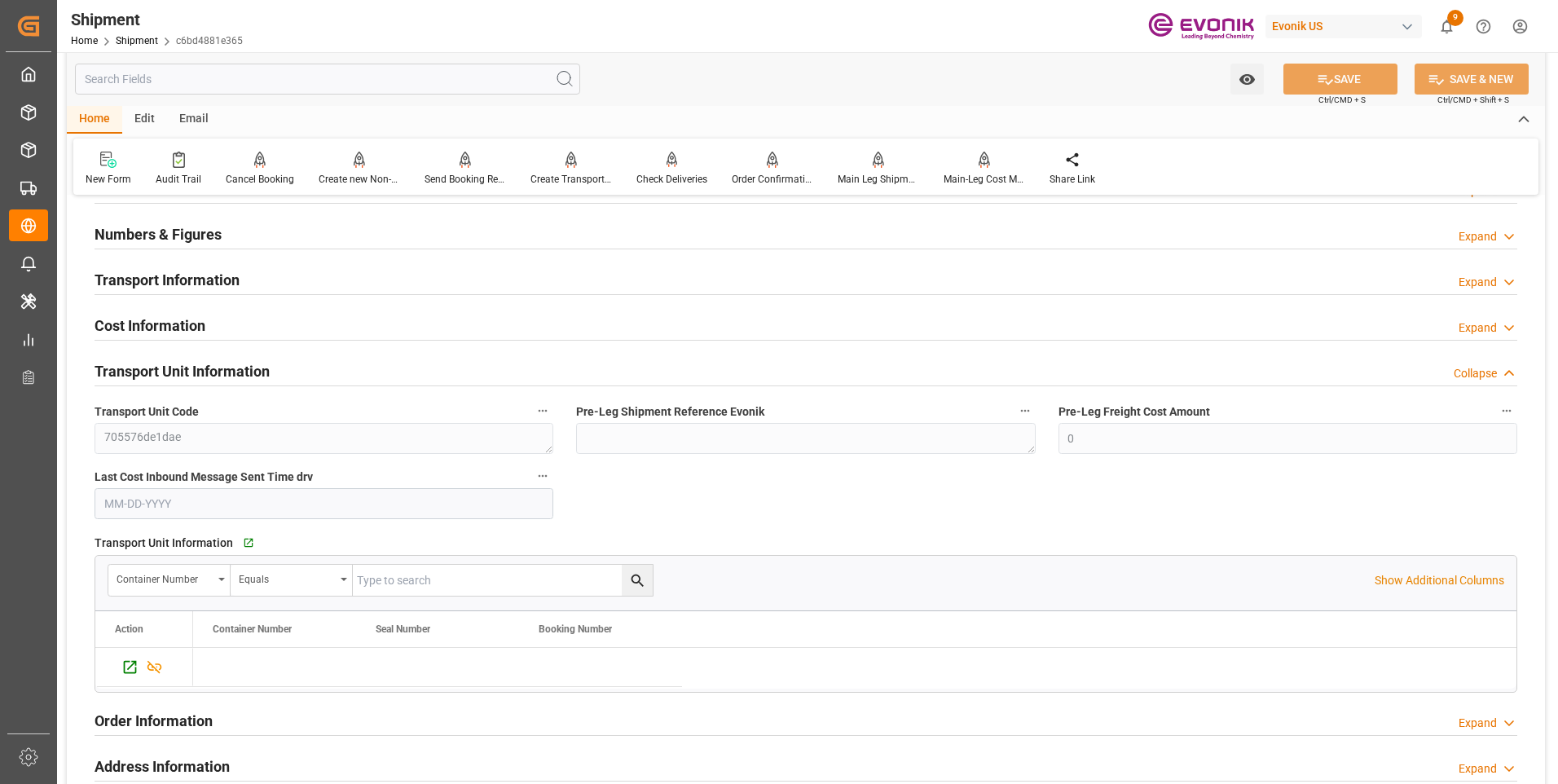
scroll to position [864, 0]
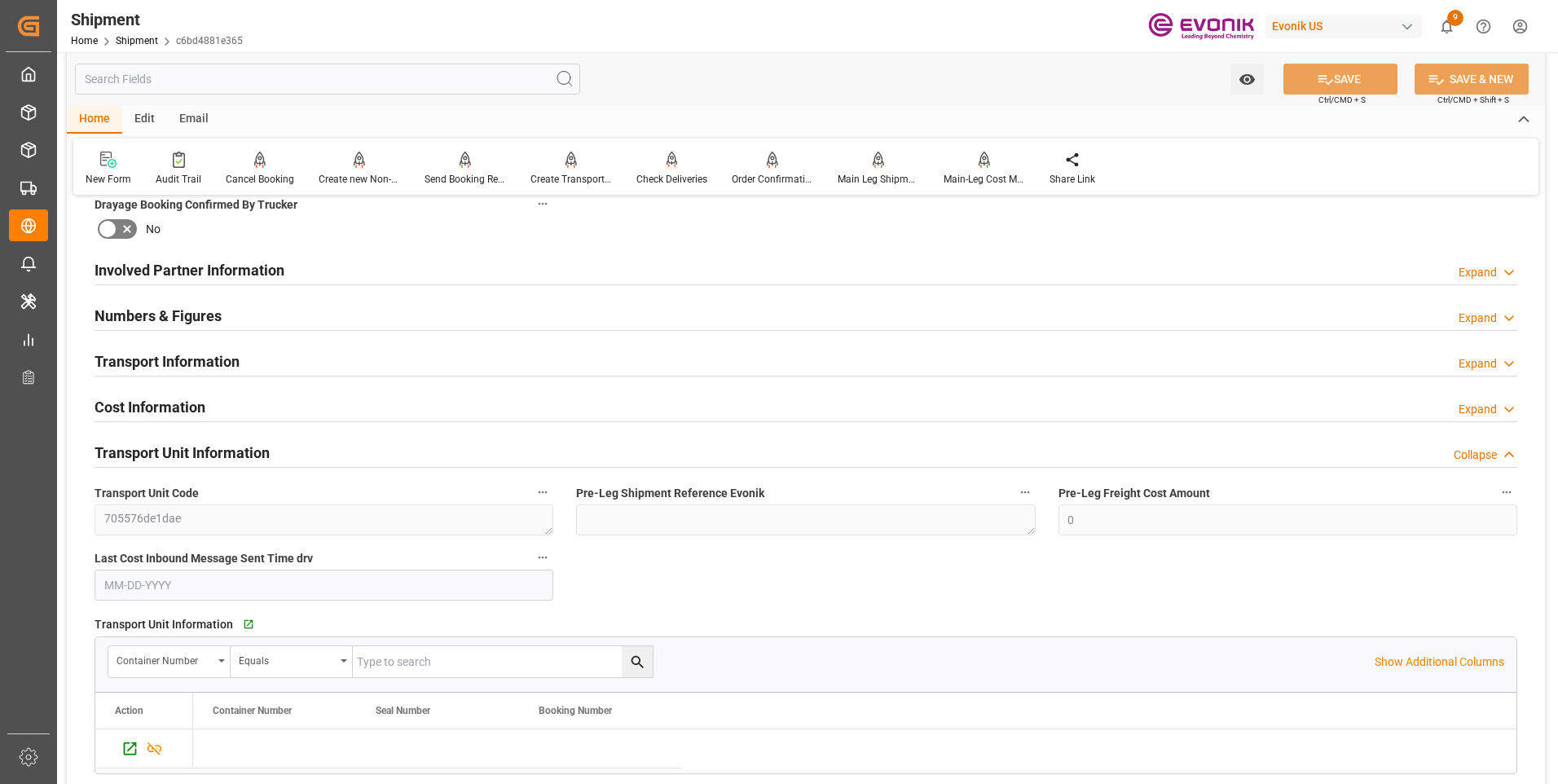
click at [635, 357] on div "Transport Information Expand" at bounding box center [806, 360] width 1423 height 31
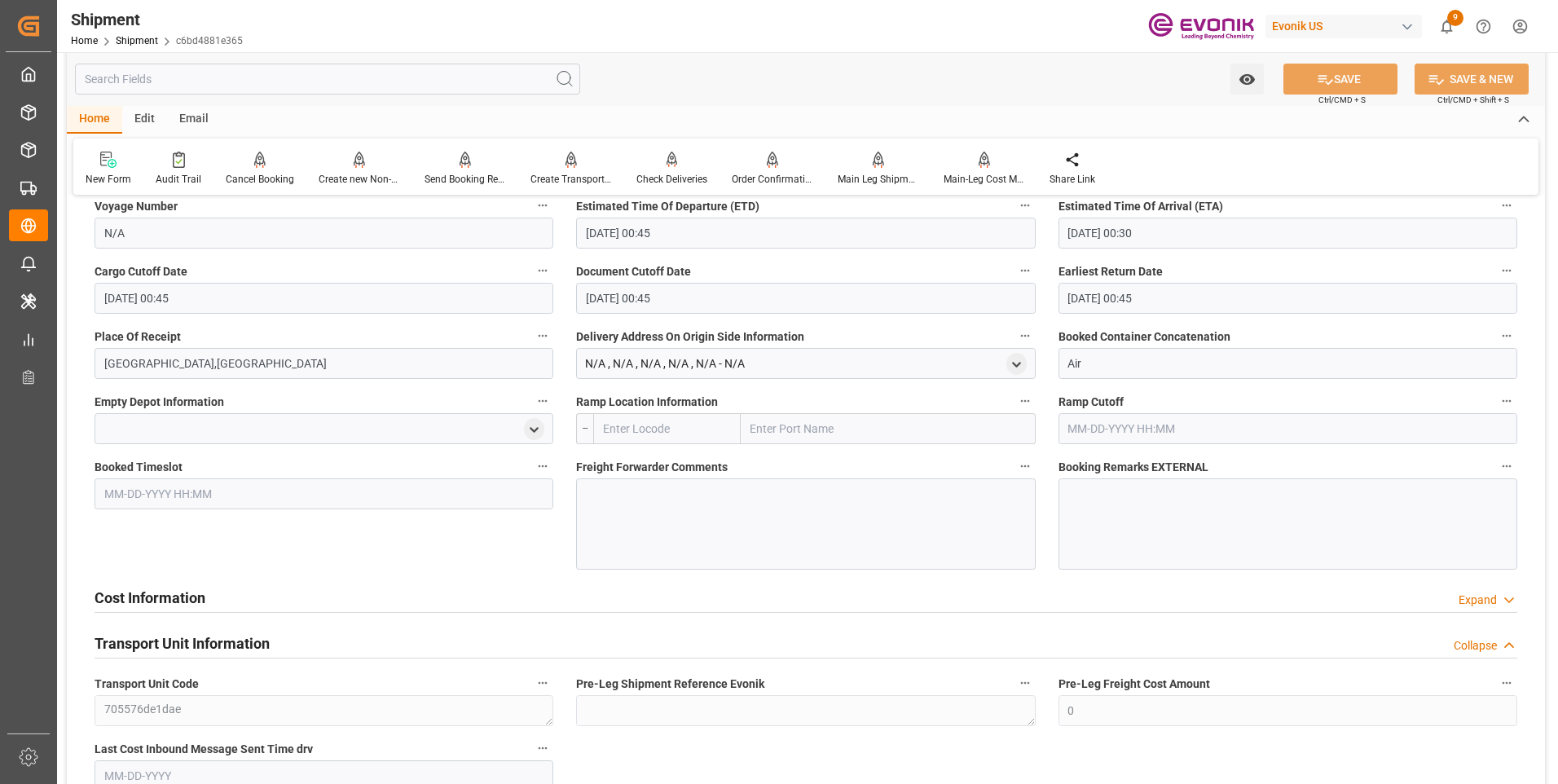
scroll to position [1271, 0]
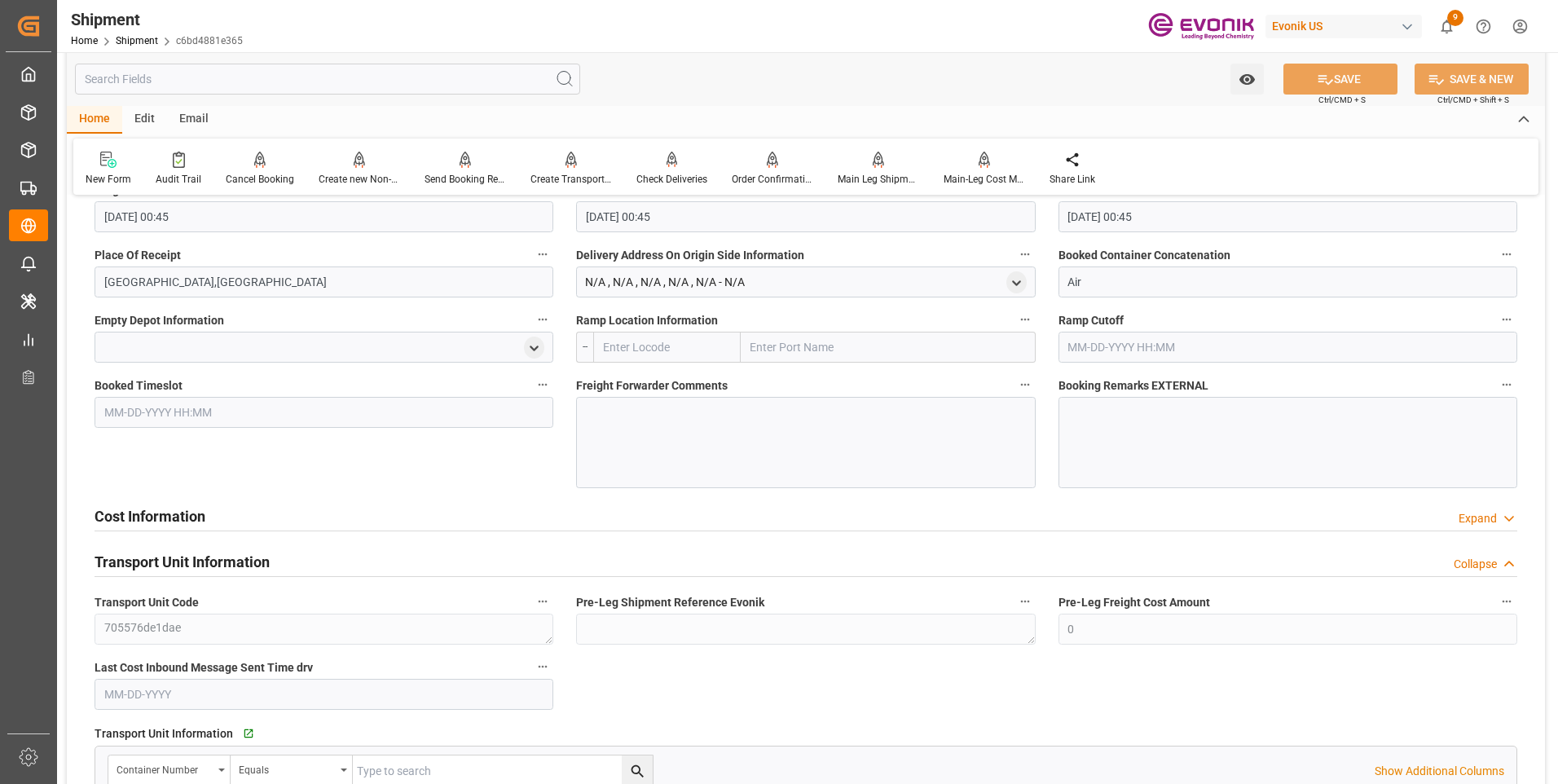
click at [589, 517] on div "Cost Information Expand" at bounding box center [806, 515] width 1423 height 31
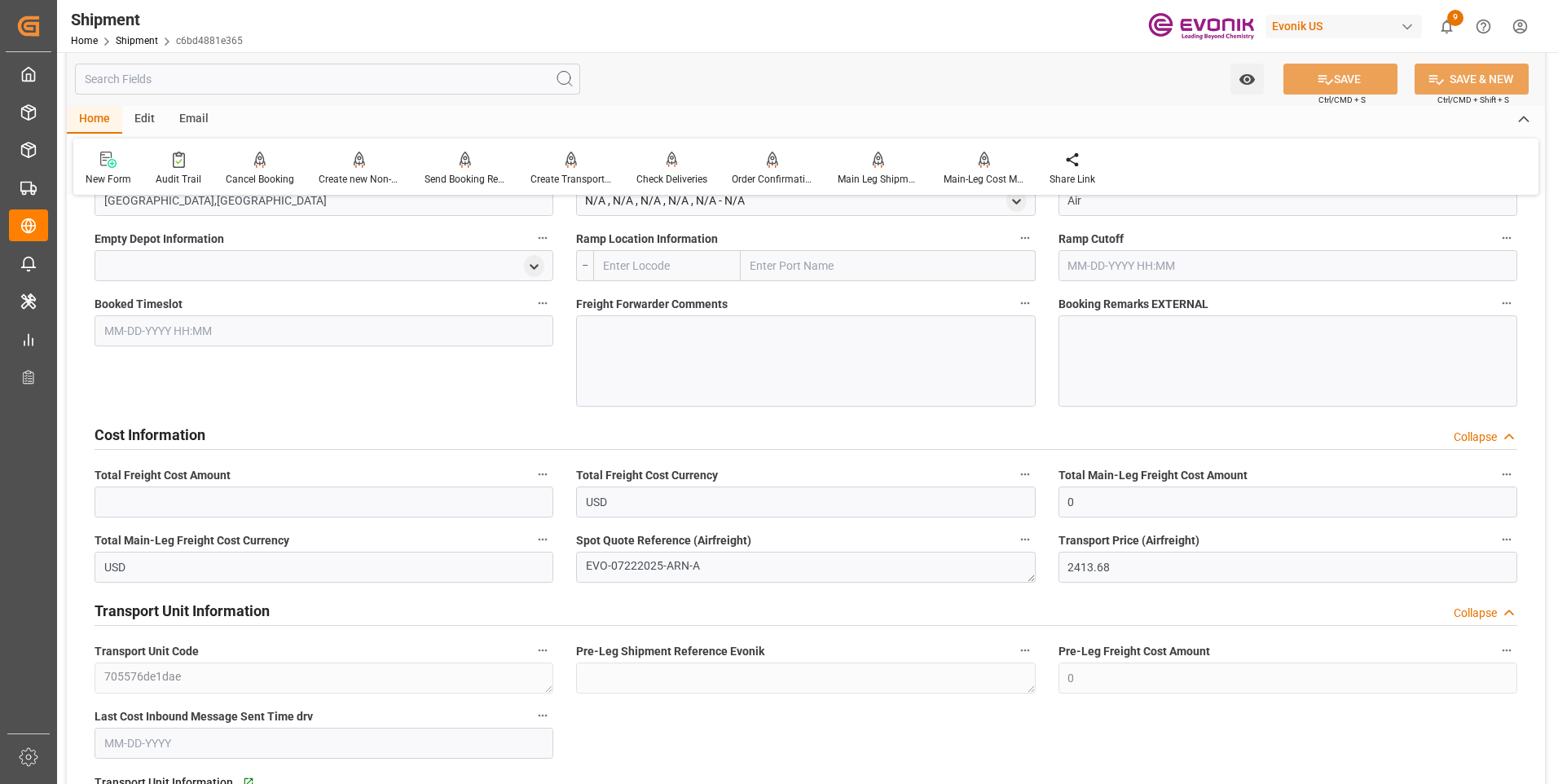
scroll to position [1434, 0]
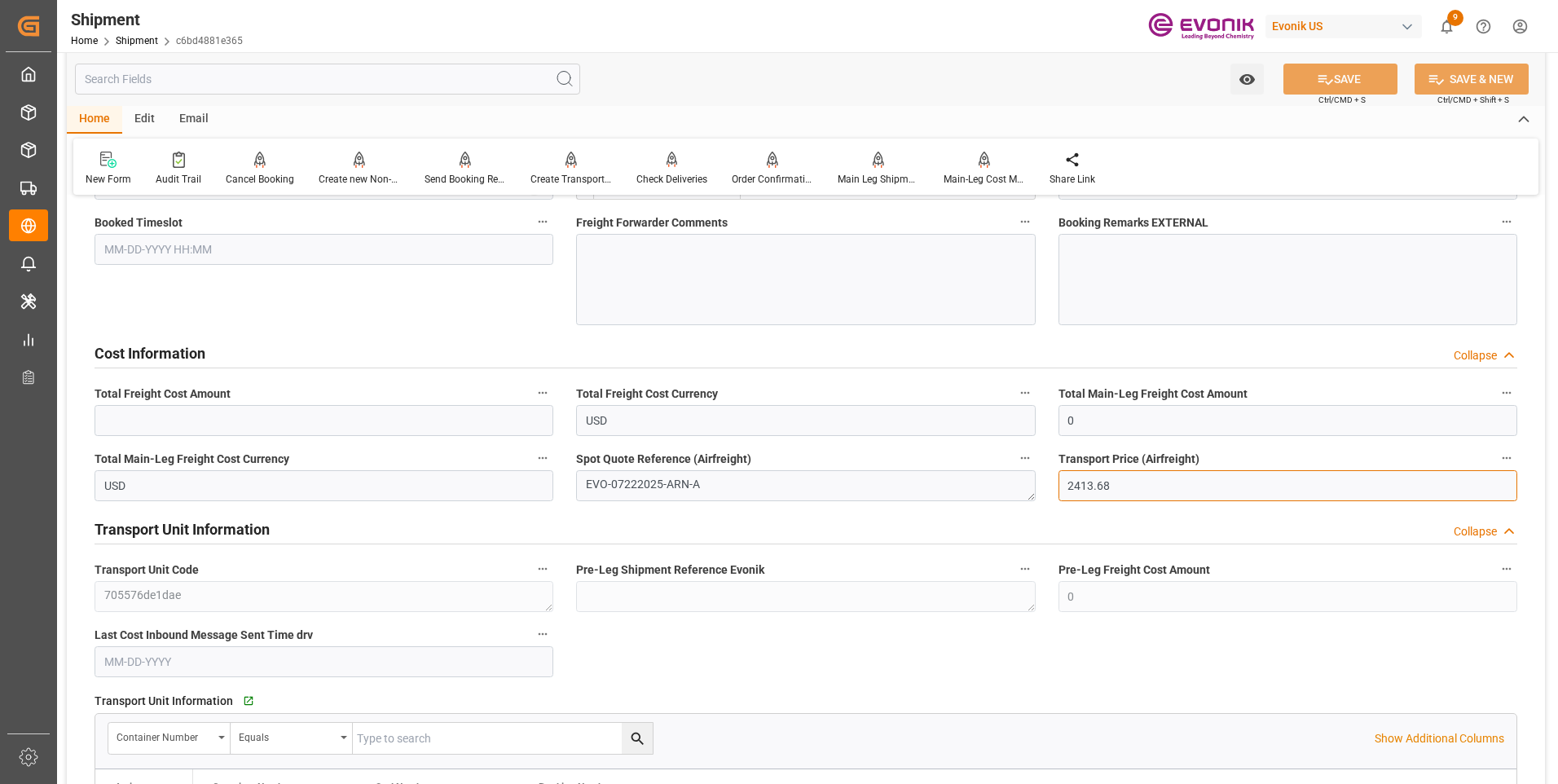
click at [1127, 487] on input "2413.68" at bounding box center [1288, 485] width 458 height 31
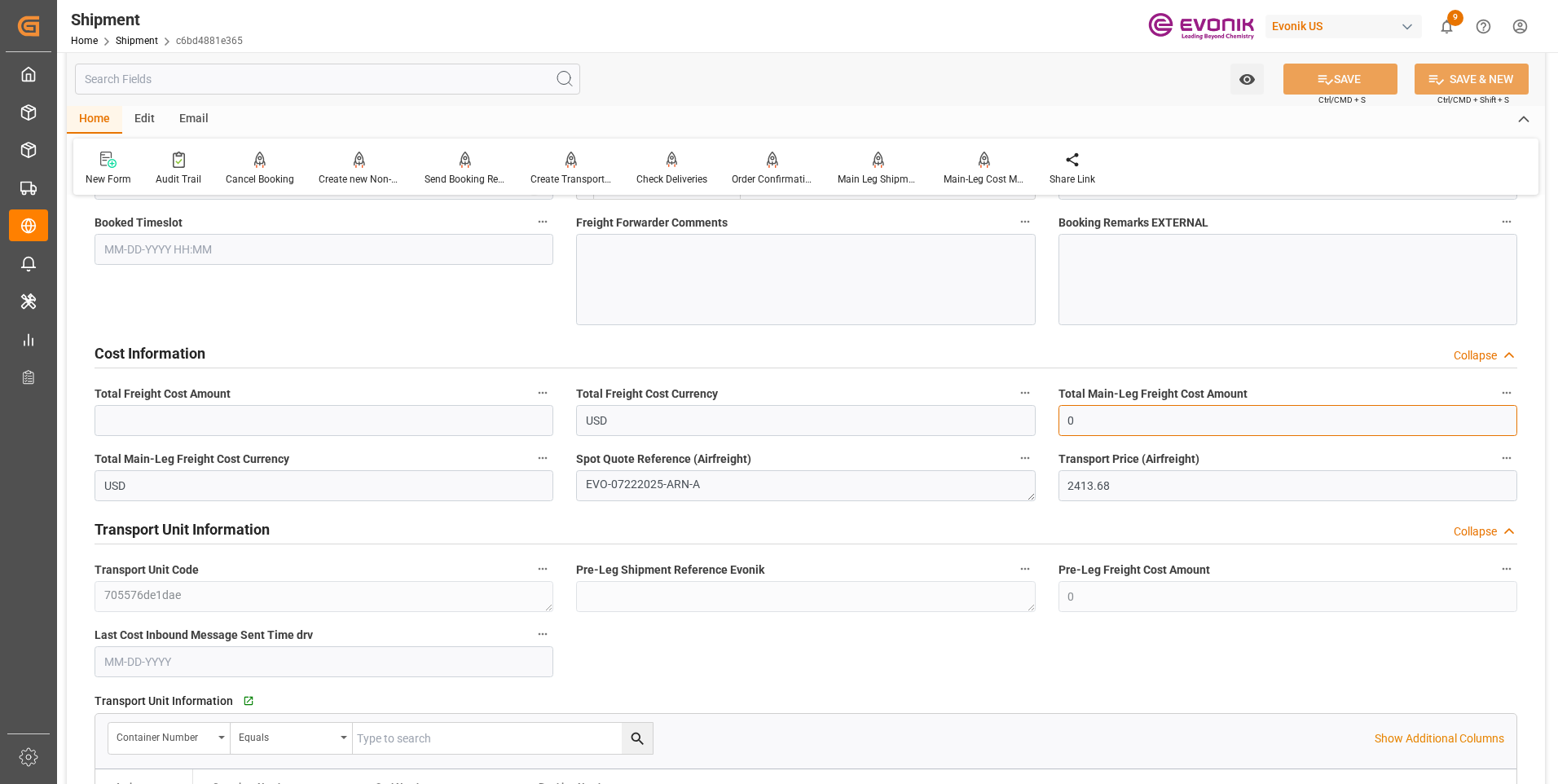
click at [1107, 422] on input "0" at bounding box center [1288, 420] width 458 height 31
drag, startPoint x: 1123, startPoint y: 422, endPoint x: 1032, endPoint y: 412, distance: 91.5
click at [1032, 412] on div "Booking Confirmation Milestone Bar Collapse Submitted to FFW for Booking (Pendi…" at bounding box center [806, 93] width 1478 height 2635
type input "2413.68"
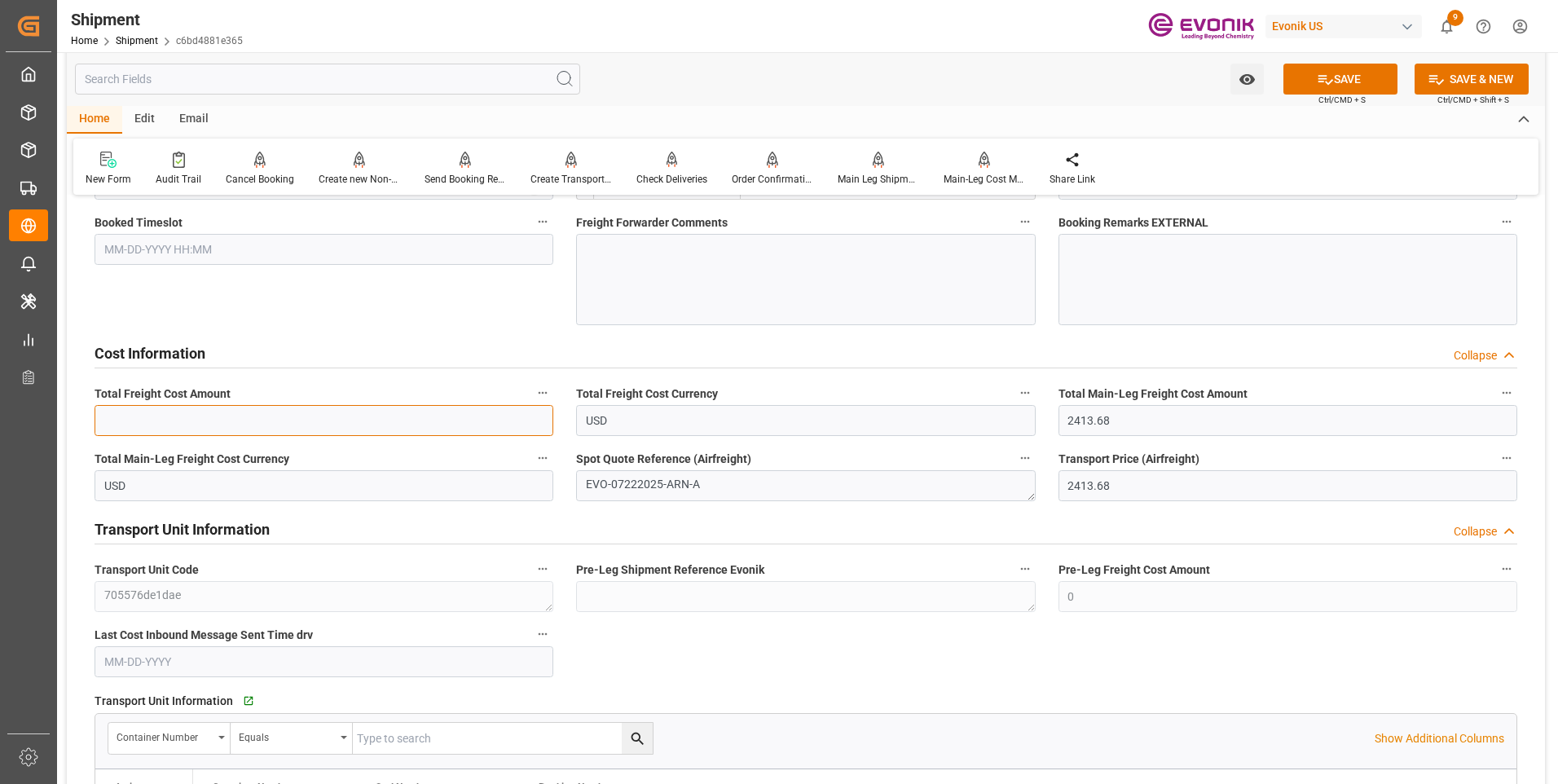
click at [344, 419] on input "text" at bounding box center [324, 420] width 458 height 31
paste input "2413.68"
type input "2413.68"
click at [1318, 82] on icon at bounding box center [1325, 79] width 17 height 17
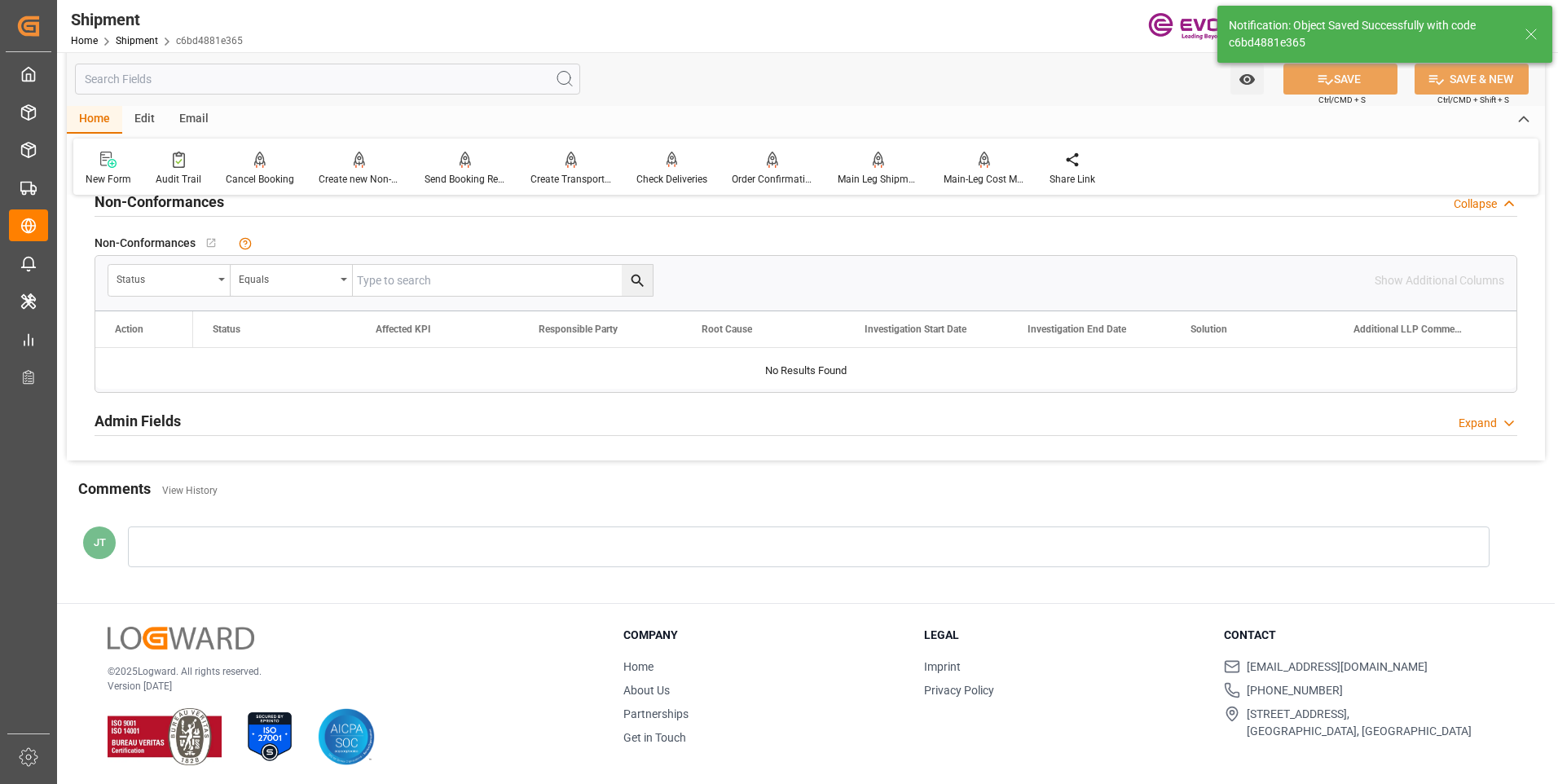
scroll to position [917, 0]
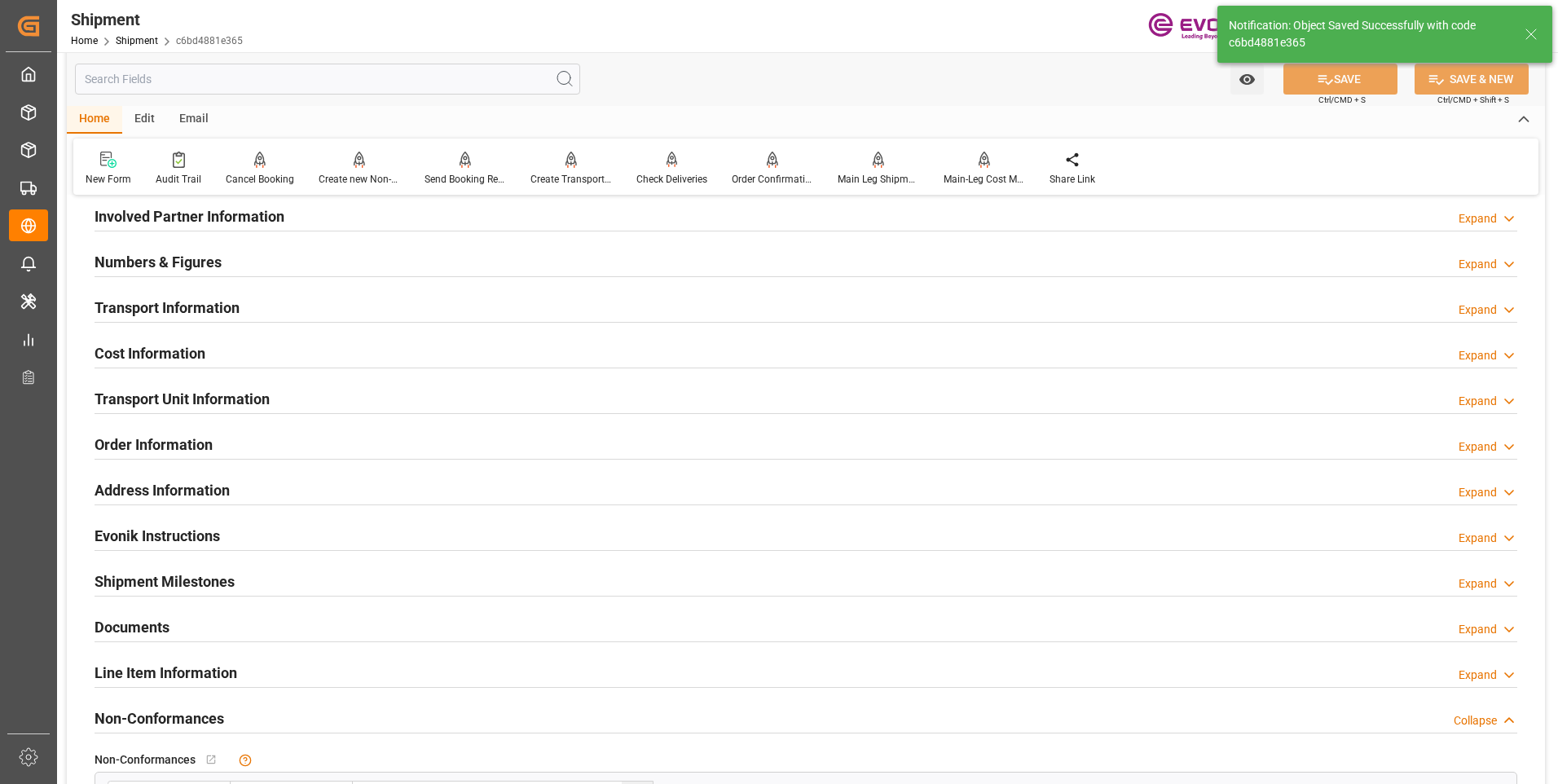
click at [356, 355] on div "Cost Information Expand" at bounding box center [806, 352] width 1423 height 31
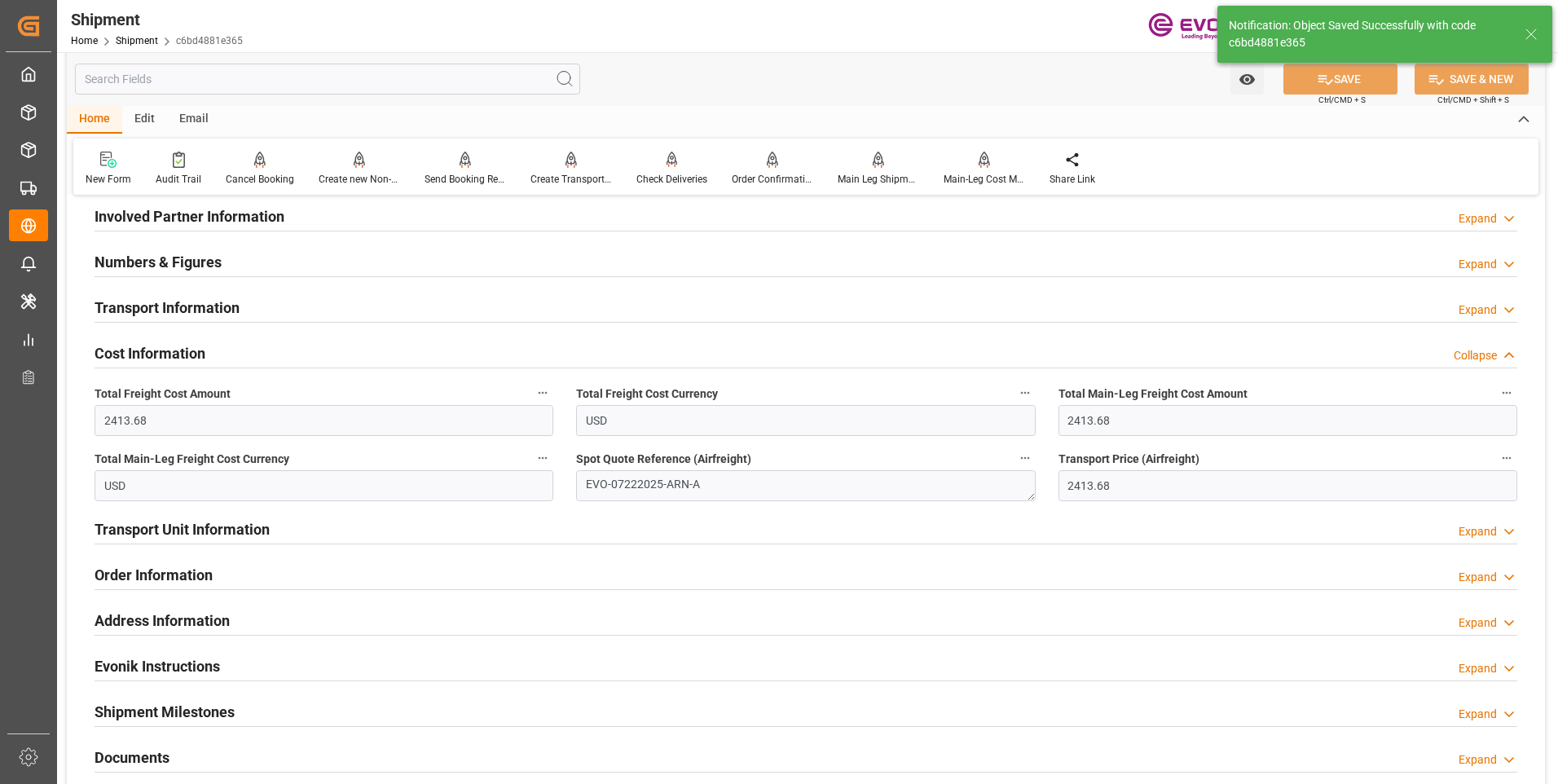
click at [361, 312] on div "Transport Information Expand" at bounding box center [806, 306] width 1423 height 31
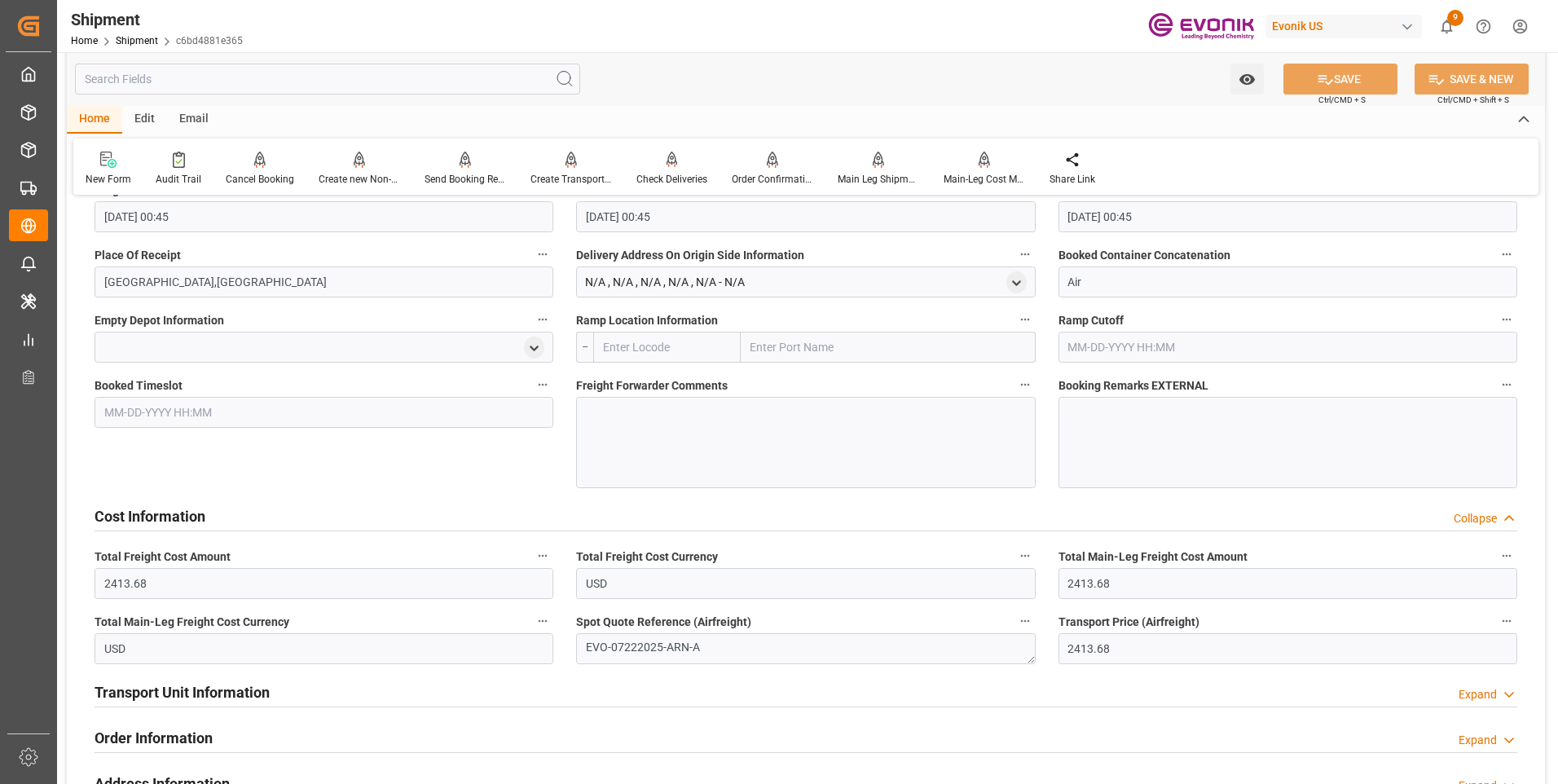
scroll to position [1352, 0]
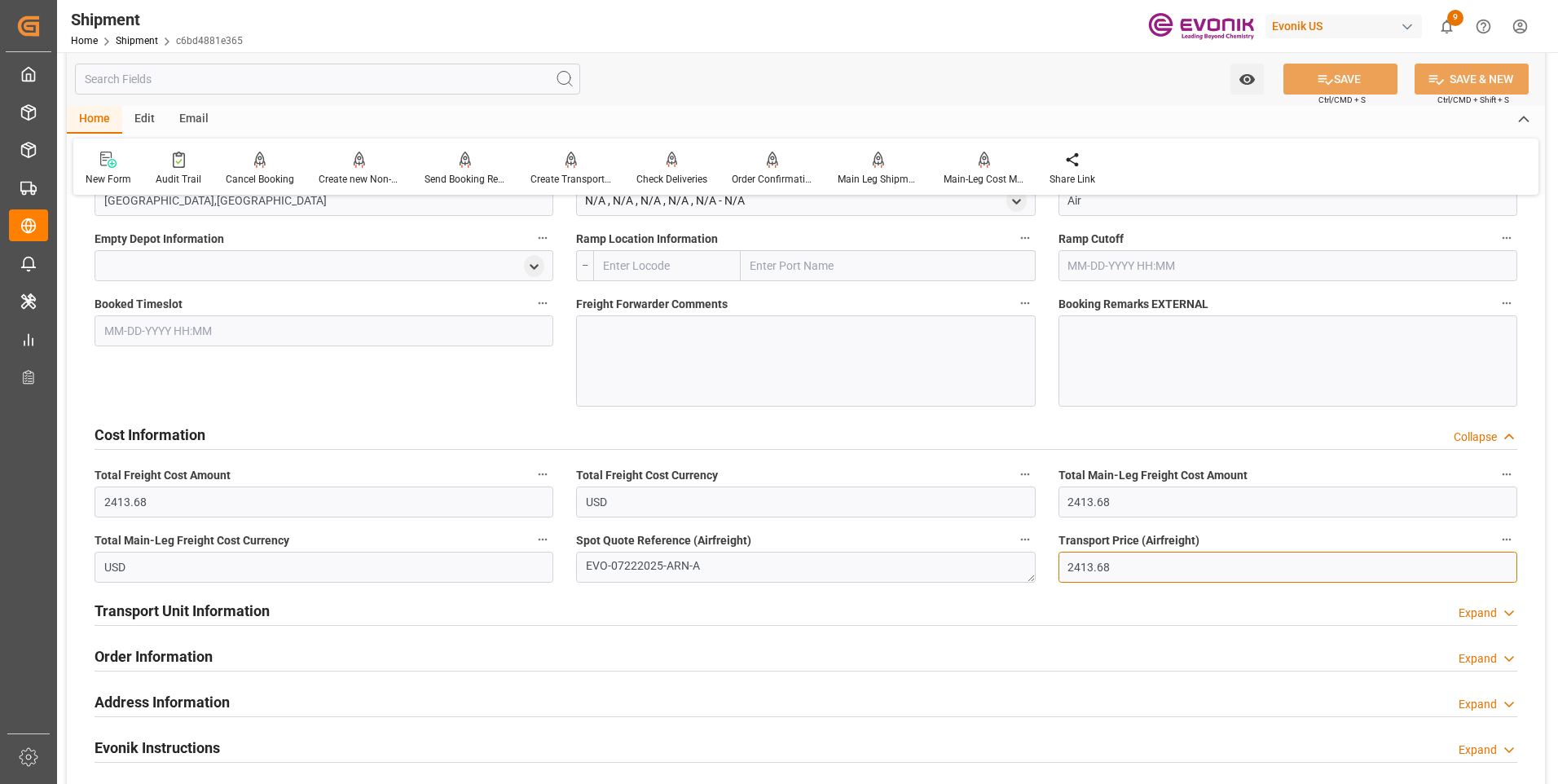
click at [1121, 567] on input "2413.68" at bounding box center [1288, 567] width 458 height 31
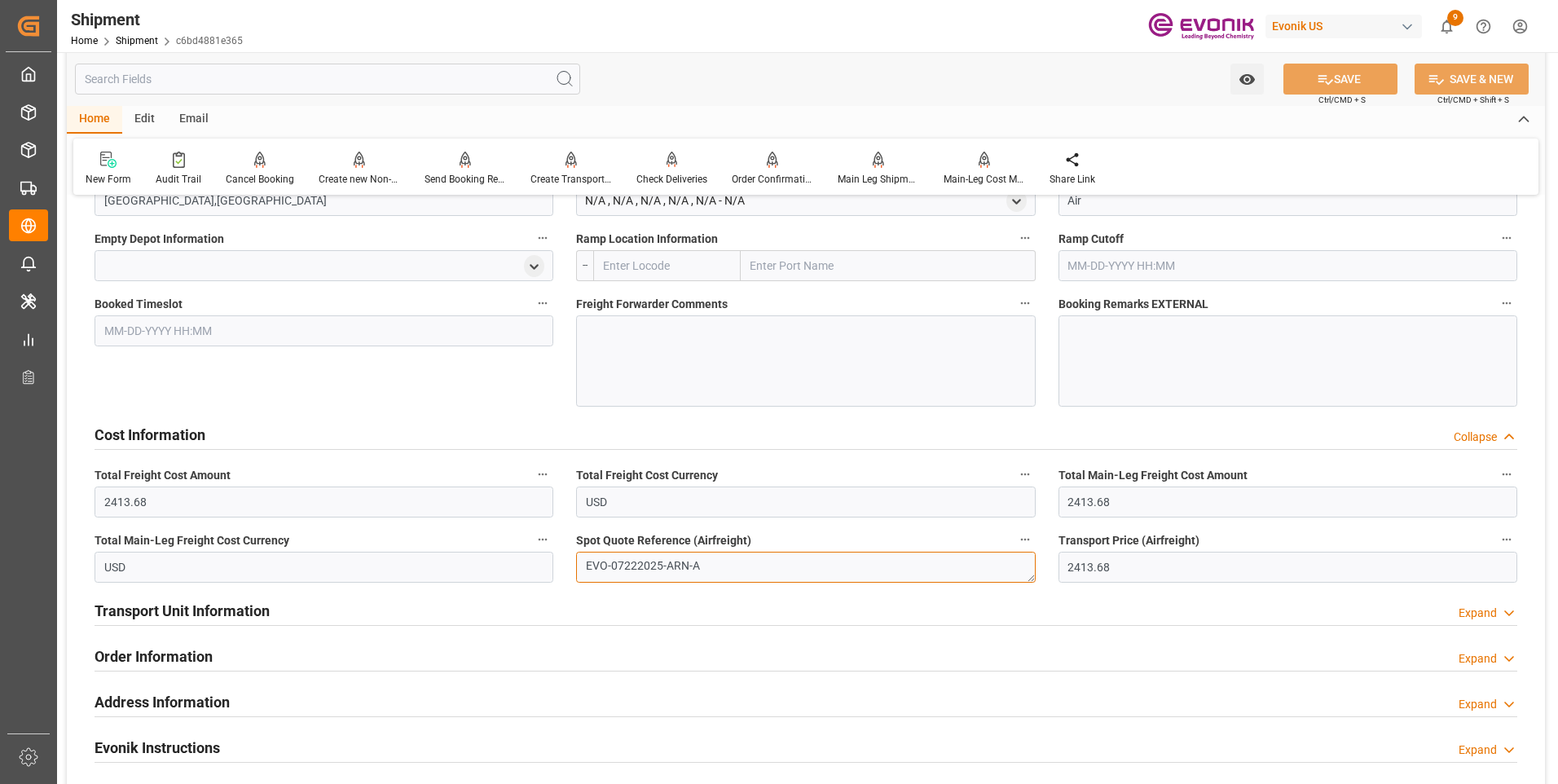
click at [688, 574] on textarea "EVO-07222025-ARN-A" at bounding box center [805, 567] width 458 height 31
click at [705, 570] on textarea "EVO-07222025-ARN-A" at bounding box center [805, 567] width 458 height 31
click at [733, 575] on textarea "EVO-07222025-ARN-A" at bounding box center [805, 567] width 458 height 31
drag, startPoint x: 713, startPoint y: 574, endPoint x: 531, endPoint y: 570, distance: 182.0
click at [531, 570] on div "Booking Confirmation Milestone Bar Collapse Submitted to FFW for Booking (Pendi…" at bounding box center [806, 22] width 1478 height 2331
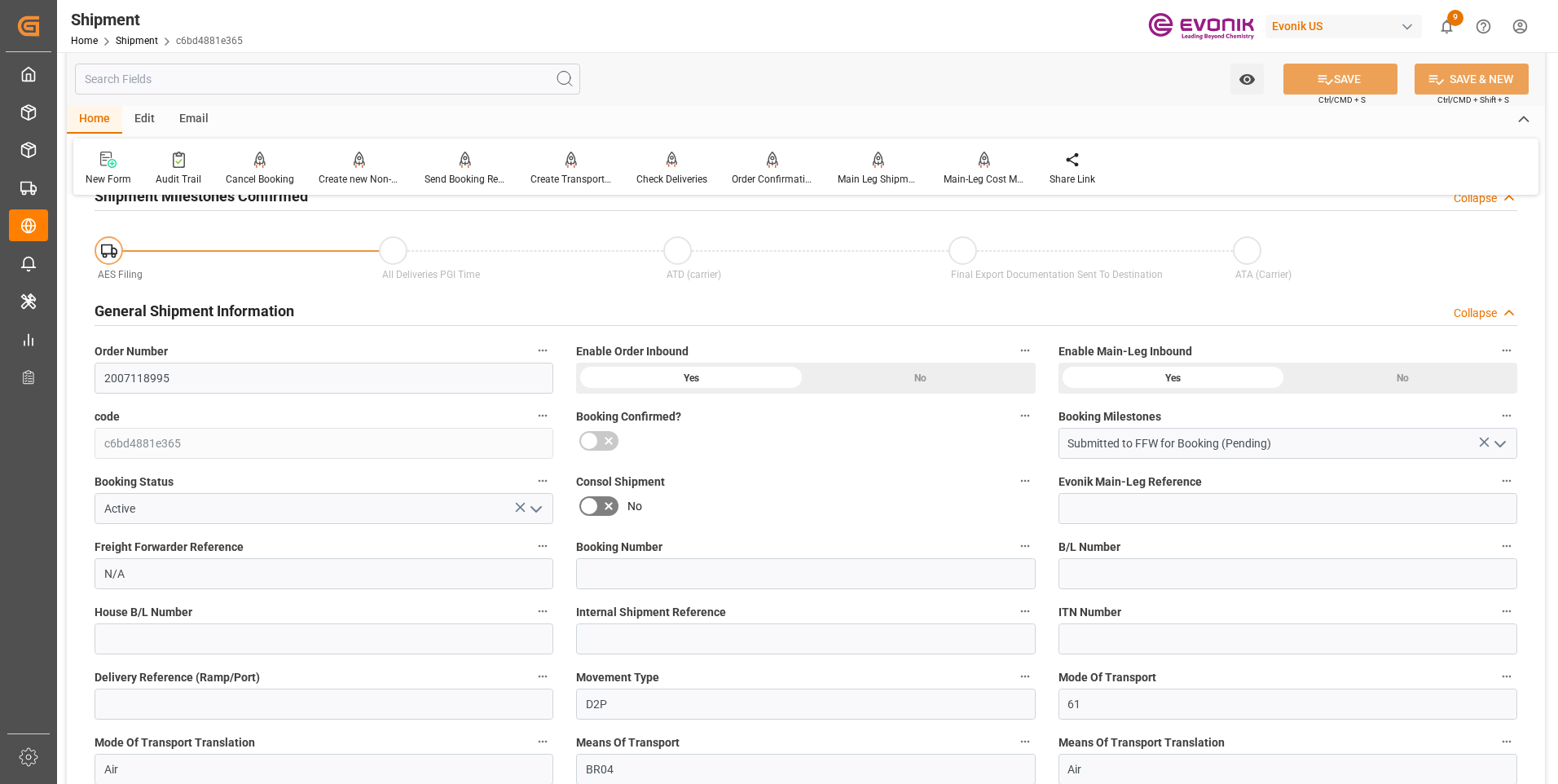
scroll to position [212, 0]
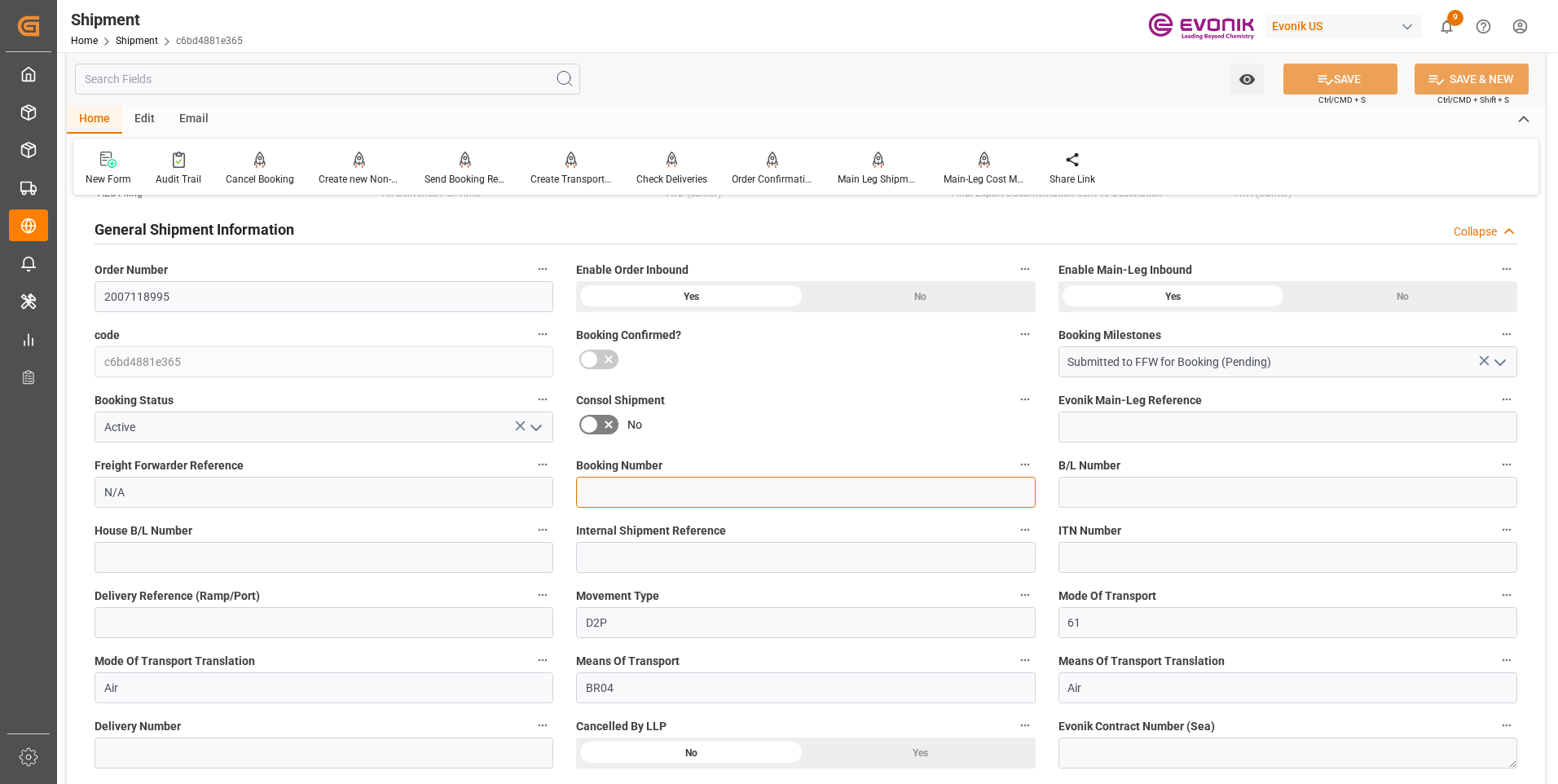
click at [625, 490] on input at bounding box center [805, 491] width 458 height 31
paste input "EVO-07222025-ARN-A"
click at [691, 494] on input "EVO-07222025-ARN-A" at bounding box center [805, 491] width 458 height 31
click at [670, 494] on input "EVO-07222025-ARNA" at bounding box center [805, 491] width 458 height 31
click at [664, 493] on input "EVO-07222025-ARNA" at bounding box center [805, 491] width 458 height 31
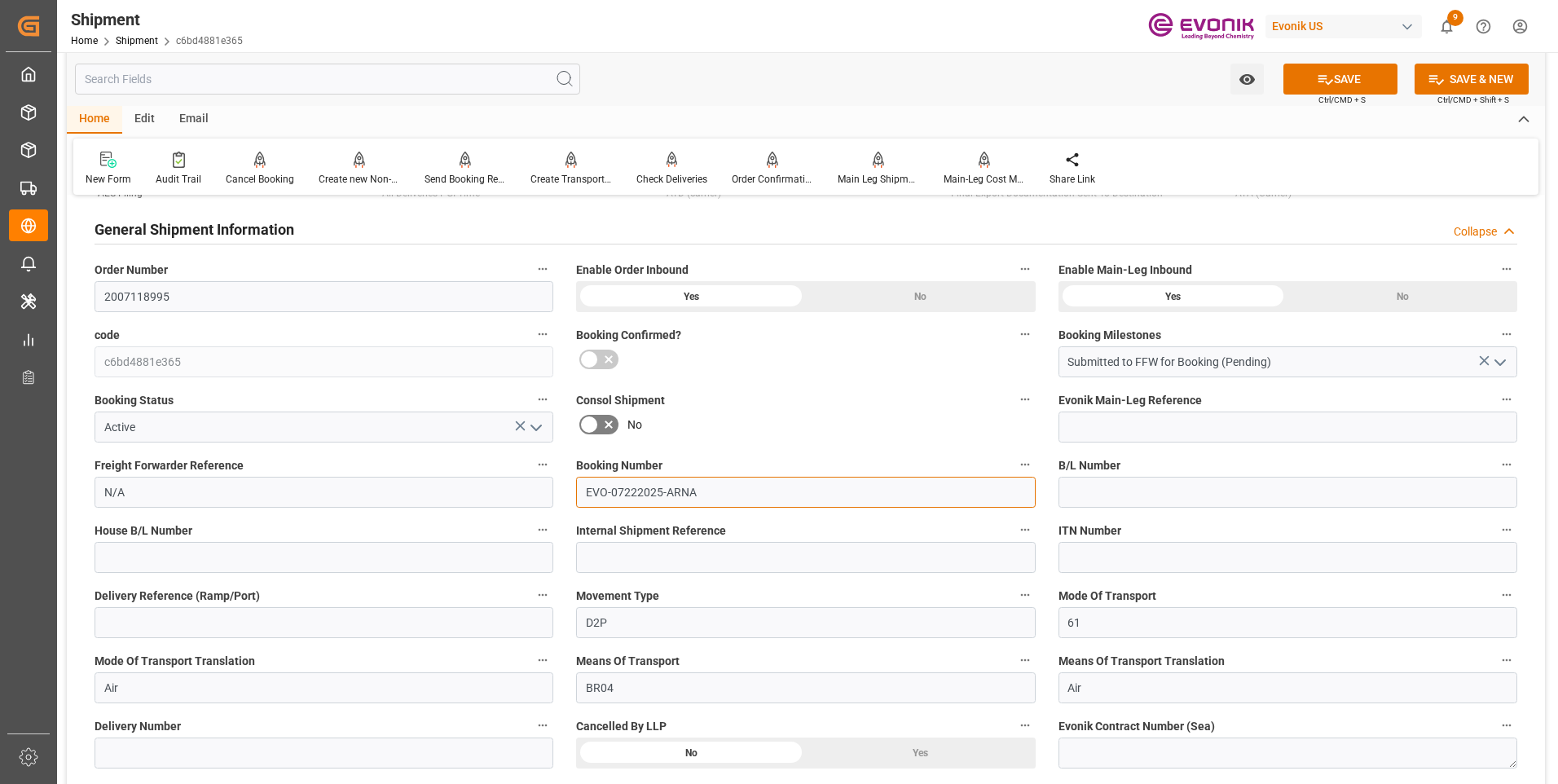
click at [668, 495] on input "EVO-07222025-ARNA" at bounding box center [805, 491] width 458 height 31
click at [612, 490] on input "EVO-07222025ARNA" at bounding box center [805, 491] width 458 height 31
click at [723, 497] on input "EVO07222025ARNA" at bounding box center [805, 491] width 458 height 31
type input "EVO07222025"
click at [1350, 86] on button "SAVE" at bounding box center [1340, 79] width 114 height 31
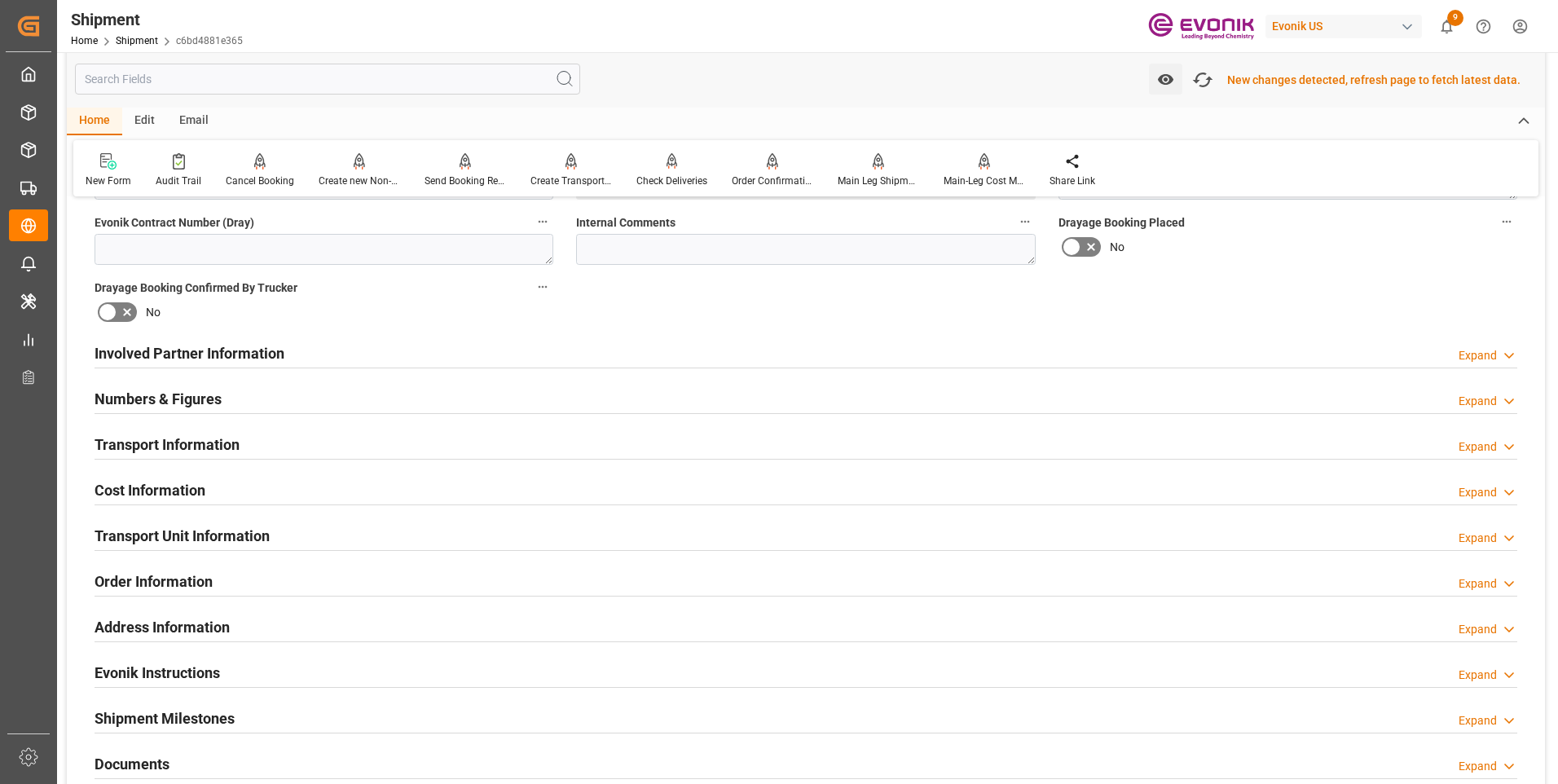
scroll to position [784, 0]
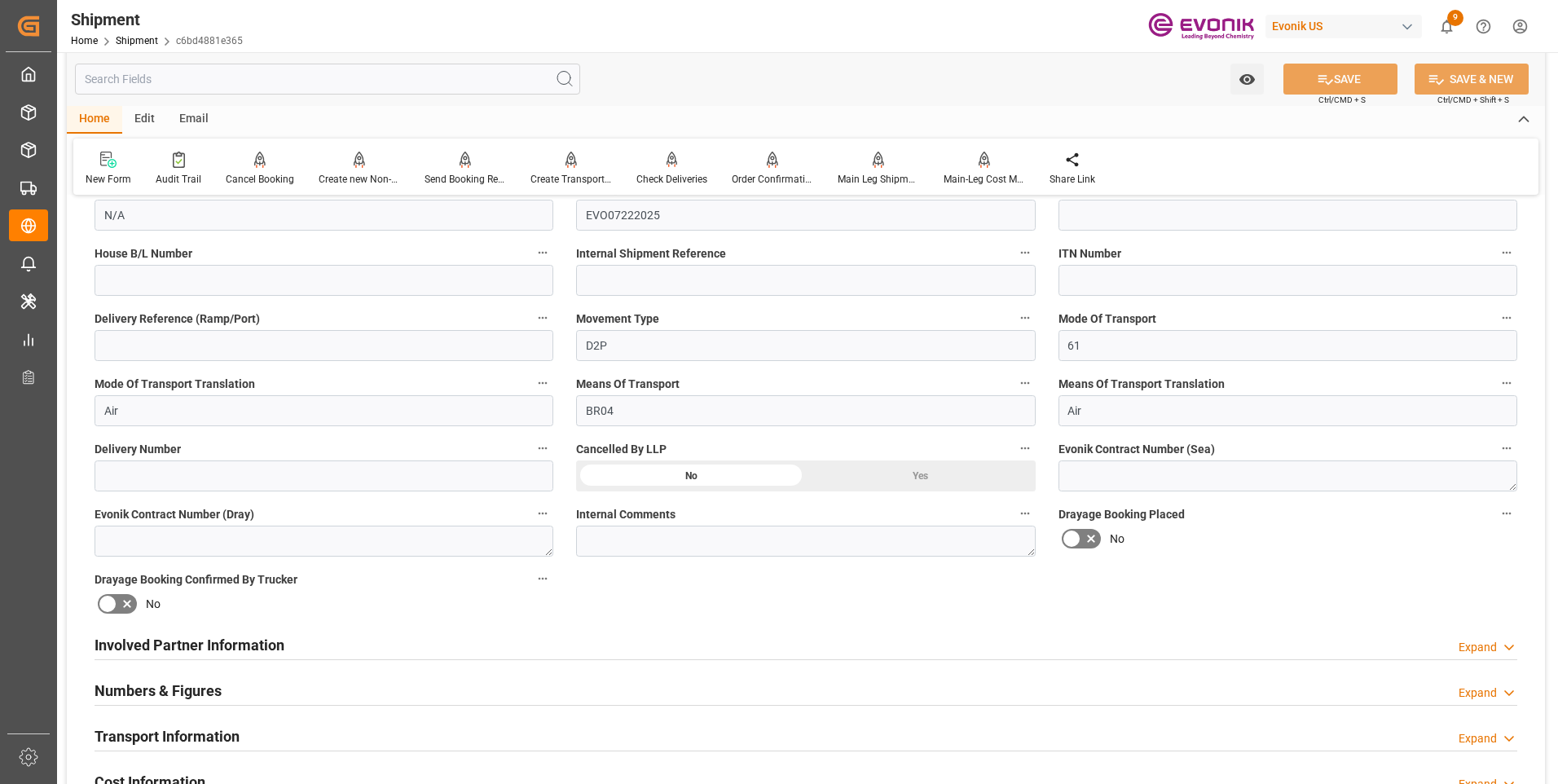
scroll to position [652, 0]
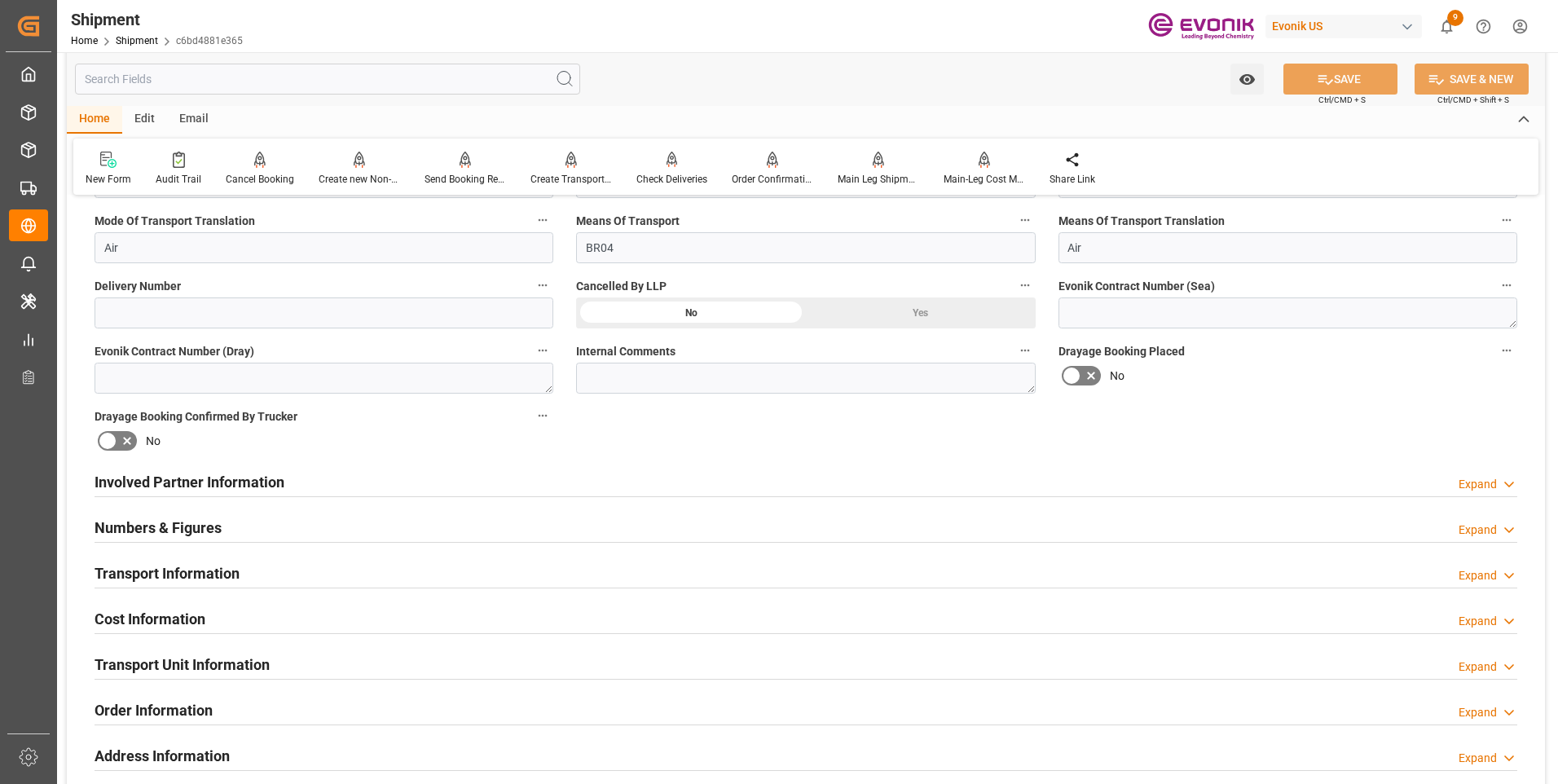
click at [251, 618] on div "Cost Information Expand" at bounding box center [806, 618] width 1423 height 31
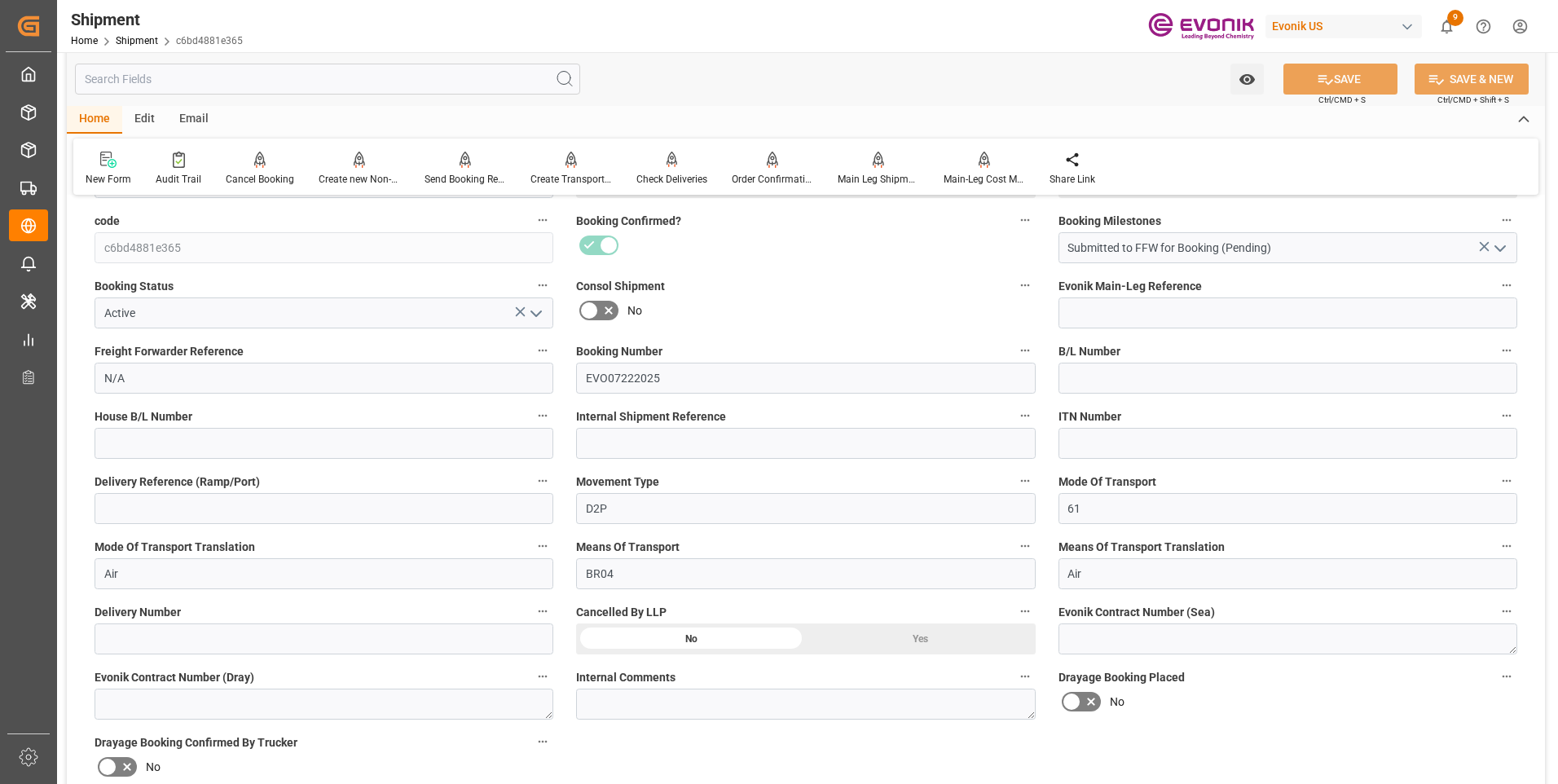
scroll to position [163, 0]
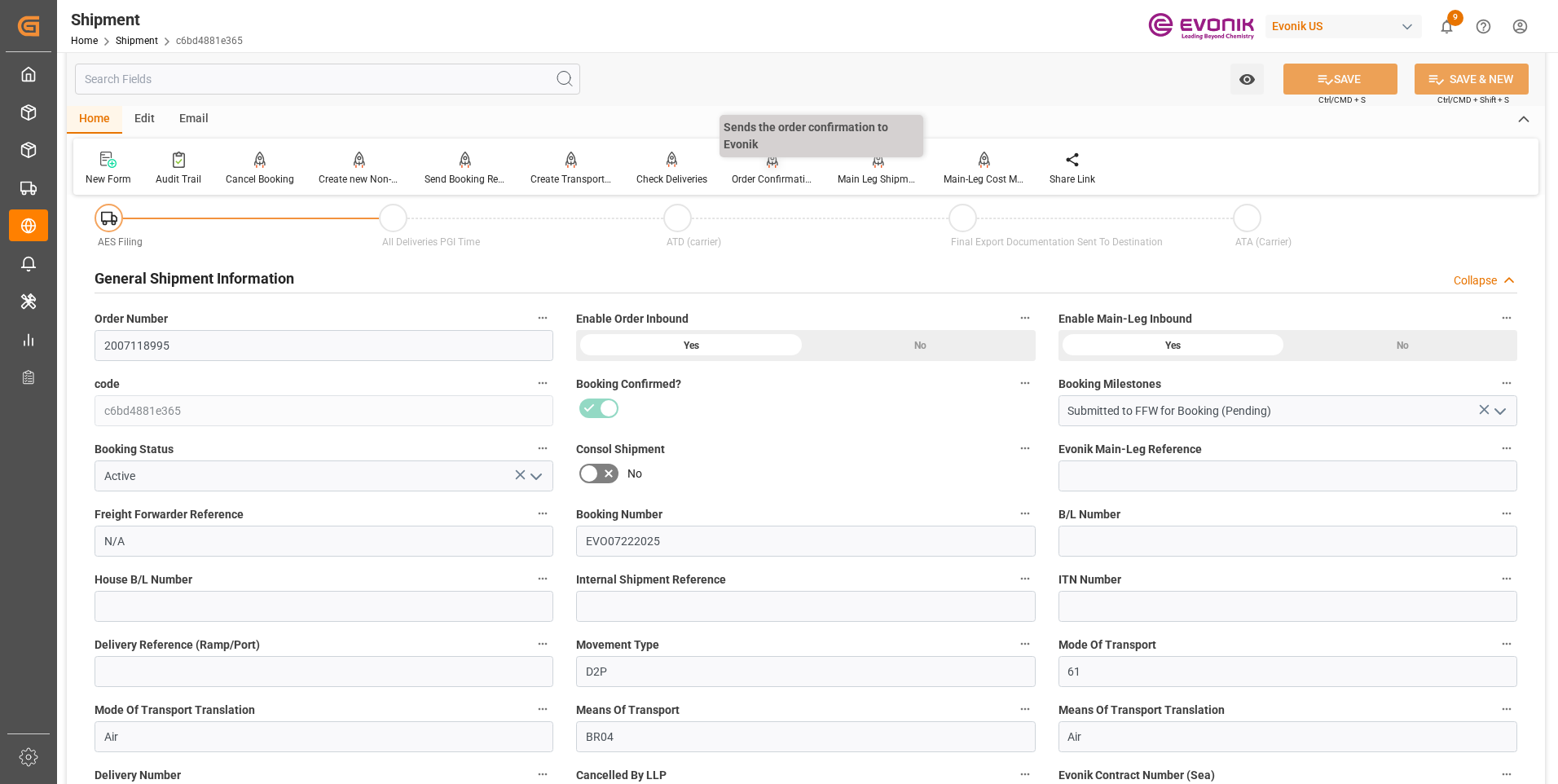
click at [784, 167] on div at bounding box center [772, 158] width 81 height 17
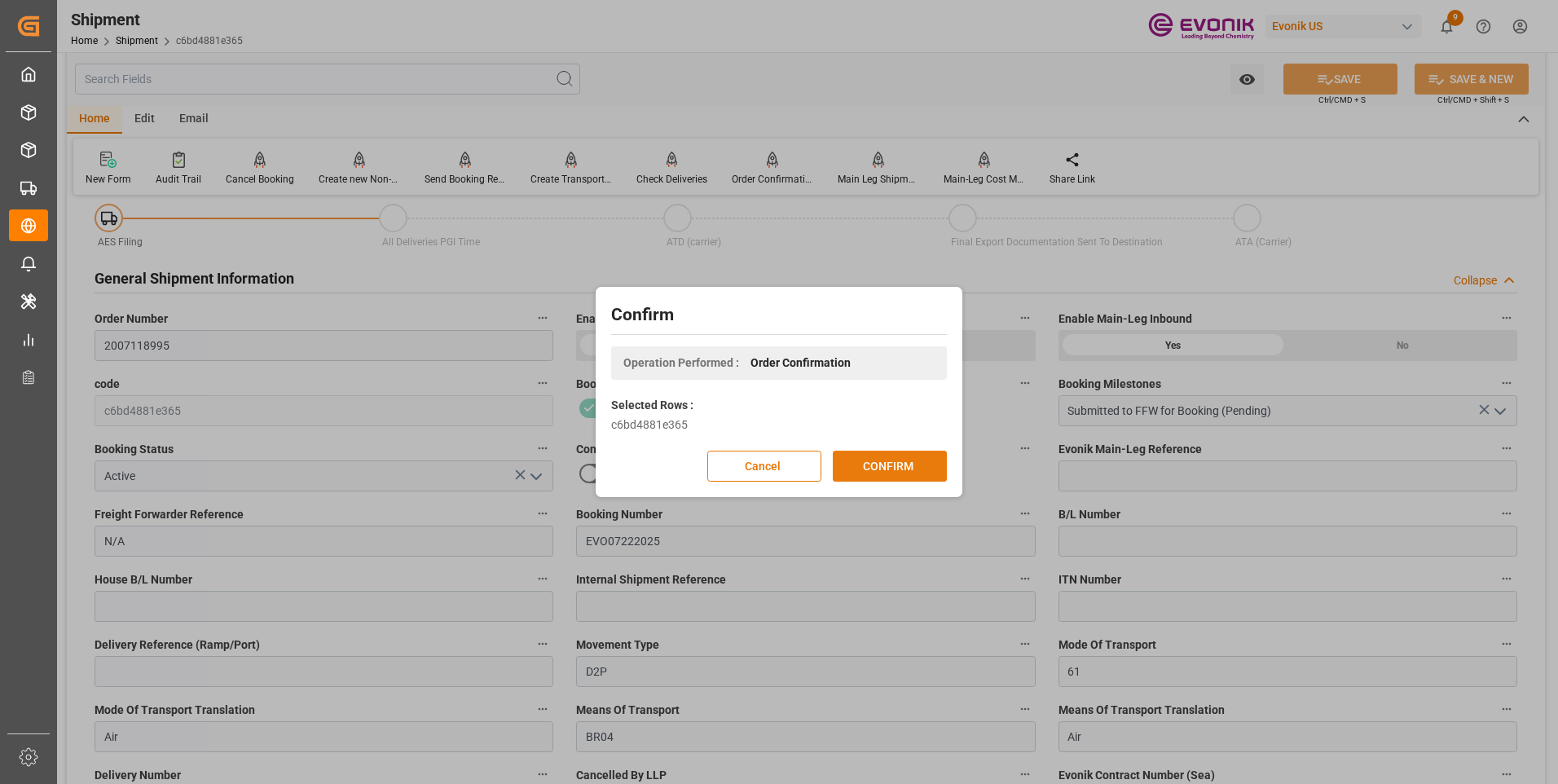
click at [864, 467] on button "CONFIRM" at bounding box center [889, 465] width 114 height 31
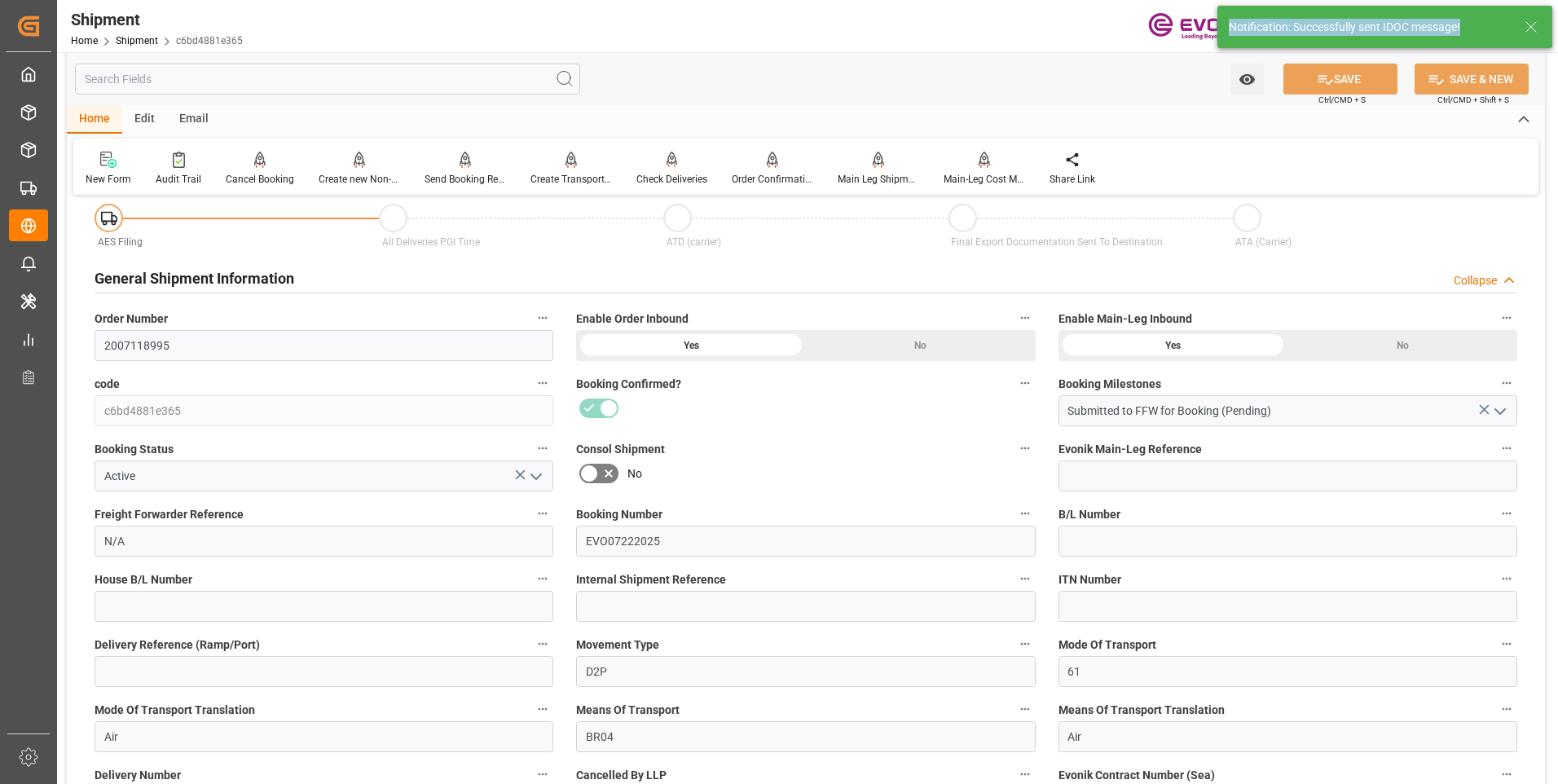
drag, startPoint x: 1465, startPoint y: 28, endPoint x: 1228, endPoint y: 32, distance: 237.0
click at [1228, 32] on div "Notification: Successfully sent IDOC message!" at bounding box center [1385, 26] width 335 height 42
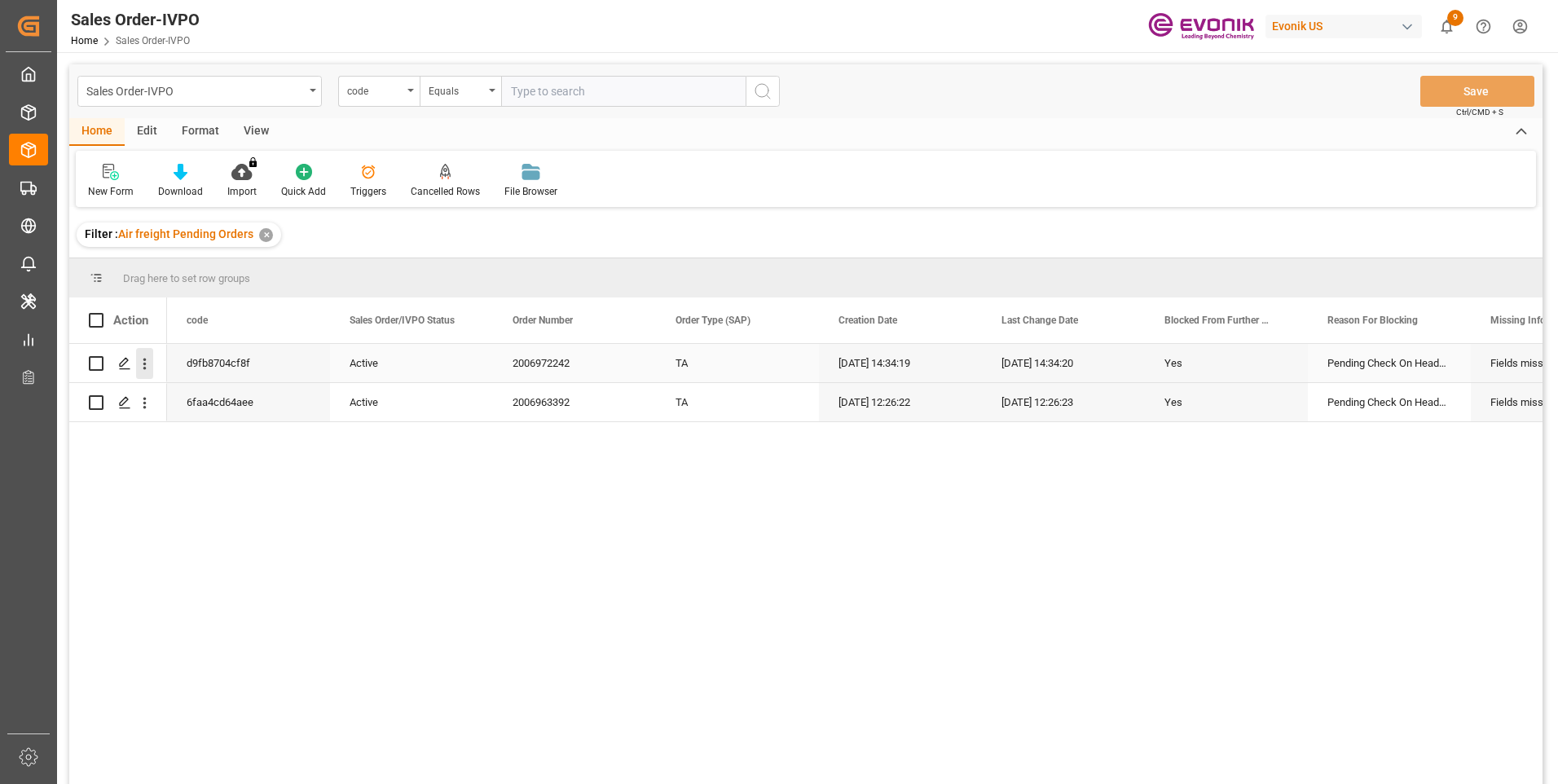
click at [145, 363] on icon "open menu" at bounding box center [145, 363] width 4 height 12
click at [191, 394] on span "Open in new tab" at bounding box center [252, 397] width 149 height 17
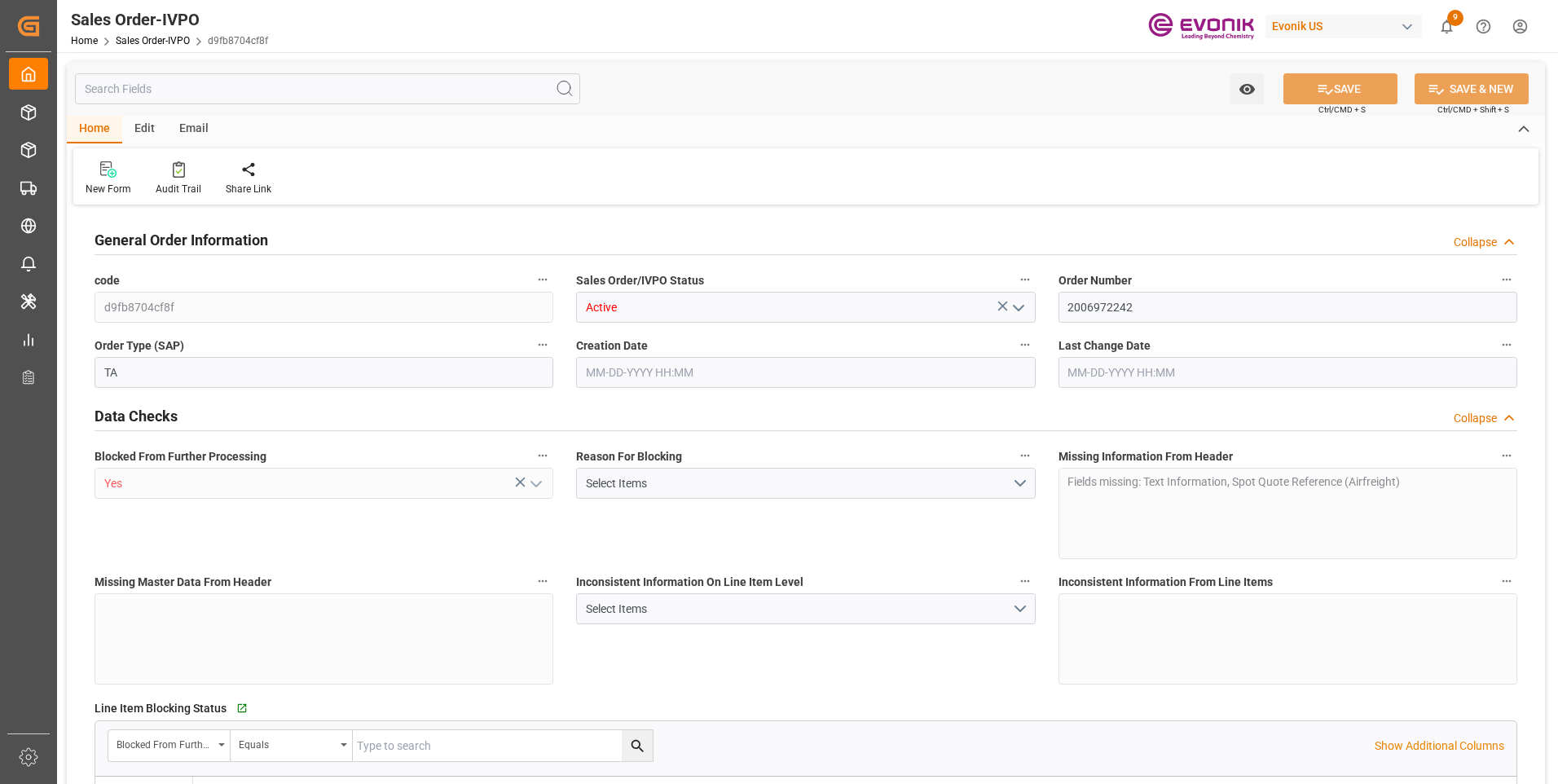
type input "FRCDG"
type input "0"
type input "1"
type input "1740"
type input "[DATE] 14:34"
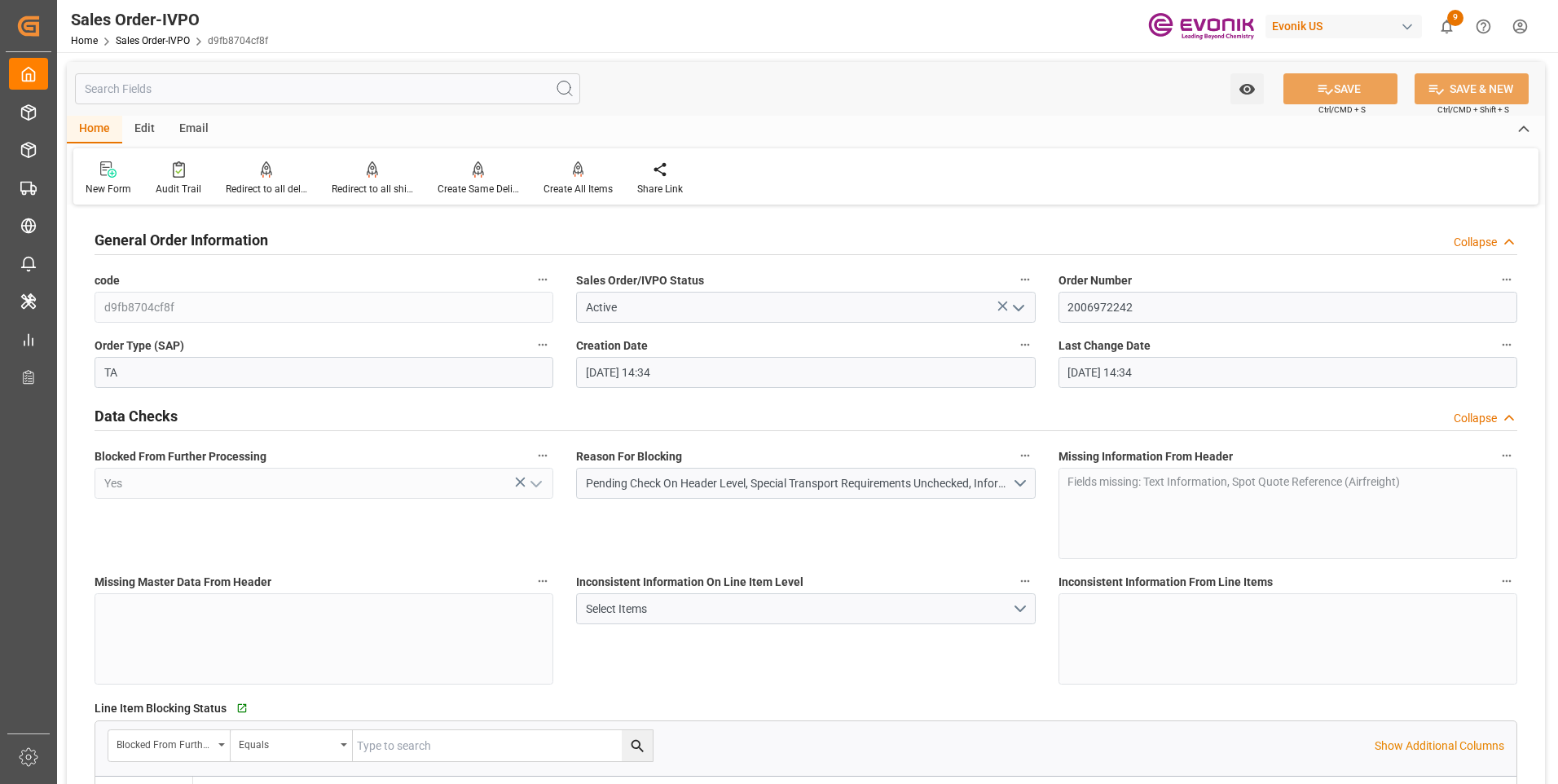
type input "[DATE] 14:34"
click at [1025, 304] on icon "open menu" at bounding box center [1019, 308] width 20 height 20
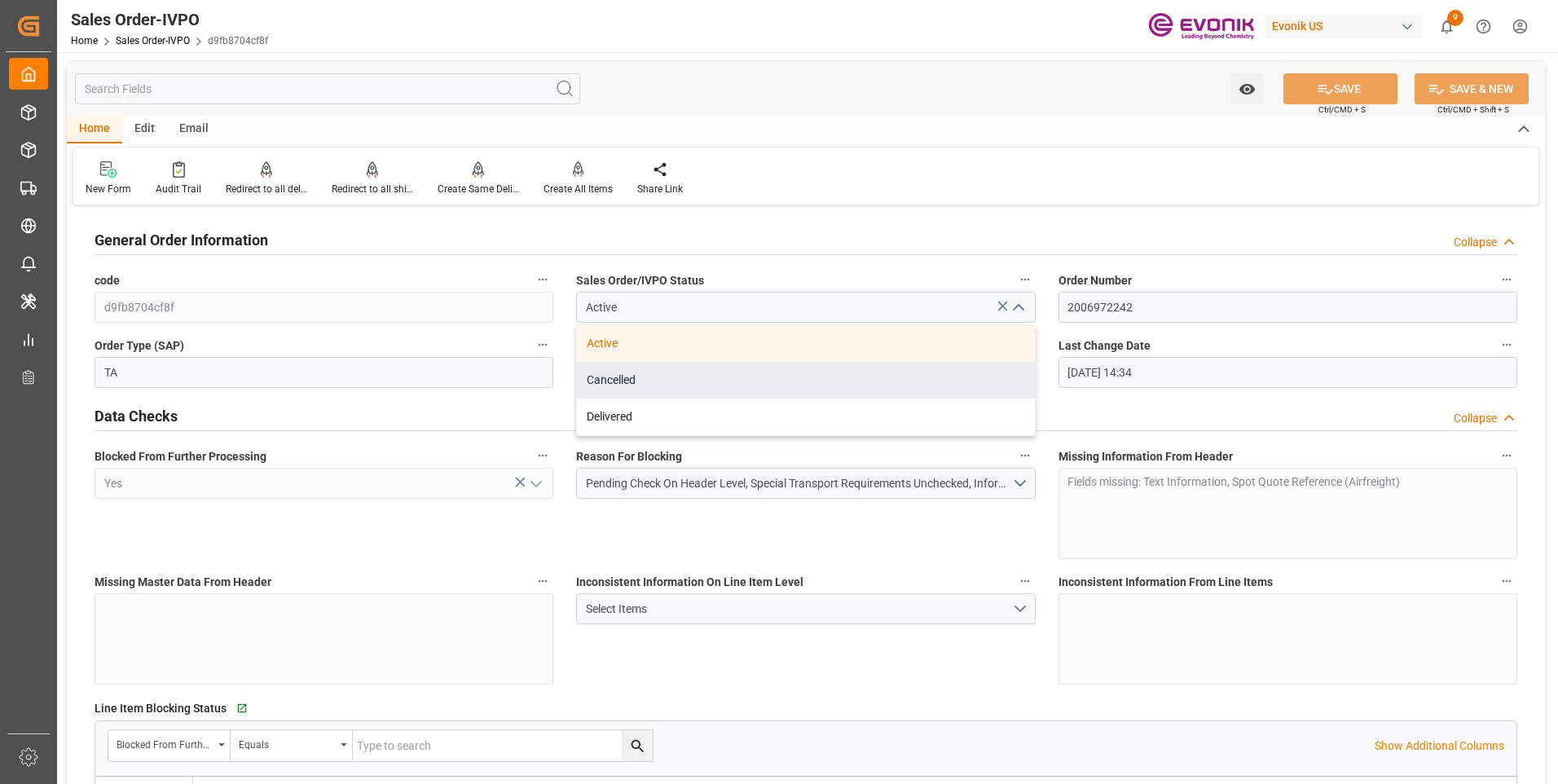
click at [633, 379] on div "Cancelled" at bounding box center [805, 379] width 458 height 37
type input "Cancelled"
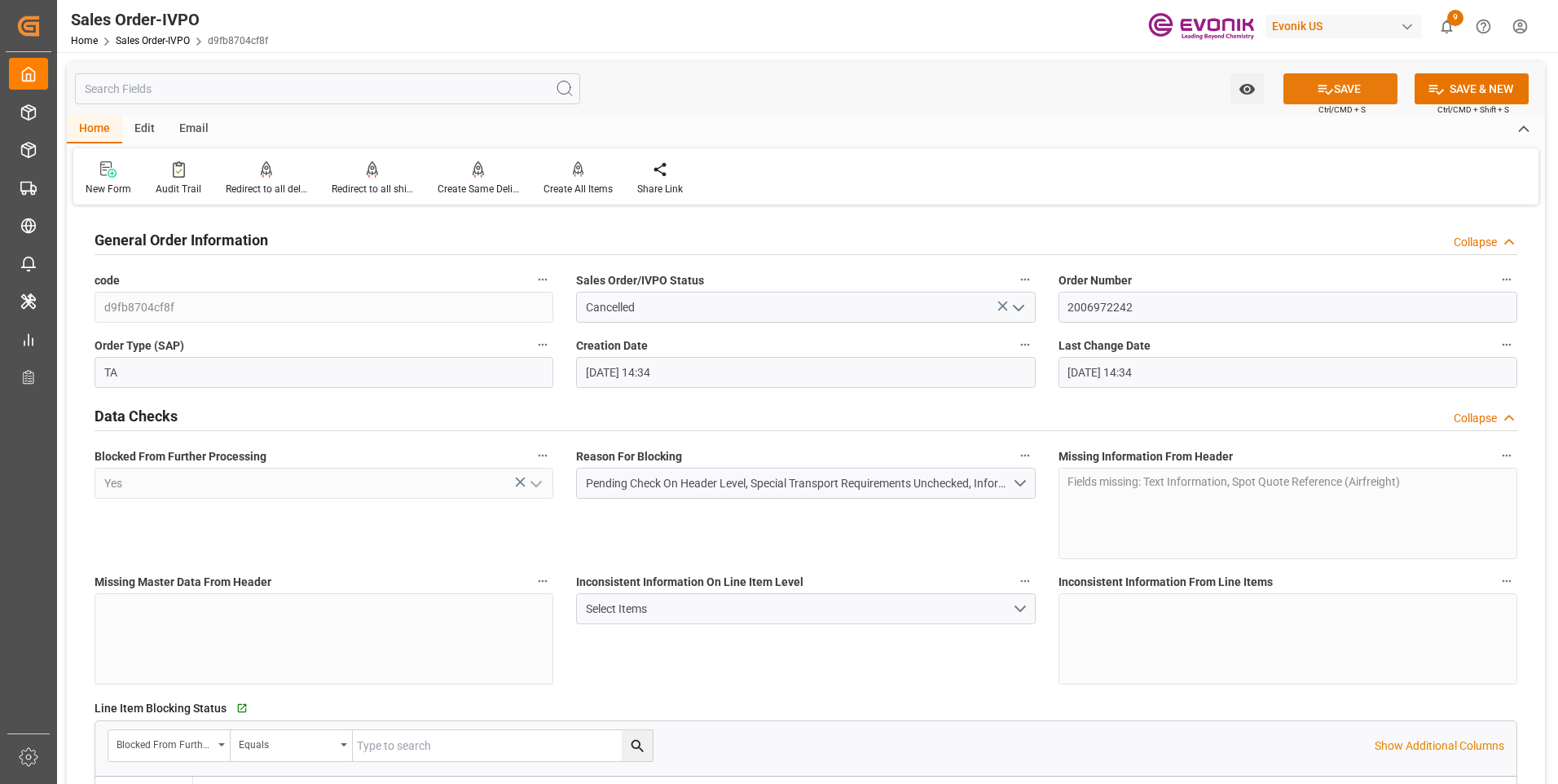
click at [1325, 92] on icon at bounding box center [1325, 89] width 17 height 17
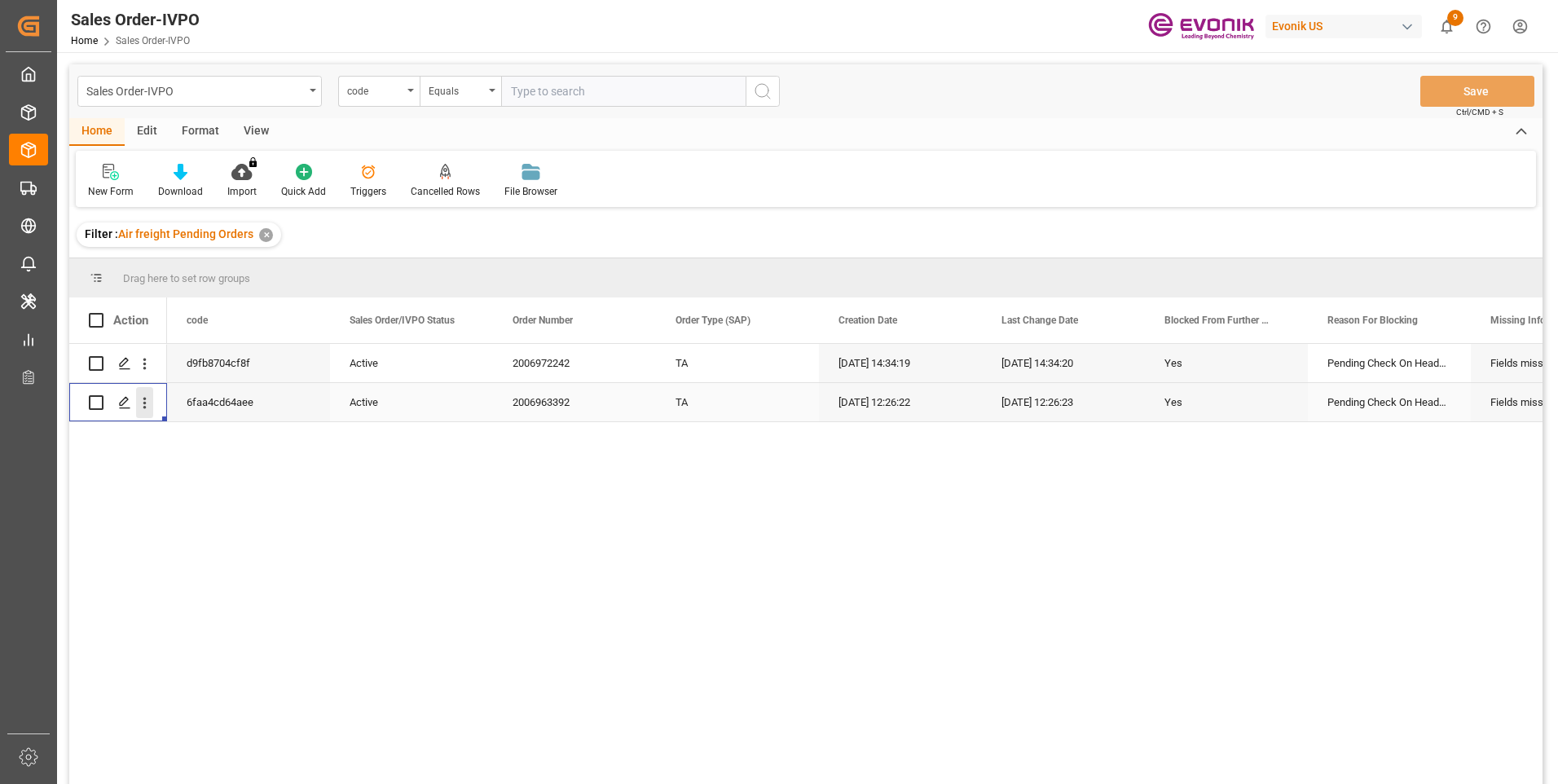
click at [150, 407] on icon "open menu" at bounding box center [144, 403] width 17 height 17
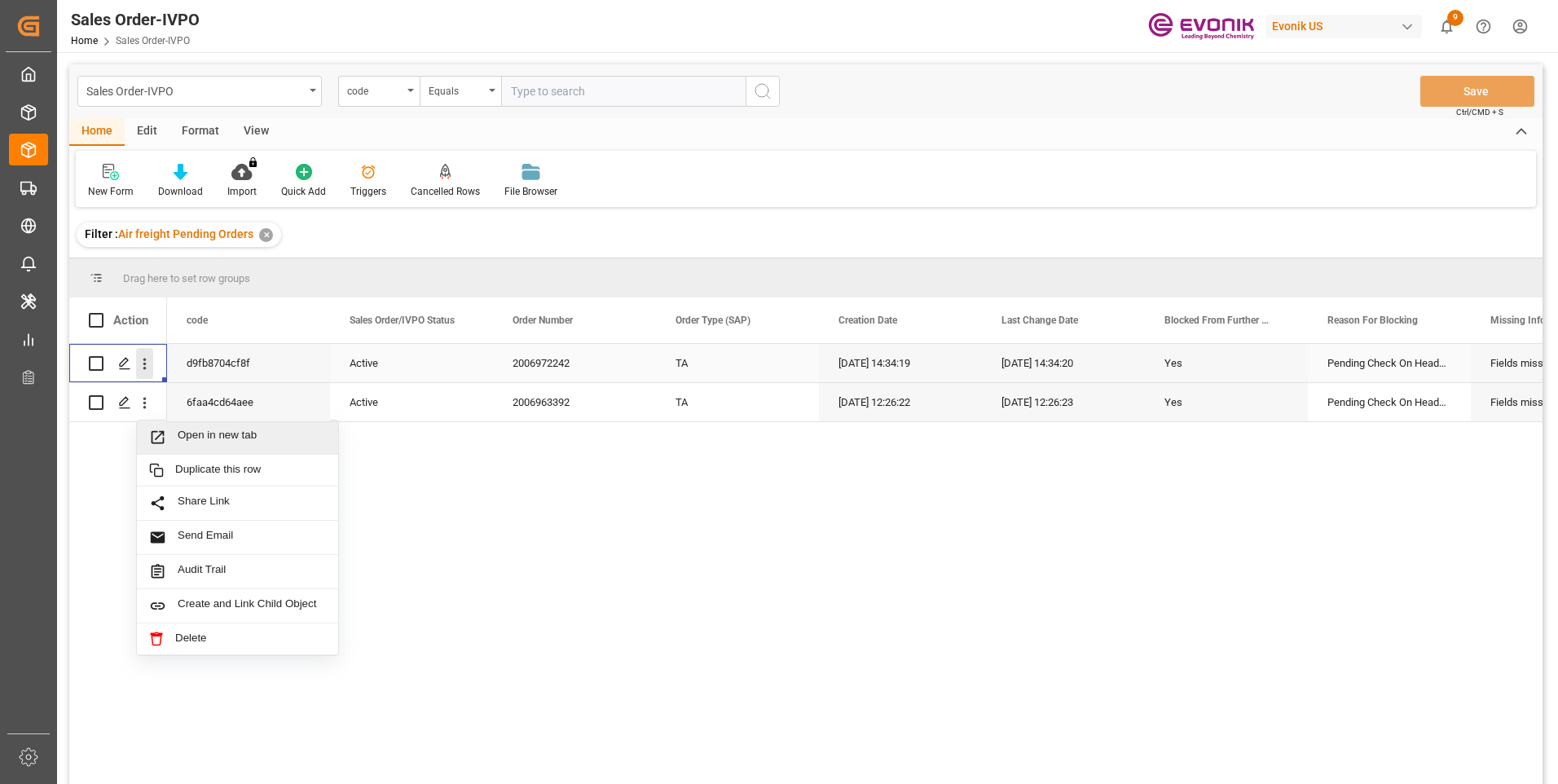
click at [145, 361] on icon "open menu" at bounding box center [145, 363] width 4 height 12
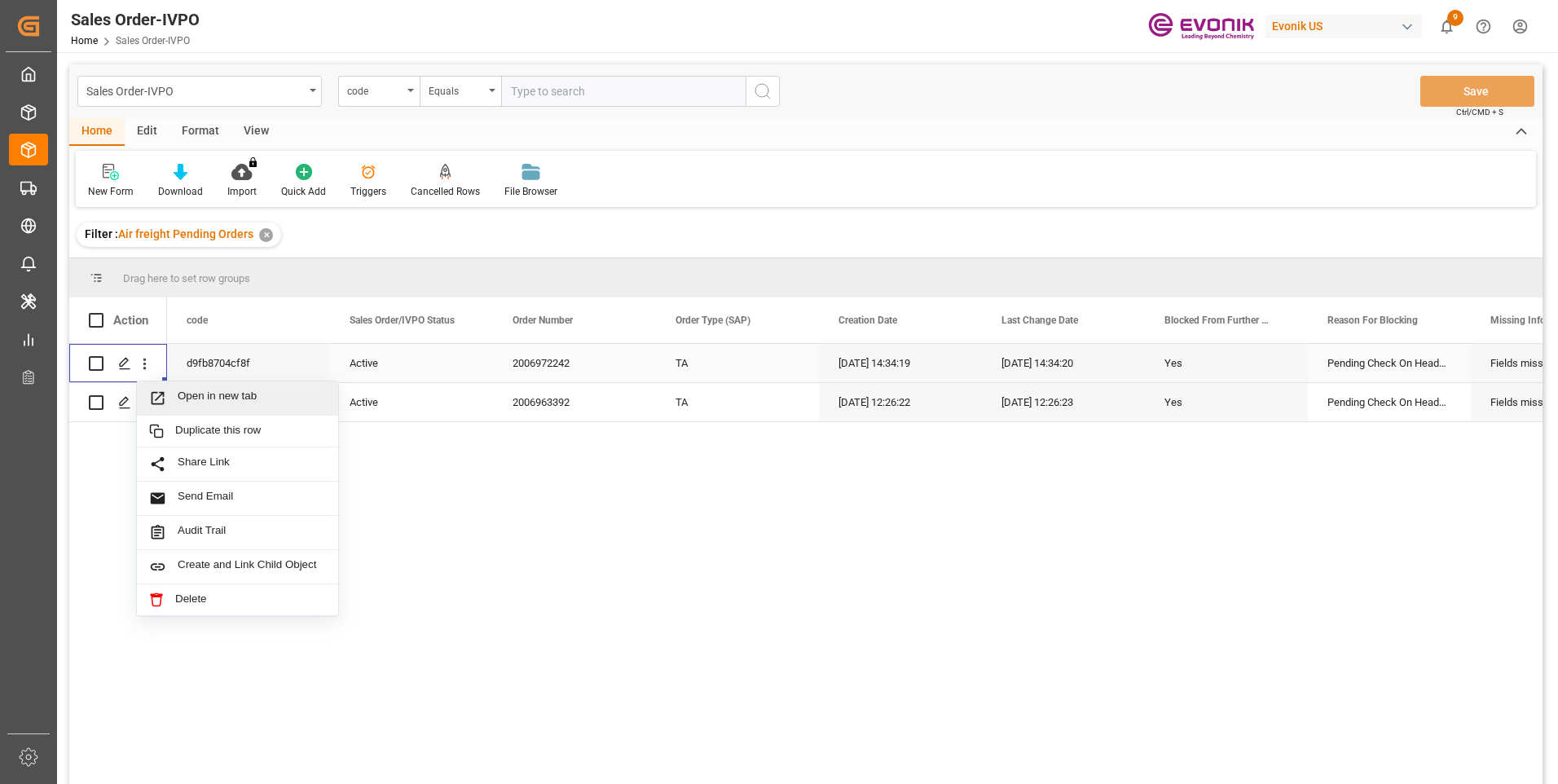
click at [204, 396] on span "Open in new tab" at bounding box center [252, 397] width 149 height 17
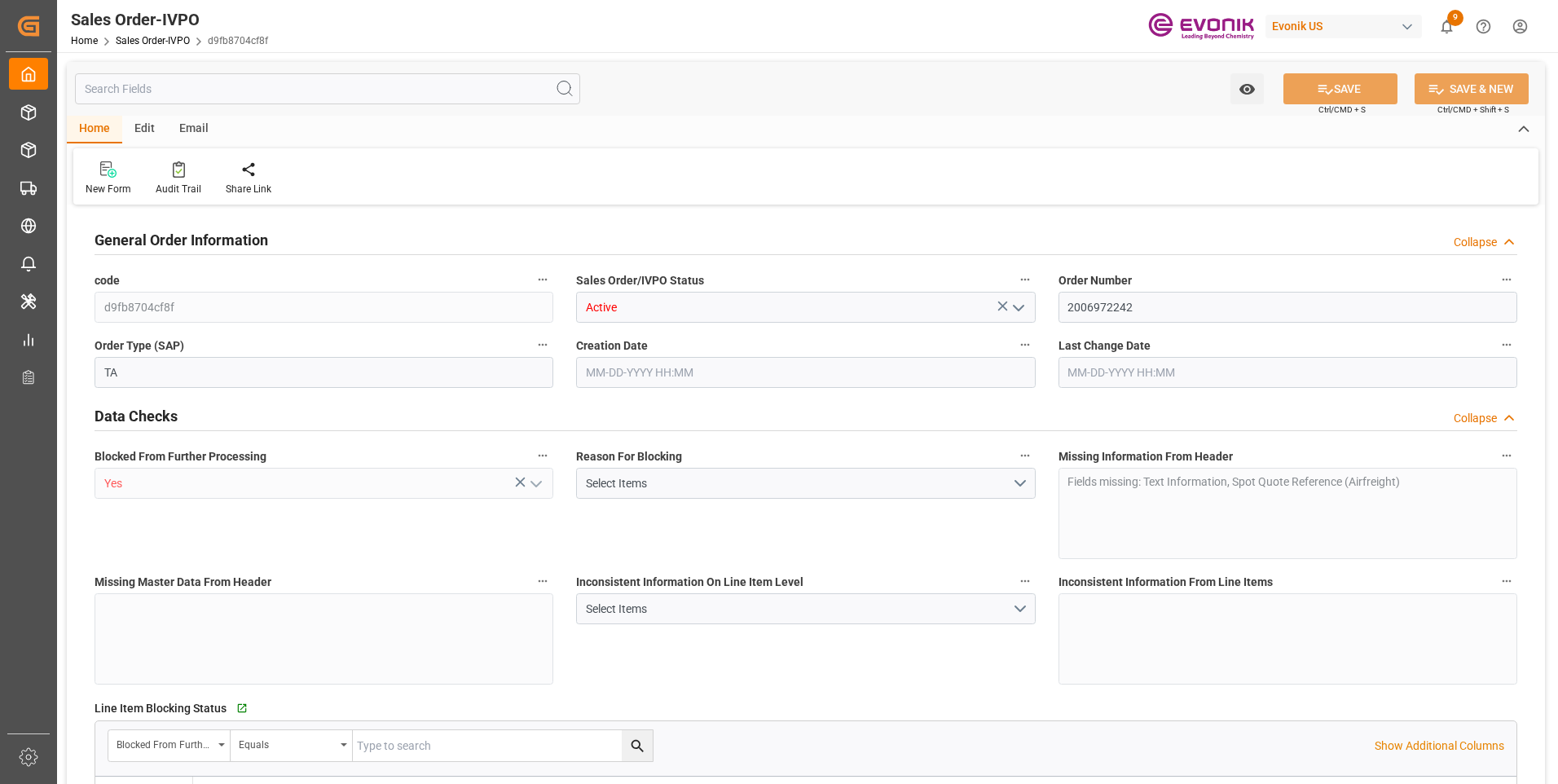
type input "FRCDG"
type input "0"
type input "1"
type input "1740"
type input "[DATE] 14:34"
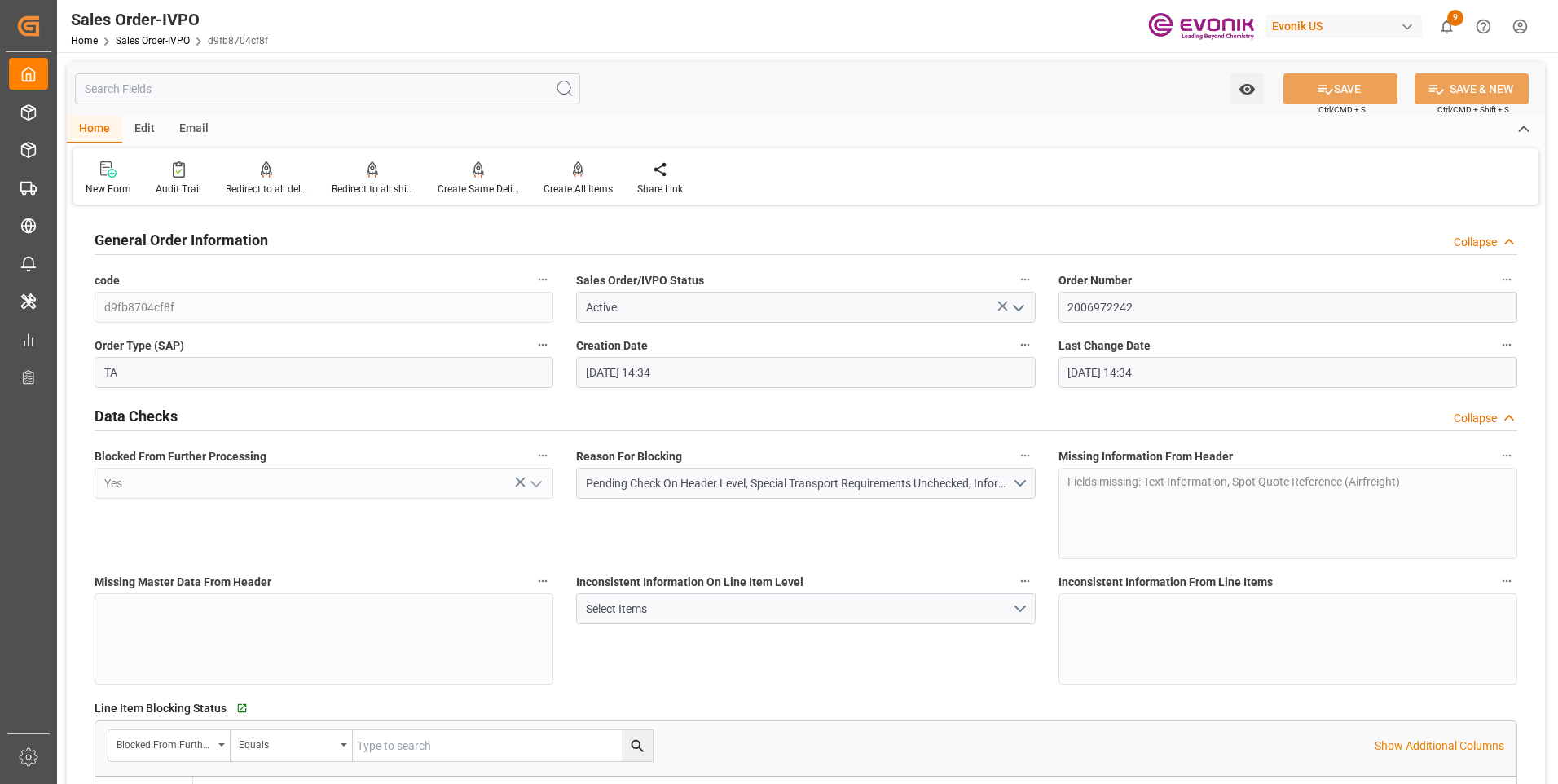
type input "[DATE] 14:34"
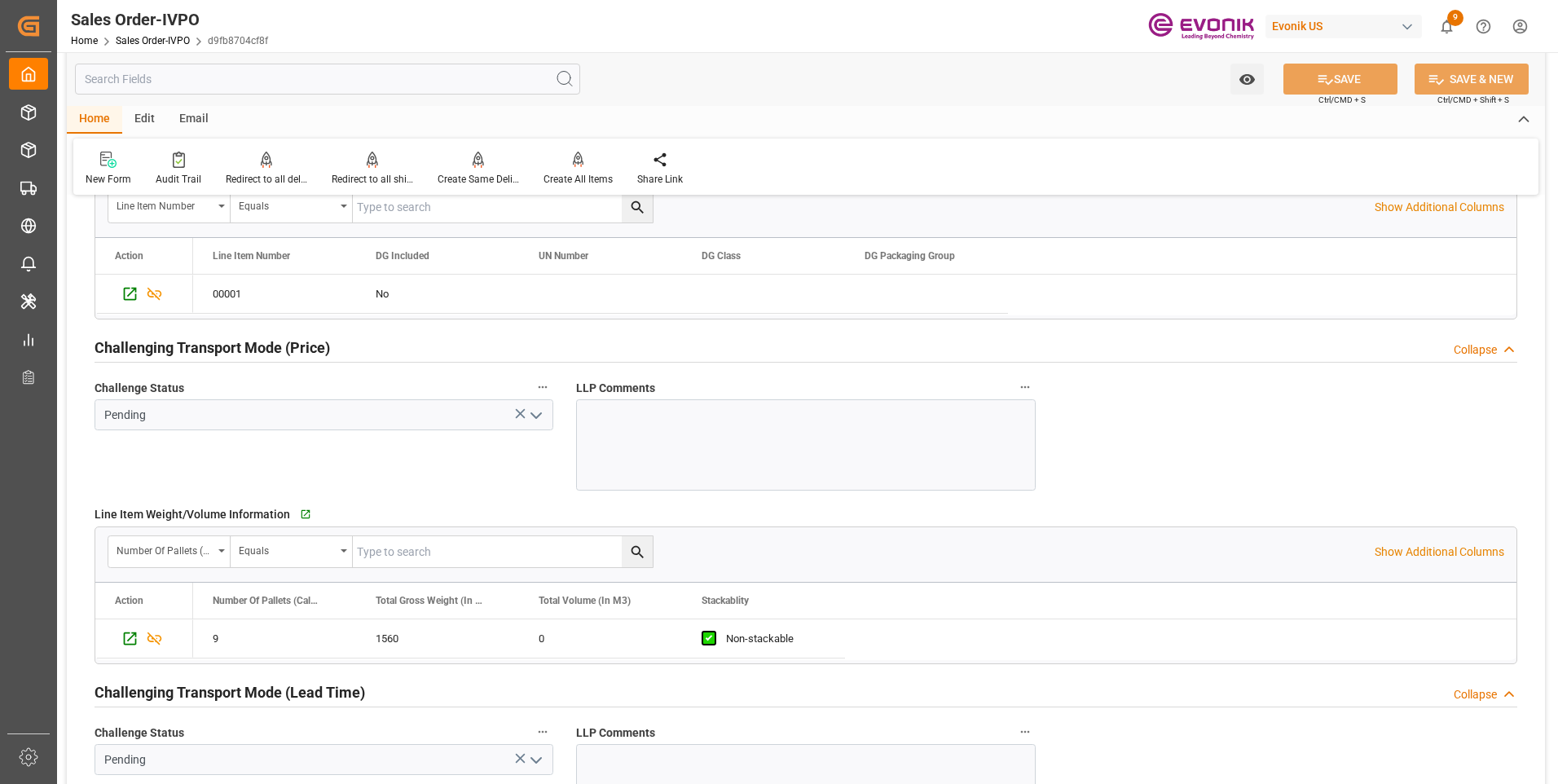
scroll to position [2199, 0]
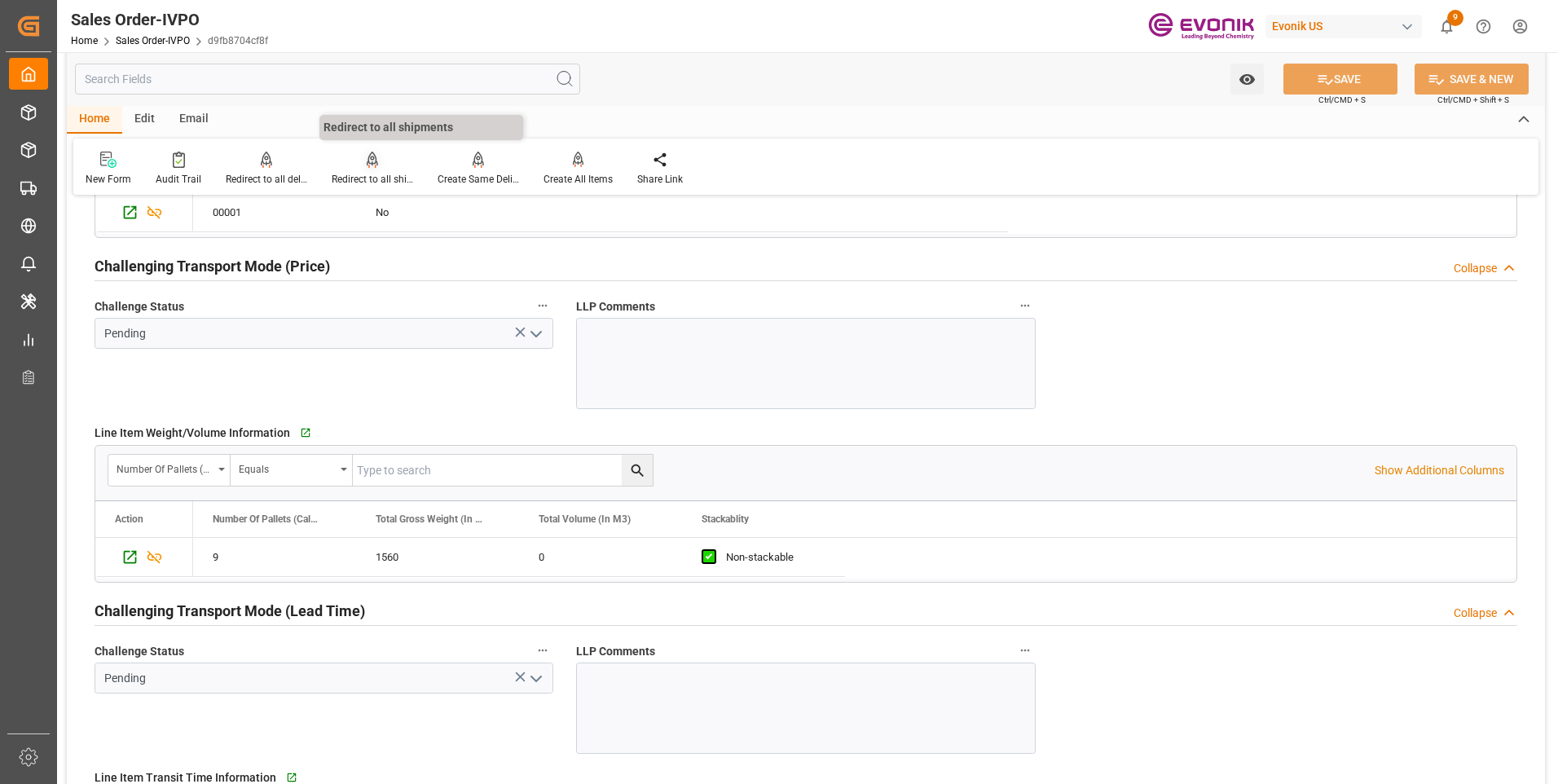
click at [374, 176] on div "Redirect to all shipments" at bounding box center [372, 179] width 81 height 14
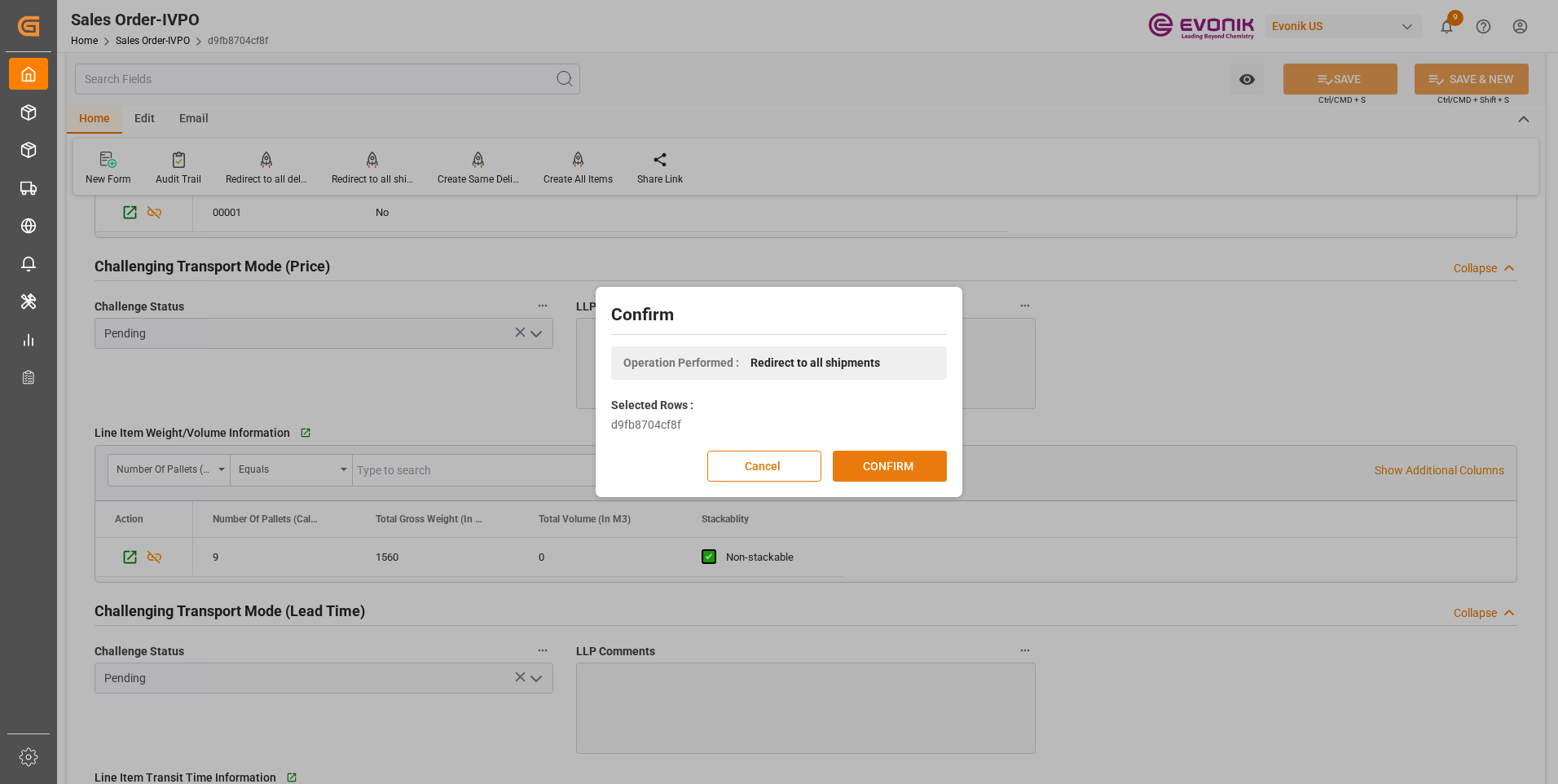
click at [863, 465] on button "CONFIRM" at bounding box center [889, 465] width 114 height 31
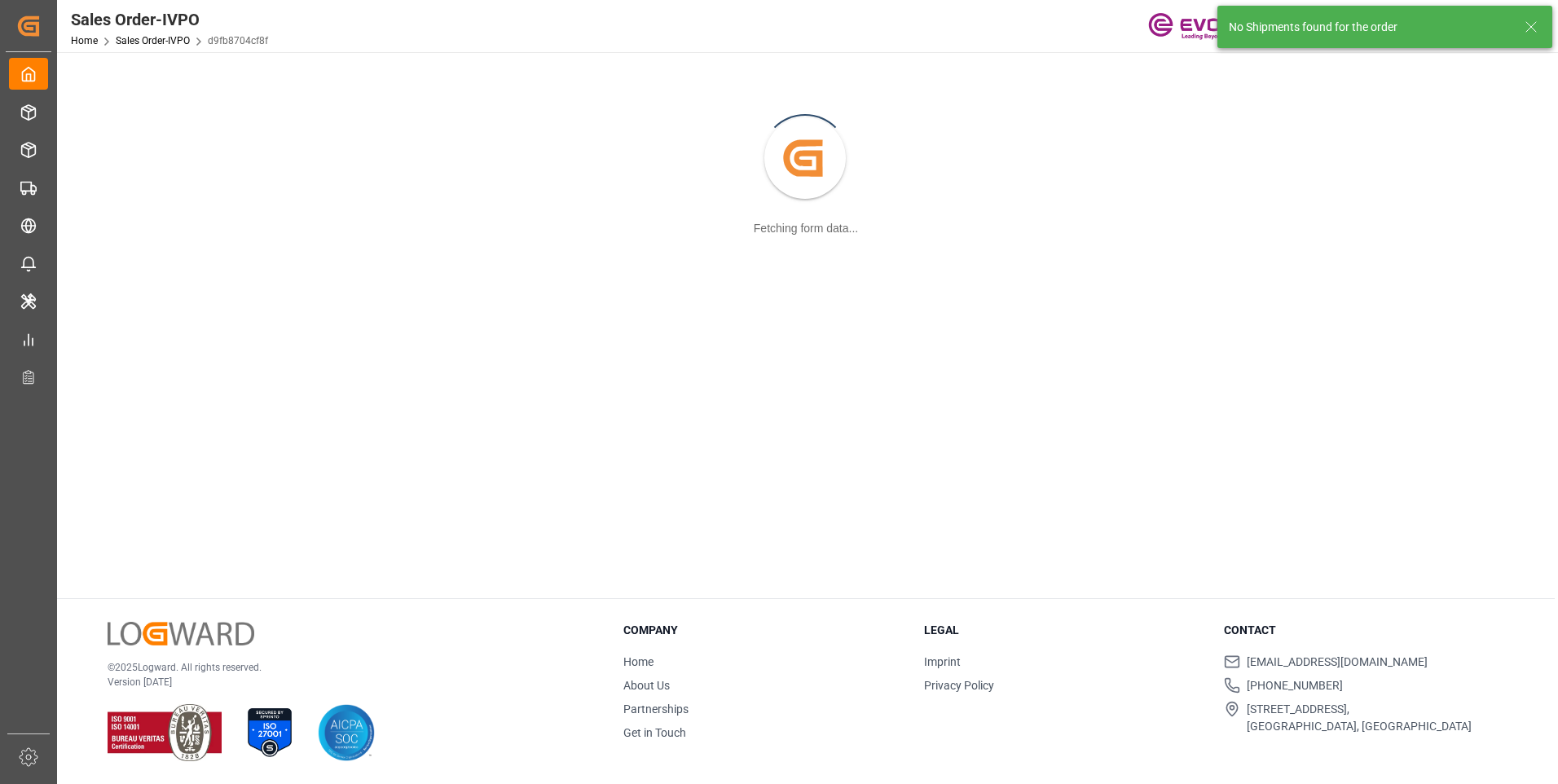
scroll to position [177, 0]
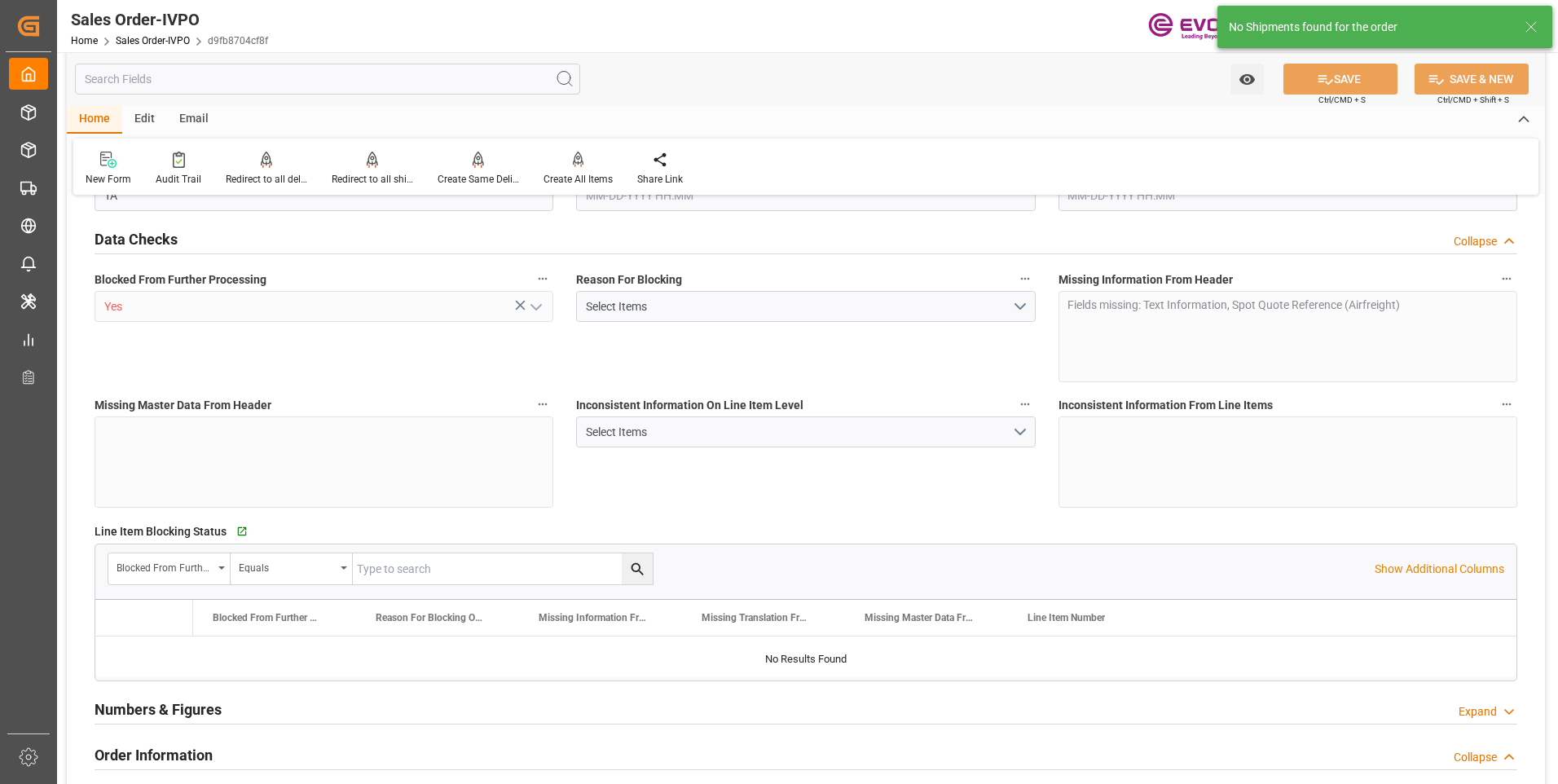
type input "FRCDG"
type input "0"
type input "1"
type input "1740"
type input "[DATE] 14:34"
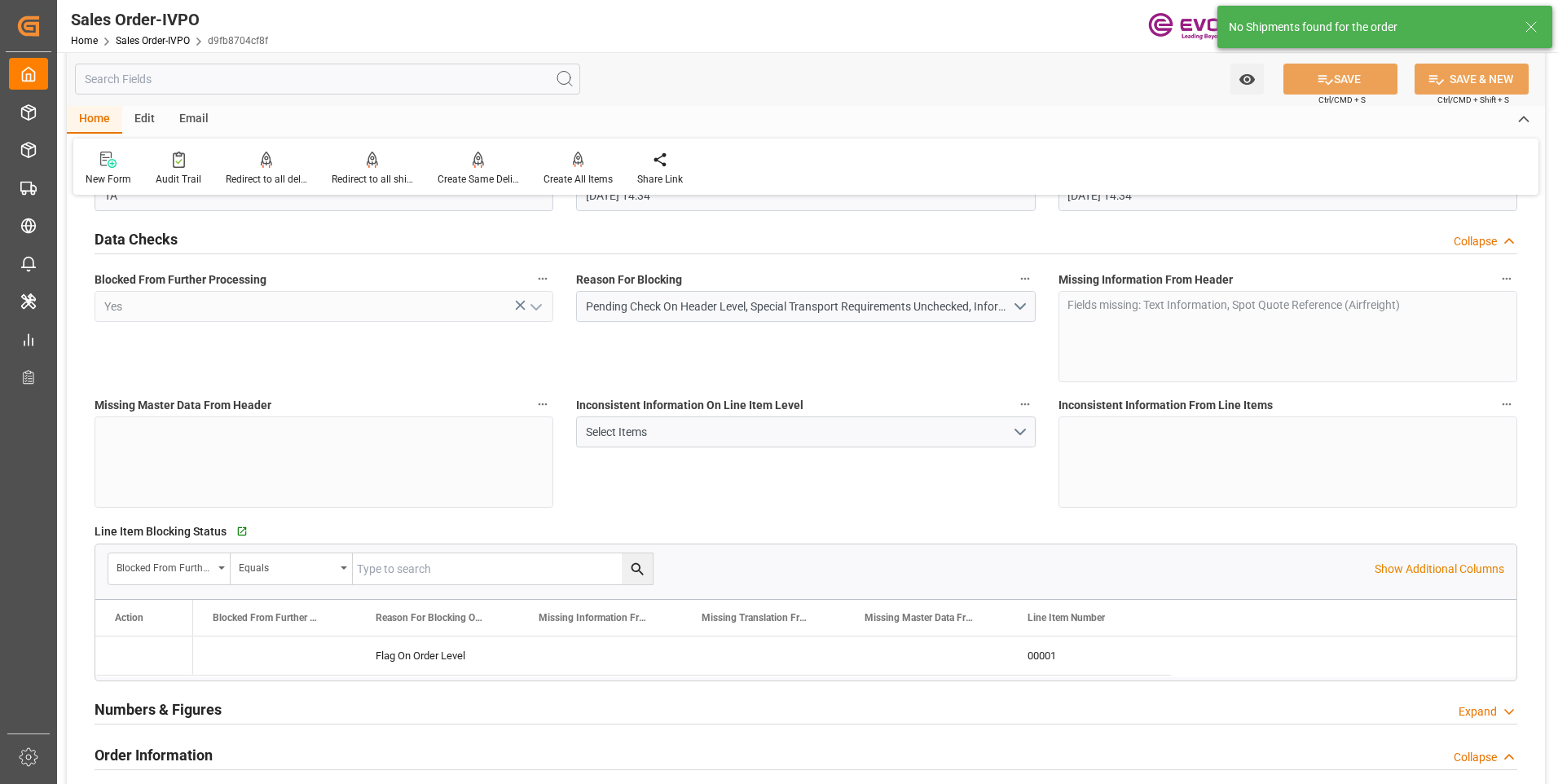
type input "[DATE] 14:34"
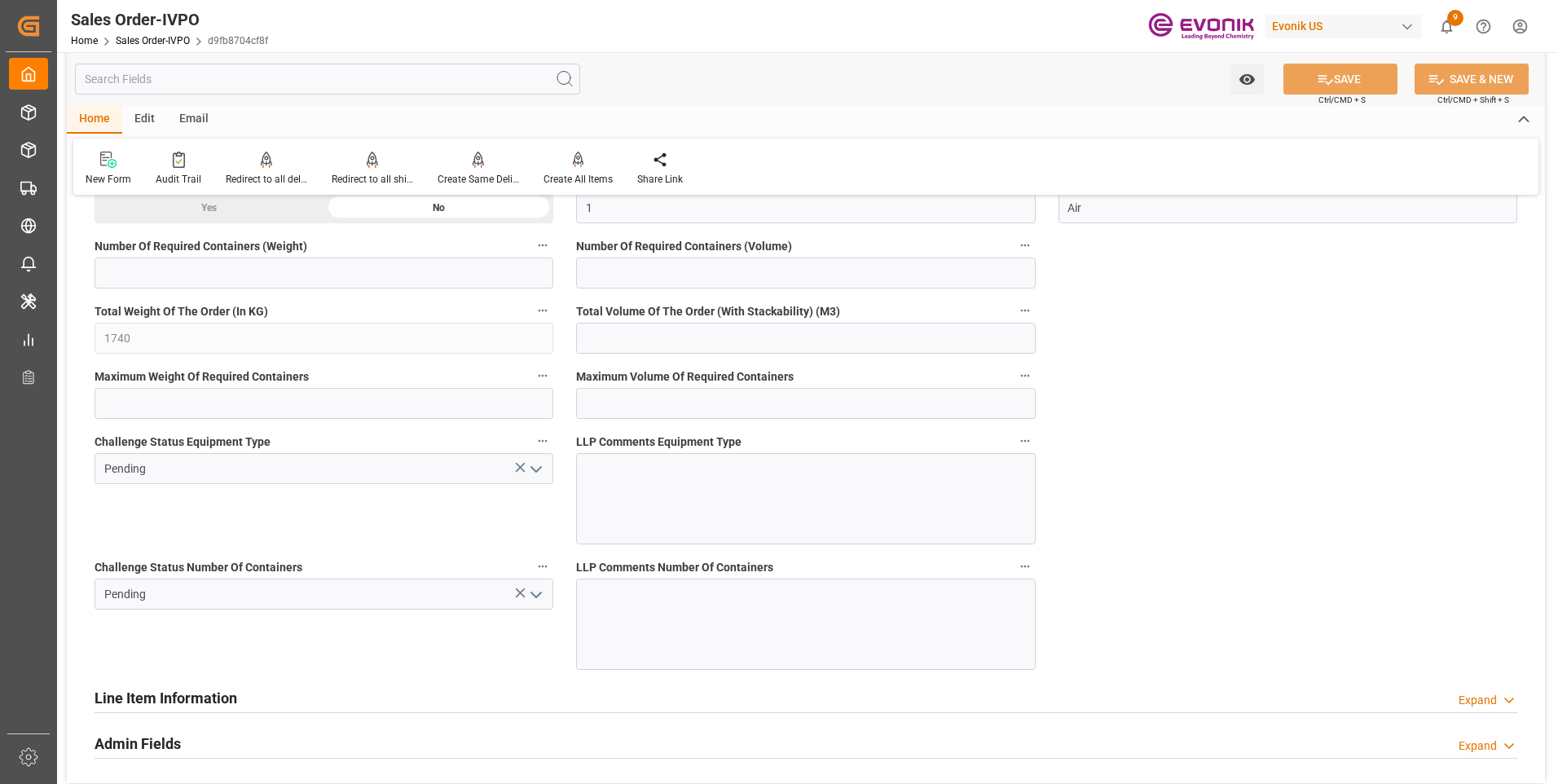
scroll to position [3259, 0]
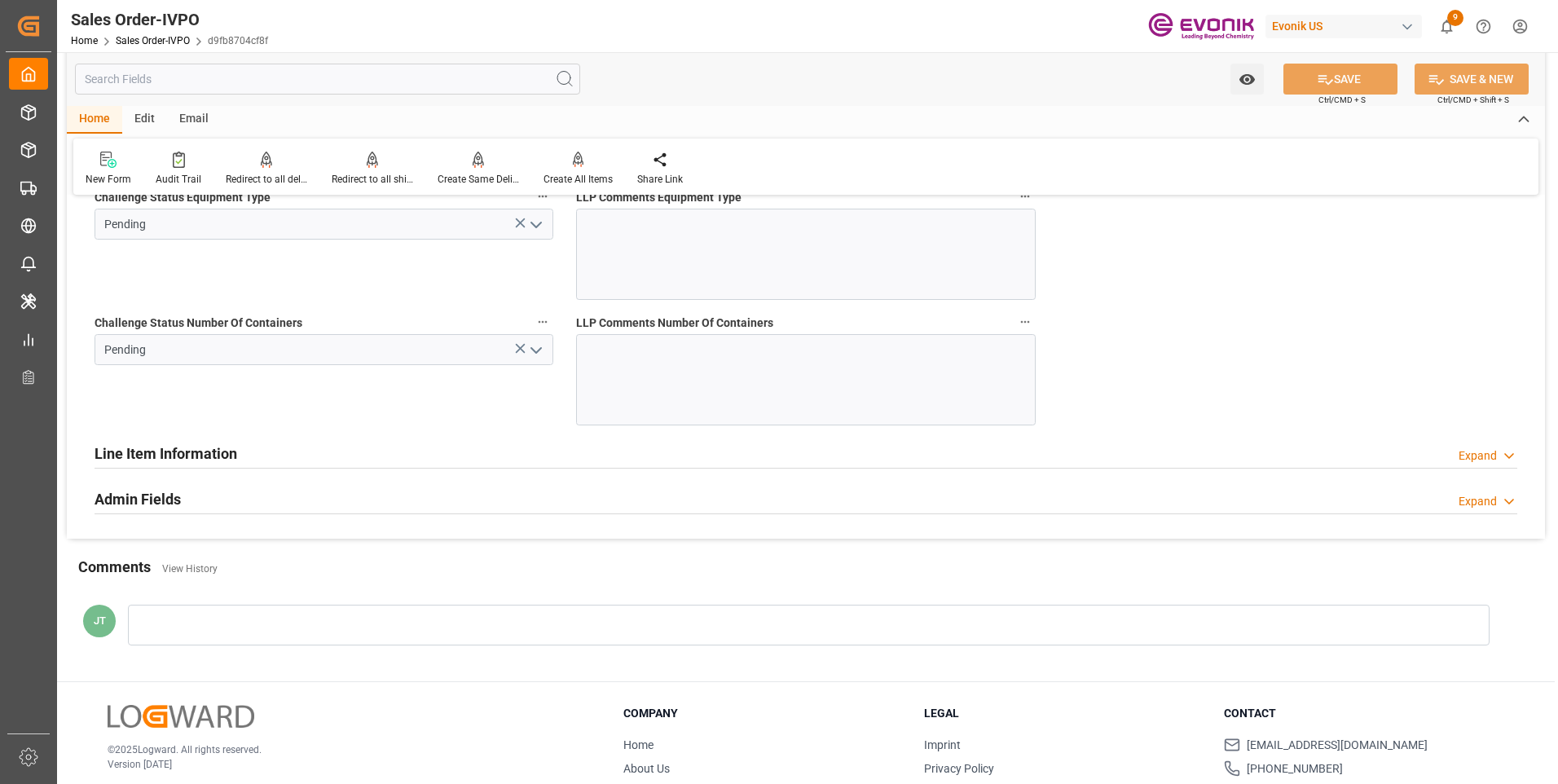
drag, startPoint x: 160, startPoint y: 453, endPoint x: 172, endPoint y: 462, distance: 15.0
click at [160, 452] on h2 "Line Item Information" at bounding box center [166, 453] width 142 height 22
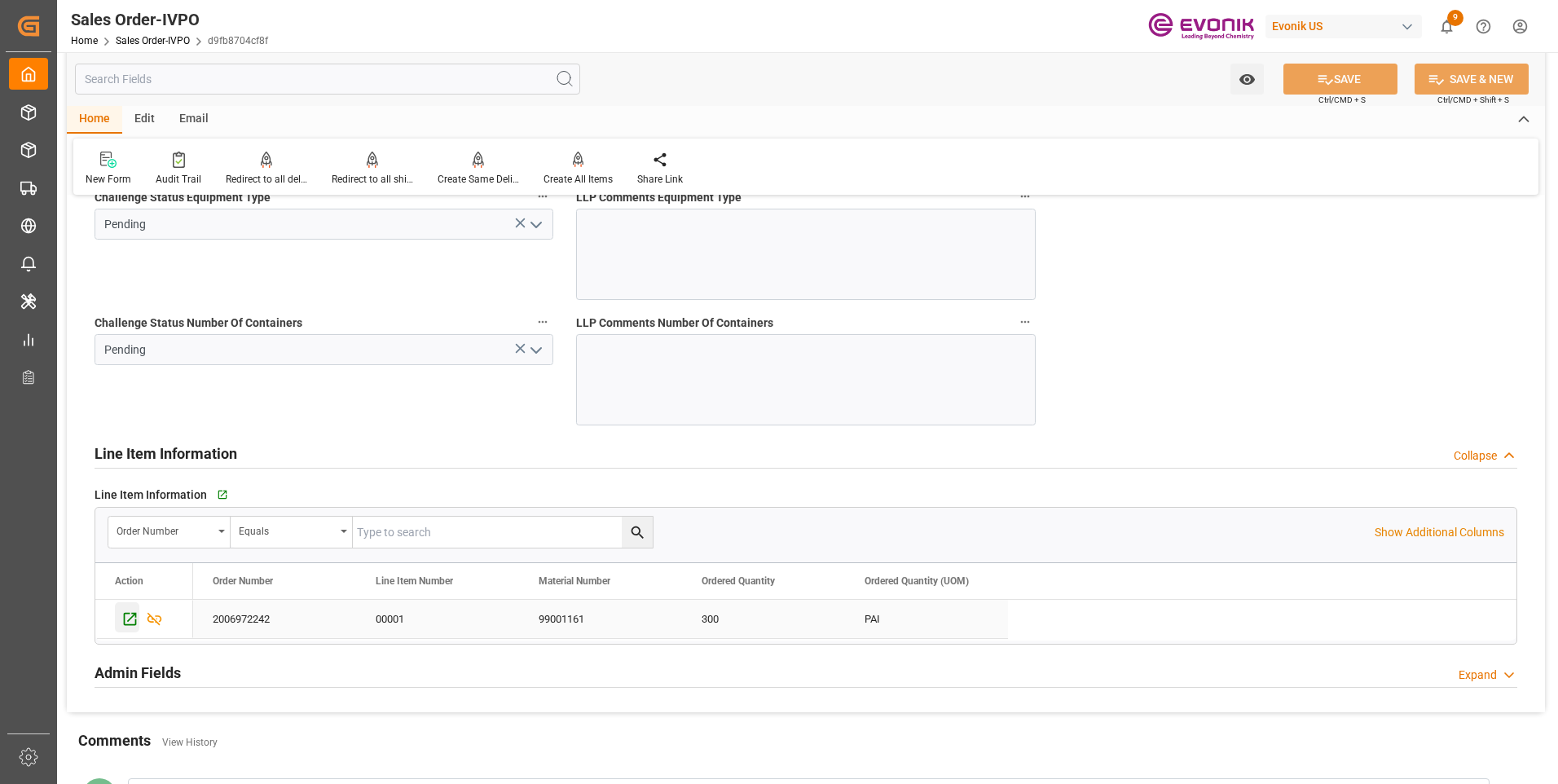
click at [127, 617] on icon "Press SPACE to select this row." at bounding box center [130, 618] width 17 height 17
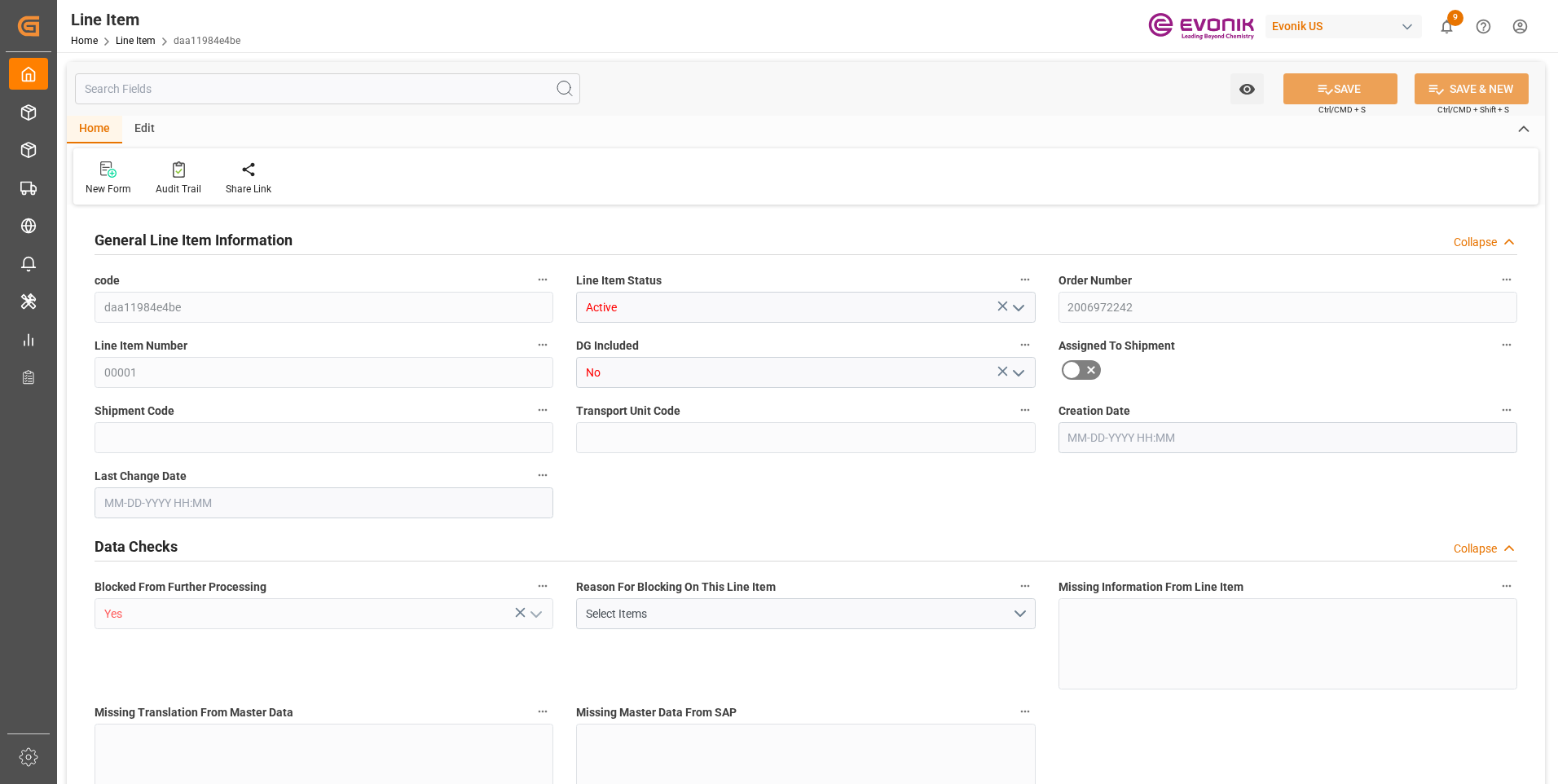
type input "9"
type input "1560"
type input "1500"
type input "0"
type input "300"
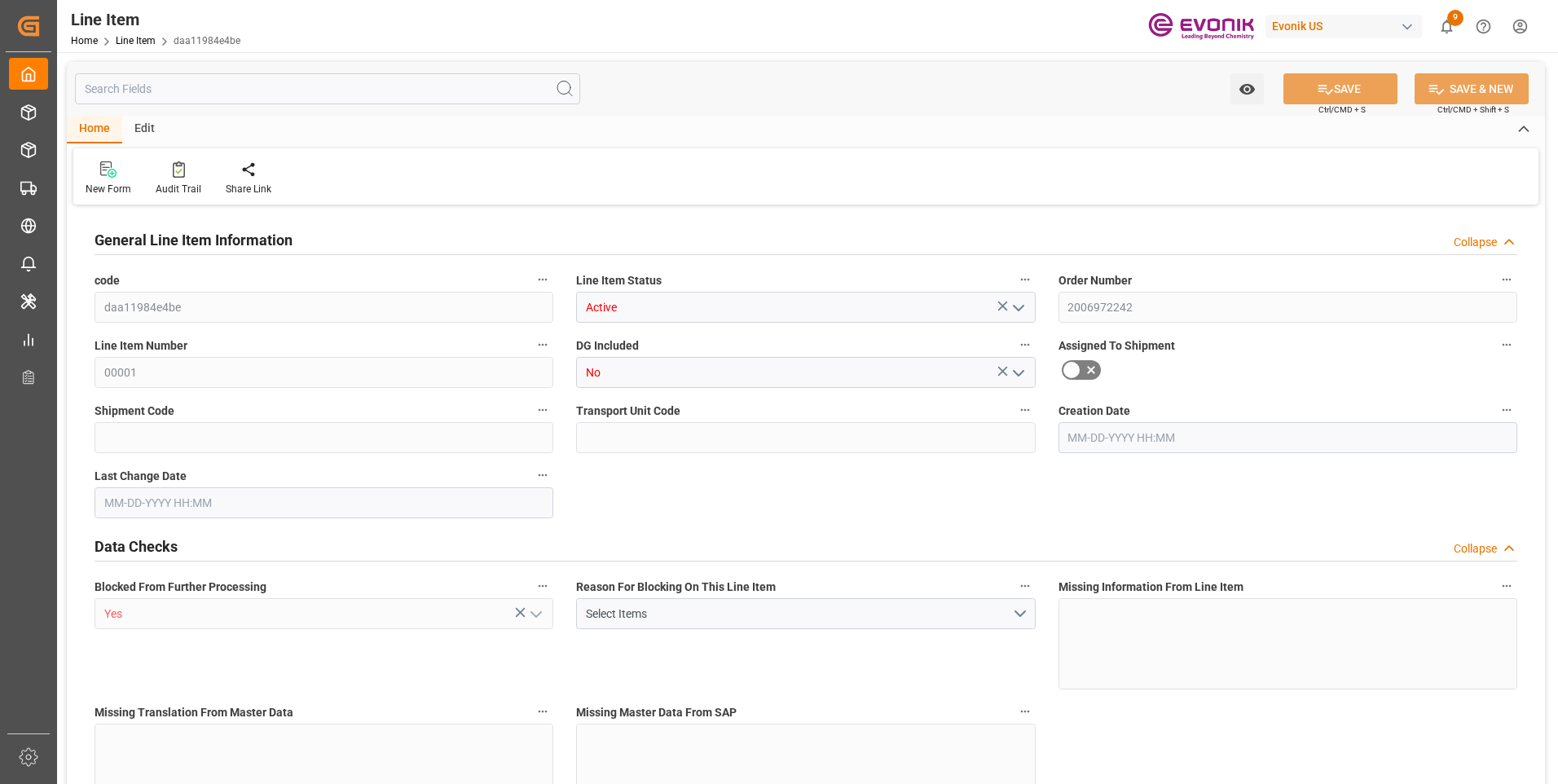
type input "68535"
type input "300"
type input "1500"
type input "1560"
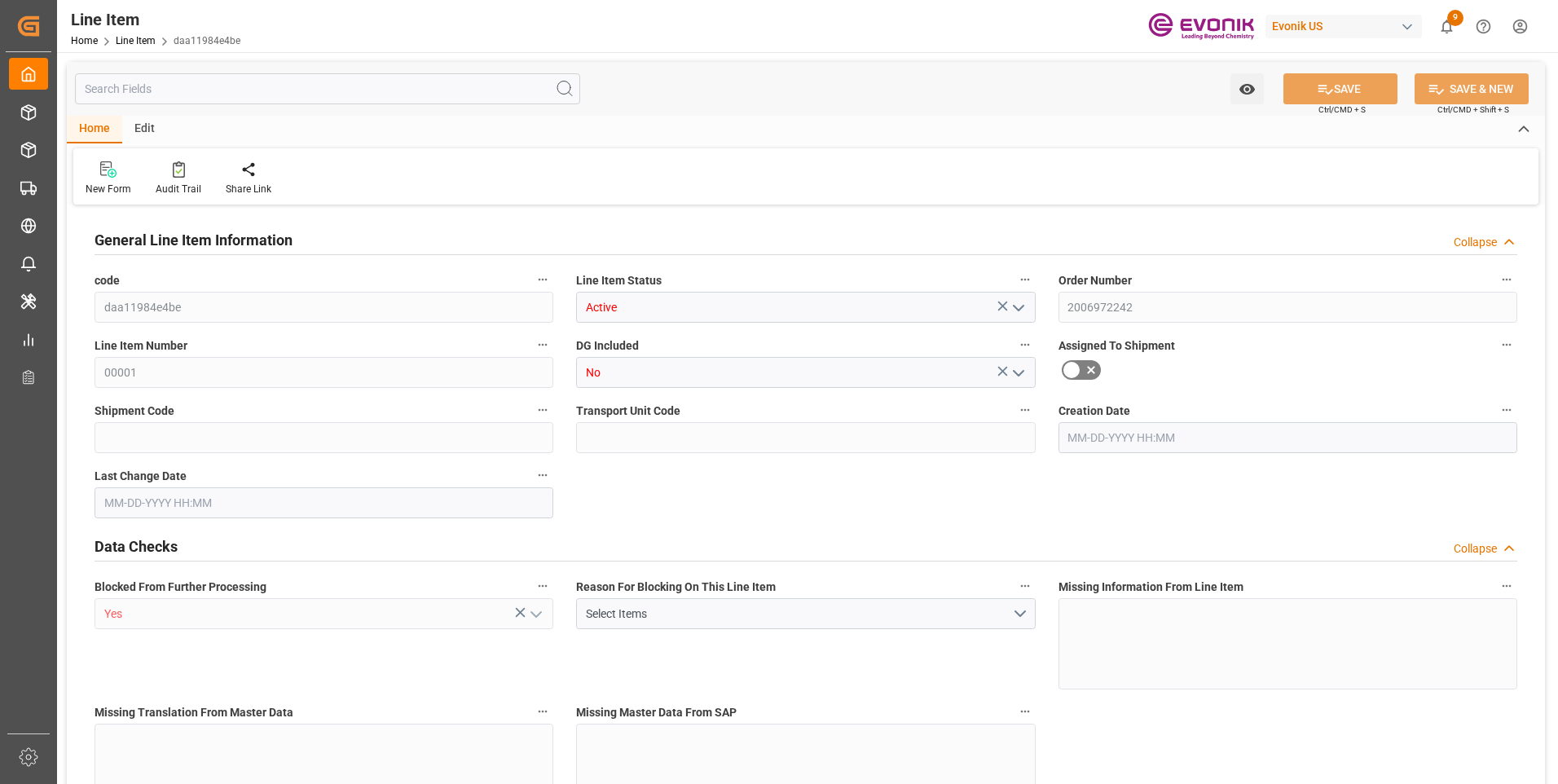
type input "1740"
type input "1500"
type input "0"
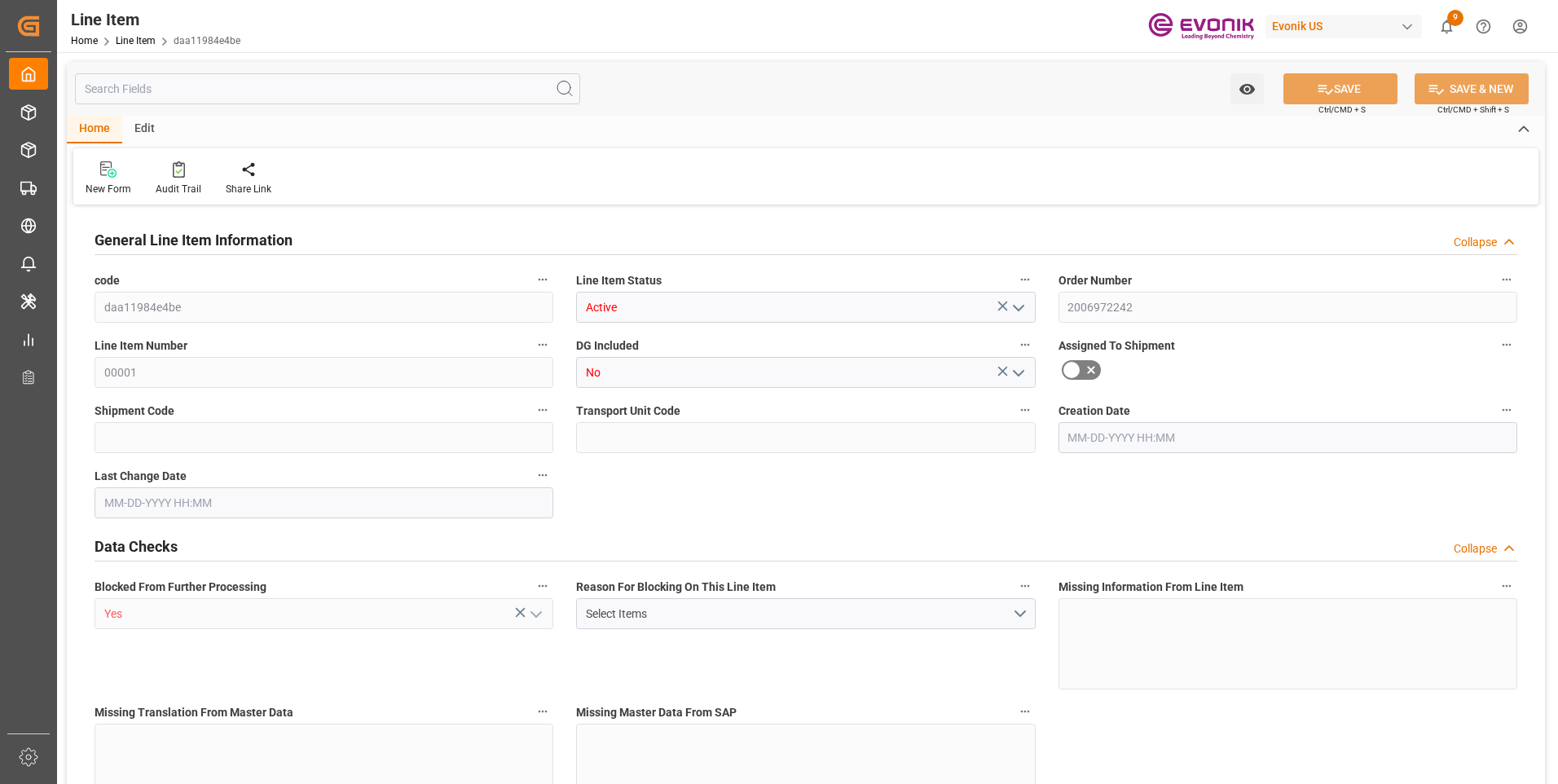
type input "0"
type input "[DATE] 14:34"
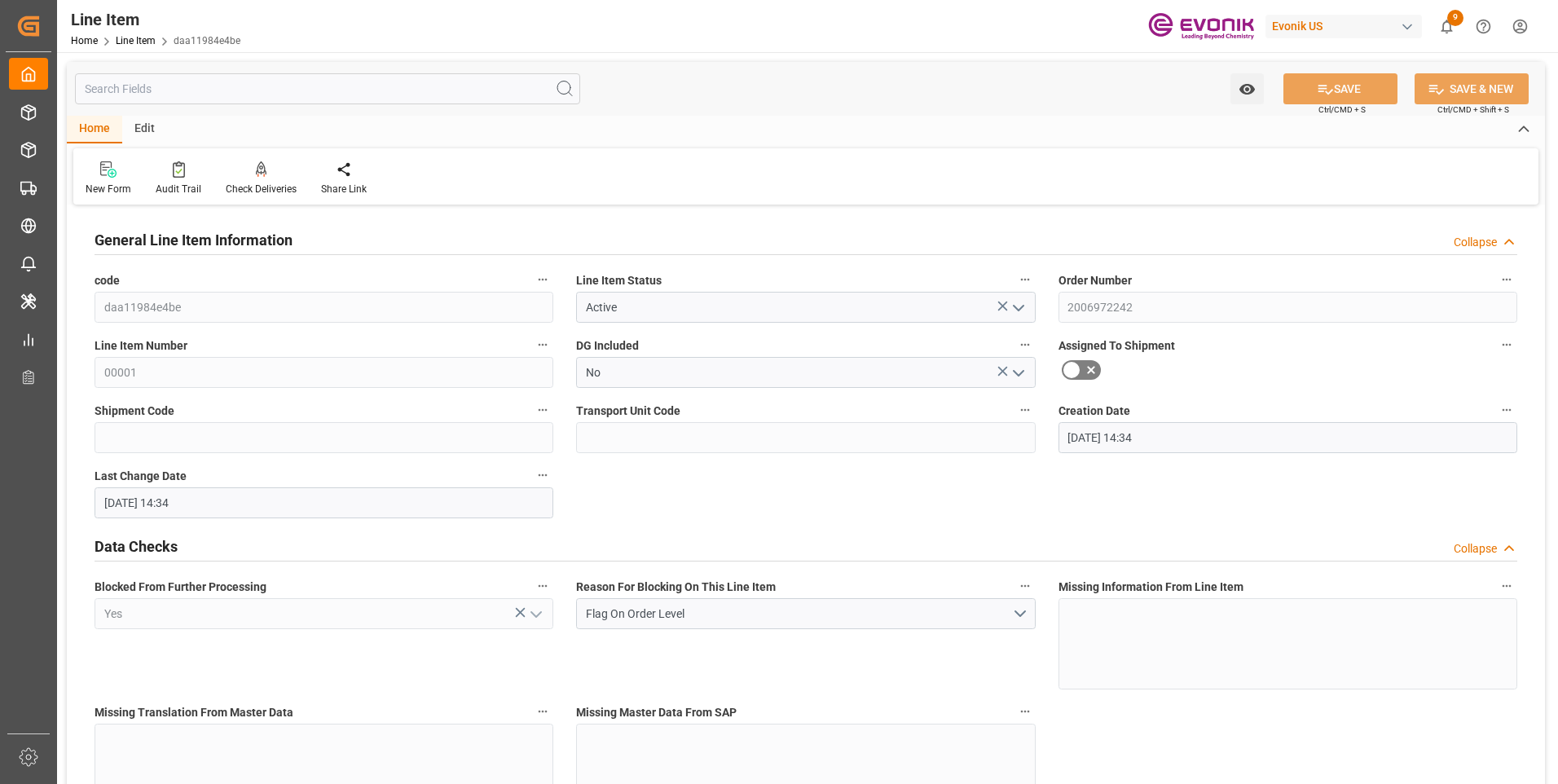
type input "[DATE] 14:34"
type input "[DATE]"
click at [1017, 307] on icon "open menu" at bounding box center [1019, 308] width 20 height 20
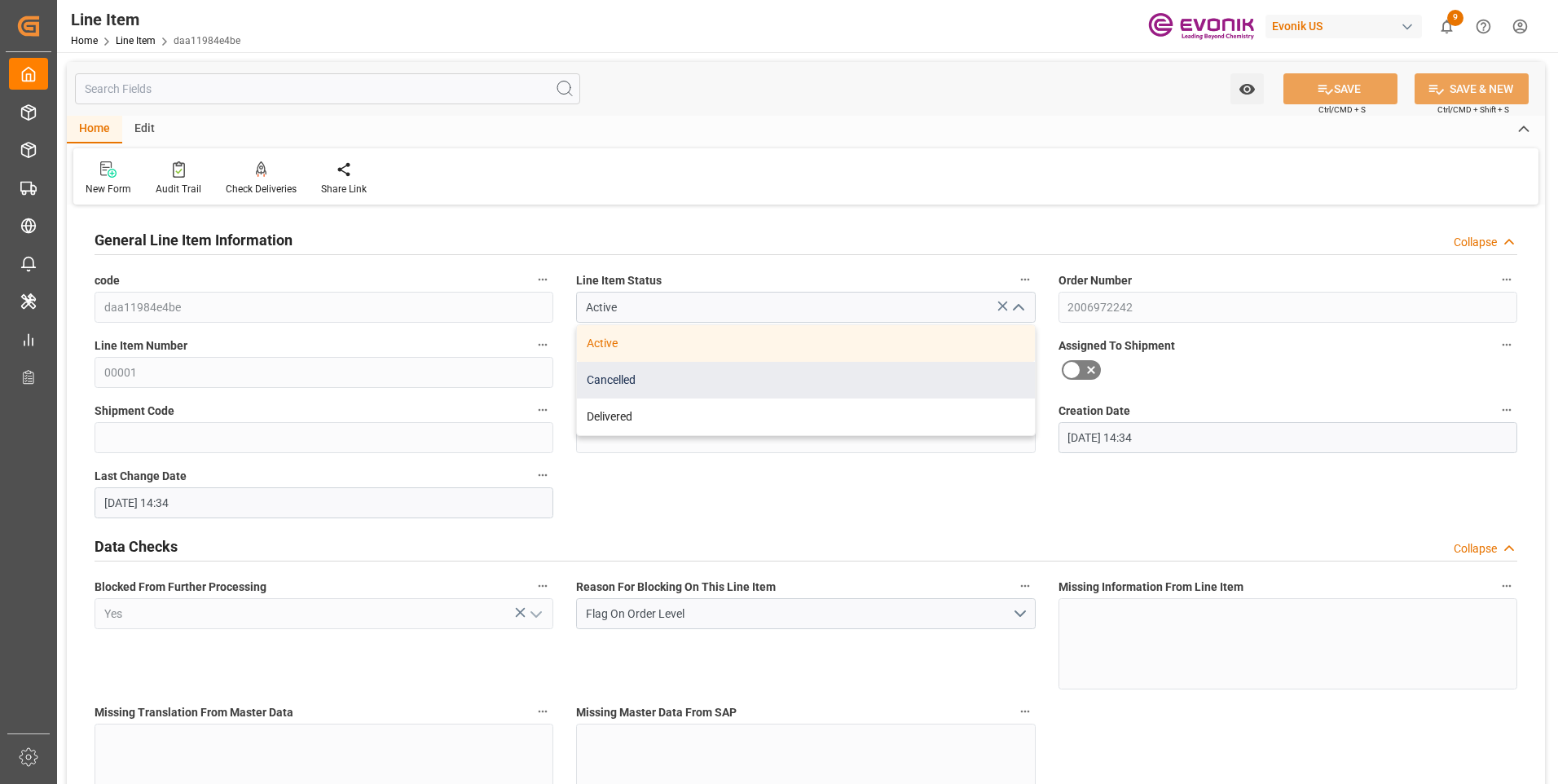
click at [649, 390] on div "Cancelled" at bounding box center [805, 379] width 458 height 37
type input "Cancelled"
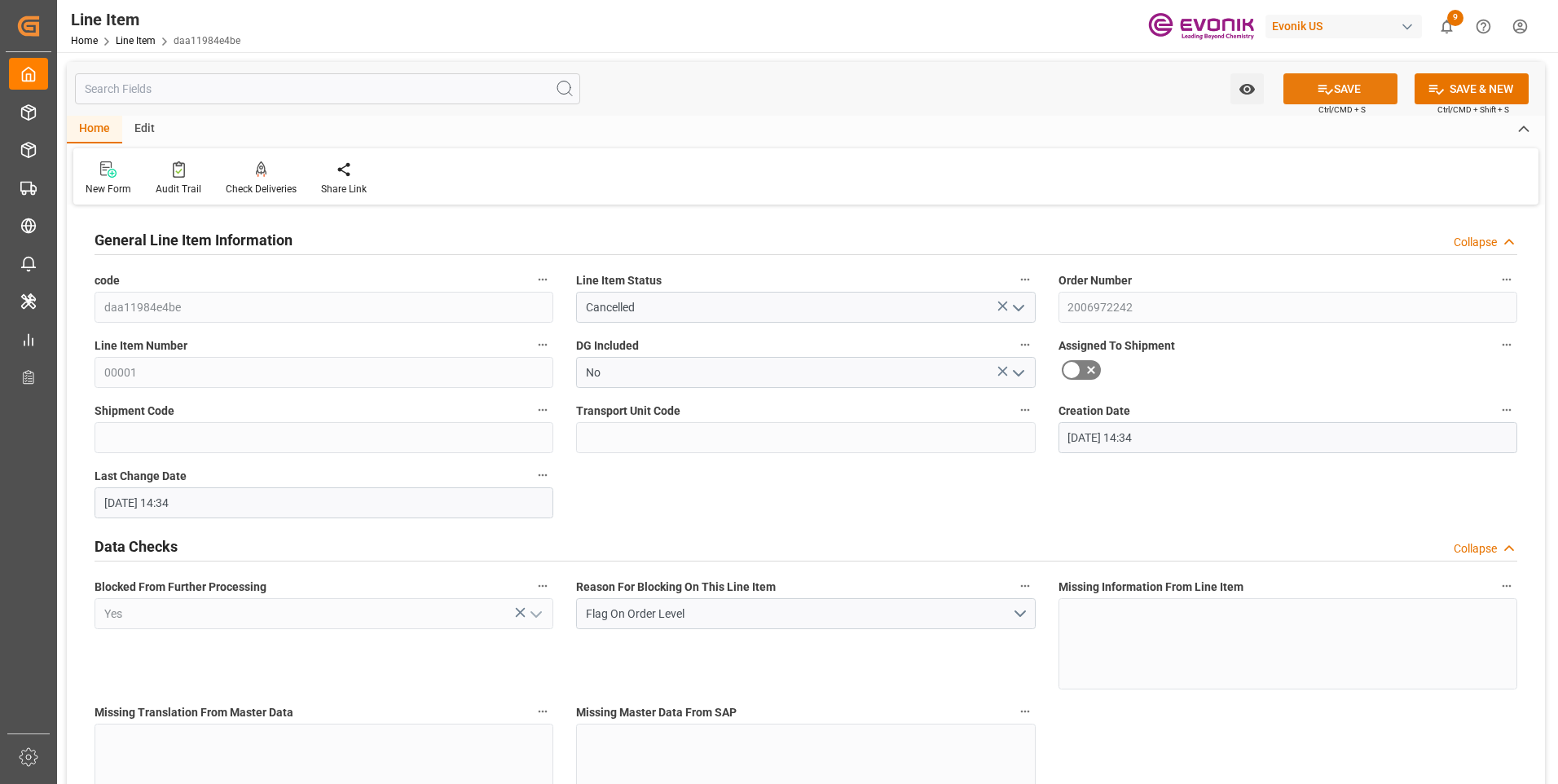
click at [1321, 90] on icon at bounding box center [1325, 89] width 17 height 17
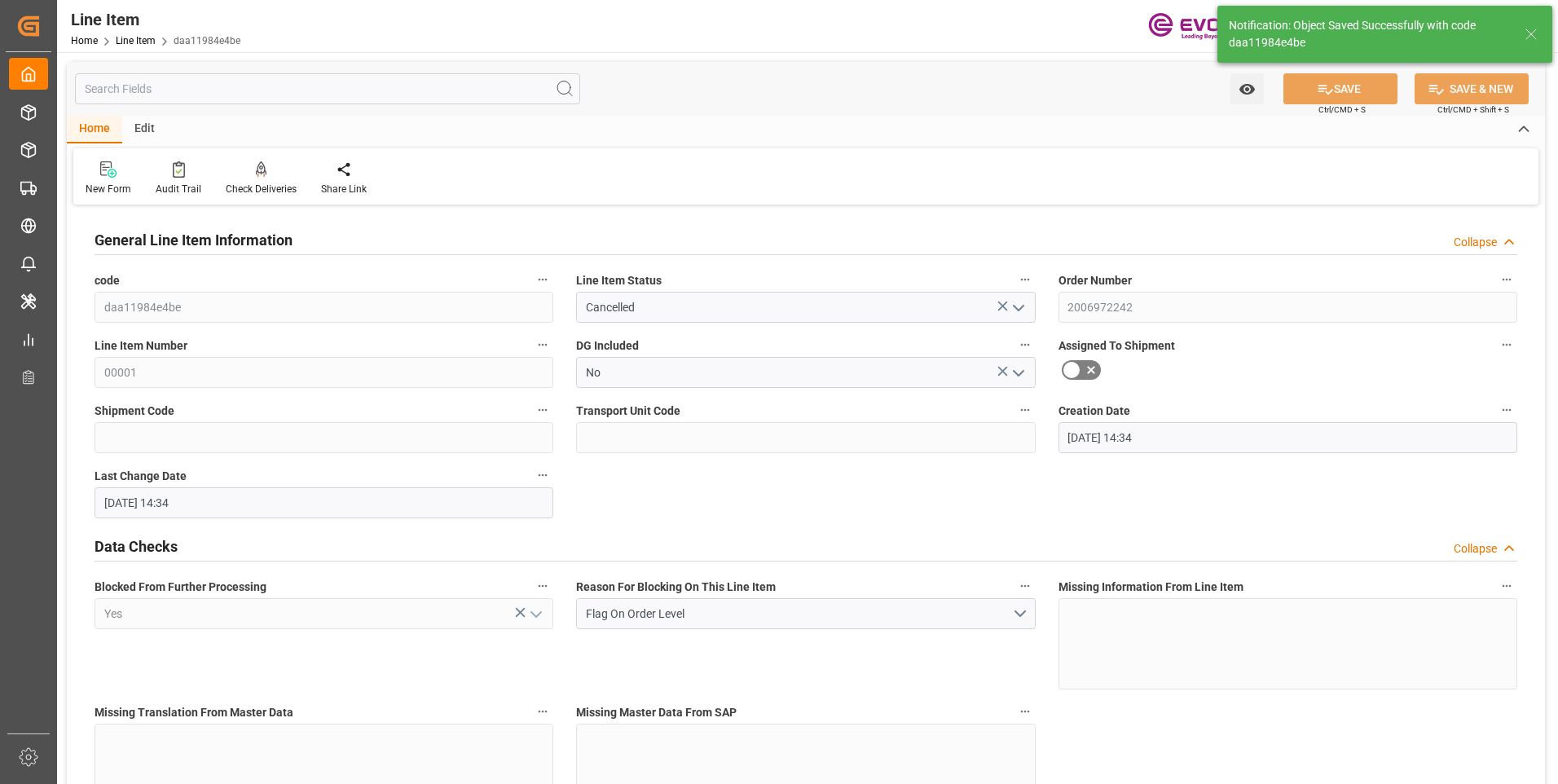
type input "[DATE] 19:42"
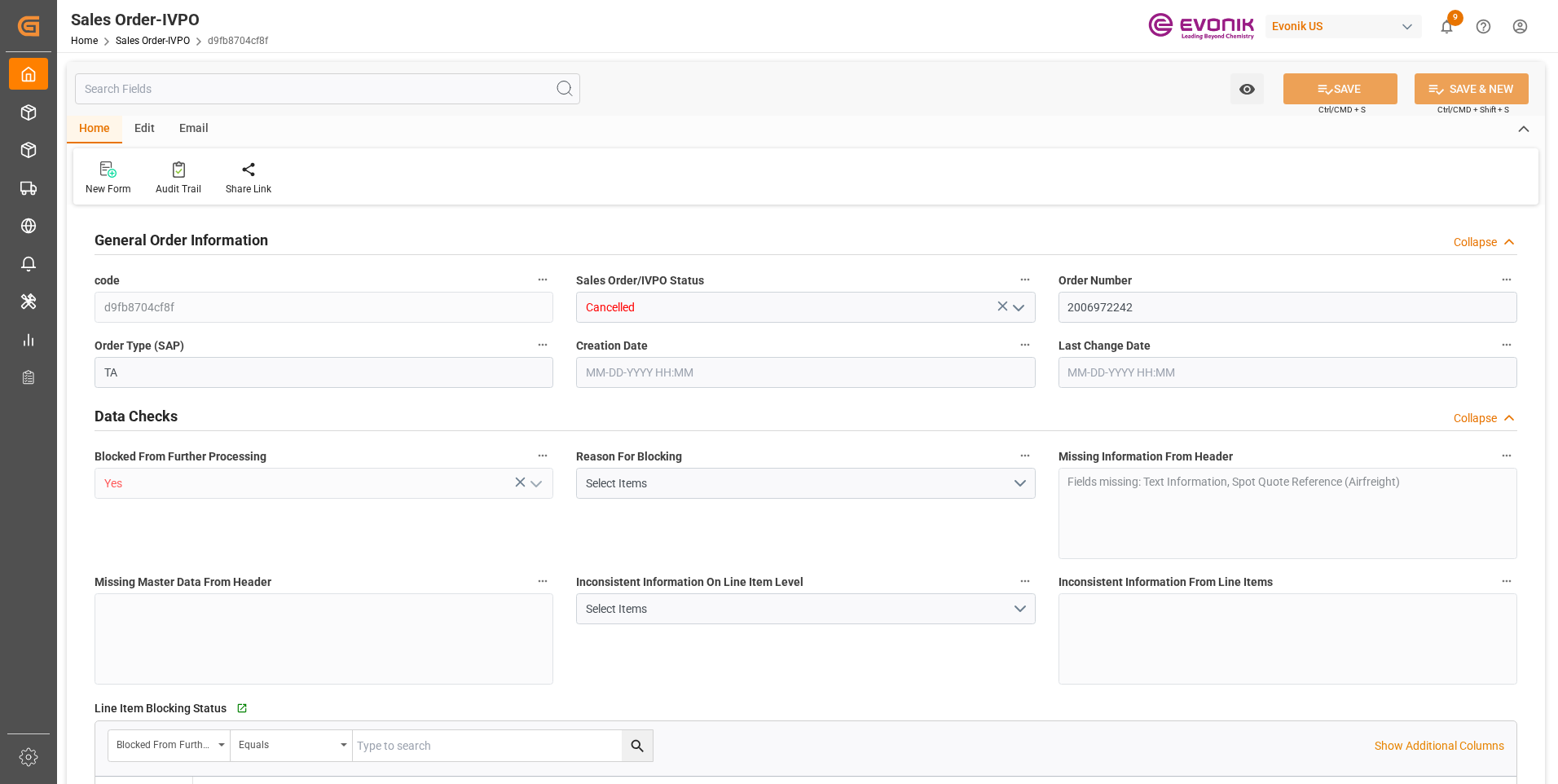
type input "FRCDG"
type input "0"
type input "1"
type input "0"
type input "08-08-2025 14:34"
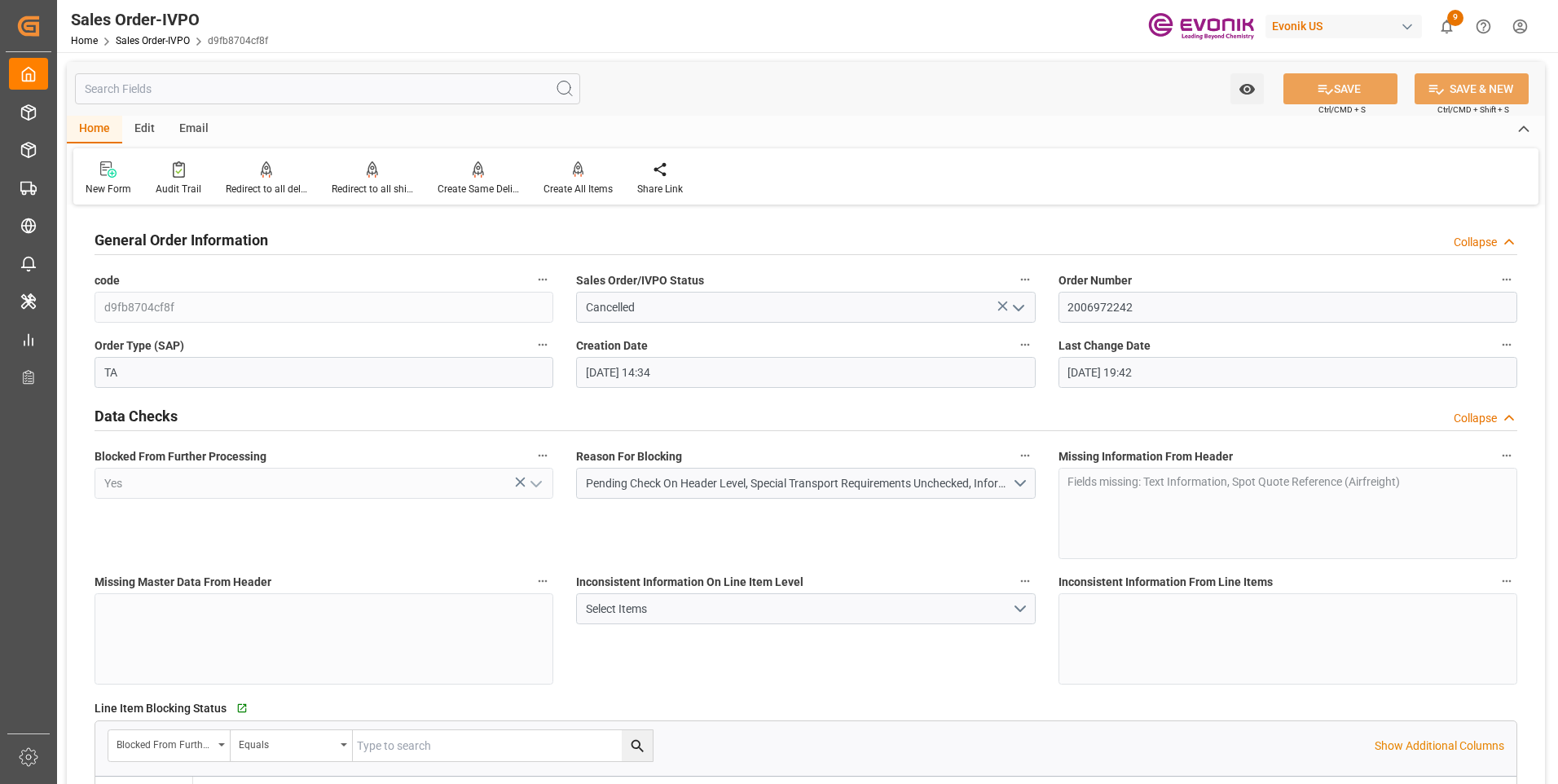
type input "08-20-2025 19:42"
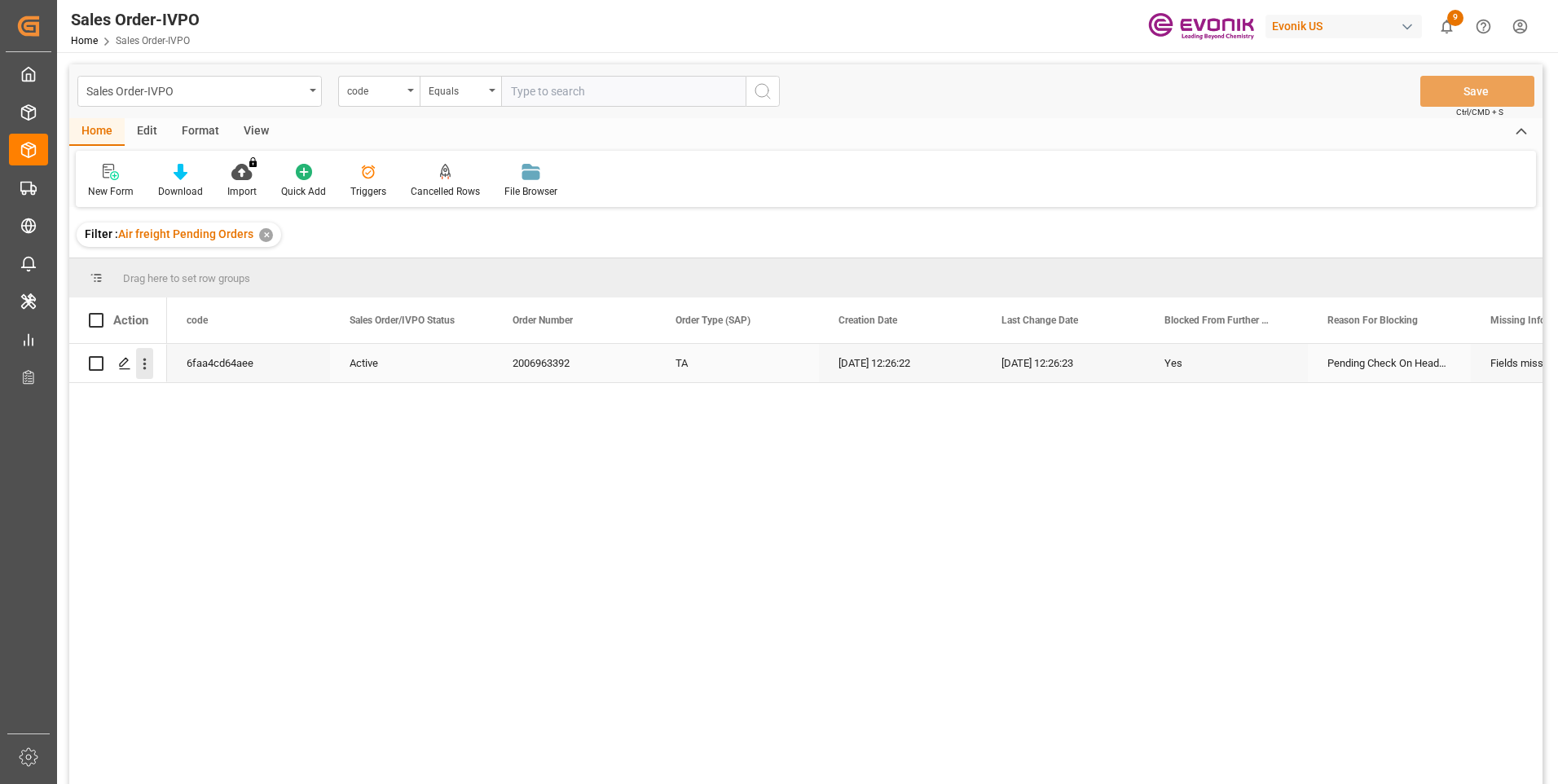
click at [141, 358] on icon "open menu" at bounding box center [144, 363] width 17 height 17
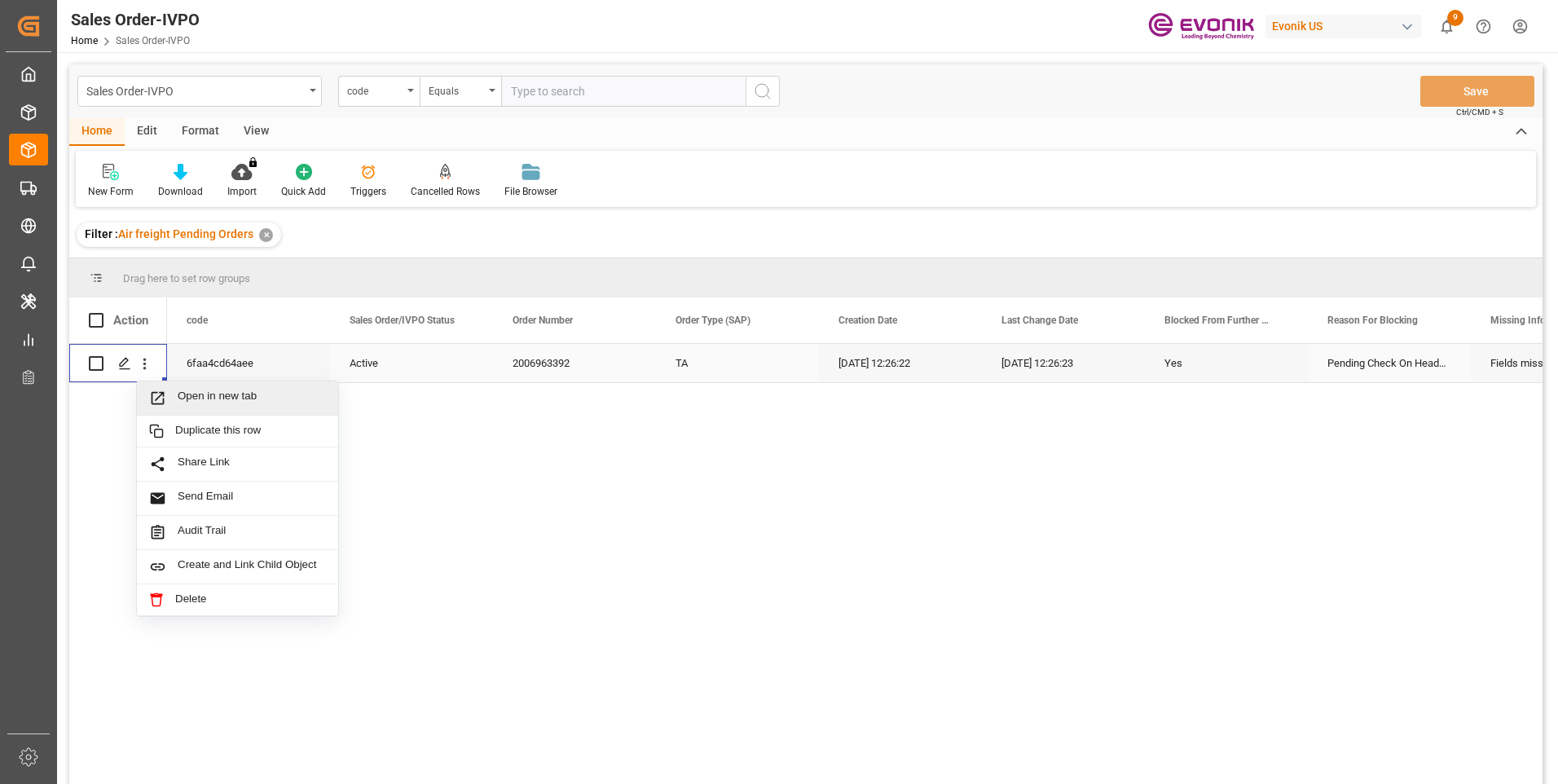
click at [227, 395] on span "Open in new tab" at bounding box center [252, 397] width 149 height 17
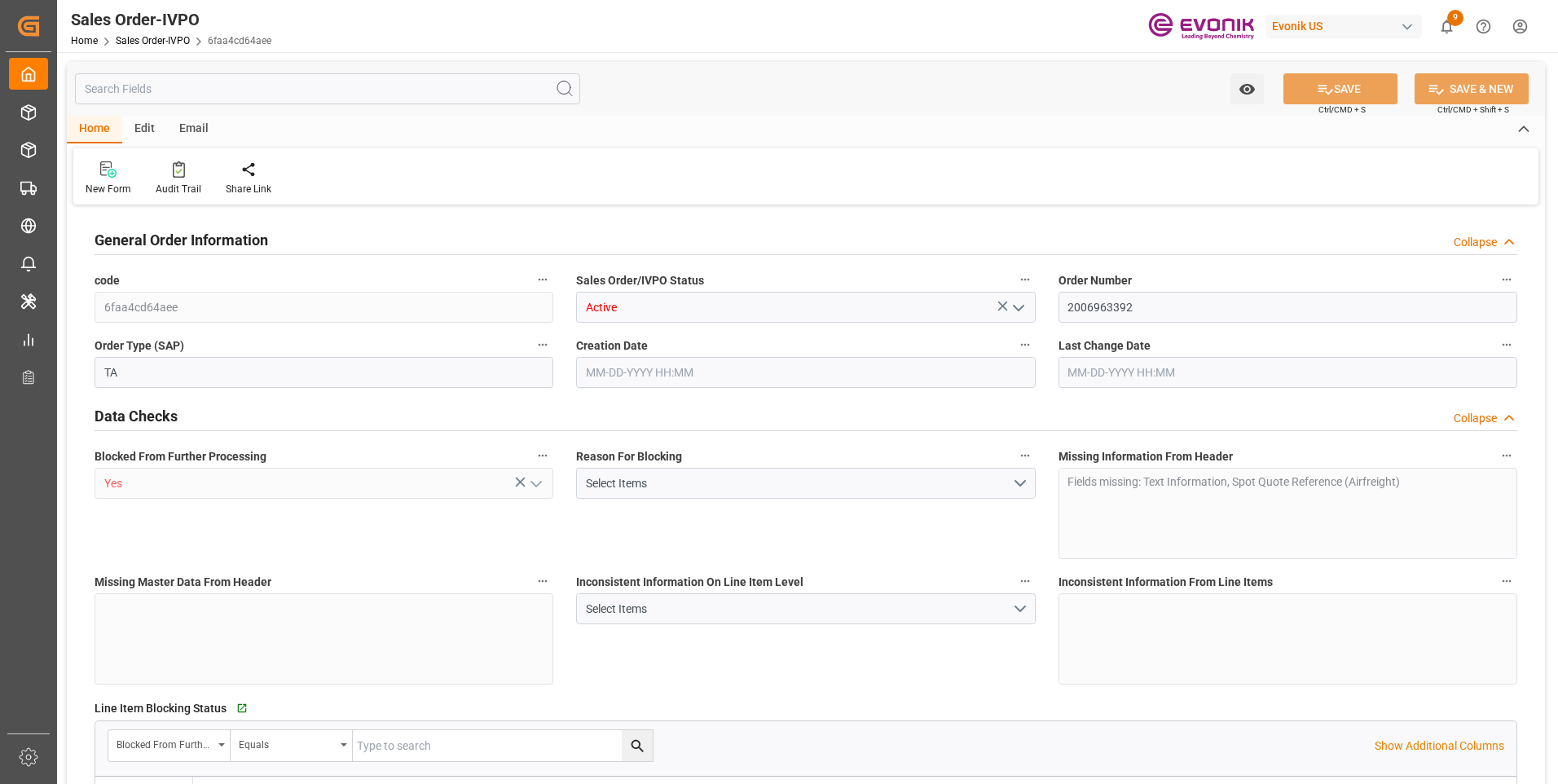
type input "FRCDG"
type input "0"
type input "1"
type input "1740"
type input "[DATE] 12:26"
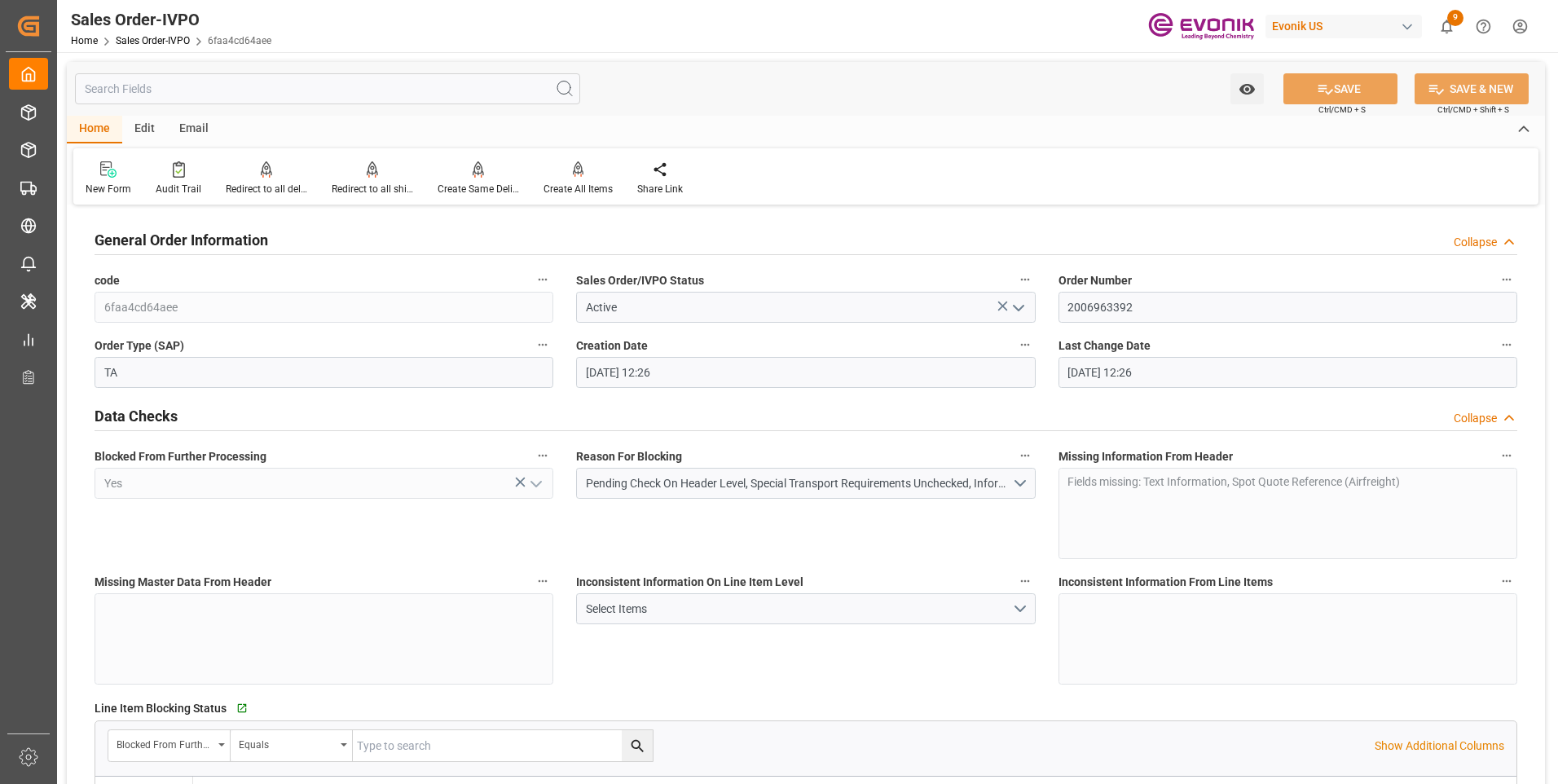
type input "[DATE] 12:26"
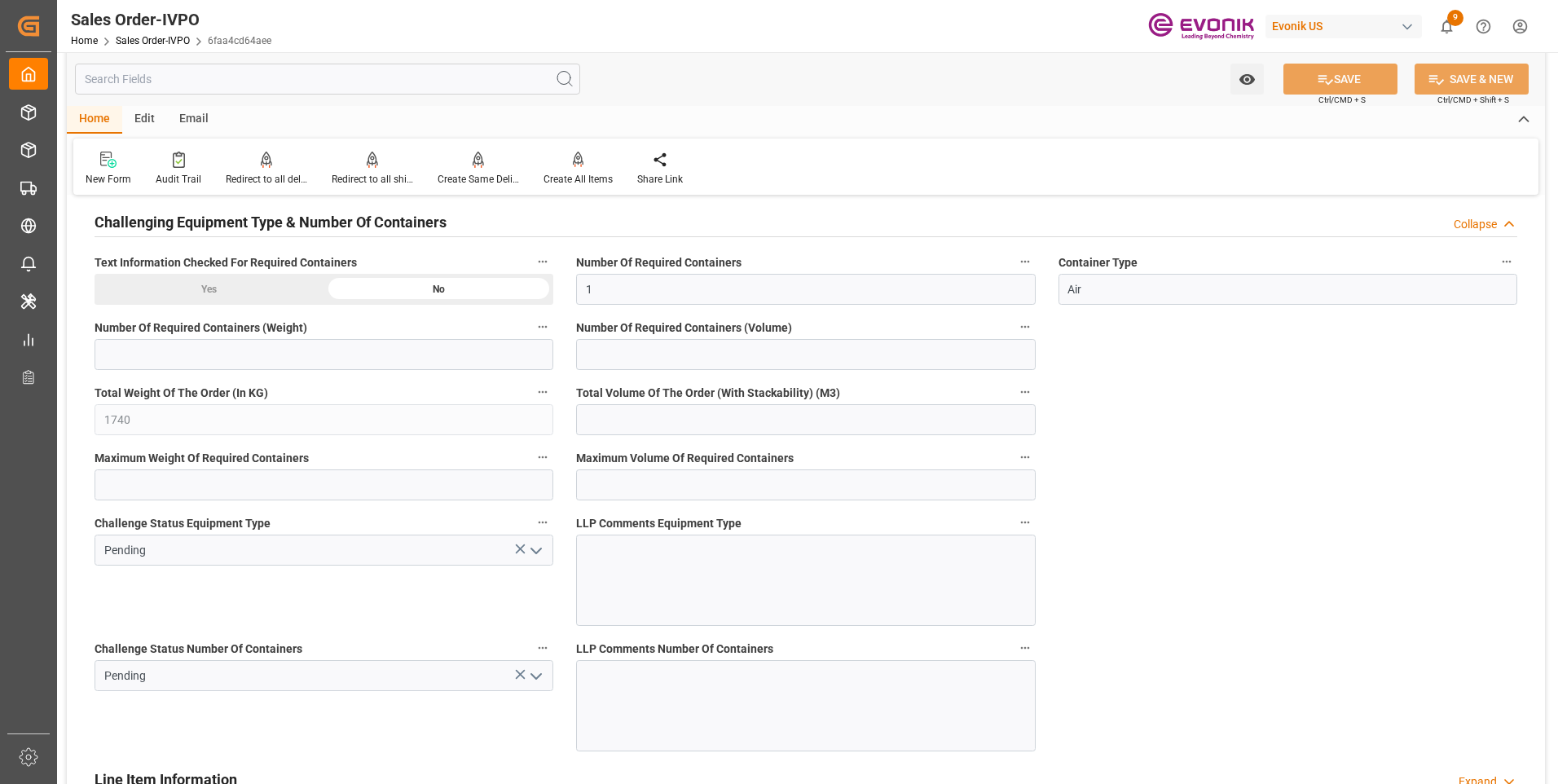
scroll to position [3341, 0]
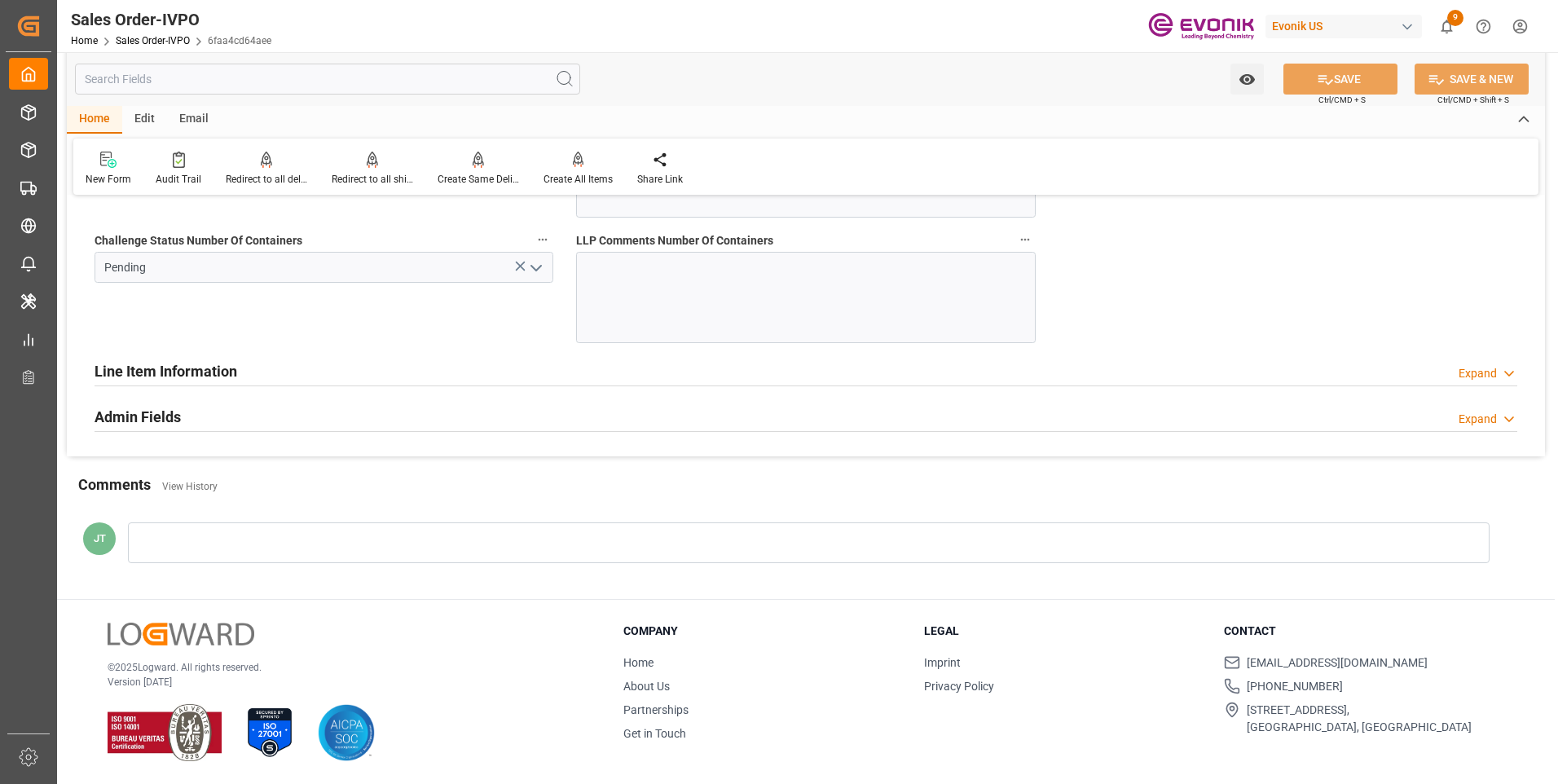
click at [217, 376] on h2 "Line Item Information" at bounding box center [166, 371] width 142 height 22
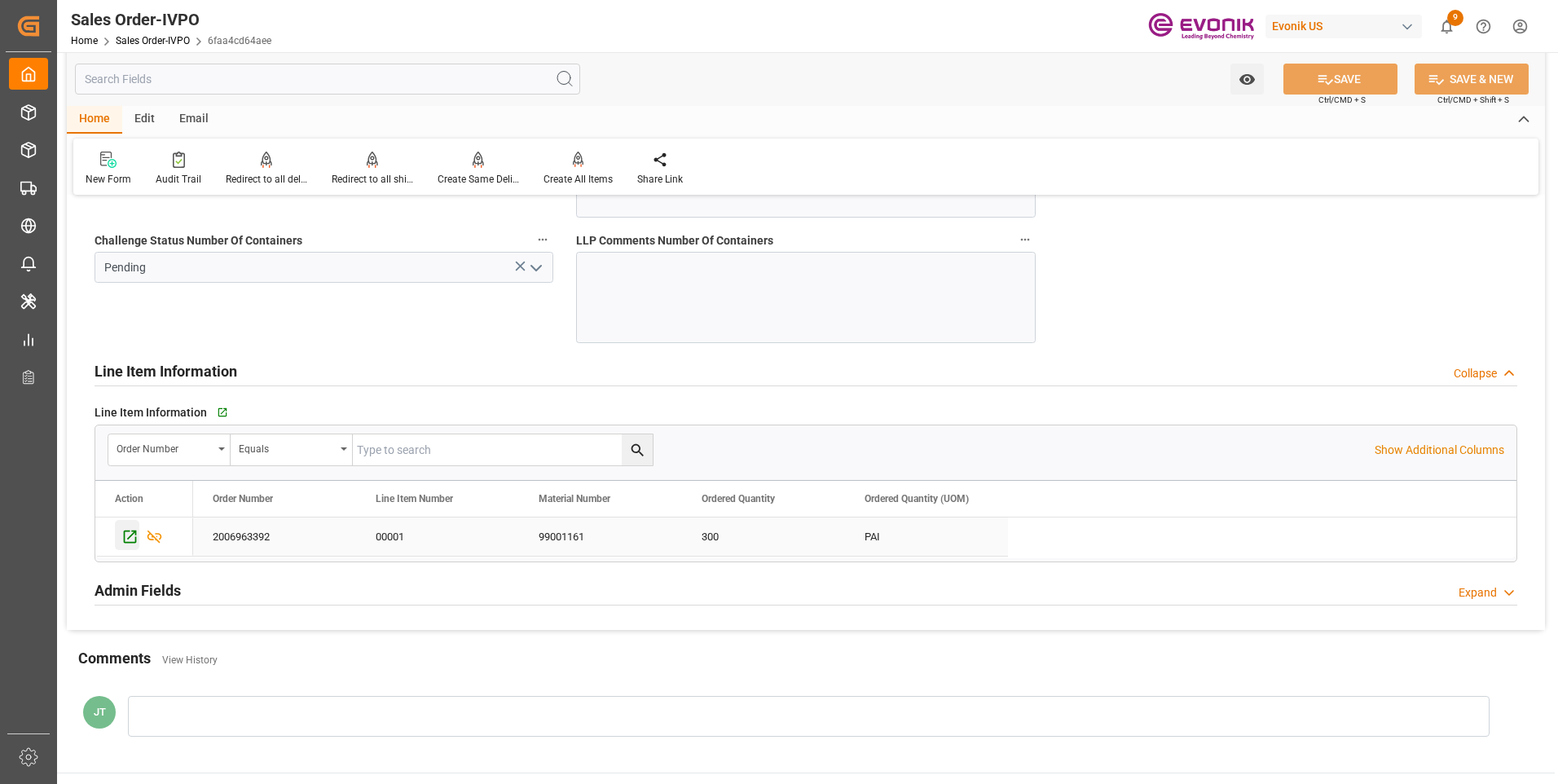
click at [124, 533] on icon "Press SPACE to select this row." at bounding box center [130, 537] width 13 height 13
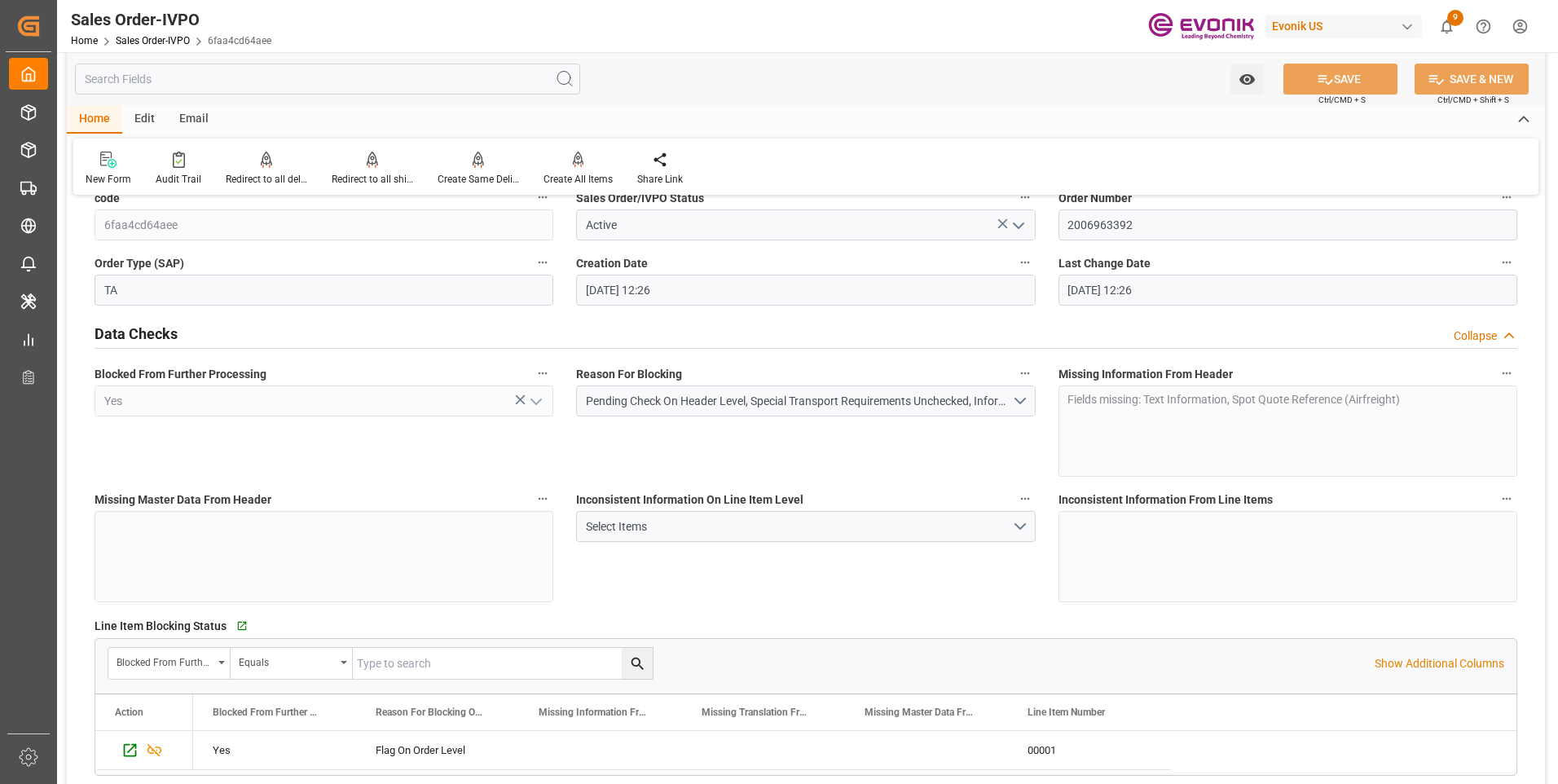
scroll to position [0, 0]
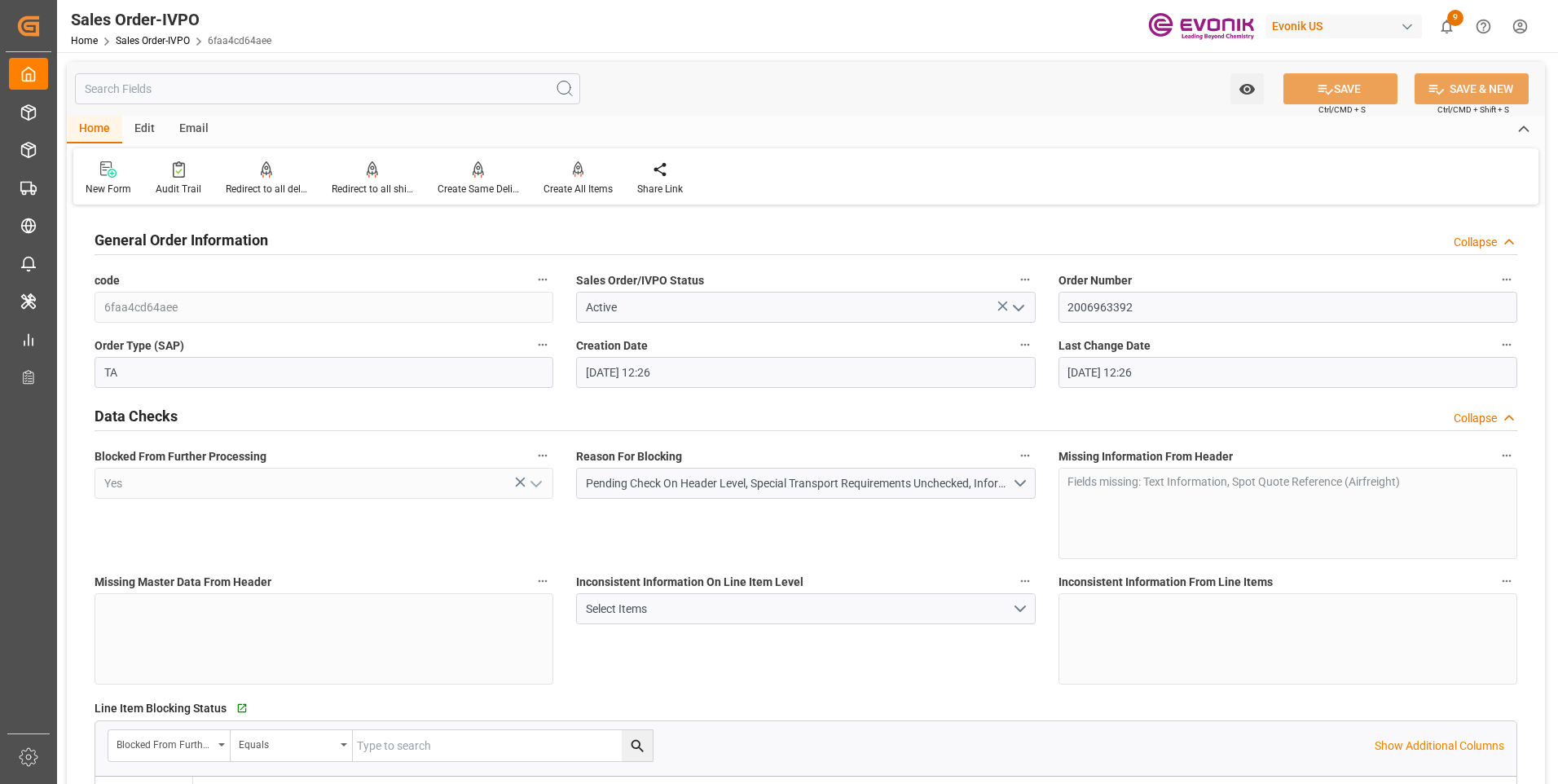
click at [1023, 309] on icon "open menu" at bounding box center [1019, 308] width 20 height 20
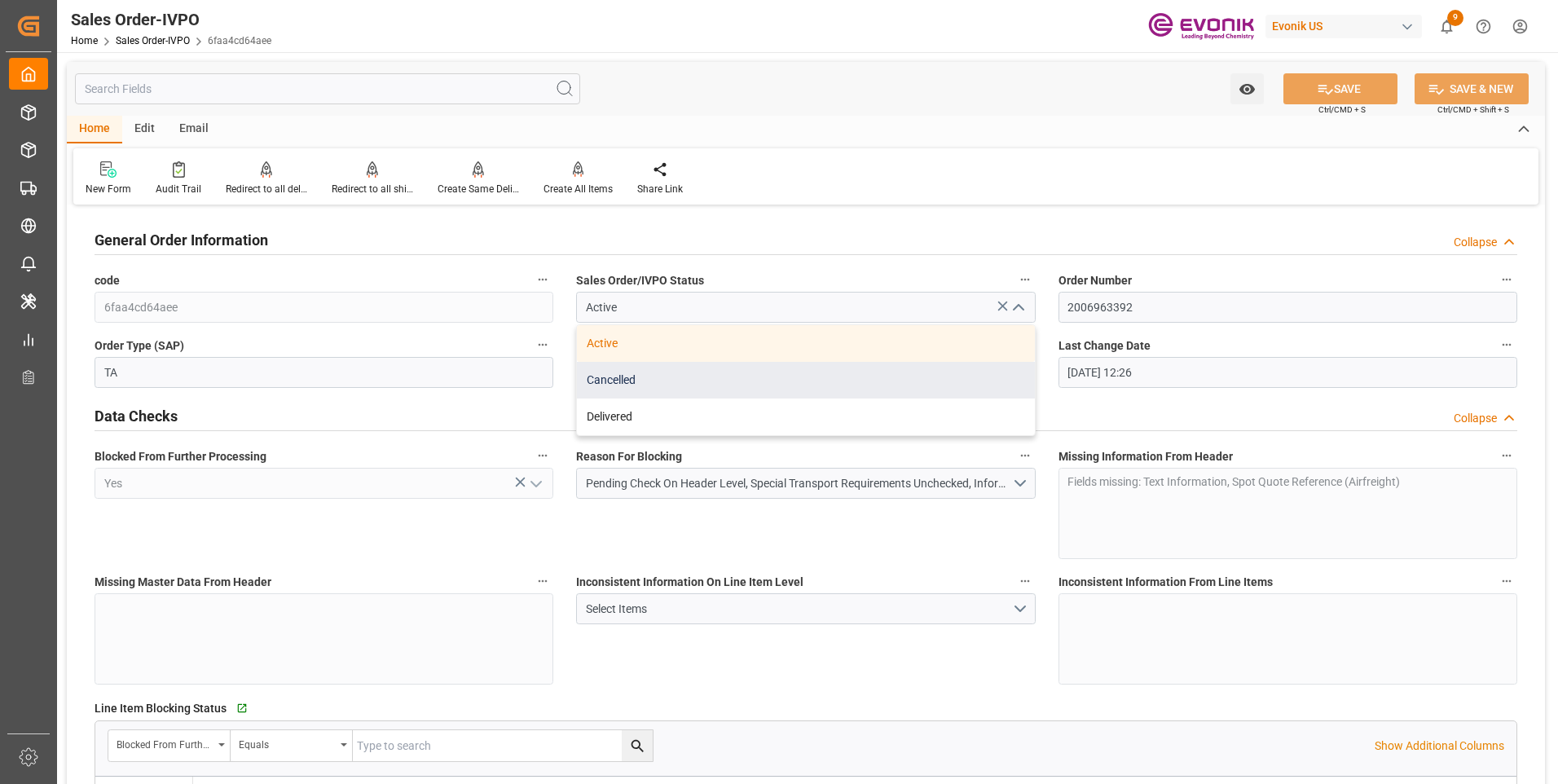
click at [632, 377] on div "Cancelled" at bounding box center [805, 379] width 458 height 37
type input "Cancelled"
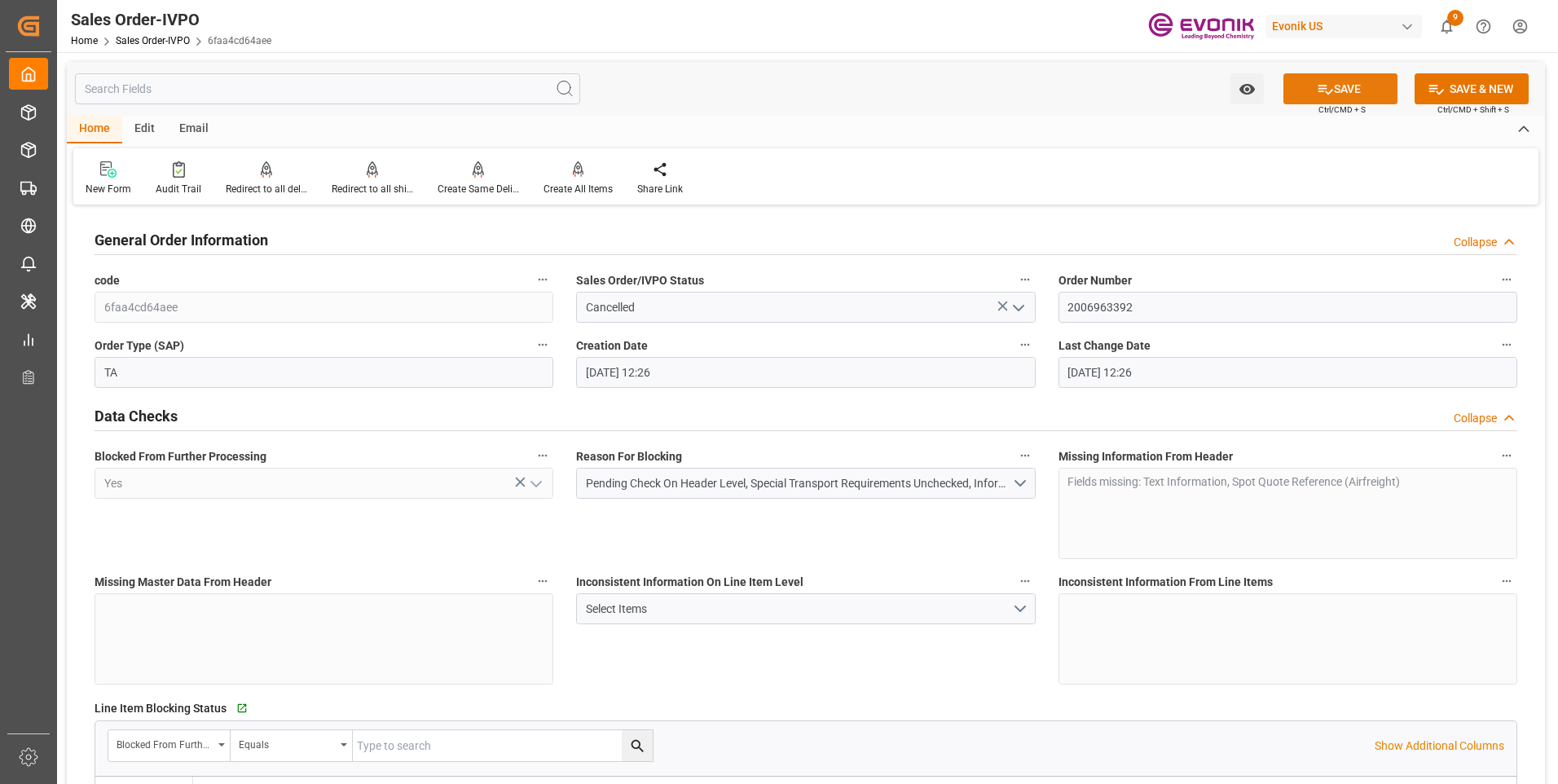
click at [1365, 97] on button "SAVE" at bounding box center [1340, 89] width 114 height 31
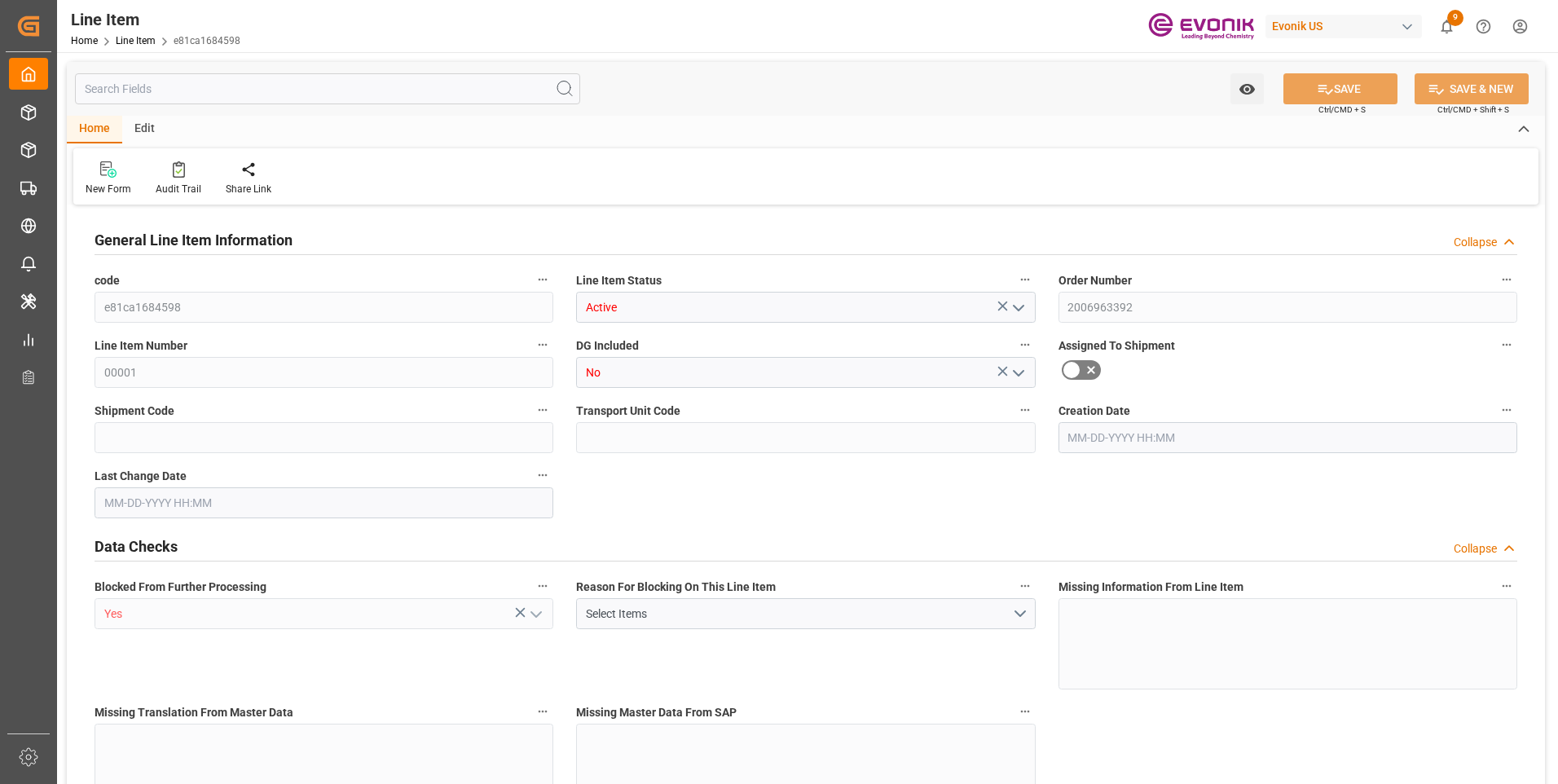
type input "9"
type input "1560"
type input "1500"
type input "0"
type input "300"
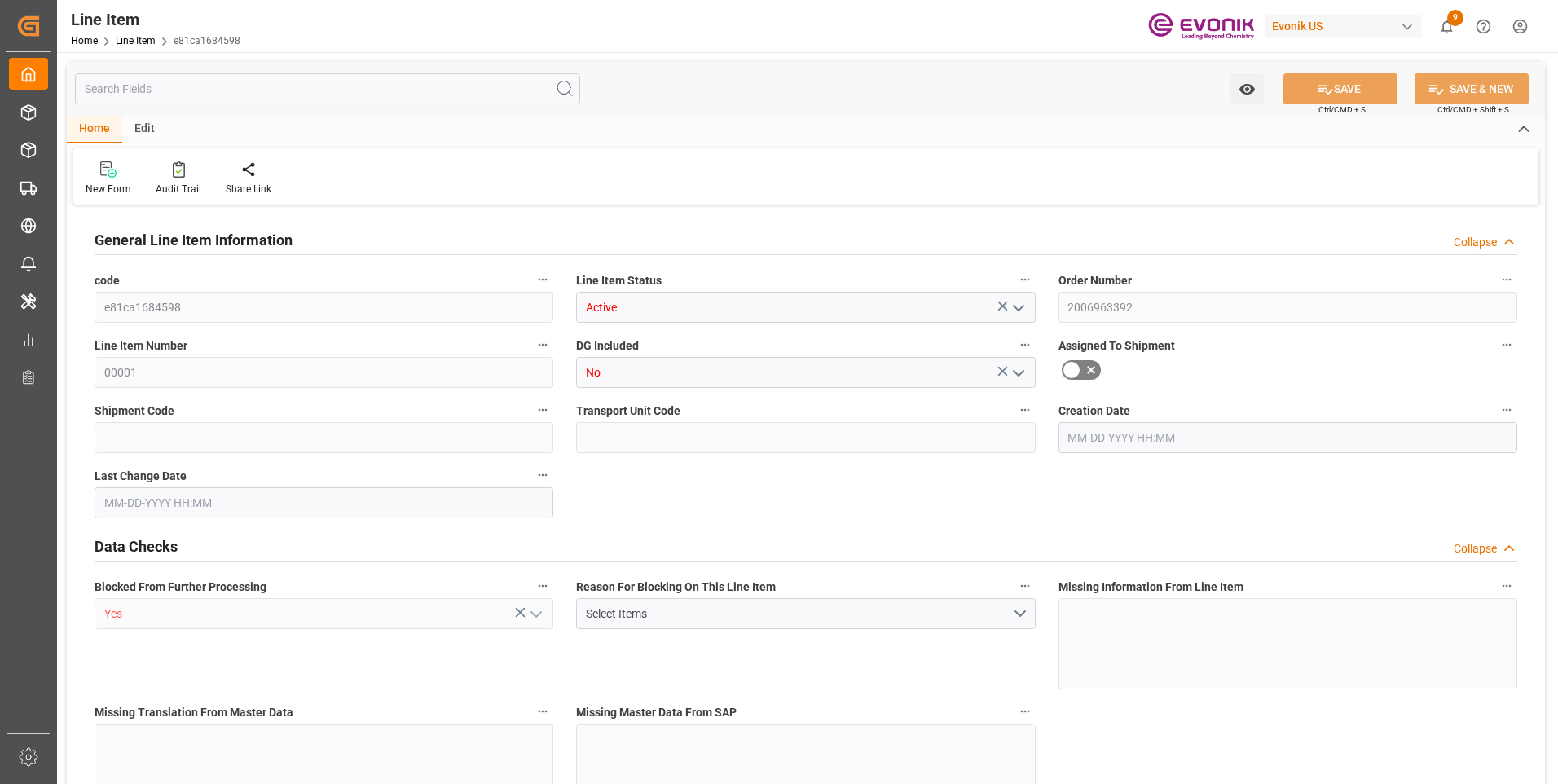
type input "68535"
type input "300"
type input "1500"
type input "1560"
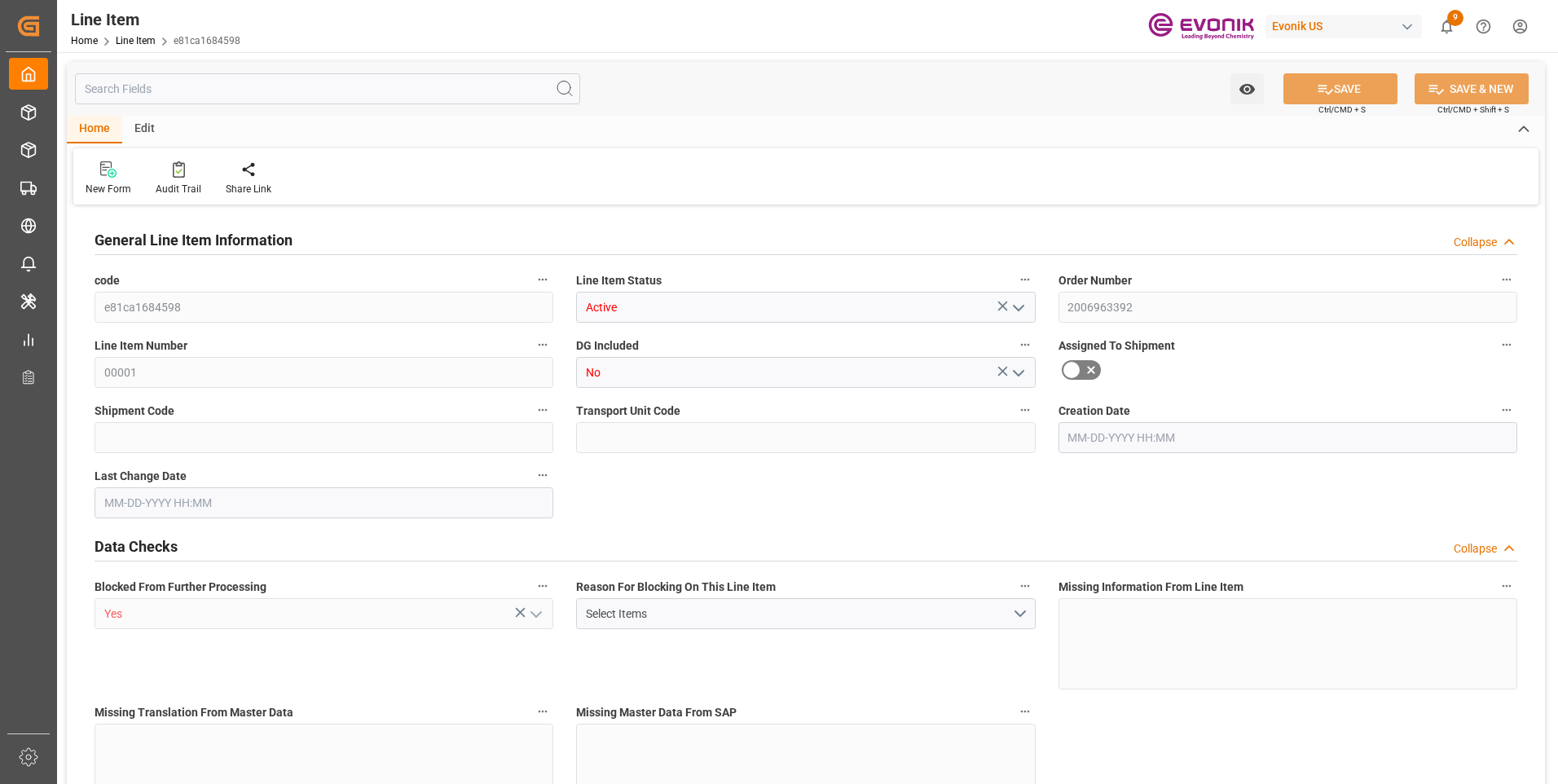
type input "1740"
type input "1500"
type input "0"
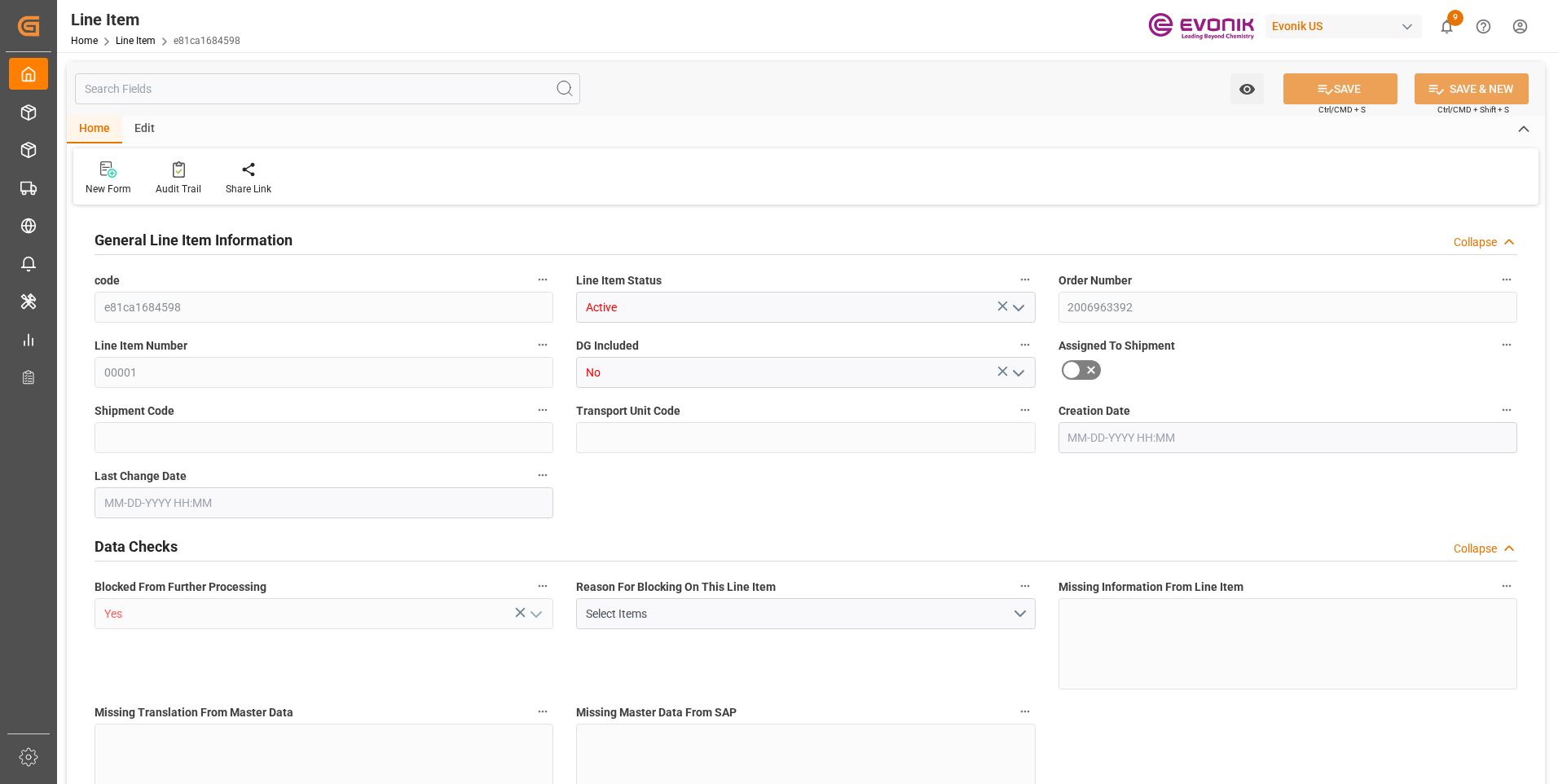
type input "0"
type input "06-13-2025 12:26"
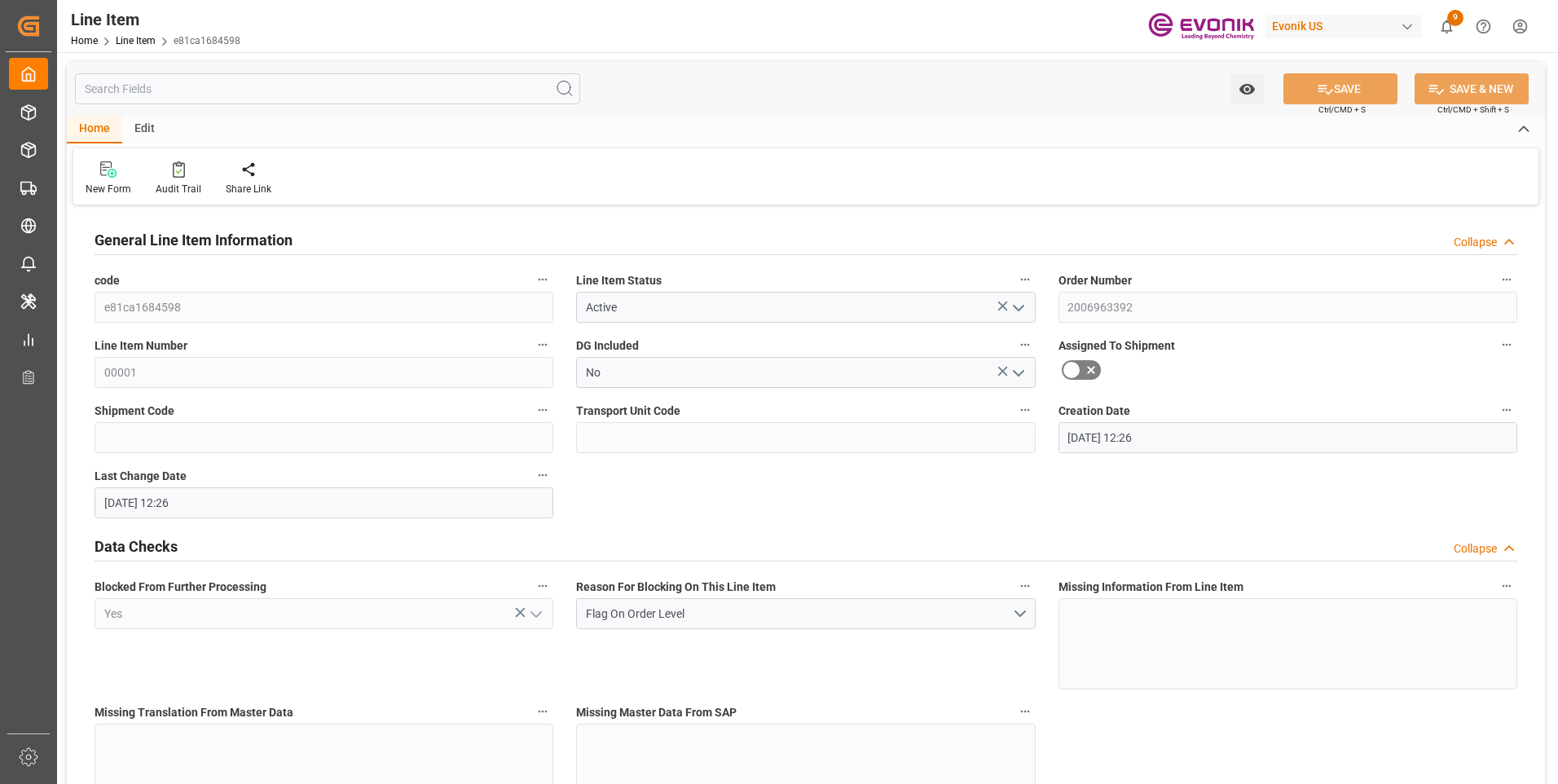
type input "06-13-2025 12:26"
type input "06-24-2025"
type input "06-16-2025"
click at [1022, 310] on icon "open menu" at bounding box center [1019, 308] width 20 height 20
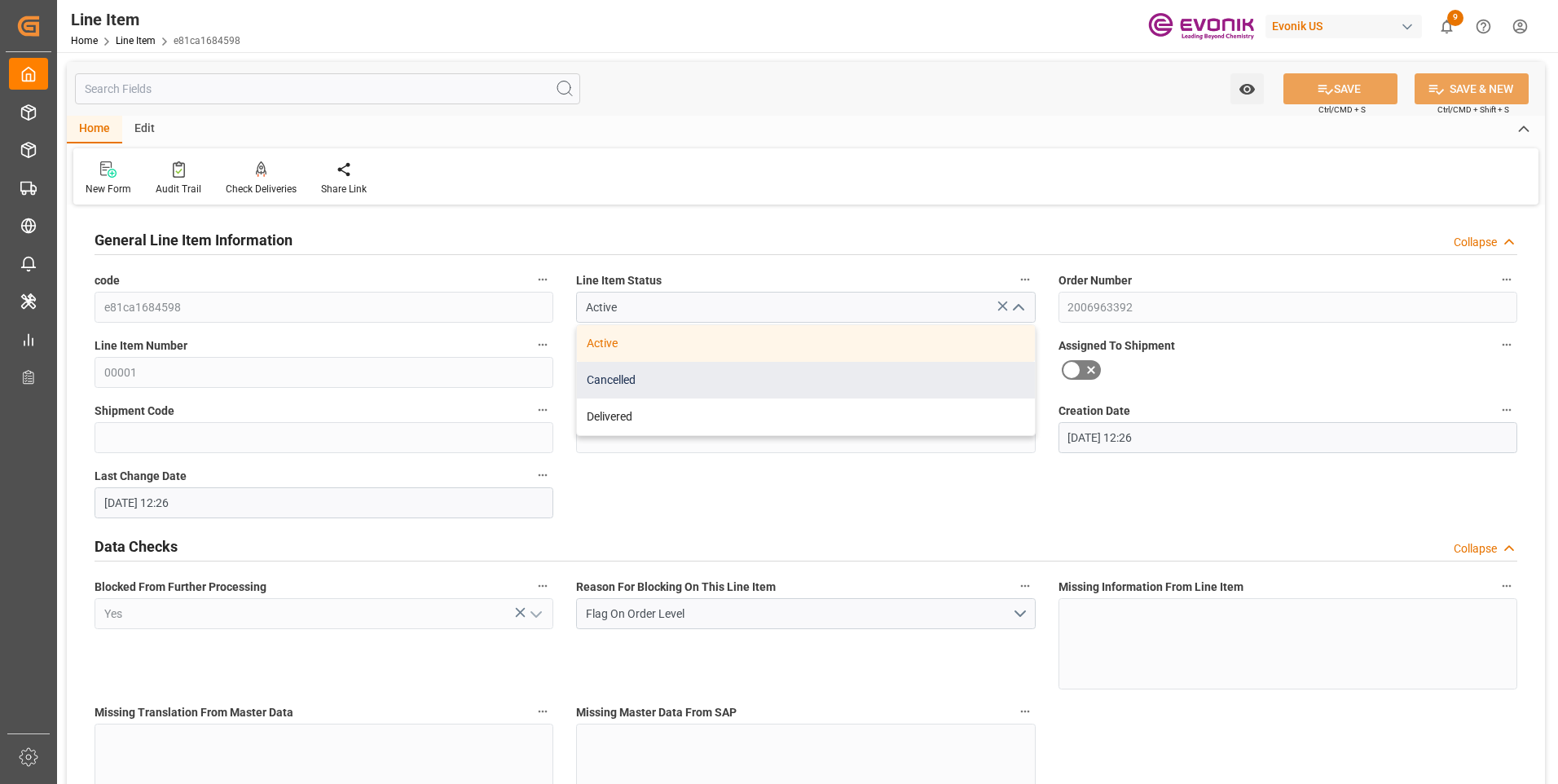
click at [618, 386] on div "Cancelled" at bounding box center [805, 379] width 458 height 37
type input "Cancelled"
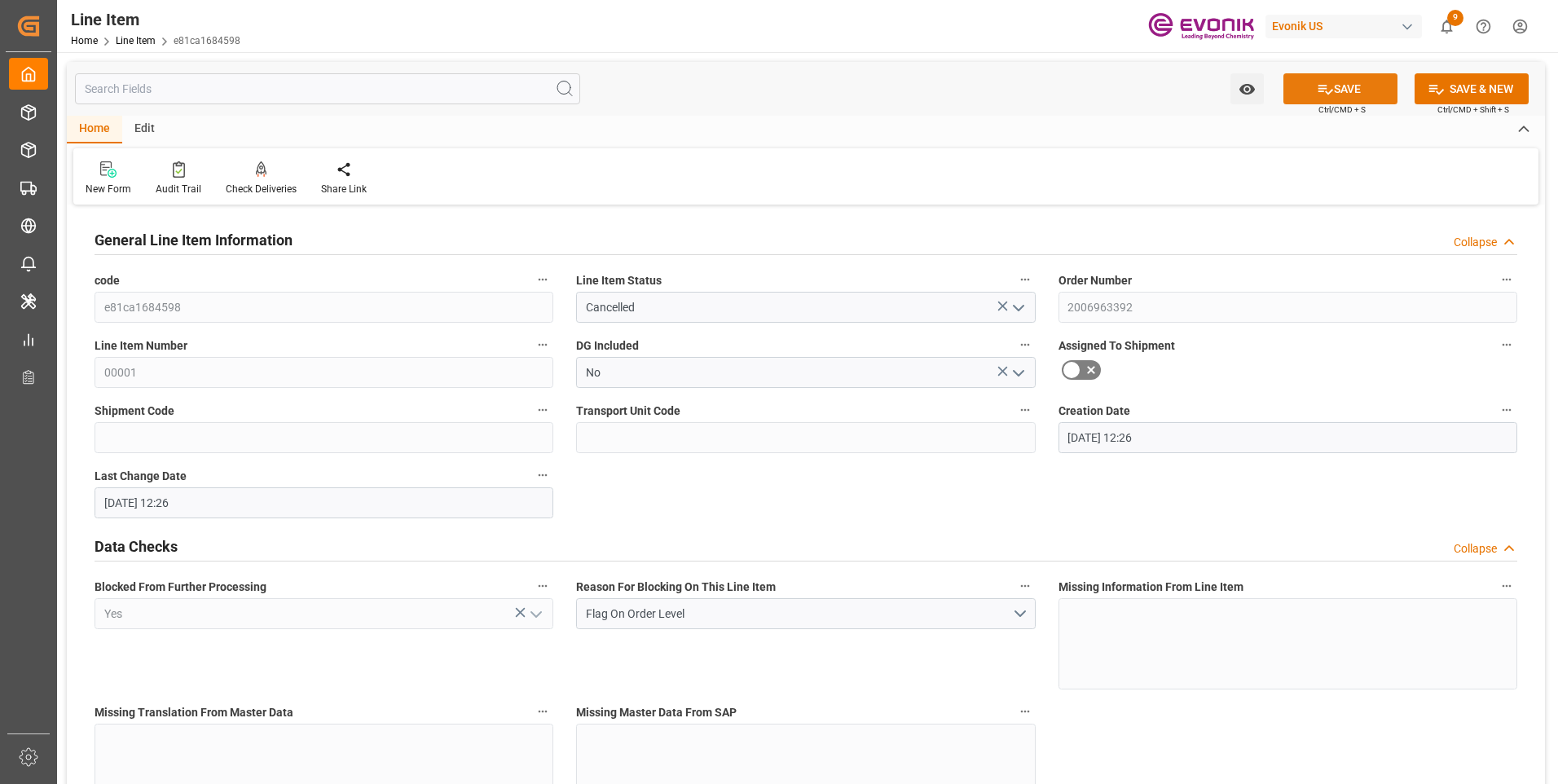
click at [1347, 97] on button "SAVE" at bounding box center [1340, 89] width 114 height 31
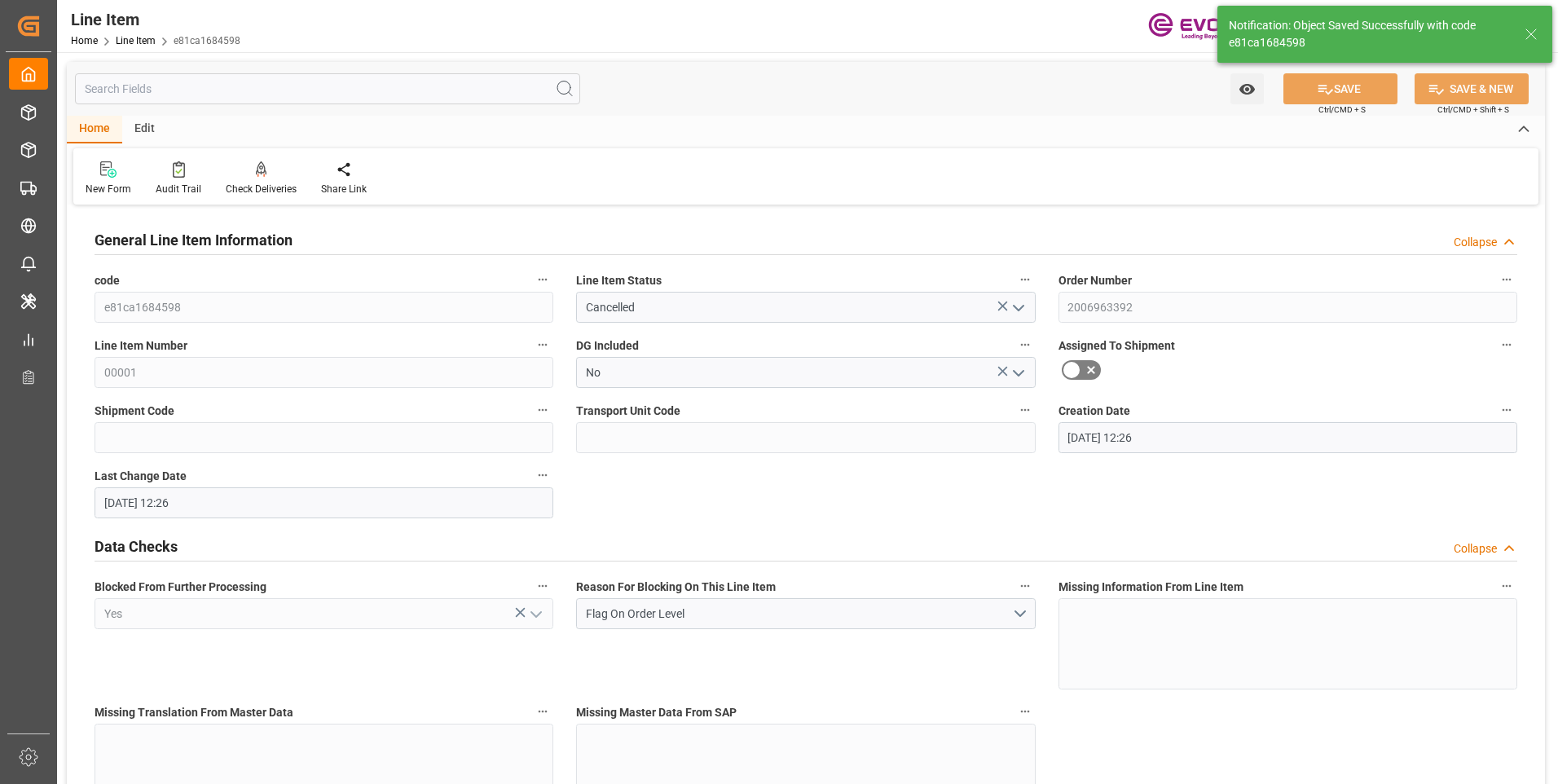
type input "08-20-2025 19:43"
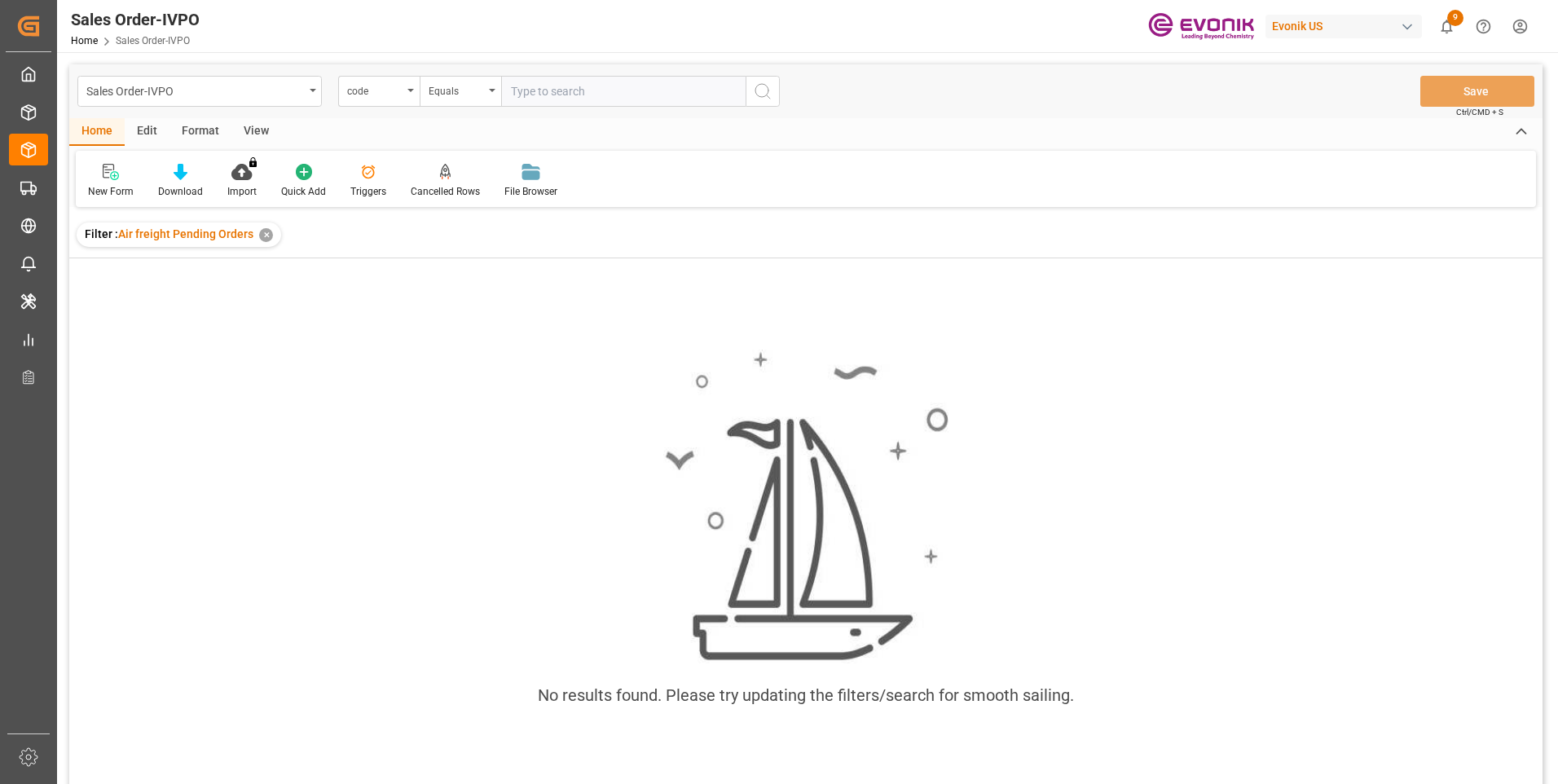
click at [561, 95] on input "text" at bounding box center [623, 91] width 244 height 31
paste input "46468310"
type input "46468310"
click at [384, 91] on div "code" at bounding box center [375, 89] width 56 height 19
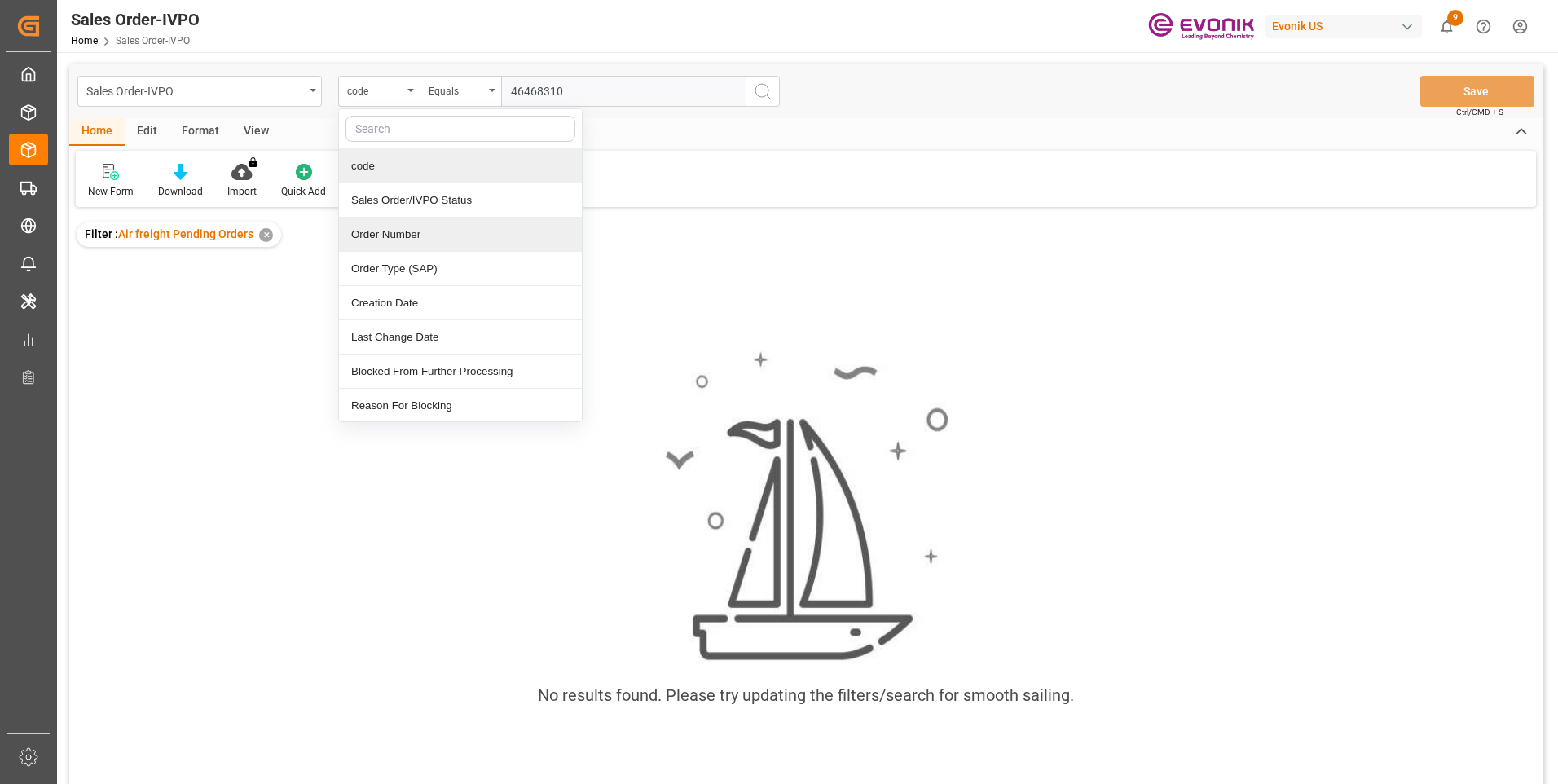
click at [358, 235] on div "Order Number" at bounding box center [460, 234] width 243 height 34
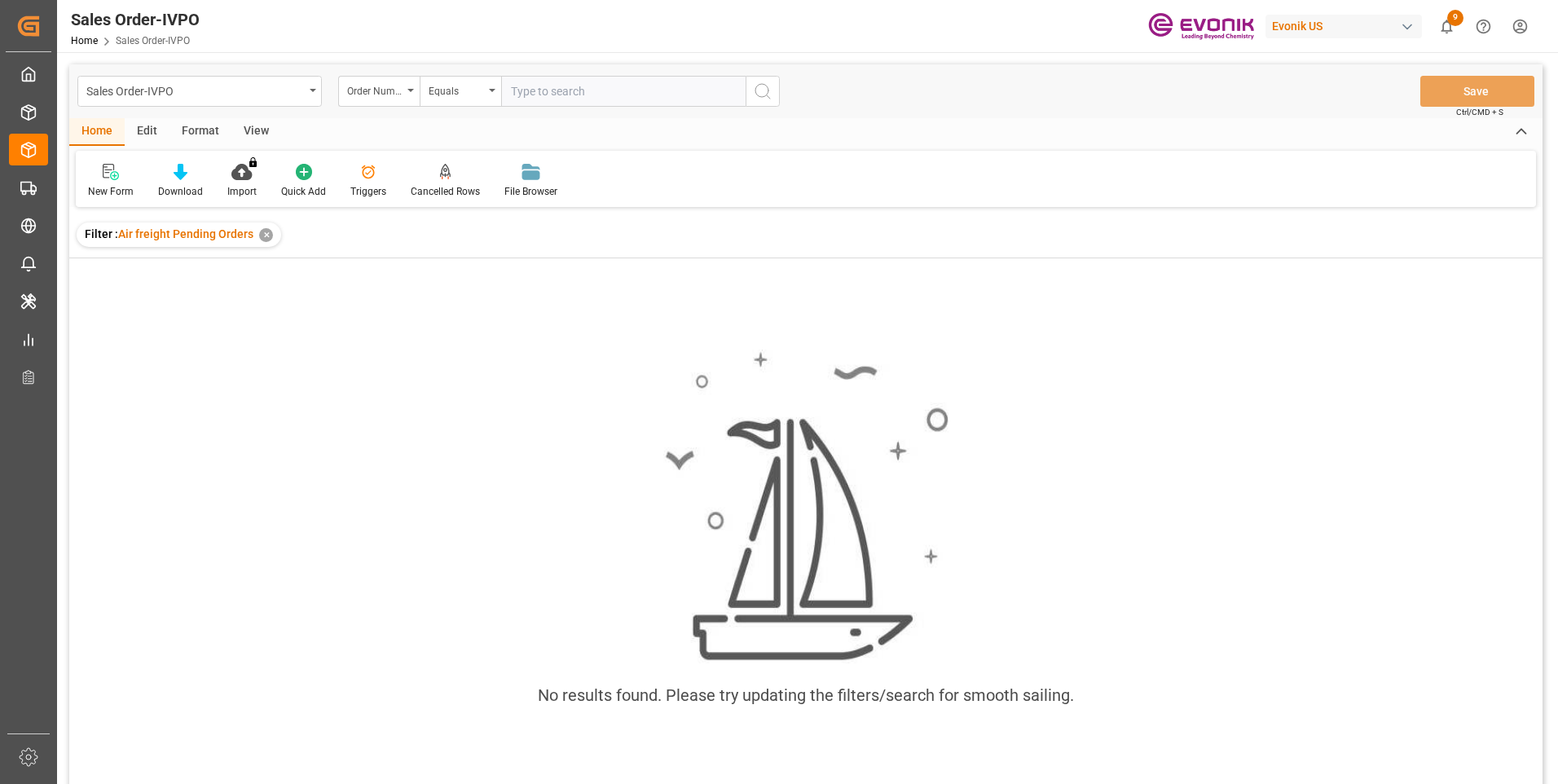
click at [563, 89] on input "text" at bounding box center [623, 91] width 244 height 31
paste input "46468310"
type input "0046468310"
click at [757, 98] on icon "search button" at bounding box center [763, 91] width 20 height 20
